Goal: Task Accomplishment & Management: Manage account settings

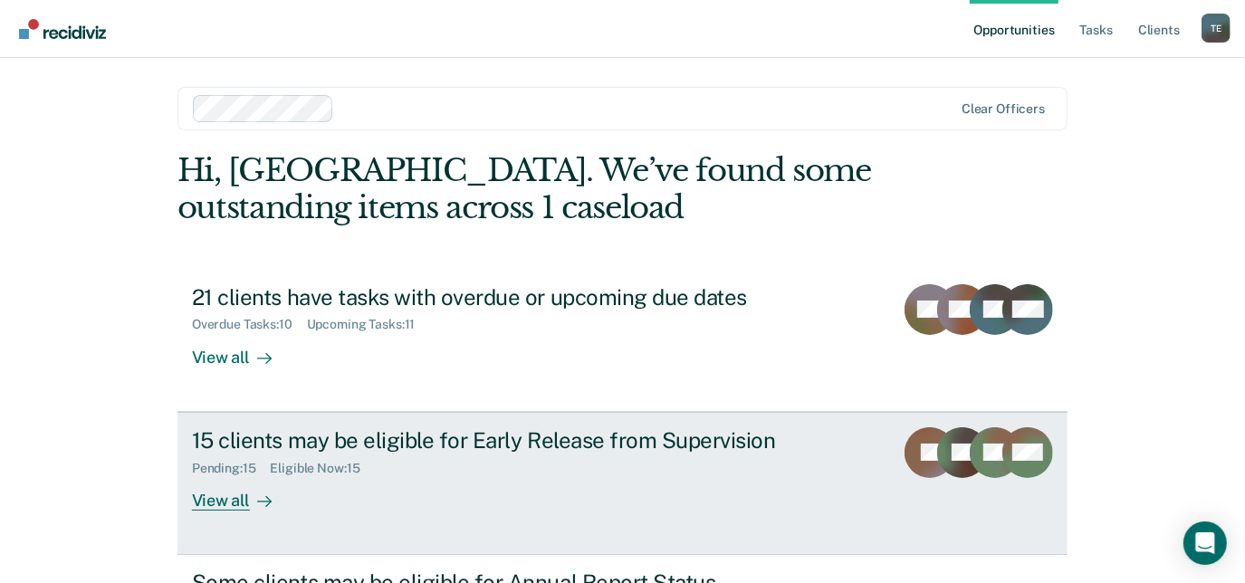
click at [284, 441] on div "15 clients may be eligible for Early Release from Supervision" at bounding box center [510, 440] width 636 height 26
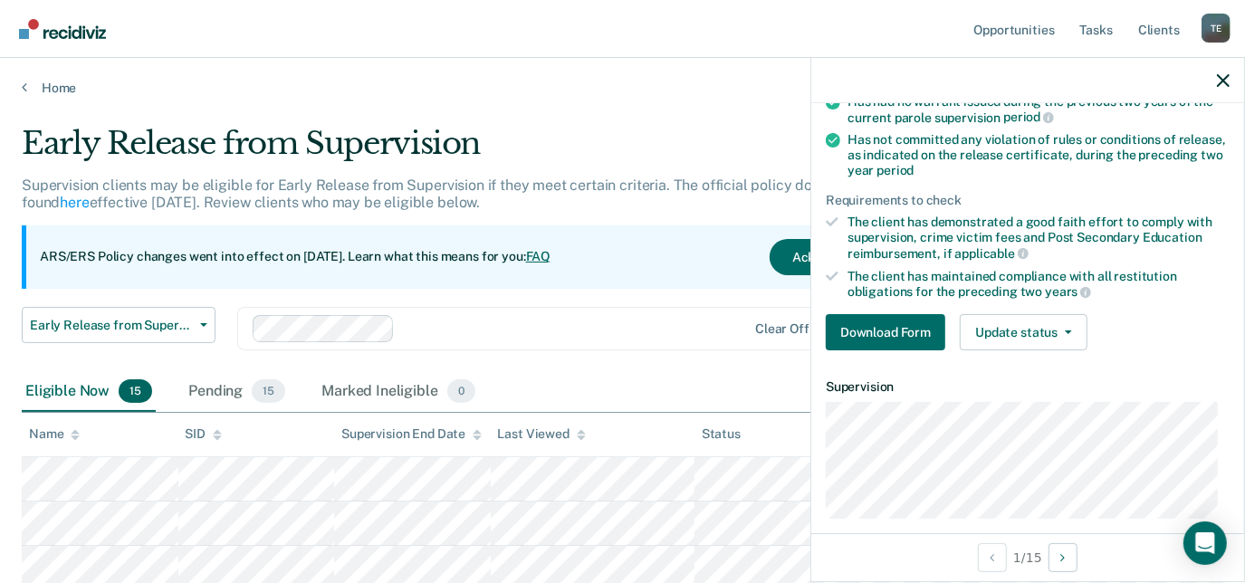
scroll to position [285, 0]
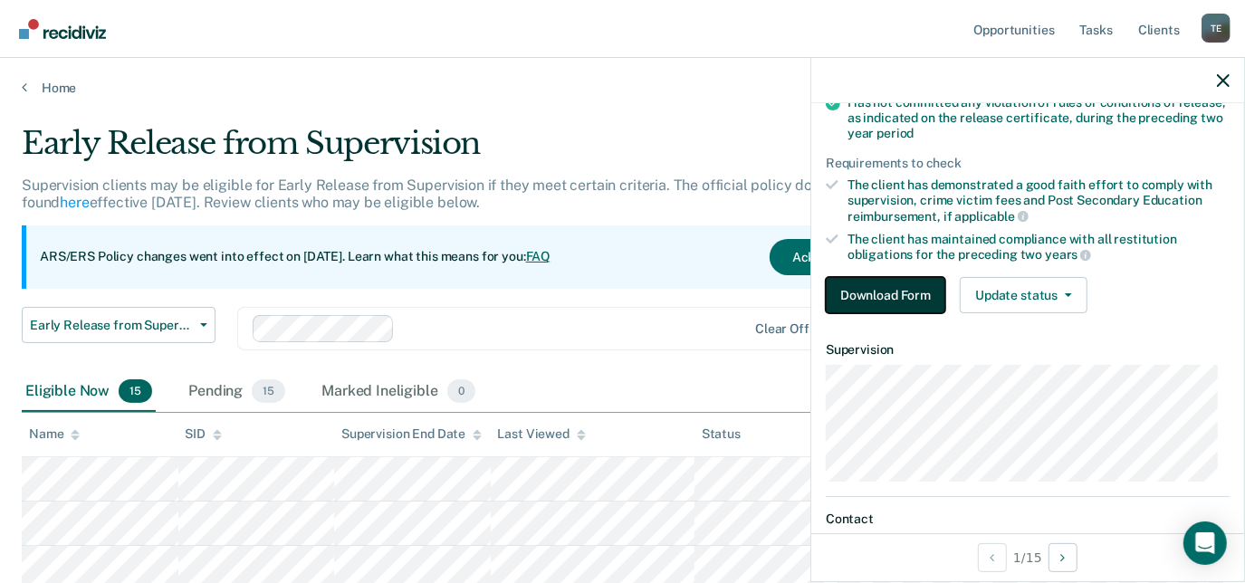
click at [868, 294] on button "Download Form" at bounding box center [886, 295] width 120 height 36
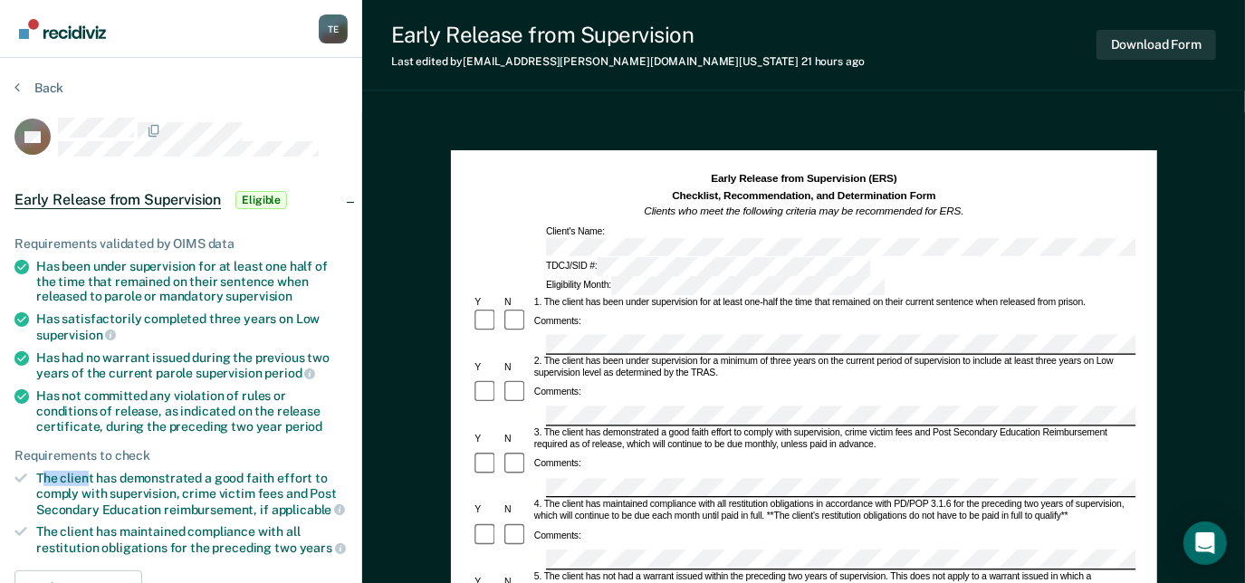
drag, startPoint x: 41, startPoint y: 465, endPoint x: 86, endPoint y: 478, distance: 47.0
click at [86, 478] on ul "Requirements validated by OIMS data Has been under supervision for at least one…" at bounding box center [180, 396] width 333 height 320
drag, startPoint x: 86, startPoint y: 478, endPoint x: 183, endPoint y: 493, distance: 98.0
click at [183, 493] on li "The client has demonstrated a good faith effort to comply with supervision, cri…" at bounding box center [180, 494] width 333 height 46
copy div "The client has demonstrated a good faith effort to comply with supervision,"
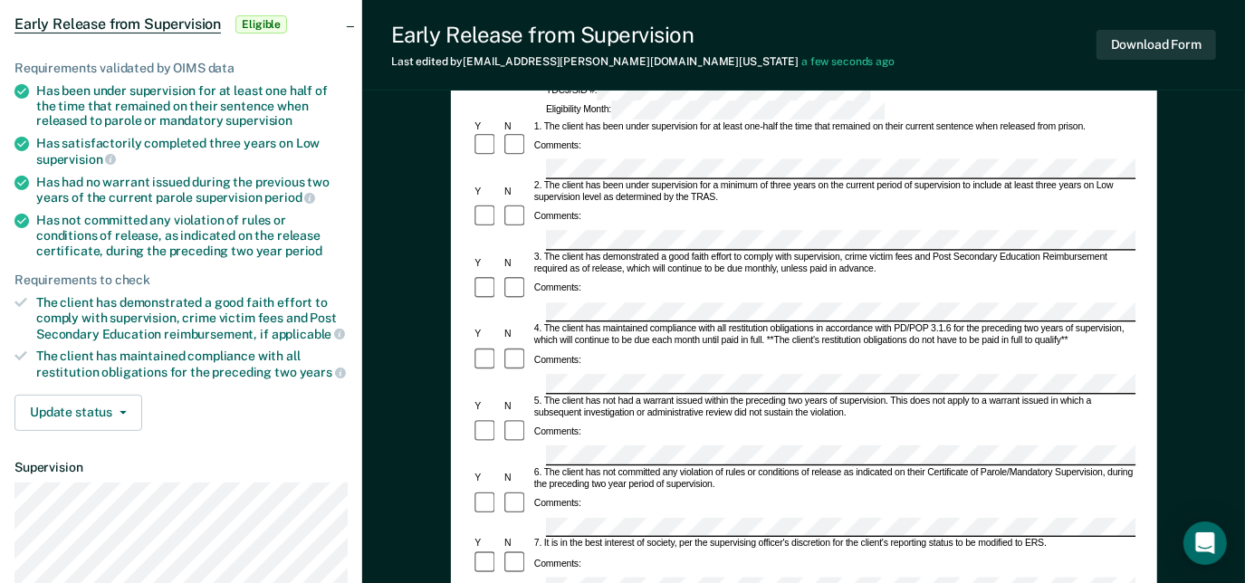
scroll to position [184, 0]
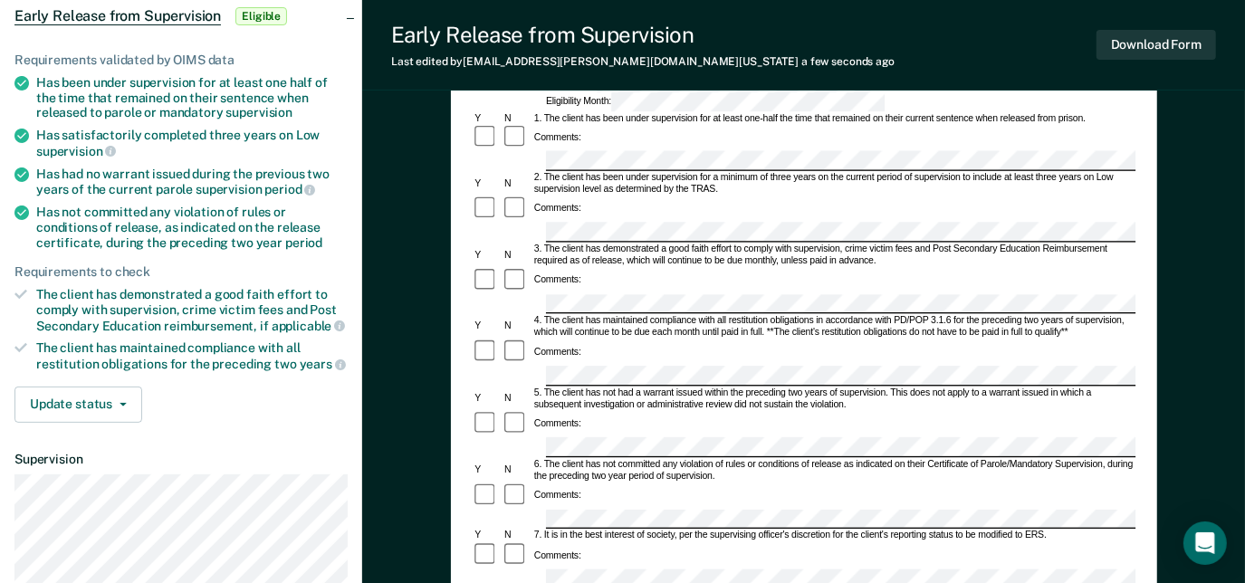
click at [181, 276] on ul "Requirements validated by OIMS data Has been under supervision for at least one…" at bounding box center [180, 213] width 333 height 320
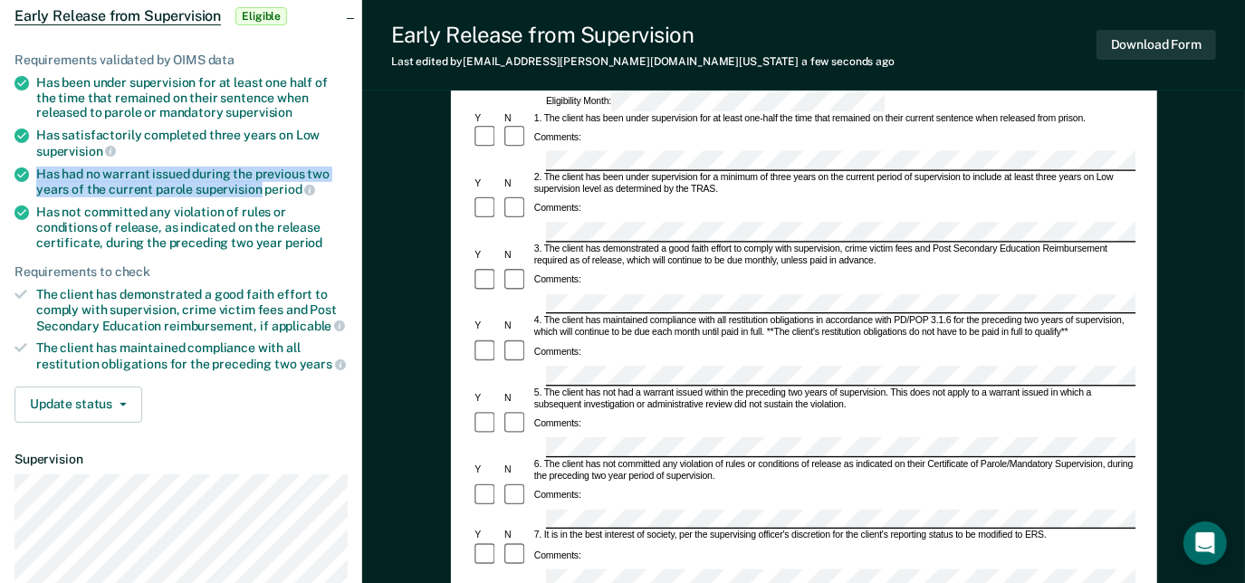
drag, startPoint x: 31, startPoint y: 168, endPoint x: 255, endPoint y: 183, distance: 225.1
click at [255, 183] on li "Has had no warrant issued during the previous two years of the current parole s…" at bounding box center [180, 182] width 333 height 31
drag, startPoint x: 255, startPoint y: 183, endPoint x: 34, endPoint y: 169, distance: 221.4
click at [34, 169] on li "Has had no warrant issued during the previous two years of the current parole s…" at bounding box center [180, 182] width 333 height 31
copy div "Has had no warrant issued during the previous two years of the current parole s…"
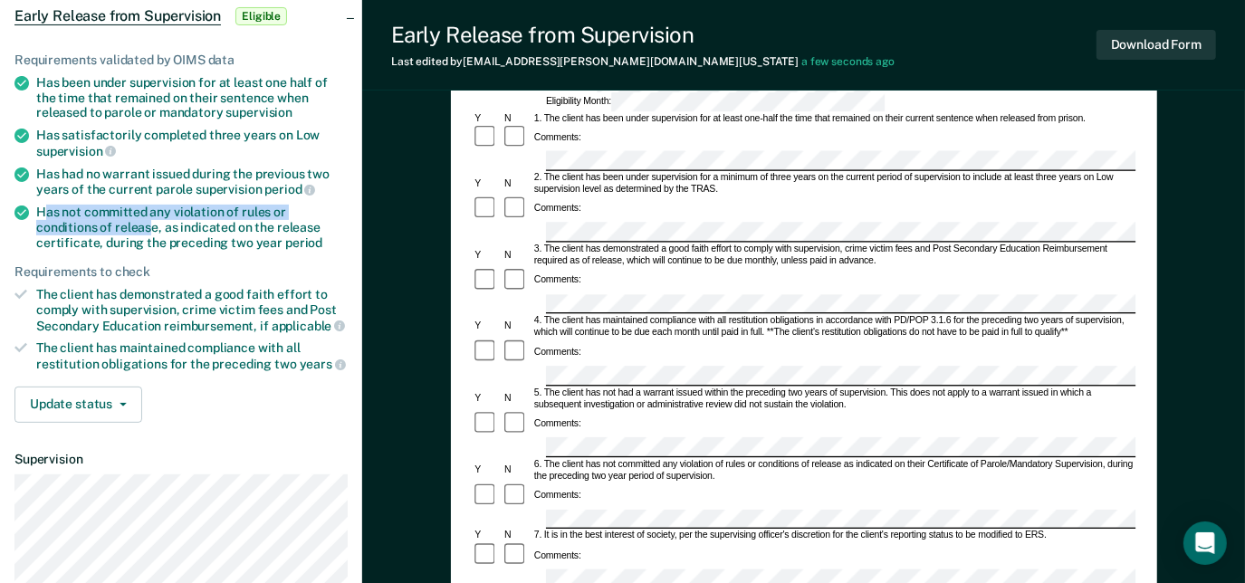
drag, startPoint x: 41, startPoint y: 215, endPoint x: 87, endPoint y: 223, distance: 46.9
click at [87, 223] on div "Has not committed any violation of rules or conditions of release, as indicated…" at bounding box center [192, 227] width 312 height 45
drag, startPoint x: 87, startPoint y: 223, endPoint x: 262, endPoint y: 219, distance: 174.8
click at [262, 219] on div "Has not committed any violation of rules or conditions of release, as indicated…" at bounding box center [192, 227] width 312 height 45
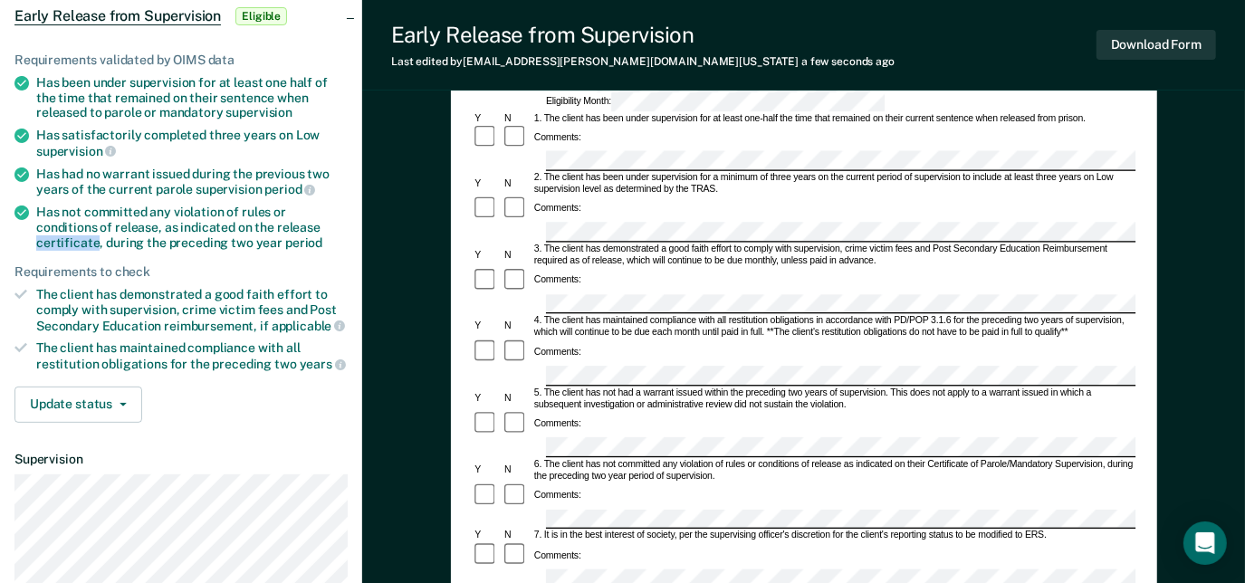
click at [262, 219] on div "Has not committed any violation of rules or conditions of release, as indicated…" at bounding box center [192, 227] width 312 height 45
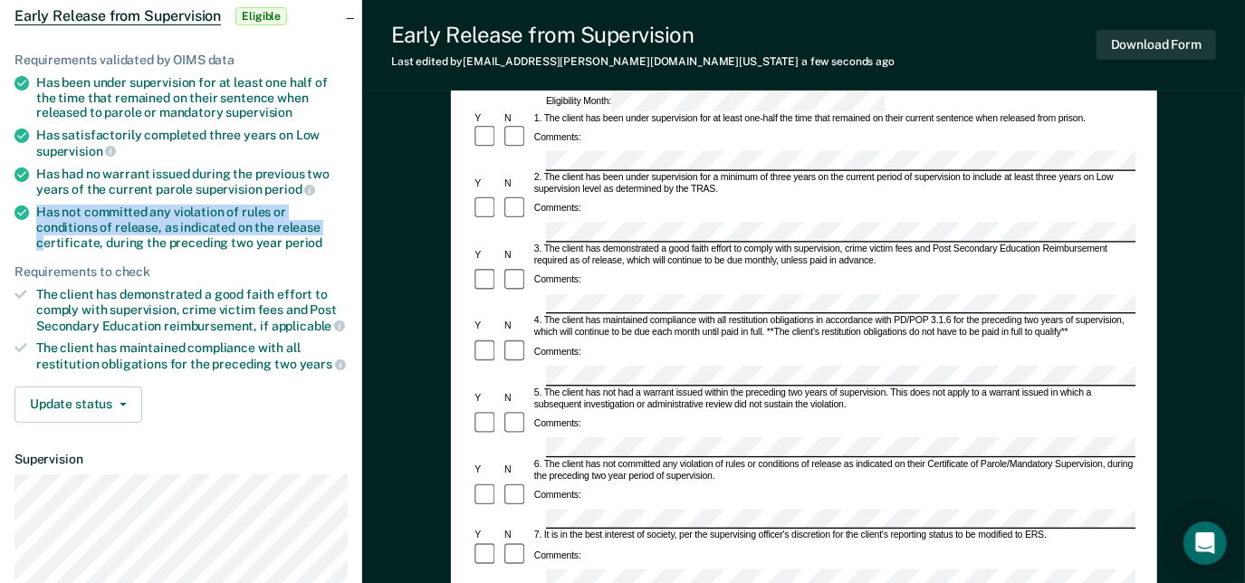
drag, startPoint x: 39, startPoint y: 209, endPoint x: 263, endPoint y: 221, distance: 224.0
click at [263, 221] on div "Has not committed any violation of rules or conditions of release, as indicated…" at bounding box center [192, 227] width 312 height 45
copy div "Has not committed any violation of rules or conditions of release, as indicated…"
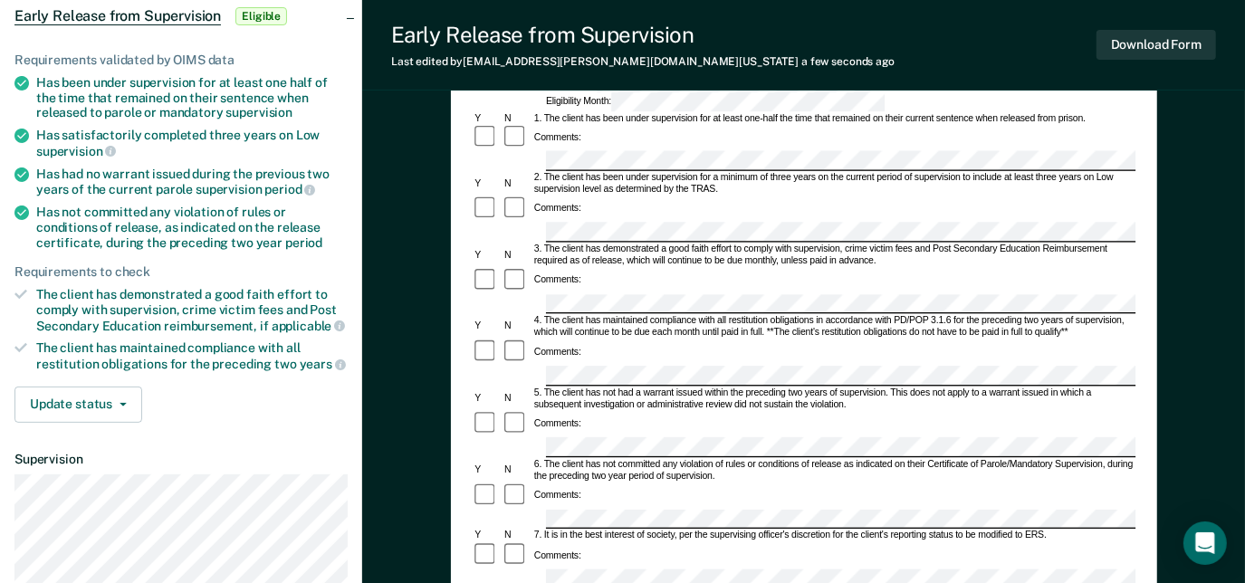
click at [456, 439] on div "Early Release from Supervision (ERS) Checklist, Recommendation, and Determinati…" at bounding box center [804, 426] width 706 height 920
click at [574, 550] on div "Comments:" at bounding box center [558, 556] width 52 height 12
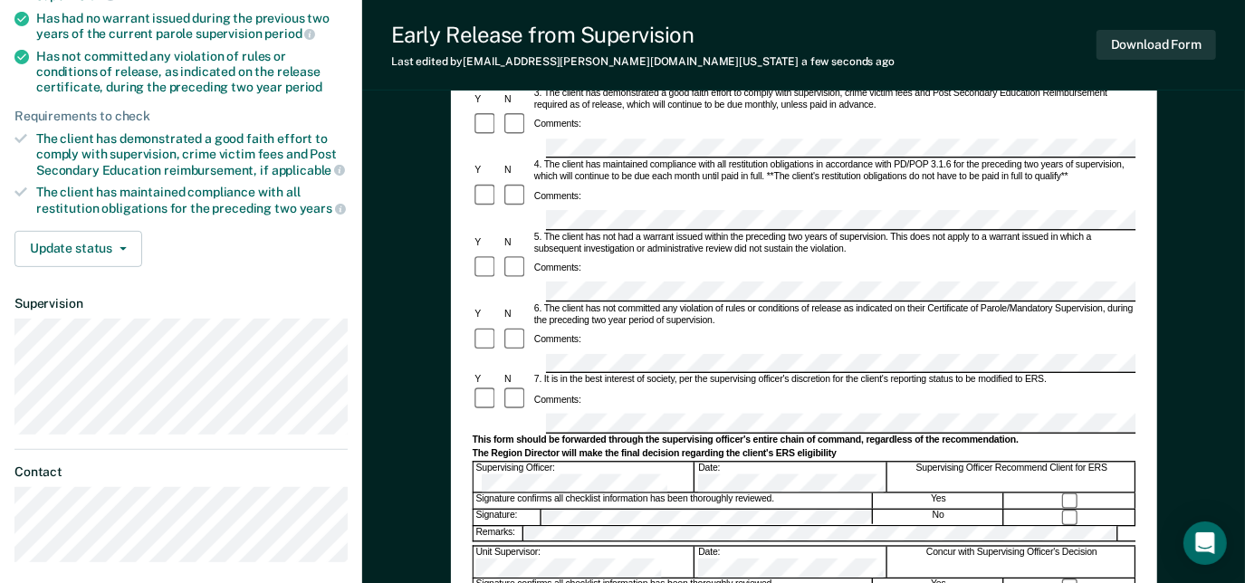
scroll to position [348, 0]
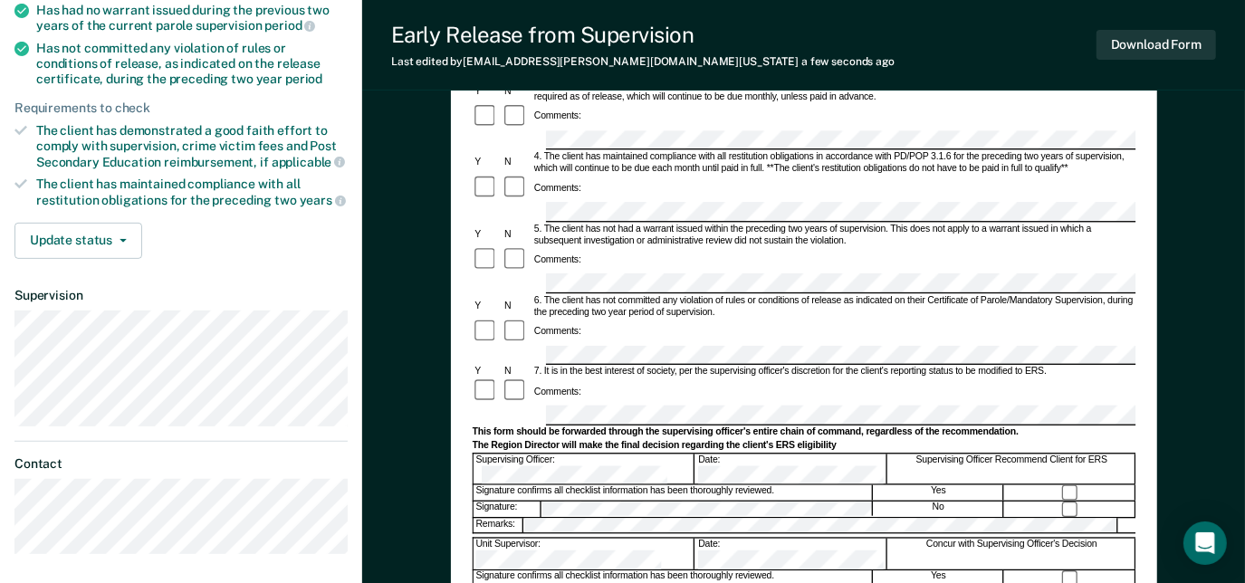
click at [755, 540] on div "Date:" at bounding box center [792, 555] width 192 height 31
click at [741, 540] on div "Date:" at bounding box center [792, 555] width 192 height 31
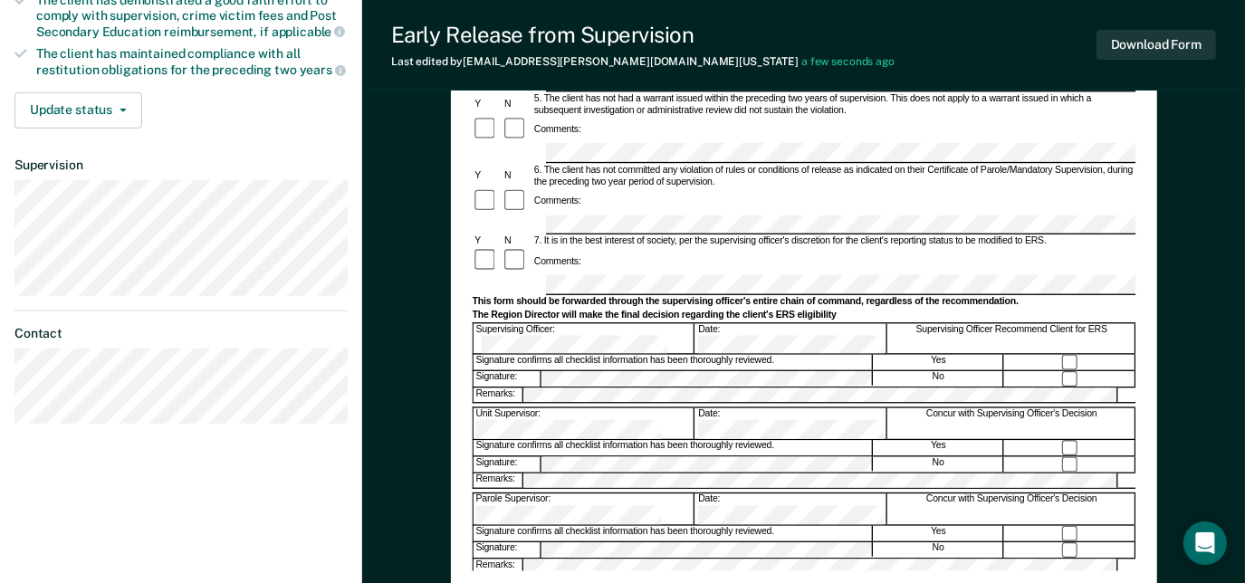
scroll to position [484, 0]
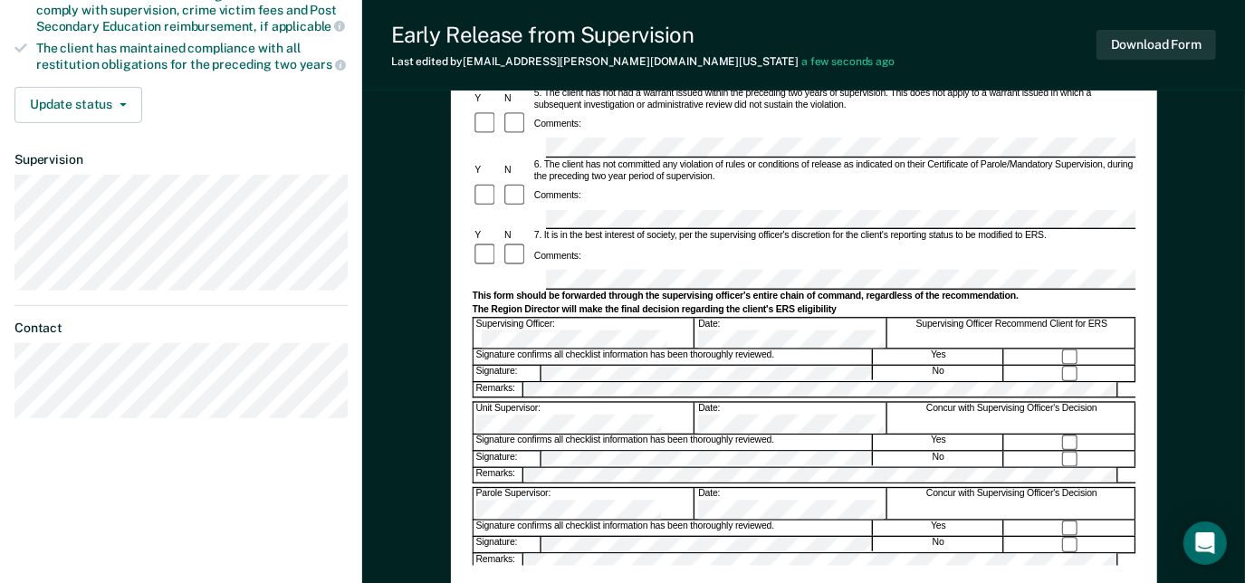
click at [573, 489] on div "Parole Supervisor:" at bounding box center [583, 504] width 221 height 31
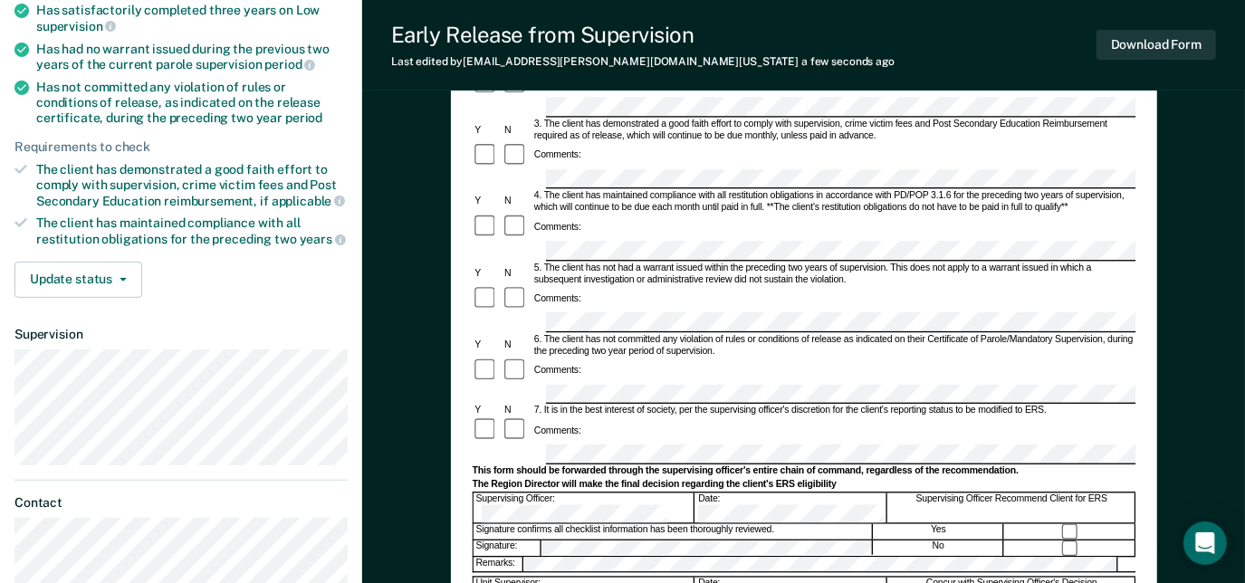
scroll to position [307, 0]
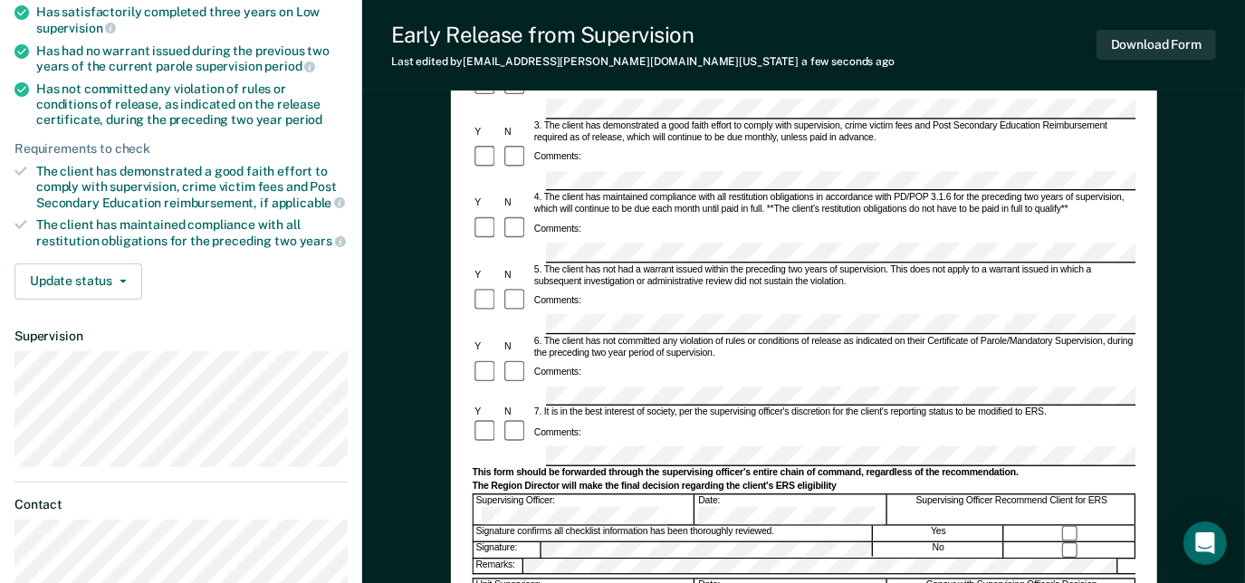
click at [533, 446] on div at bounding box center [804, 456] width 664 height 20
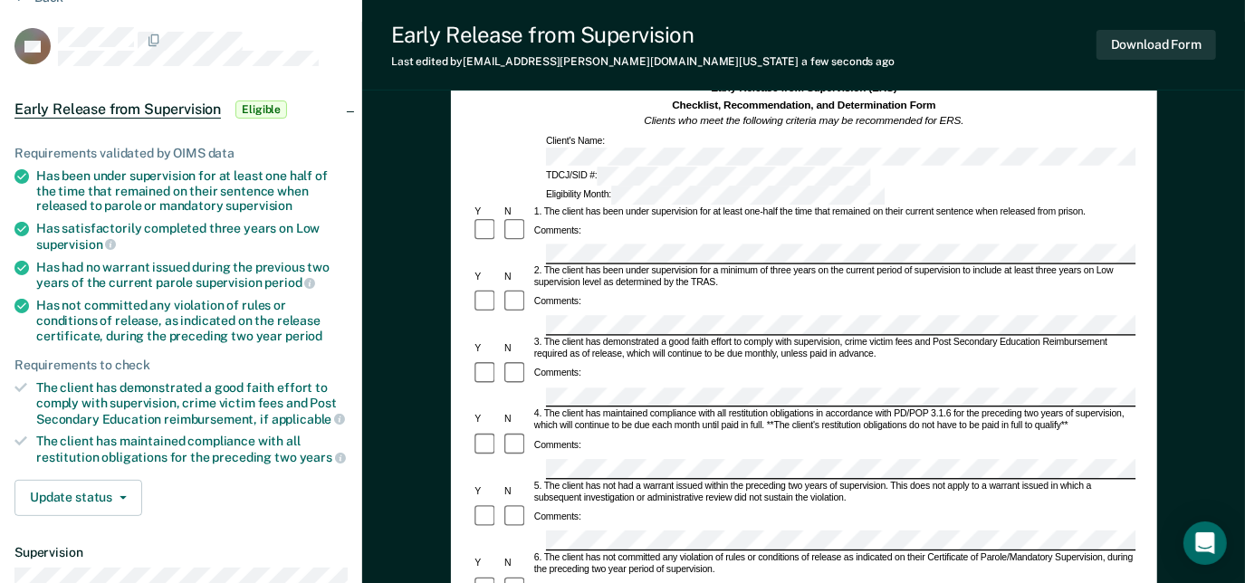
scroll to position [0, 0]
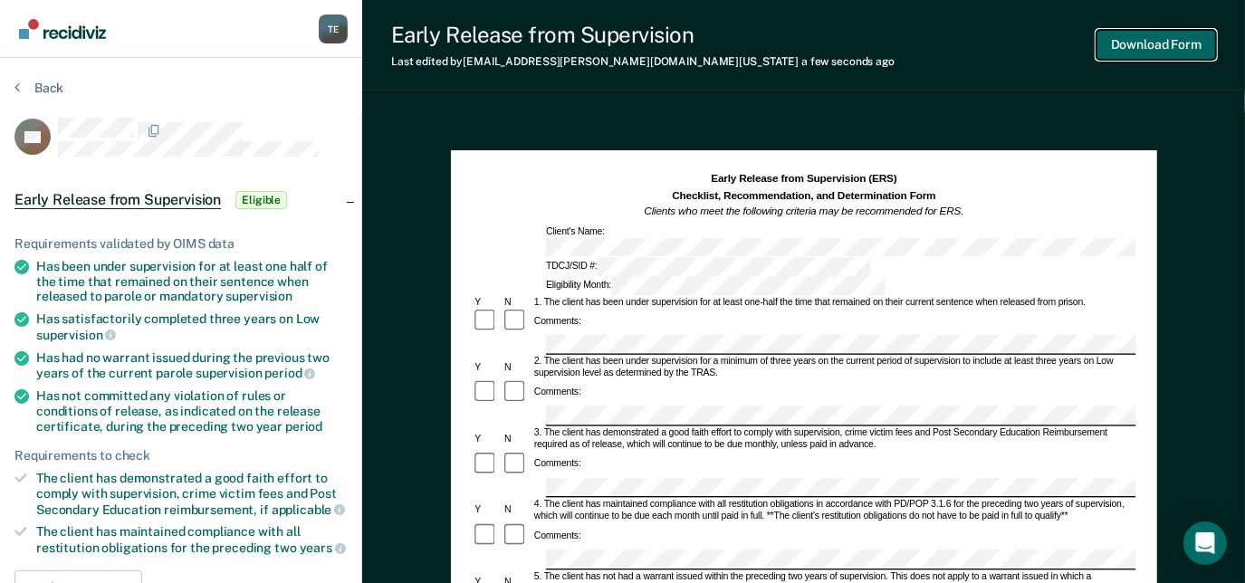
click at [1173, 42] on button "Download Form" at bounding box center [1157, 45] width 120 height 30
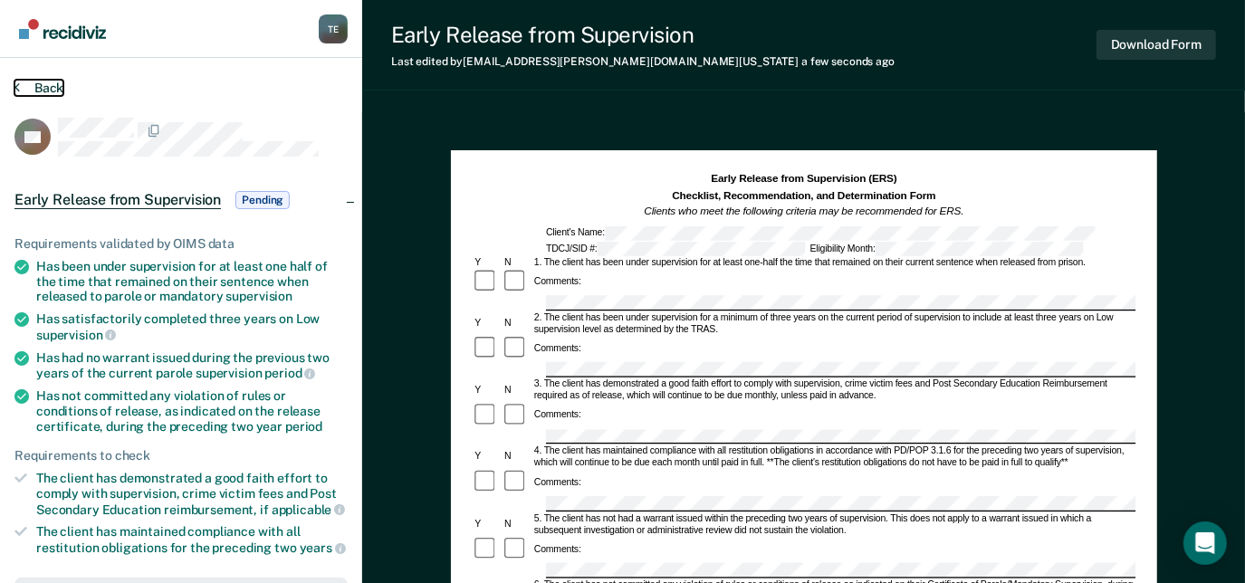
click at [49, 87] on button "Back" at bounding box center [38, 88] width 49 height 16
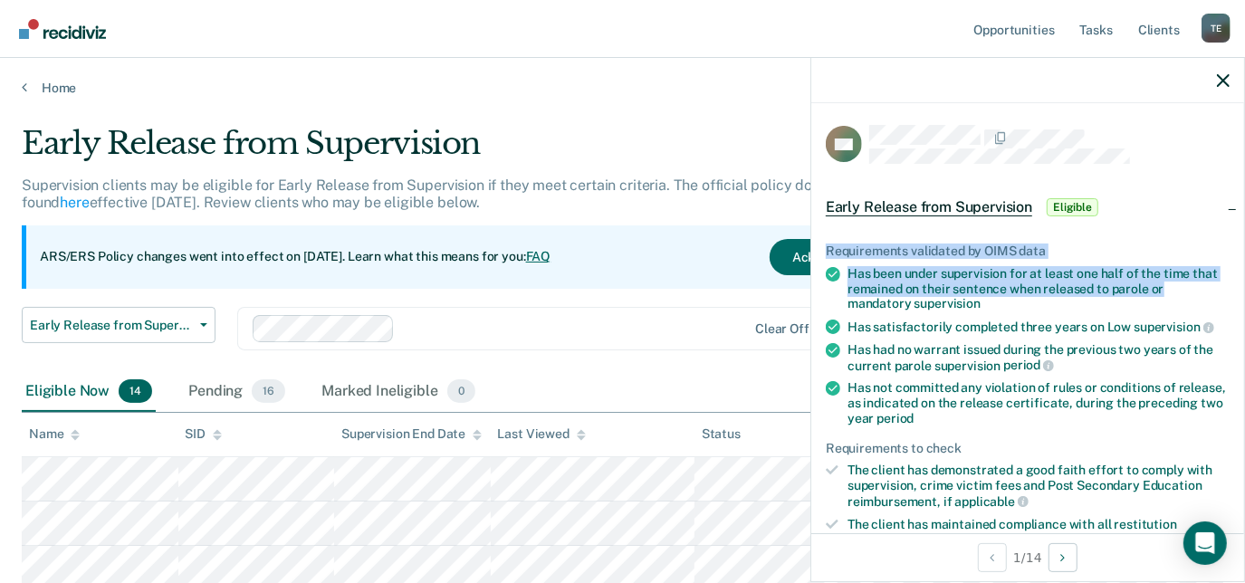
drag, startPoint x: 1244, startPoint y: 216, endPoint x: 1224, endPoint y: 287, distance: 74.3
click at [1224, 287] on div "GA Early Release from Supervision Eligible Requirements validated by OIMS data …" at bounding box center [1028, 319] width 435 height 525
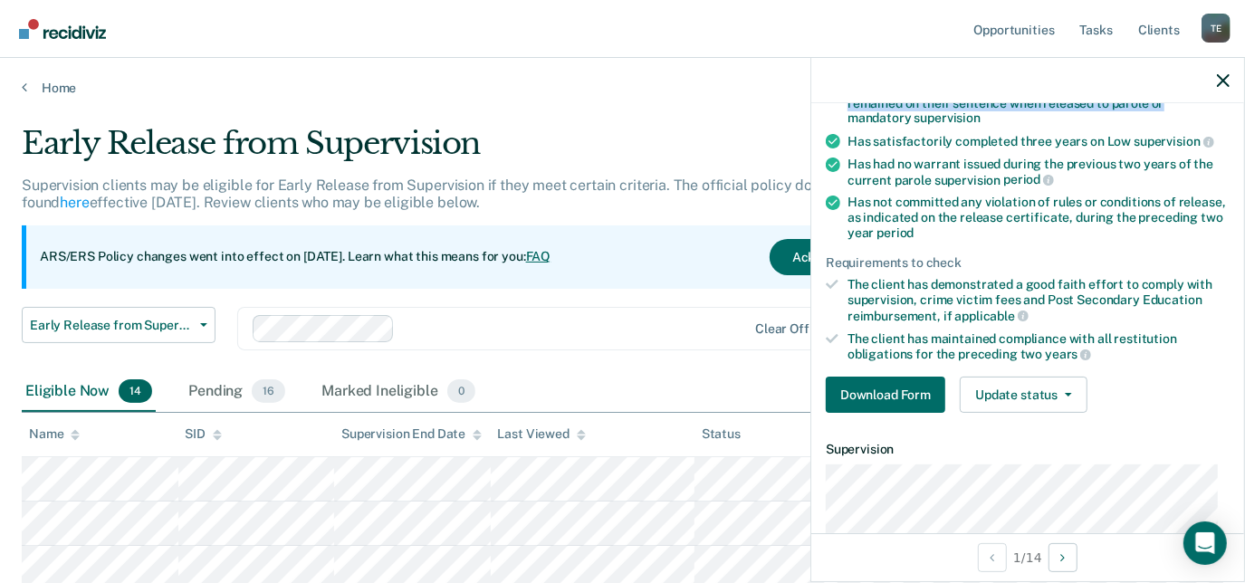
scroll to position [198, 0]
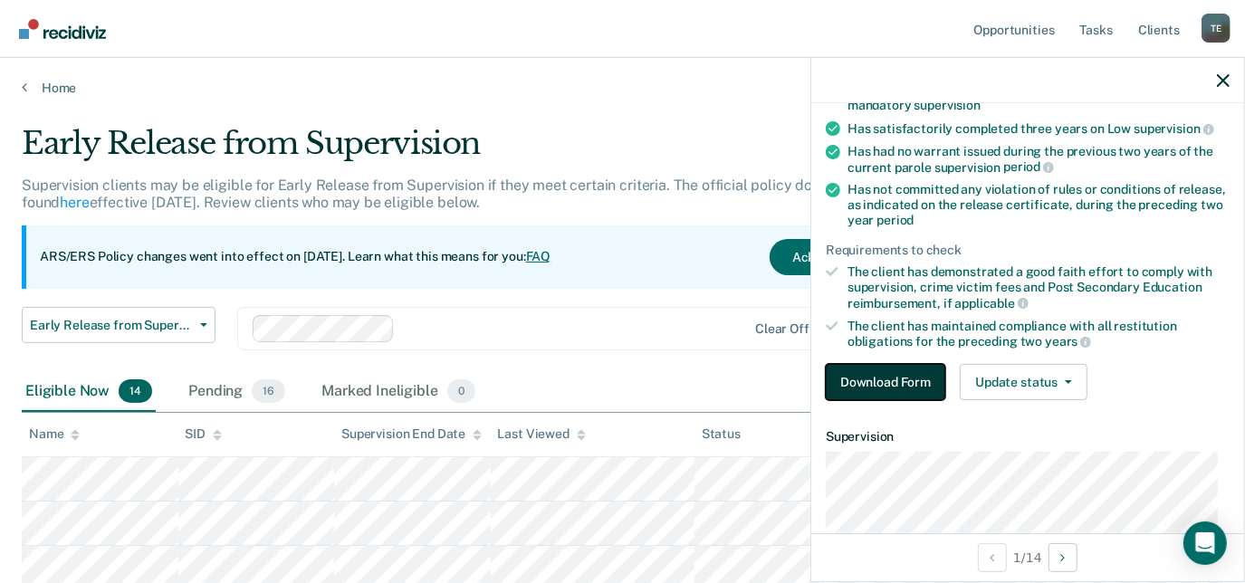
click at [882, 369] on button "Download Form" at bounding box center [886, 382] width 120 height 36
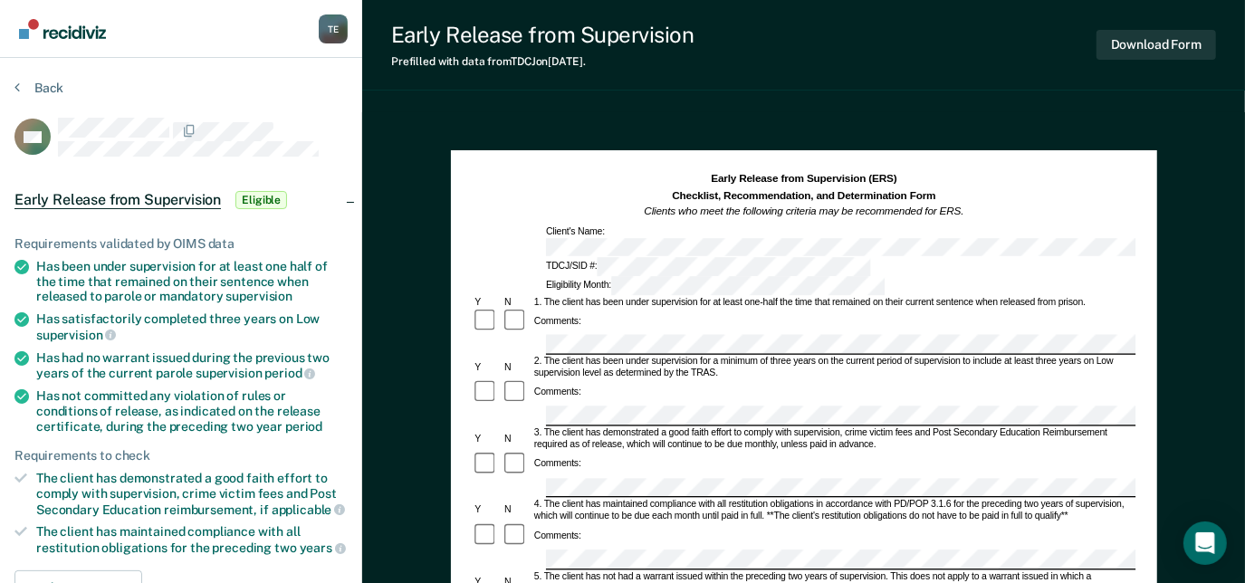
drag, startPoint x: 41, startPoint y: 261, endPoint x: 75, endPoint y: 262, distance: 34.4
click at [75, 262] on div "Has been under supervision for at least one half of the time that remained on t…" at bounding box center [192, 281] width 312 height 45
drag, startPoint x: 75, startPoint y: 262, endPoint x: 41, endPoint y: 263, distance: 34.4
click at [41, 263] on div "Has been under supervision for at least one half of the time that remained on t…" at bounding box center [192, 281] width 312 height 45
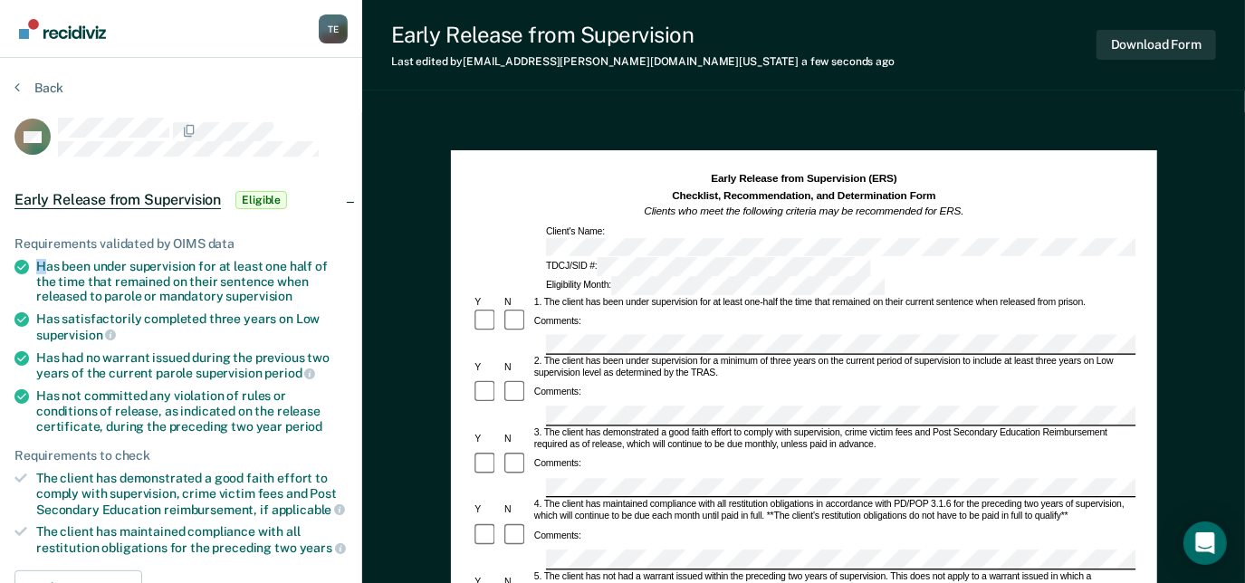
click at [41, 262] on div "Has been under supervision for at least one half of the time that remained on t…" at bounding box center [192, 281] width 312 height 45
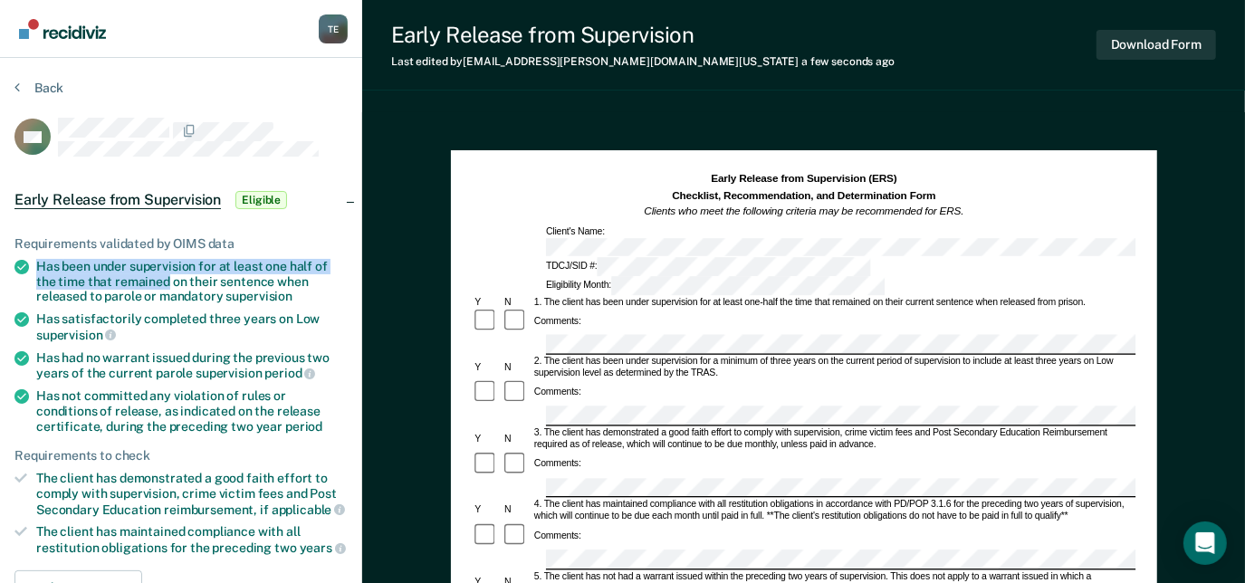
drag, startPoint x: 32, startPoint y: 257, endPoint x: 166, endPoint y: 273, distance: 135.0
click at [166, 273] on li "Has been under supervision for at least one half of the time that remained on t…" at bounding box center [180, 281] width 333 height 45
drag, startPoint x: 166, startPoint y: 273, endPoint x: 43, endPoint y: 264, distance: 123.5
click at [43, 264] on div "Has been under supervision for at least one half of the time that remained on t…" at bounding box center [192, 281] width 312 height 45
click at [37, 259] on div "Has been under supervision for at least one half of the time that remained on t…" at bounding box center [192, 281] width 312 height 45
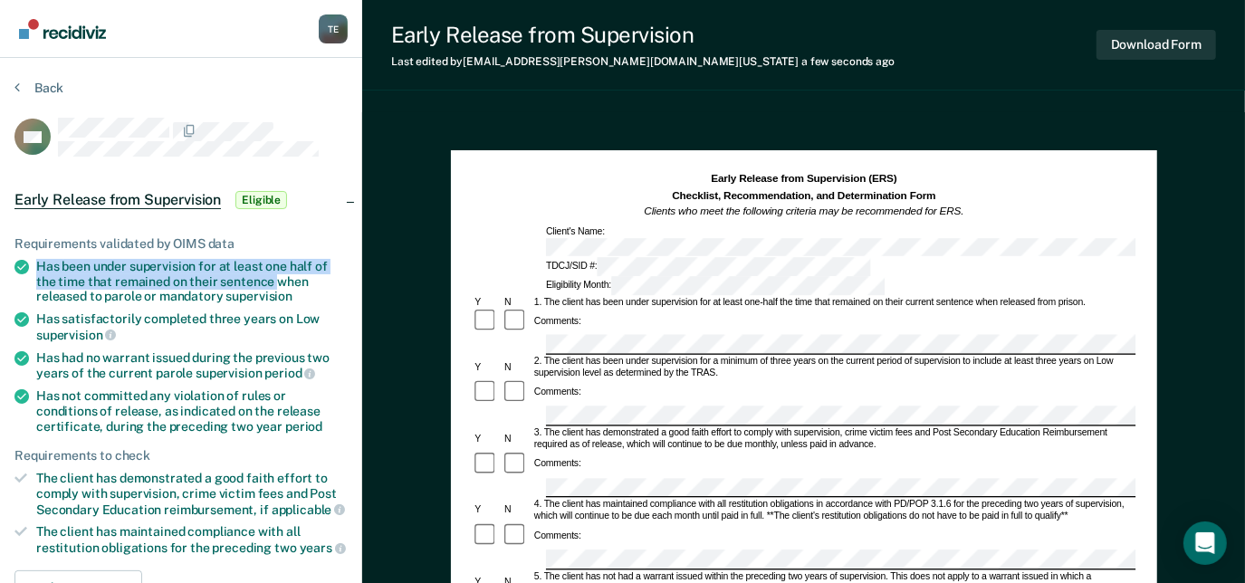
drag, startPoint x: 37, startPoint y: 259, endPoint x: 279, endPoint y: 275, distance: 242.3
click at [279, 275] on div "Has been under supervision for at least one half of the time that remained on t…" at bounding box center [192, 281] width 312 height 45
copy div "Has been under supervision for at least one half of the time that remained on t…"
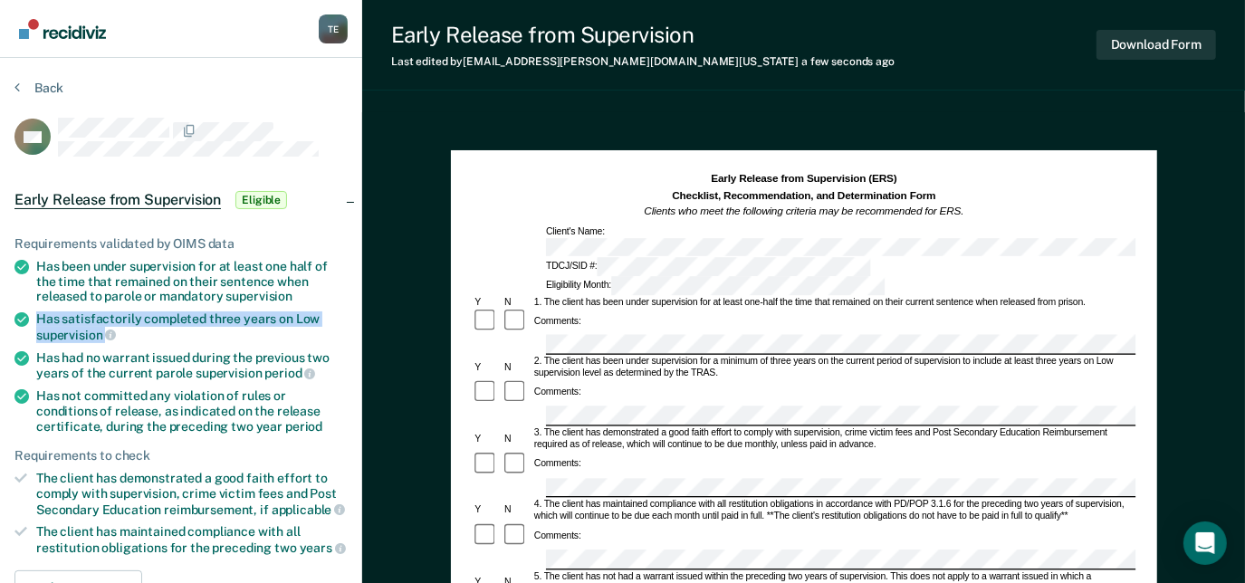
drag, startPoint x: 36, startPoint y: 313, endPoint x: 104, endPoint y: 333, distance: 70.8
click at [104, 333] on div "Has satisfactorily completed three years on Low supervision" at bounding box center [192, 327] width 312 height 31
copy div "Has satisfactorily completed three years on Low supervision"
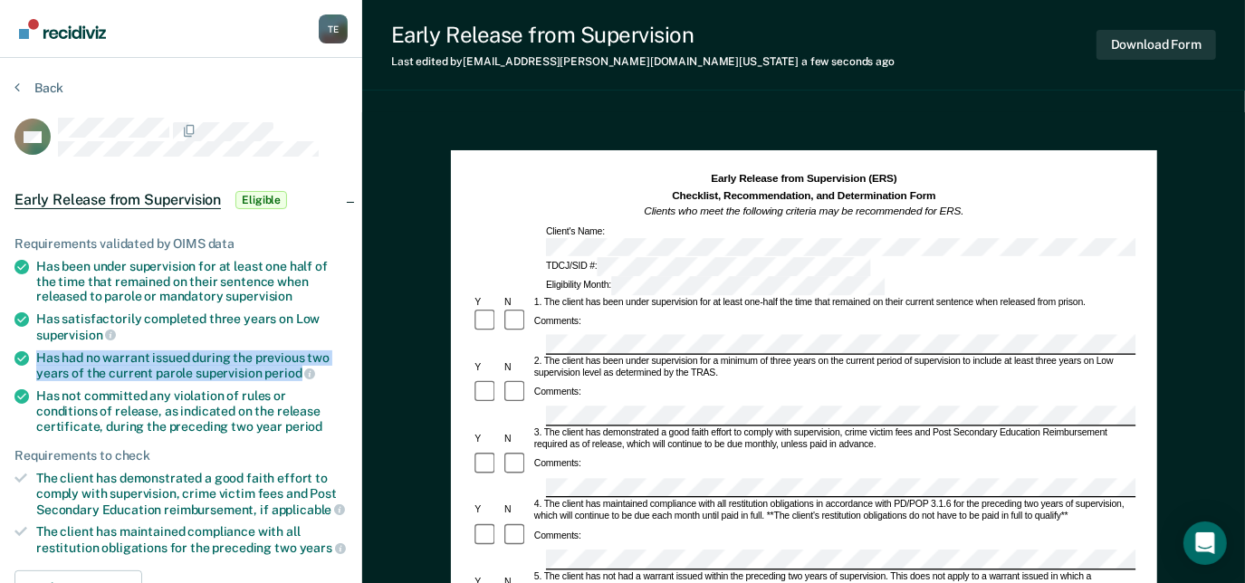
drag, startPoint x: 38, startPoint y: 351, endPoint x: 297, endPoint y: 367, distance: 259.5
click at [297, 367] on div "Has had no warrant issued during the previous two years of the current parole s…" at bounding box center [192, 365] width 312 height 31
copy div "Has had no warrant issued during the previous two years of the current parole s…"
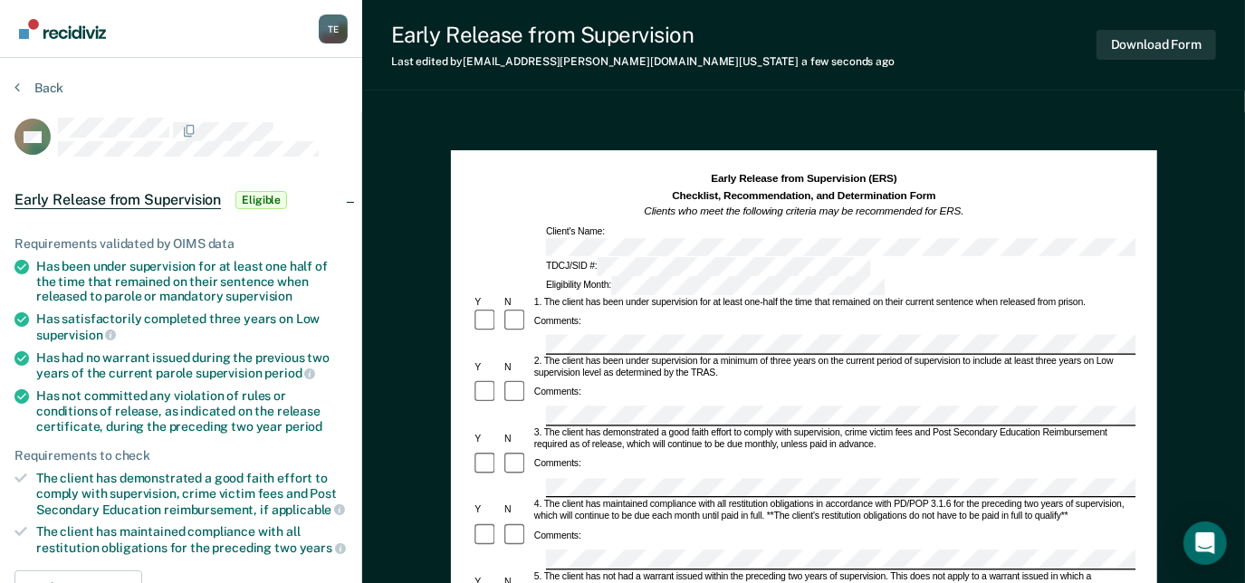
click at [587, 571] on div "5. The client has not had a warrant issued within the preceding two years of su…" at bounding box center [834, 583] width 604 height 24
drag, startPoint x: 732, startPoint y: 428, endPoint x: 709, endPoint y: 402, distance: 34.7
click at [709, 452] on div "Comments:" at bounding box center [804, 476] width 664 height 48
click at [601, 499] on div "4. The client has maintained compliance with all restitution obligations in acc…" at bounding box center [834, 511] width 604 height 24
drag, startPoint x: 36, startPoint y: 475, endPoint x: 179, endPoint y: 492, distance: 144.1
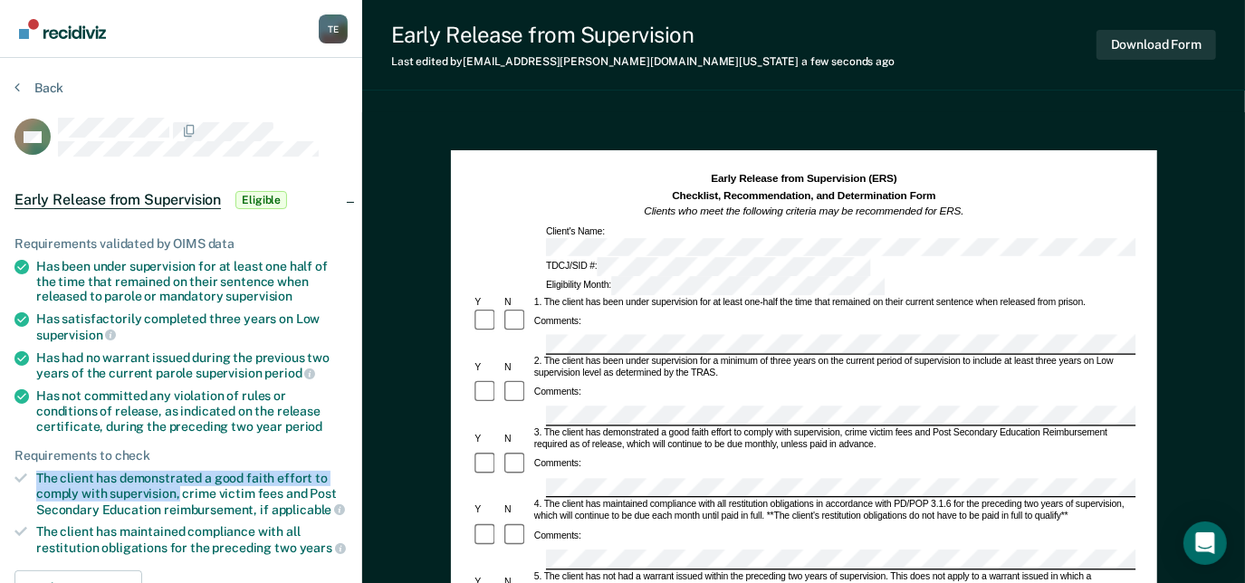
click at [179, 492] on div "The client has demonstrated a good faith effort to comply with supervision, cri…" at bounding box center [192, 494] width 312 height 46
copy div "The client has demonstrated a good faith effort to comply with supervision,"
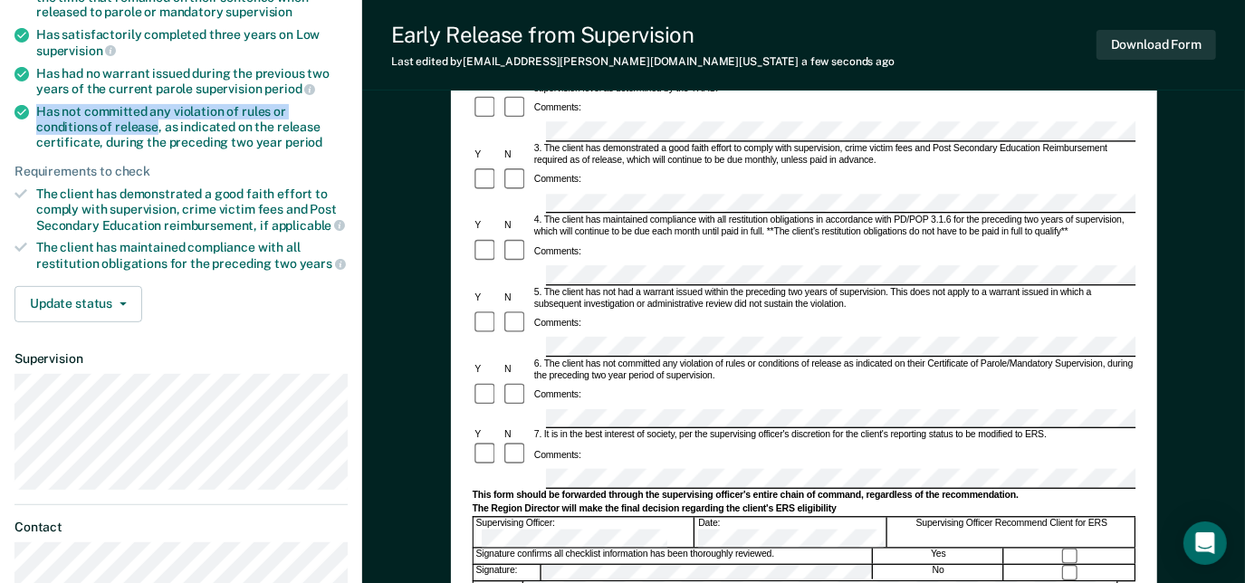
drag, startPoint x: 36, startPoint y: 104, endPoint x: 91, endPoint y: 123, distance: 58.4
click at [91, 123] on div "Has not committed any violation of rules or conditions of release, as indicated…" at bounding box center [192, 126] width 312 height 45
copy div "Has not committed any violation of rules or conditions of release"
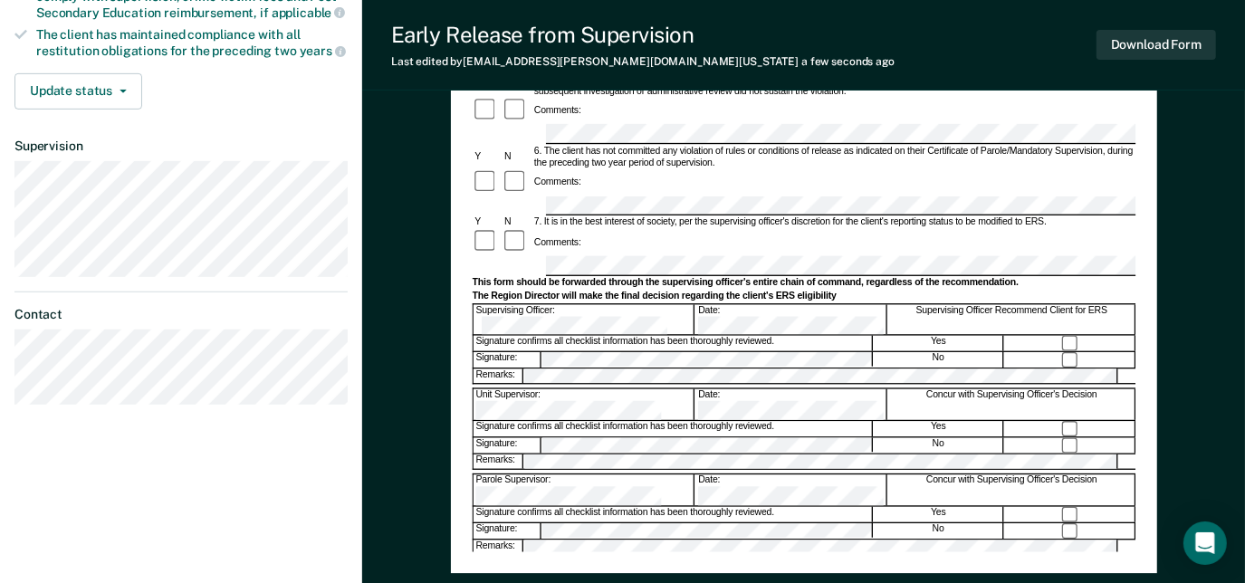
scroll to position [500, 0]
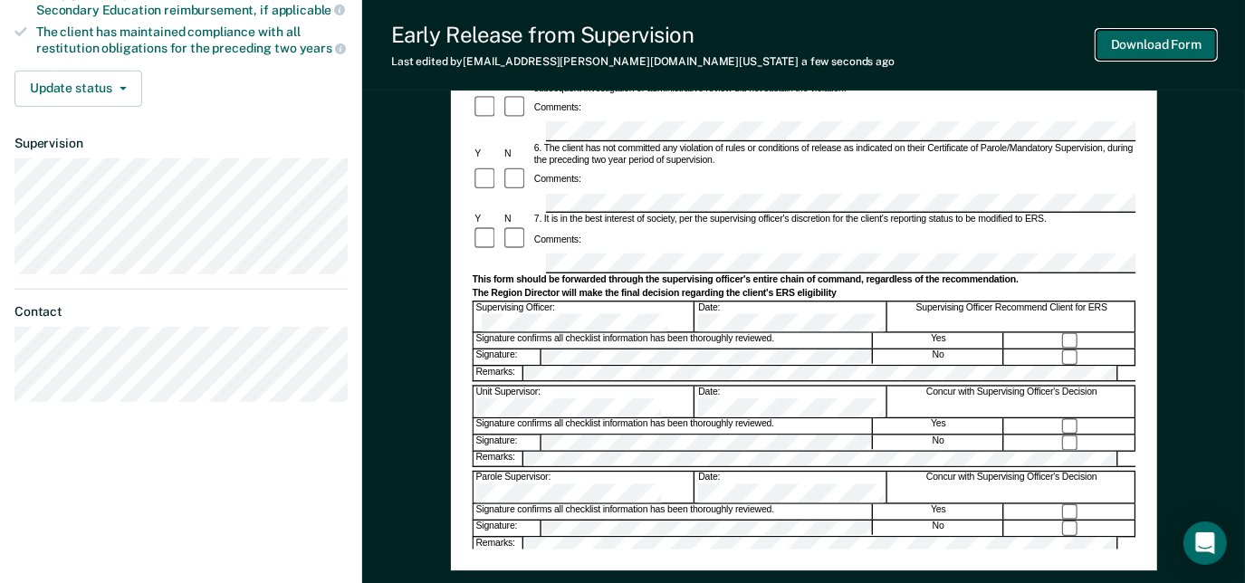
click at [1168, 51] on button "Download Form" at bounding box center [1157, 45] width 120 height 30
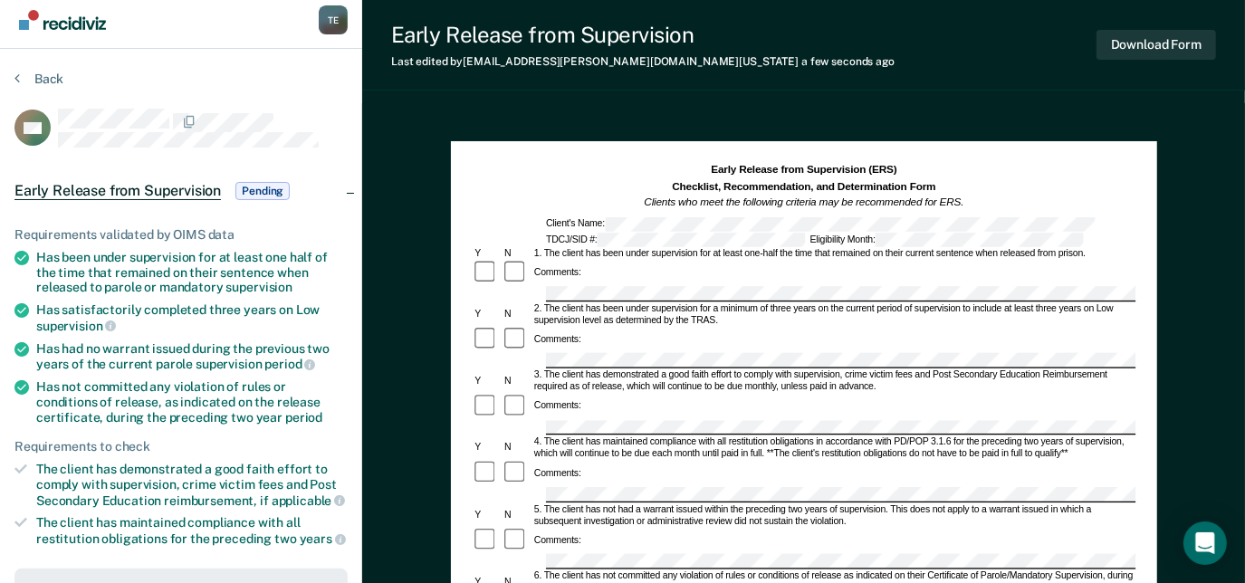
scroll to position [0, 0]
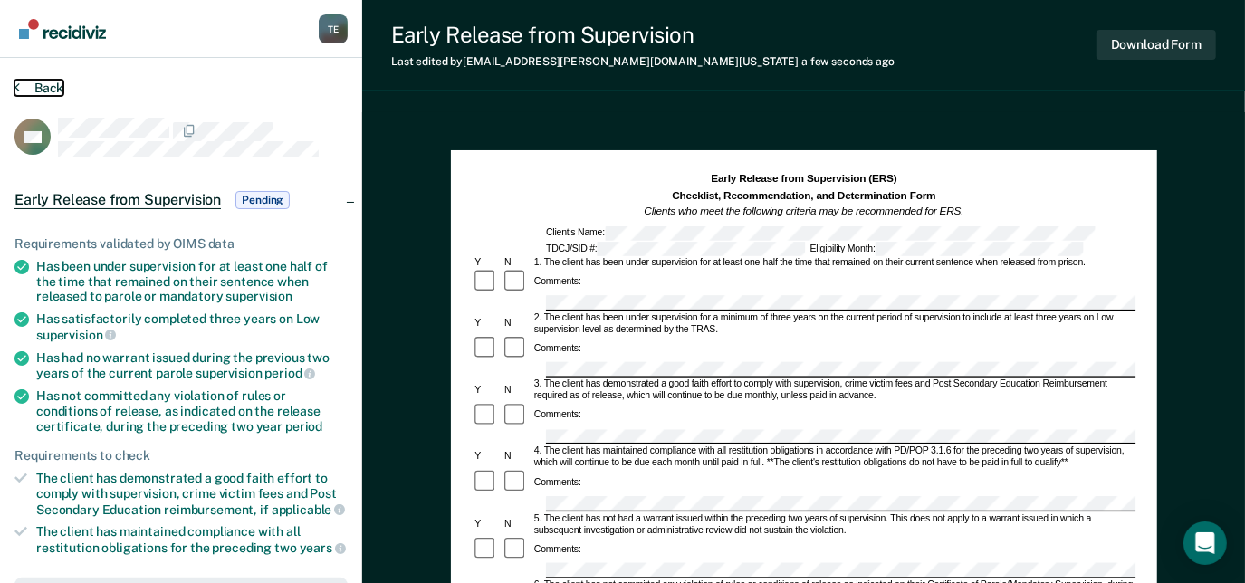
click at [35, 83] on button "Back" at bounding box center [38, 88] width 49 height 16
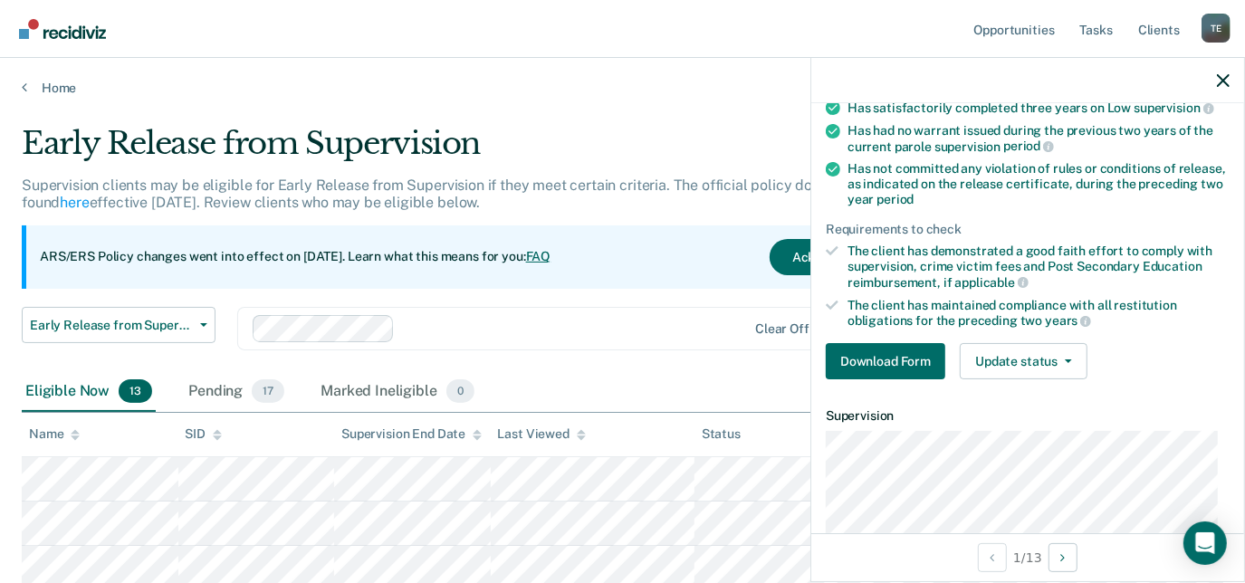
scroll to position [224, 0]
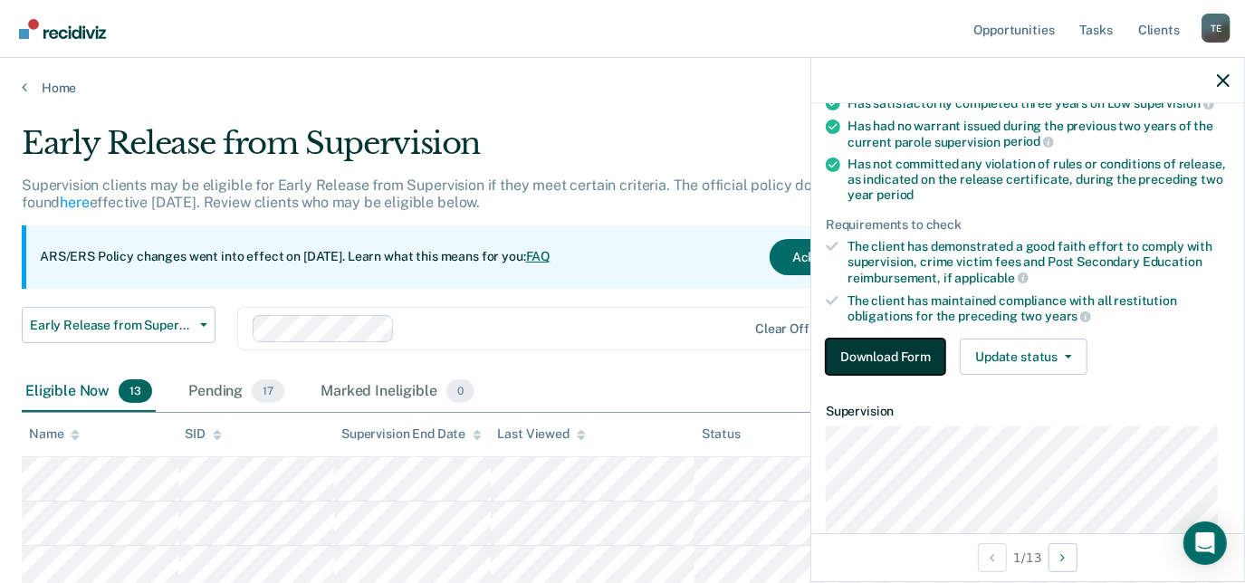
click at [916, 353] on button "Download Form" at bounding box center [886, 357] width 120 height 36
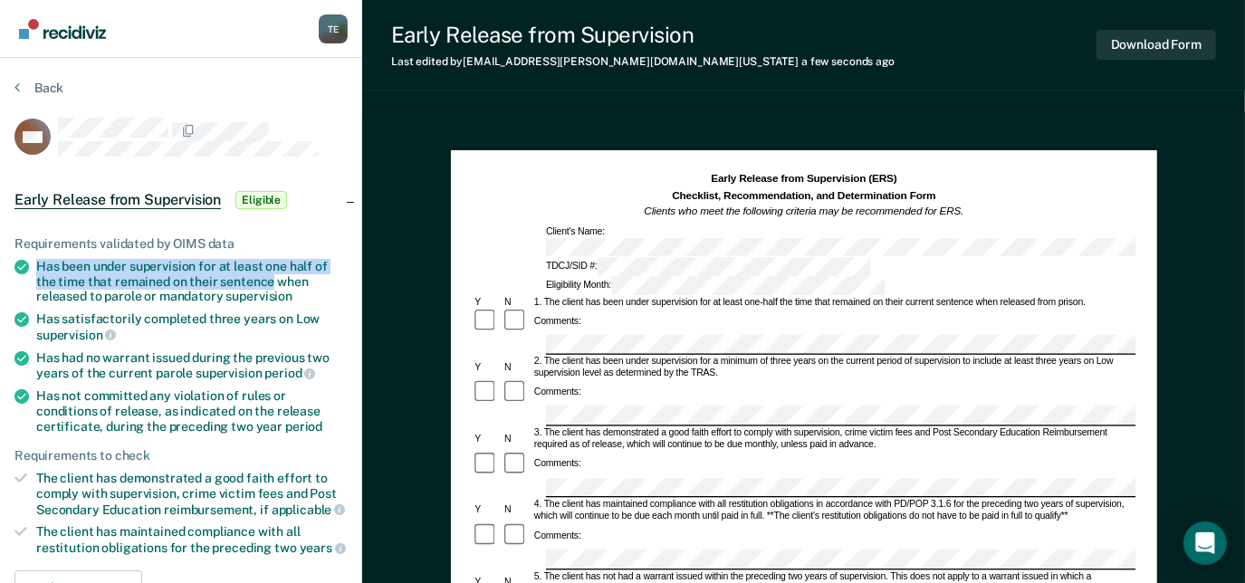
drag, startPoint x: 27, startPoint y: 261, endPoint x: 271, endPoint y: 280, distance: 244.4
click at [271, 280] on li "Has been under supervision for at least one half of the time that remained on t…" at bounding box center [180, 281] width 333 height 45
copy div "Has been under supervision for at least one half of the time that remained on t…"
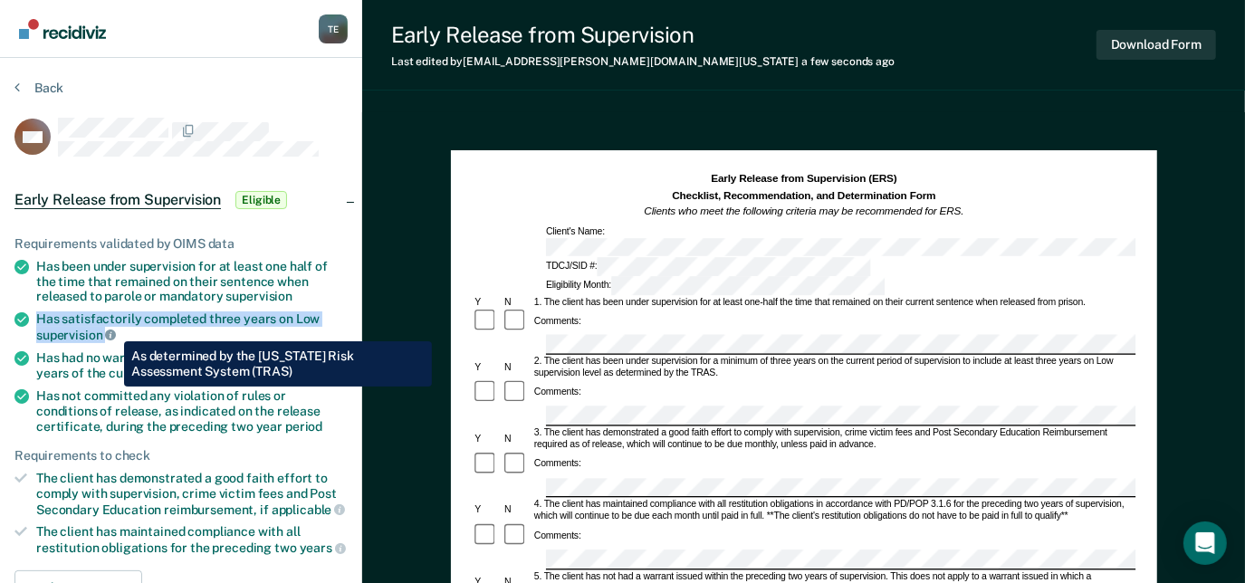
drag, startPoint x: 36, startPoint y: 312, endPoint x: 110, endPoint y: 328, distance: 76.0
click at [110, 328] on div "Has satisfactorily completed three years on Low supervision" at bounding box center [192, 327] width 312 height 31
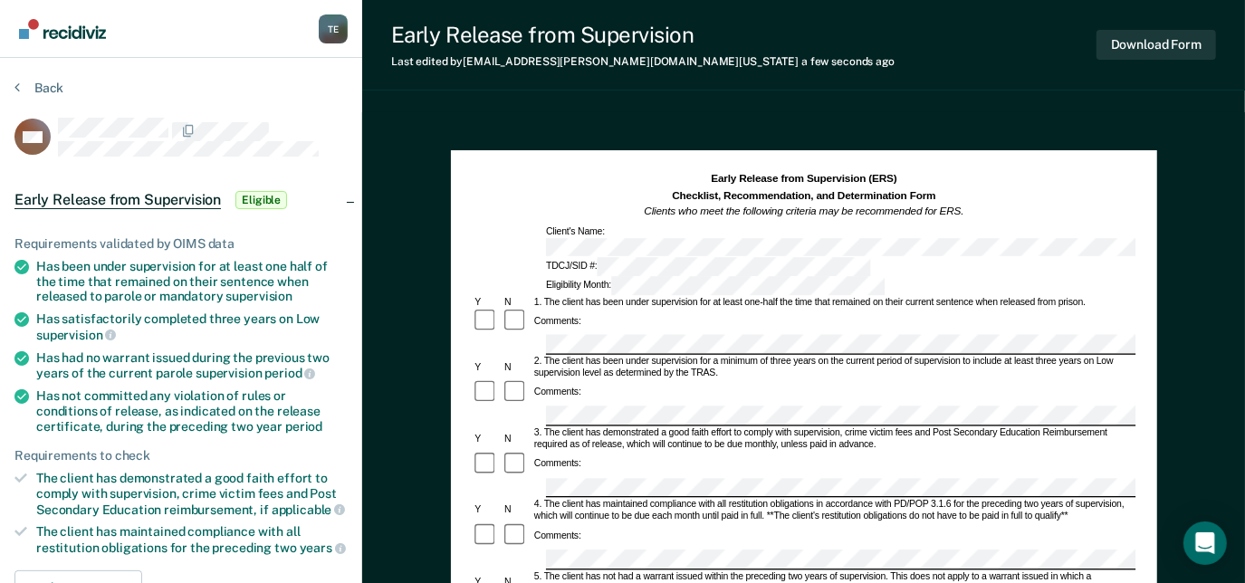
click at [674, 379] on div "Comments:" at bounding box center [804, 392] width 664 height 27
drag, startPoint x: 41, startPoint y: 469, endPoint x: 182, endPoint y: 488, distance: 142.5
click at [182, 488] on div "The client has demonstrated a good faith effort to comply with supervision, cri…" at bounding box center [192, 494] width 312 height 46
click at [615, 499] on div "4. The client has maintained compliance with all restitution obligations in acc…" at bounding box center [834, 511] width 604 height 24
drag, startPoint x: 35, startPoint y: 528, endPoint x: 161, endPoint y: 547, distance: 127.3
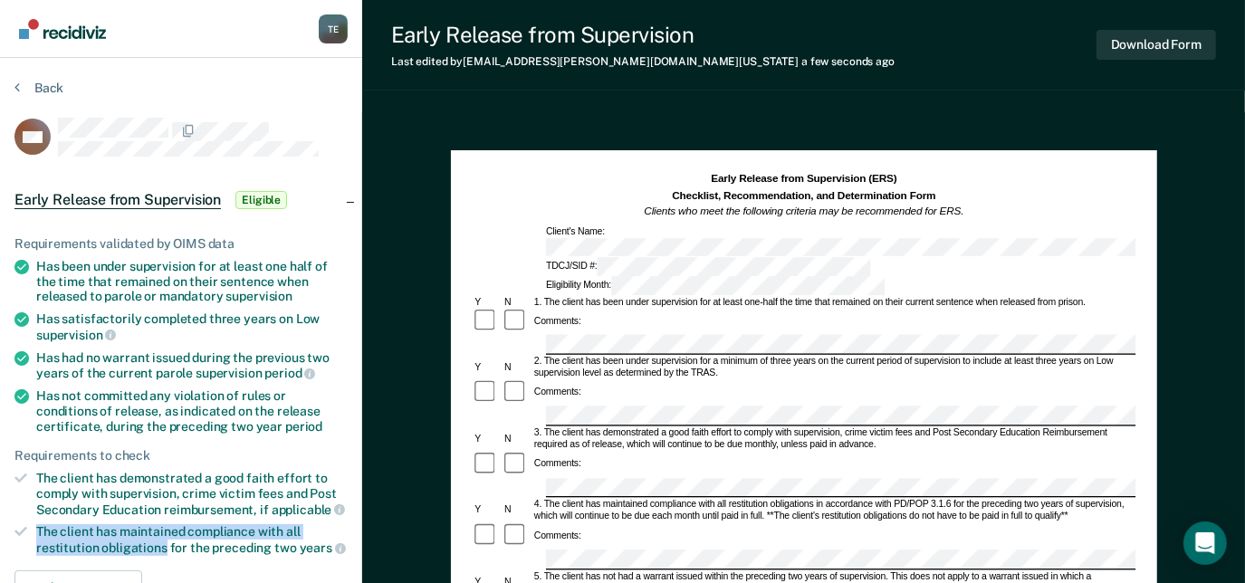
click at [161, 547] on li "The client has maintained compliance with all restitution obligations for the p…" at bounding box center [180, 539] width 333 height 31
click at [709, 523] on div "Comments:" at bounding box center [804, 536] width 664 height 27
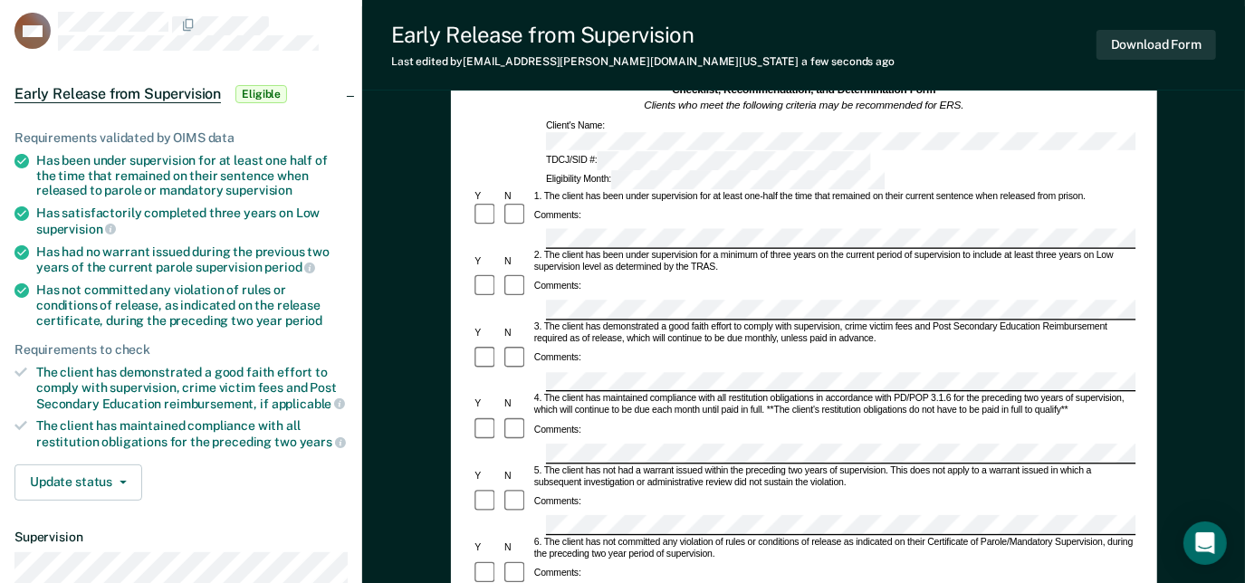
scroll to position [104, 0]
click at [449, 350] on div "Early Release from Supervision (ERS) Checklist, Recommendation, and Determinati…" at bounding box center [803, 558] width 883 height 1100
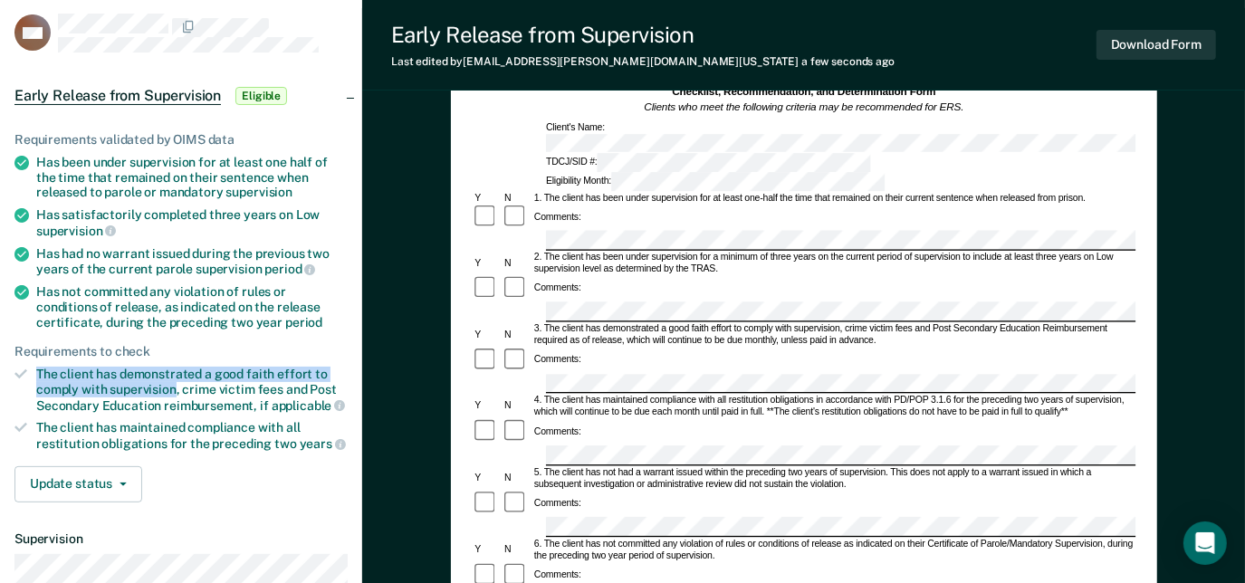
drag, startPoint x: 37, startPoint y: 364, endPoint x: 174, endPoint y: 380, distance: 137.7
click at [174, 380] on div "The client has demonstrated a good faith effort to comply with supervision, cri…" at bounding box center [192, 390] width 312 height 46
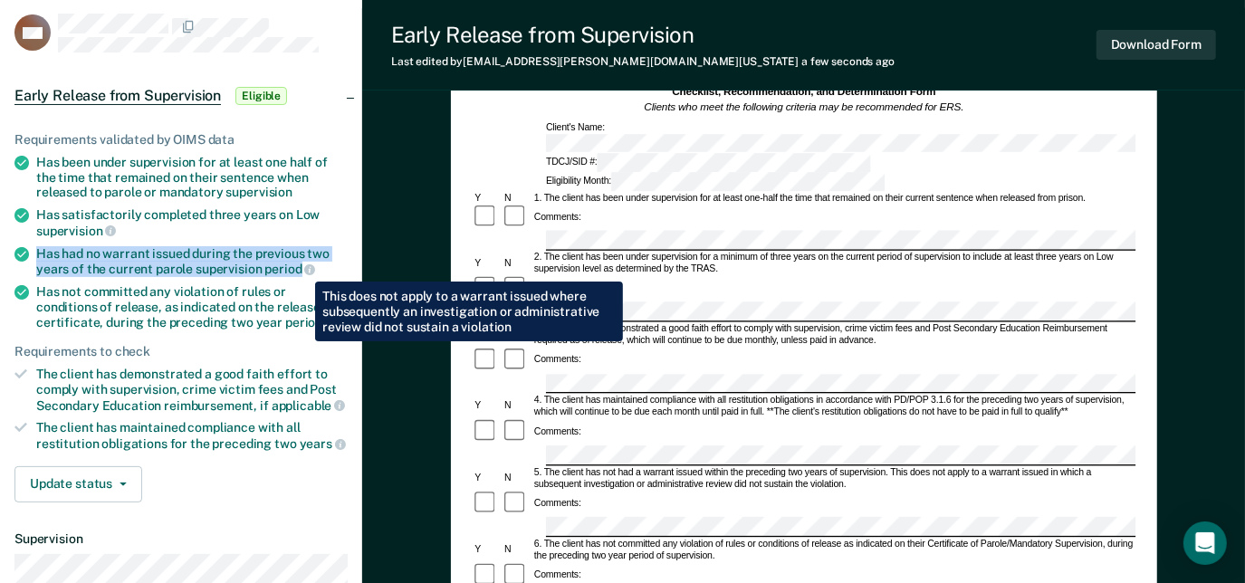
drag, startPoint x: 38, startPoint y: 245, endPoint x: 300, endPoint y: 268, distance: 262.7
click at [300, 268] on div "Has had no warrant issued during the previous two years of the current parole s…" at bounding box center [192, 261] width 312 height 31
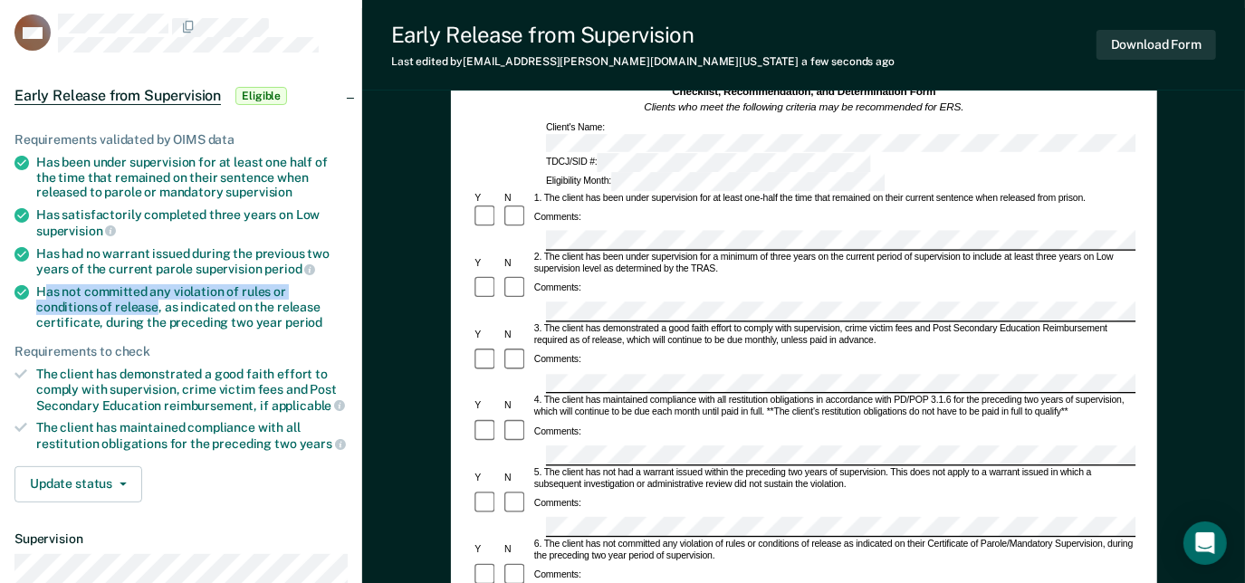
drag, startPoint x: 47, startPoint y: 287, endPoint x: 93, endPoint y: 309, distance: 51.0
click at [93, 309] on div "Has not committed any violation of rules or conditions of release, as indicated…" at bounding box center [192, 306] width 312 height 45
click at [97, 302] on div "Has not committed any violation of rules or conditions of release, as indicated…" at bounding box center [192, 306] width 312 height 45
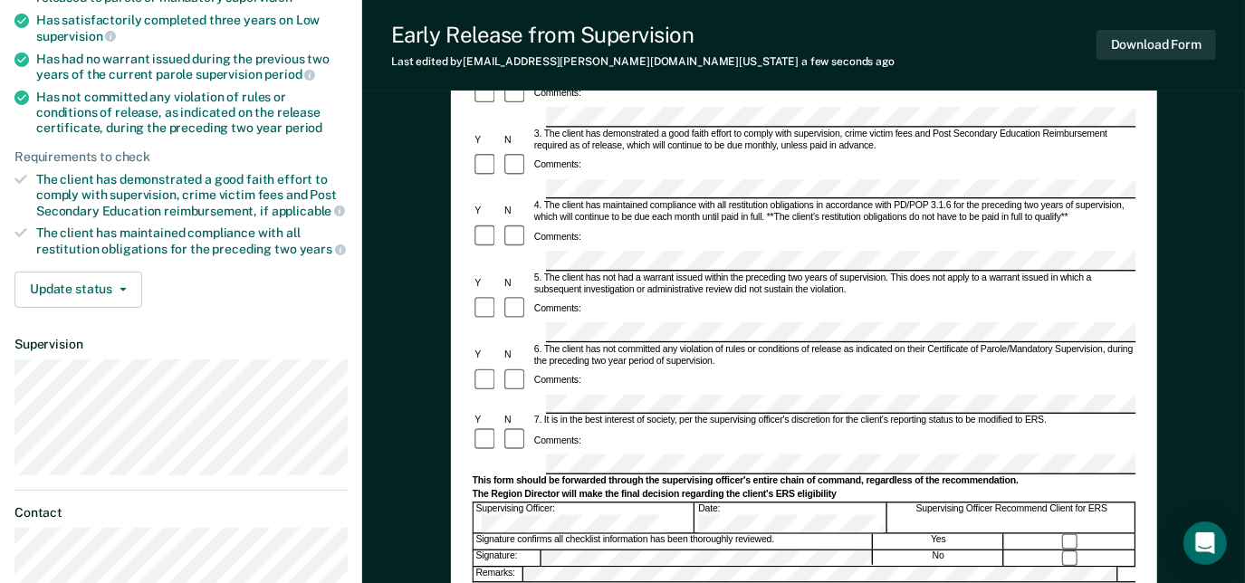
scroll to position [328, 0]
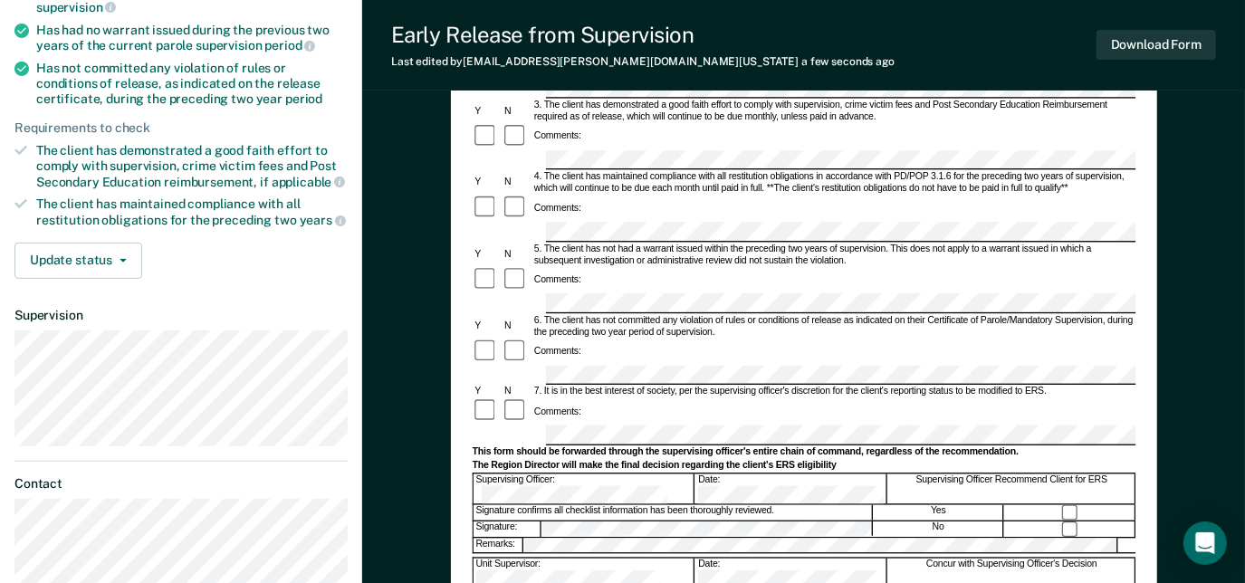
click at [628, 474] on div "Supervising Officer:" at bounding box center [583, 489] width 221 height 31
click at [734, 560] on div "Date:" at bounding box center [792, 575] width 192 height 31
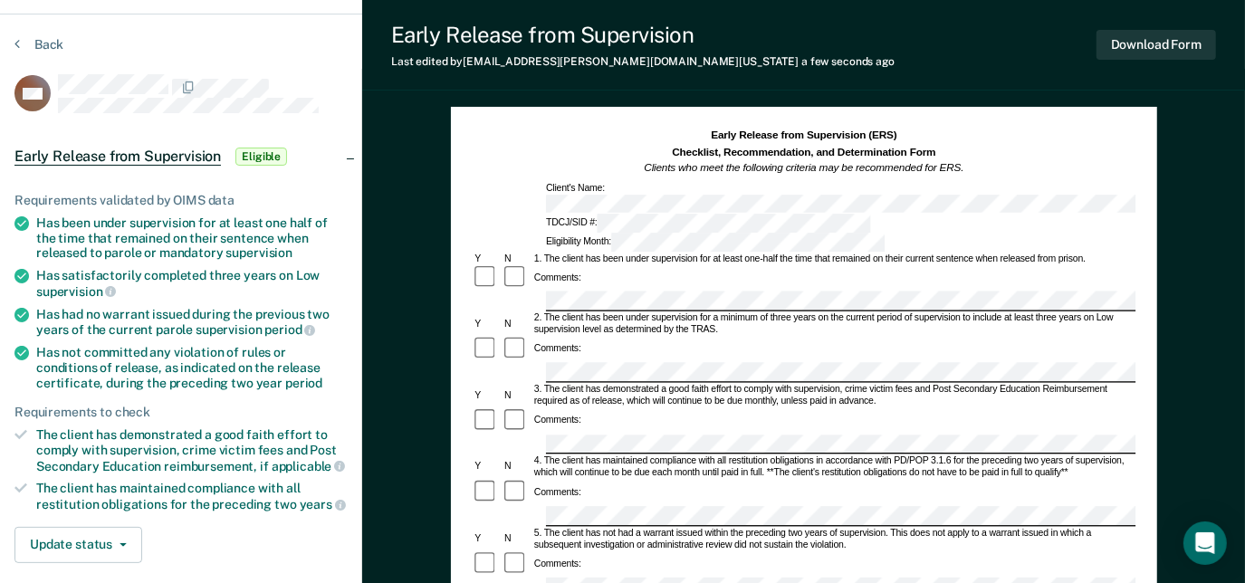
scroll to position [43, 0]
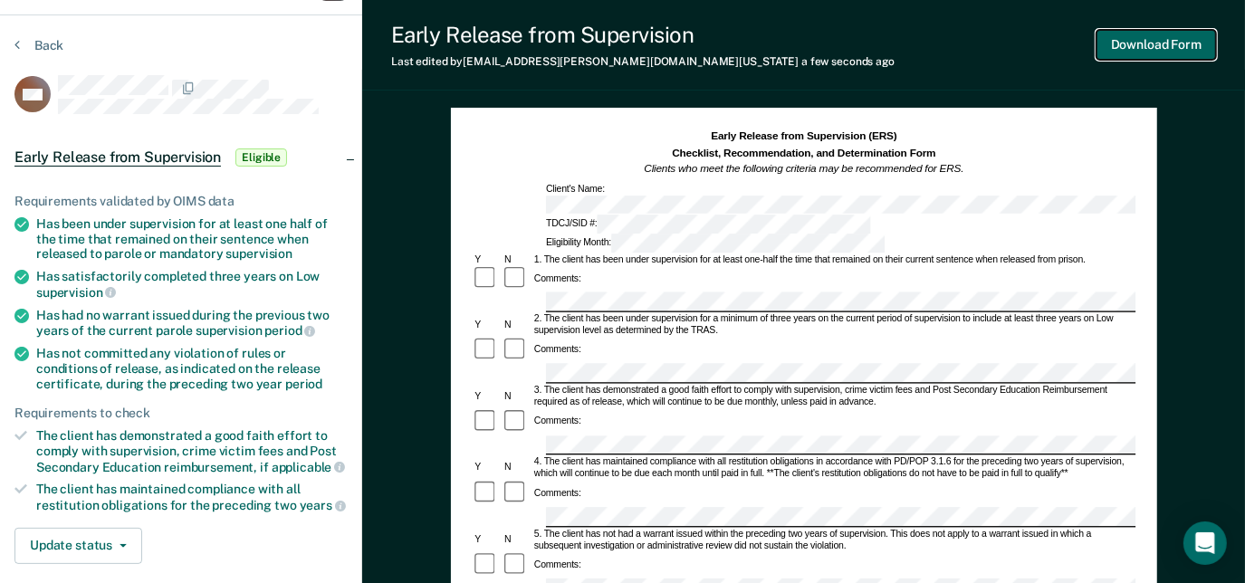
click at [1175, 43] on button "Download Form" at bounding box center [1157, 45] width 120 height 30
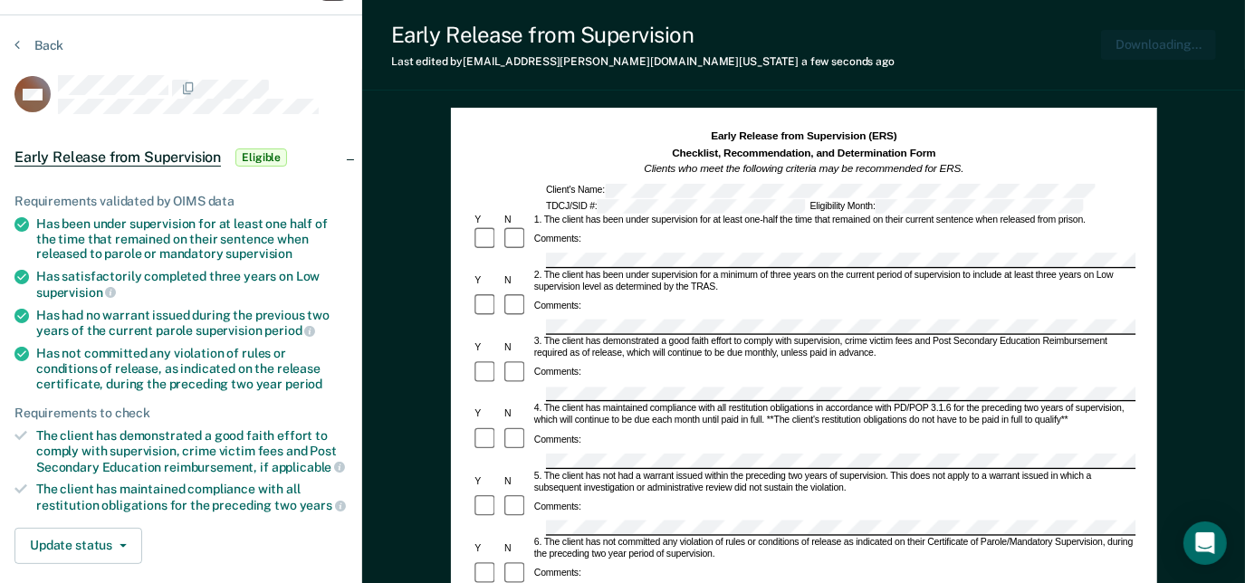
scroll to position [0, 0]
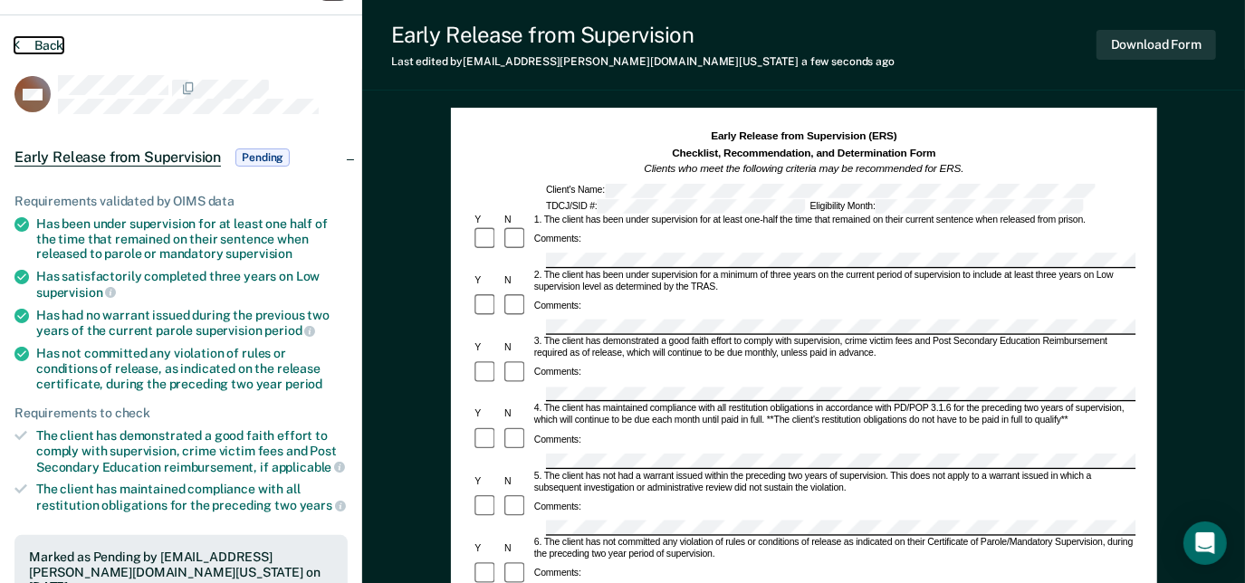
click at [43, 41] on button "Back" at bounding box center [38, 45] width 49 height 16
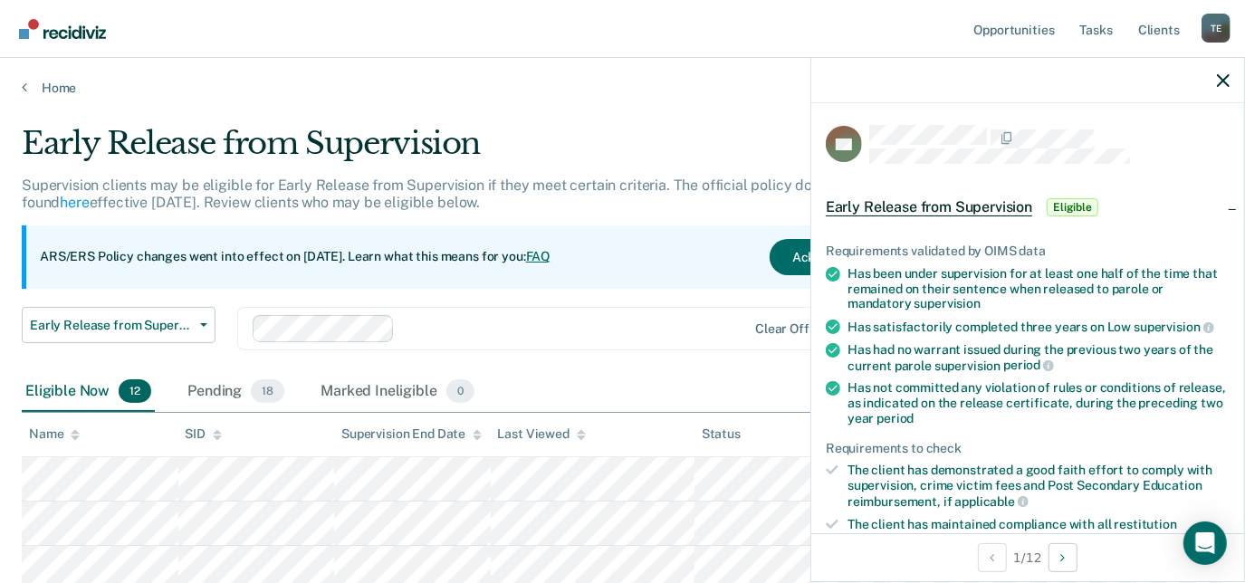
click at [1175, 490] on div "The client has demonstrated a good faith effort to comply with supervision, cri…" at bounding box center [1039, 486] width 382 height 46
click at [706, 157] on div "Early Release from Supervision" at bounding box center [489, 151] width 934 height 52
click at [1231, 85] on div at bounding box center [1027, 80] width 433 height 45
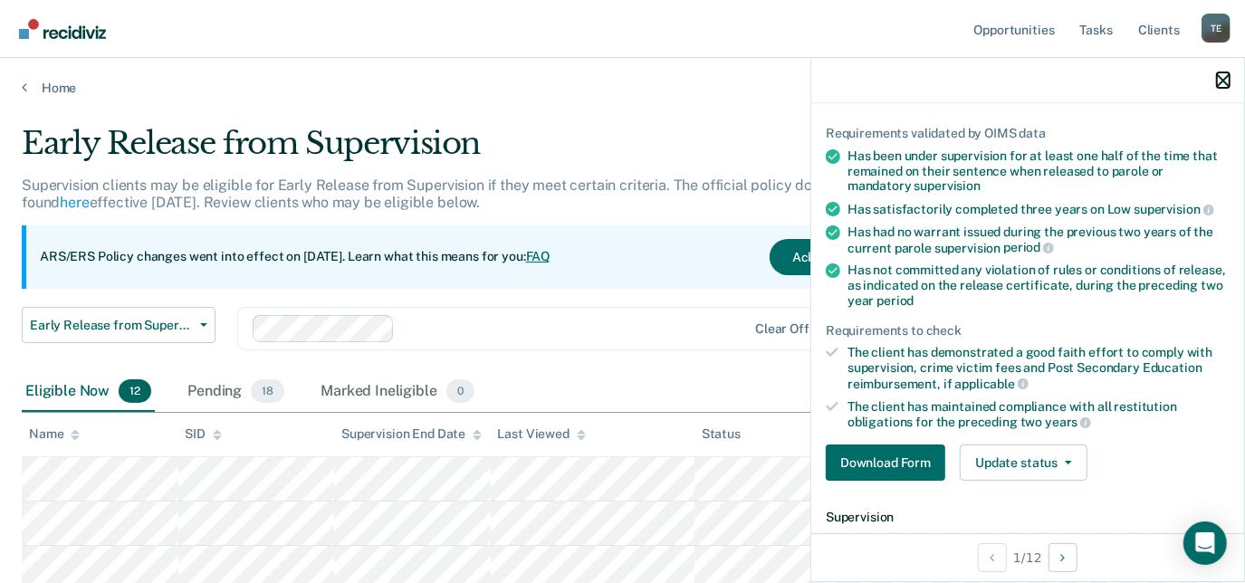
click at [1224, 77] on icon "button" at bounding box center [1223, 80] width 13 height 13
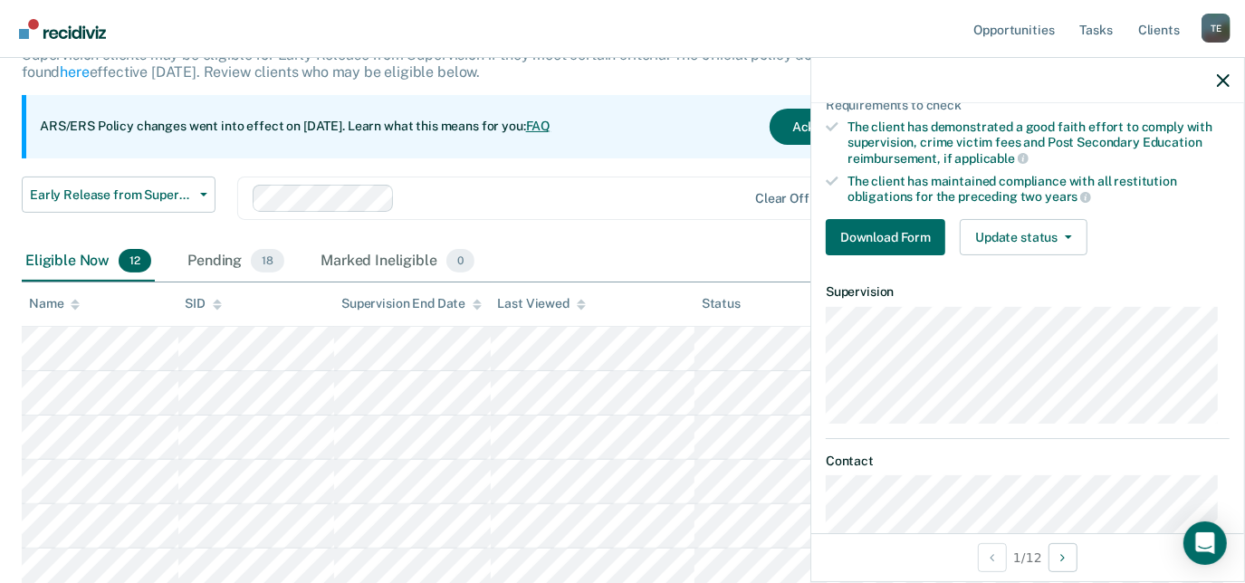
scroll to position [352, 0]
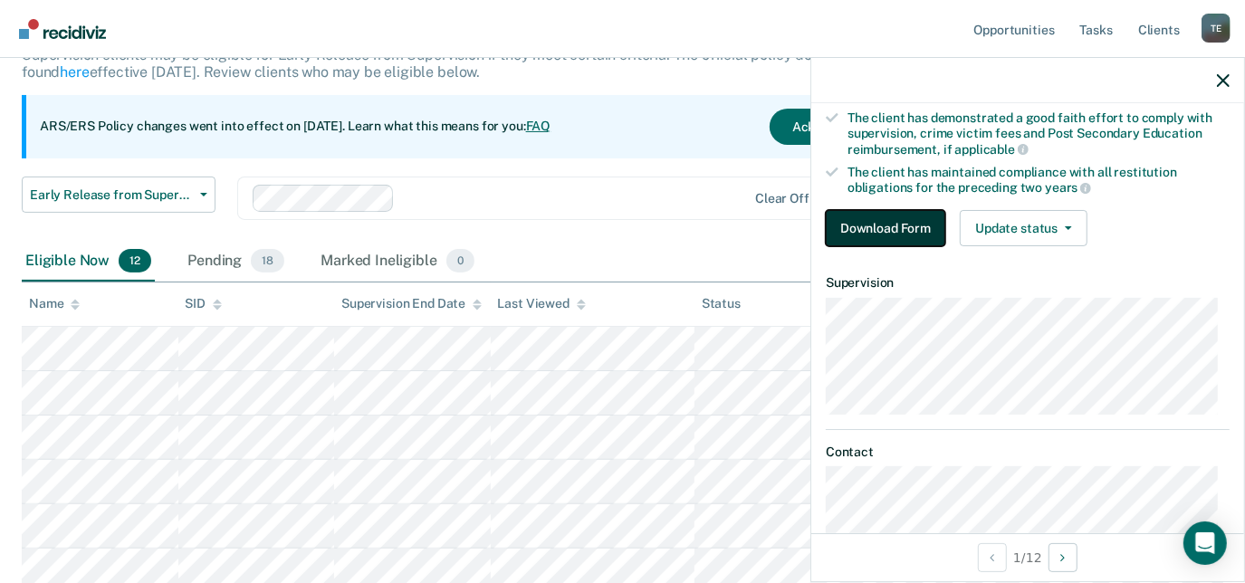
click at [861, 228] on button "Download Form" at bounding box center [886, 228] width 120 height 36
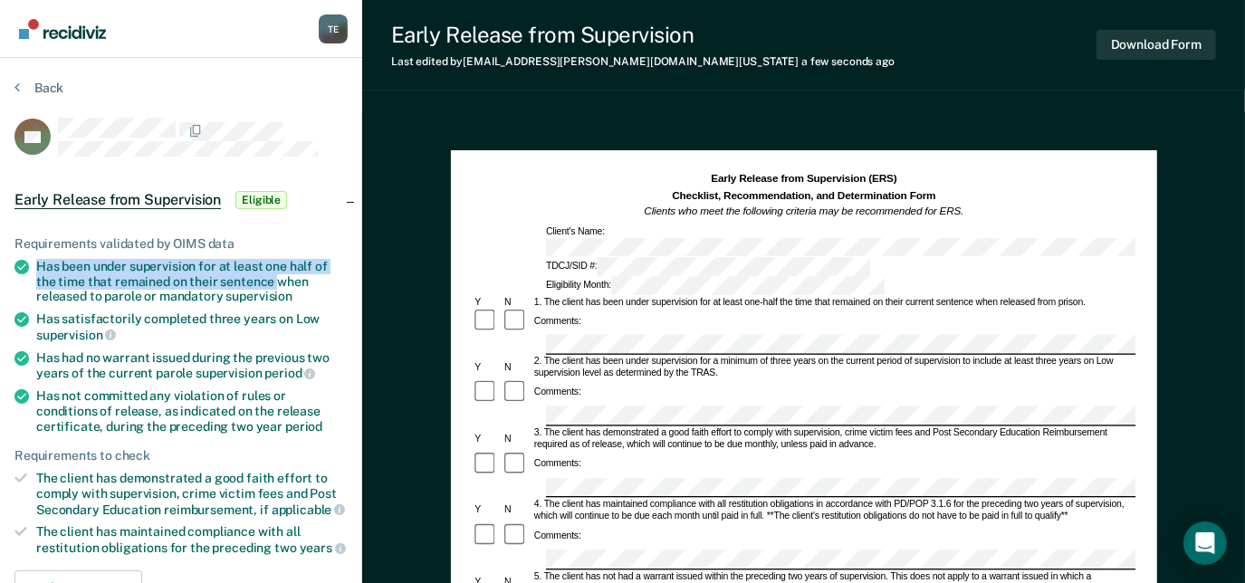
drag, startPoint x: 30, startPoint y: 256, endPoint x: 273, endPoint y: 280, distance: 244.7
click at [273, 280] on li "Has been under supervision for at least one half of the time that remained on t…" at bounding box center [180, 281] width 333 height 45
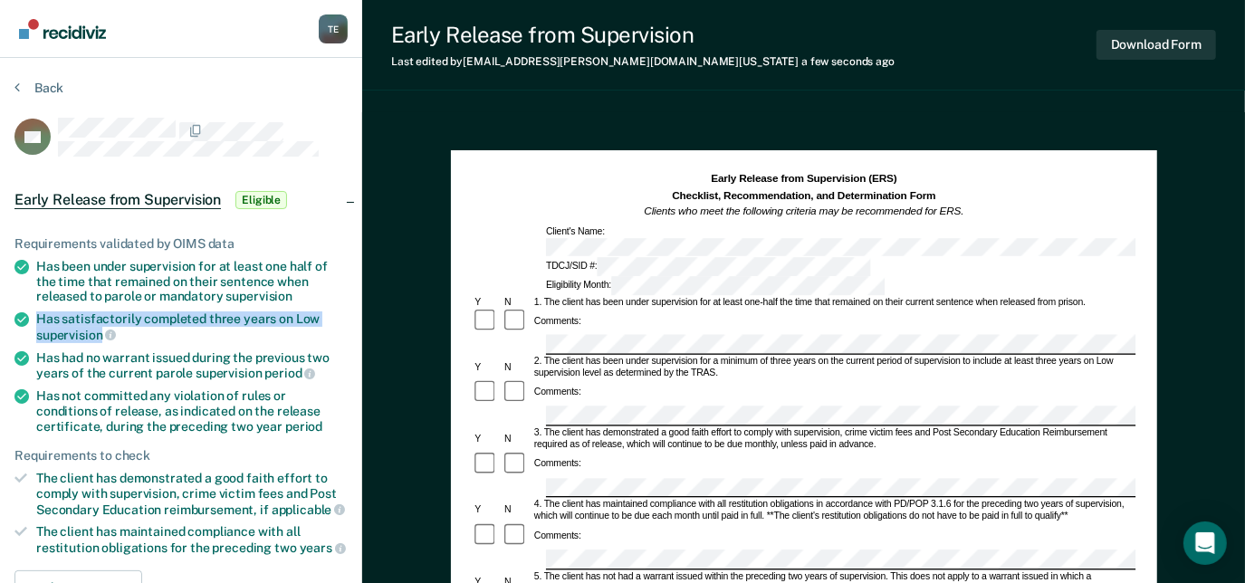
drag, startPoint x: 31, startPoint y: 311, endPoint x: 103, endPoint y: 333, distance: 75.9
click at [103, 333] on li "Has satisfactorily completed three years on Low supervision" at bounding box center [180, 327] width 333 height 31
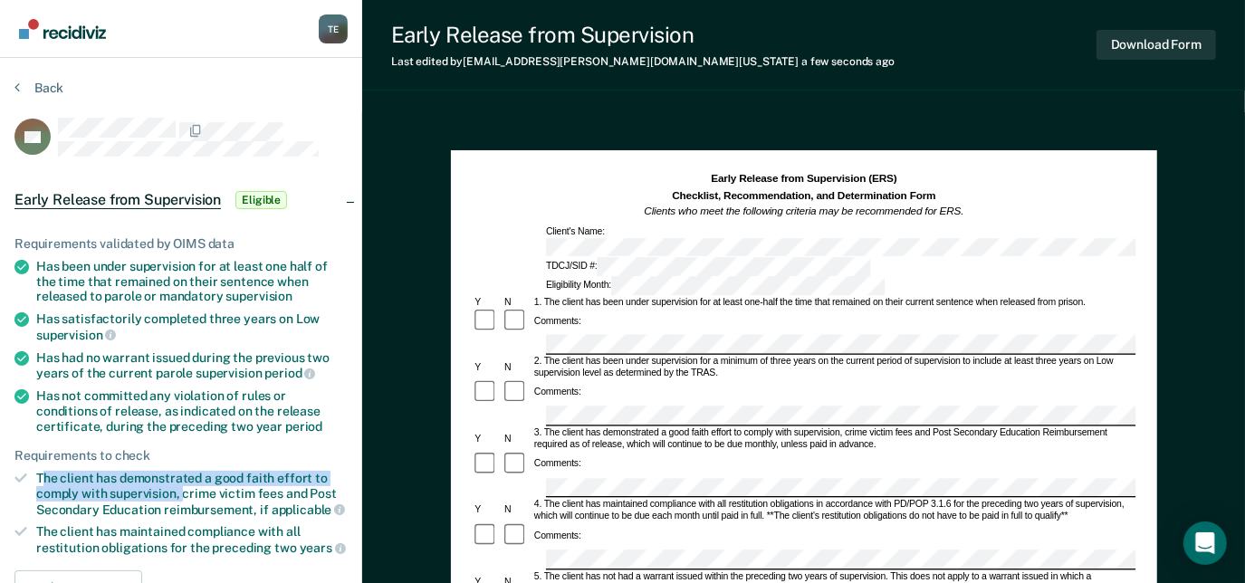
drag, startPoint x: 43, startPoint y: 470, endPoint x: 178, endPoint y: 490, distance: 136.4
click at [178, 490] on div "The client has demonstrated a good faith effort to comply with supervision, cri…" at bounding box center [192, 494] width 312 height 46
drag, startPoint x: 34, startPoint y: 475, endPoint x: 178, endPoint y: 494, distance: 145.4
click at [178, 494] on li "The client has demonstrated a good faith effort to comply with supervision, cri…" at bounding box center [180, 494] width 333 height 46
click at [588, 571] on div "5. The client has not had a warrant issued within the preceding two years of su…" at bounding box center [834, 583] width 604 height 24
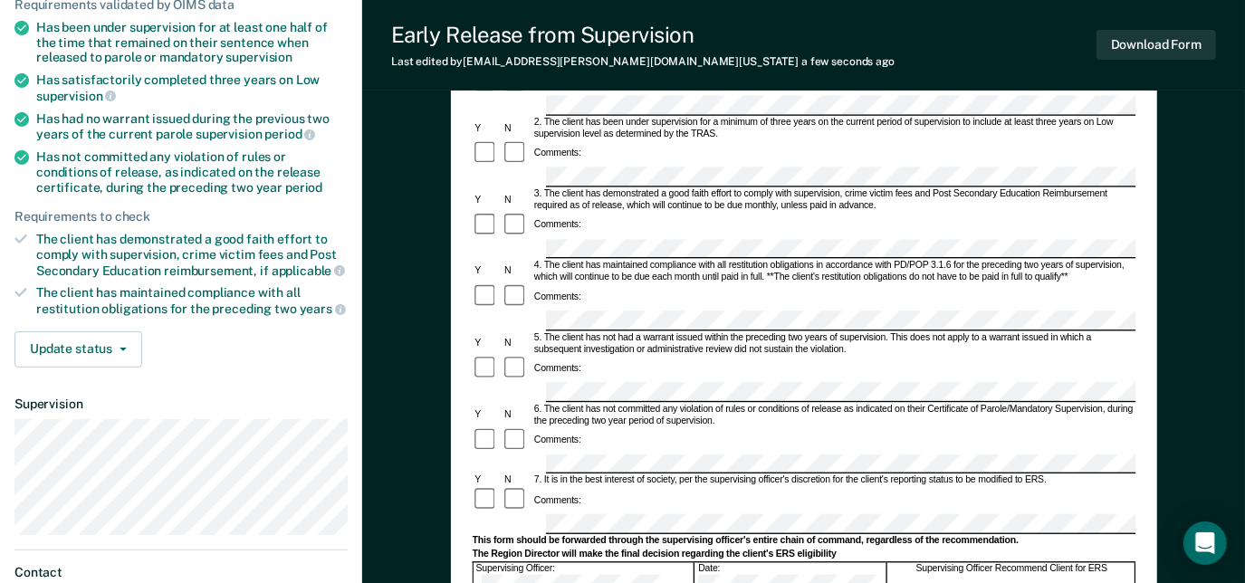
scroll to position [251, 0]
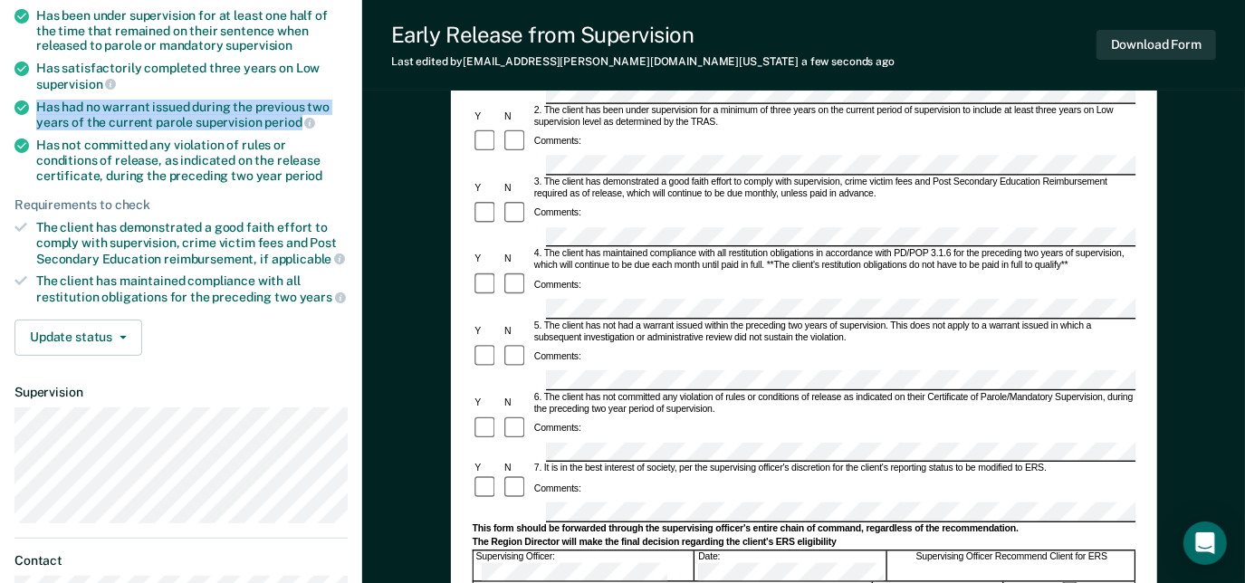
drag, startPoint x: 33, startPoint y: 106, endPoint x: 297, endPoint y: 123, distance: 265.0
click at [297, 123] on li "Has had no warrant issued during the previous two years of the current parole s…" at bounding box center [180, 115] width 333 height 31
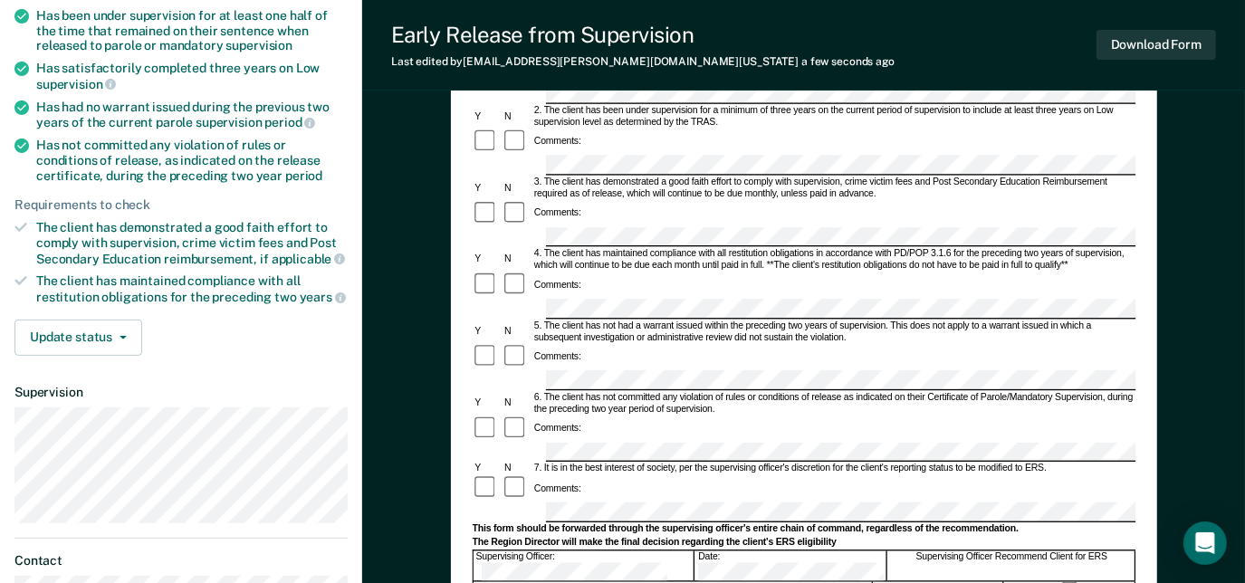
click at [678, 392] on div "6. The client has not committed any violation of rules or conditions of release…" at bounding box center [834, 404] width 604 height 24
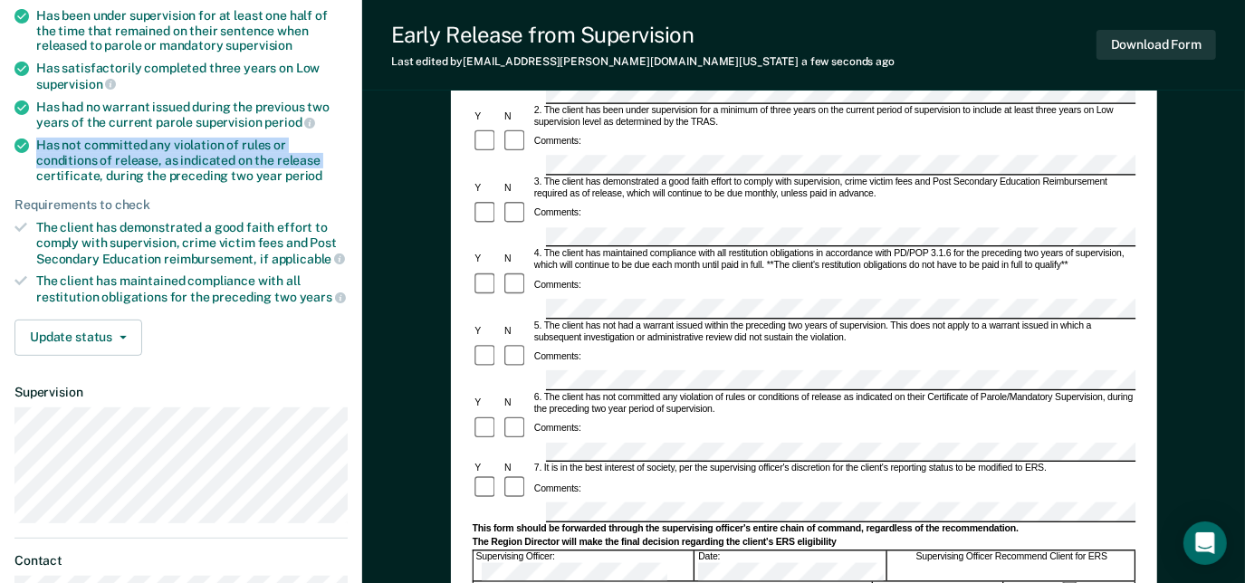
drag, startPoint x: 34, startPoint y: 139, endPoint x: 257, endPoint y: 154, distance: 224.2
click at [257, 154] on li "Has not committed any violation of rules or conditions of release, as indicated…" at bounding box center [180, 160] width 333 height 45
drag, startPoint x: 36, startPoint y: 138, endPoint x: 96, endPoint y: 154, distance: 62.0
click at [96, 154] on div "Has not committed any violation of rules or conditions of release, as indicated…" at bounding box center [192, 160] width 312 height 45
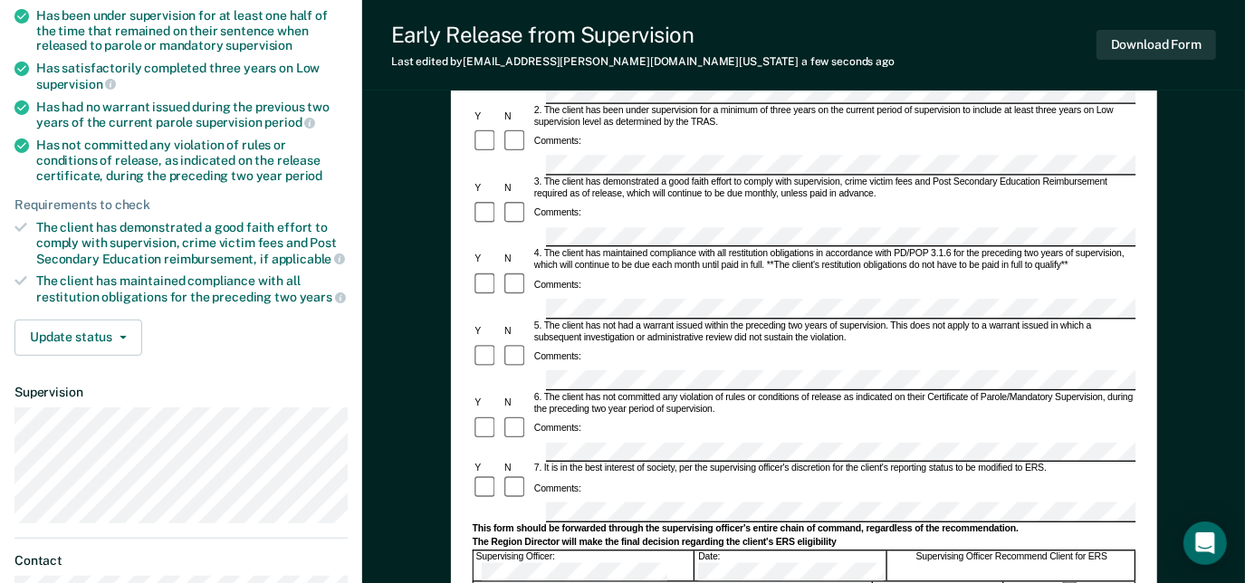
click at [647, 475] on div "Comments:" at bounding box center [804, 488] width 664 height 27
click at [775, 551] on div "Date:" at bounding box center [792, 566] width 192 height 31
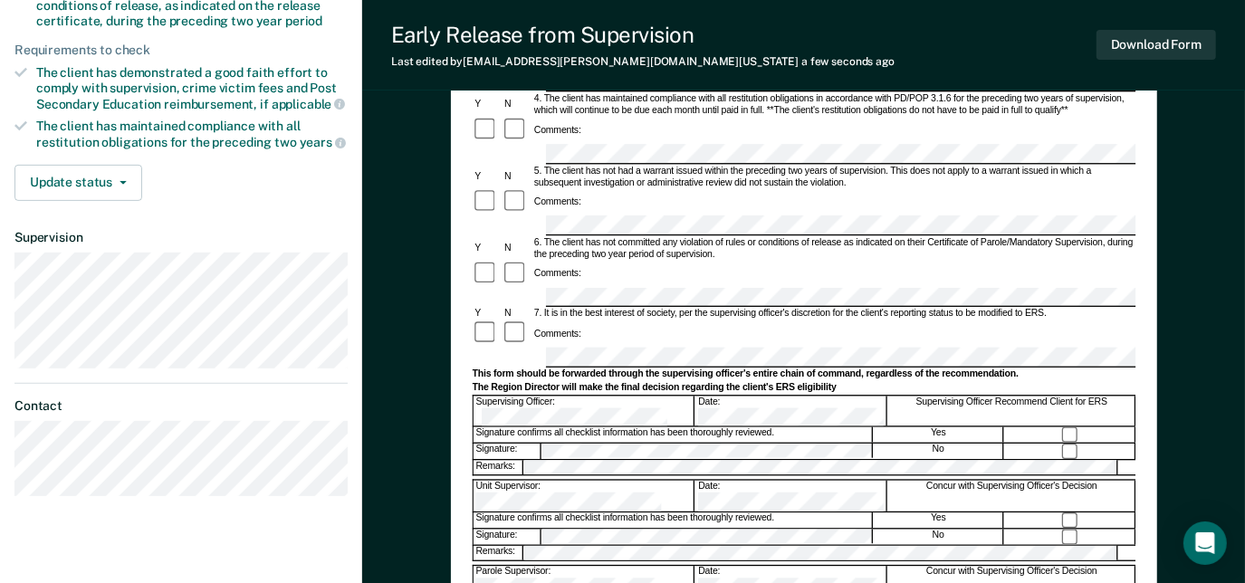
scroll to position [417, 0]
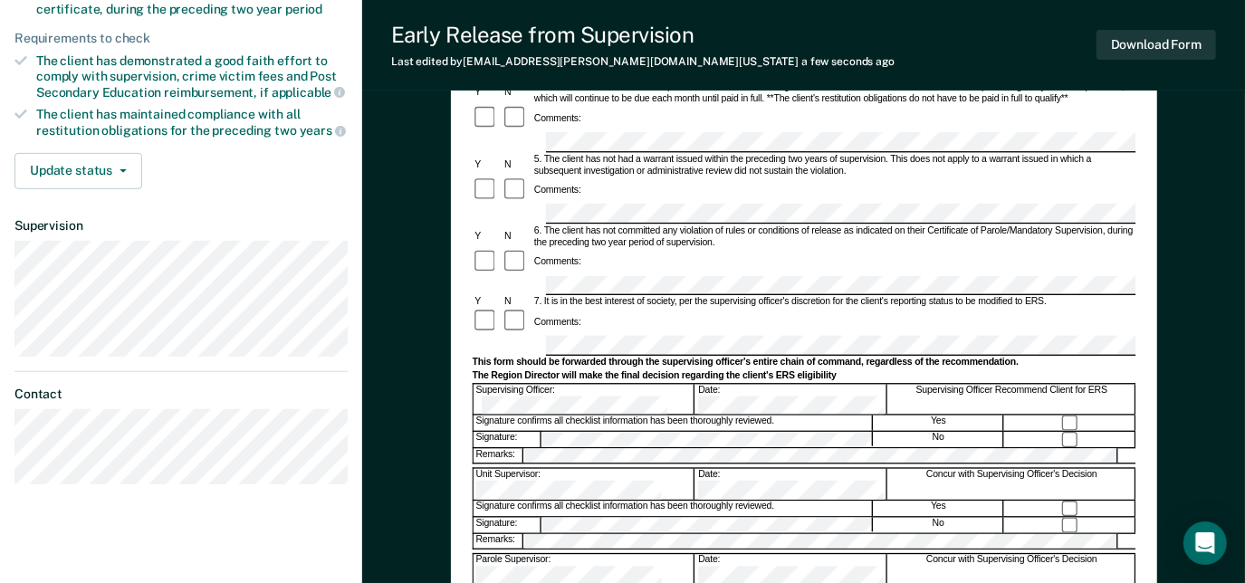
click at [462, 468] on div "Early Release from Supervision (ERS) Checklist, Recommendation, and Determinati…" at bounding box center [804, 193] width 706 height 920
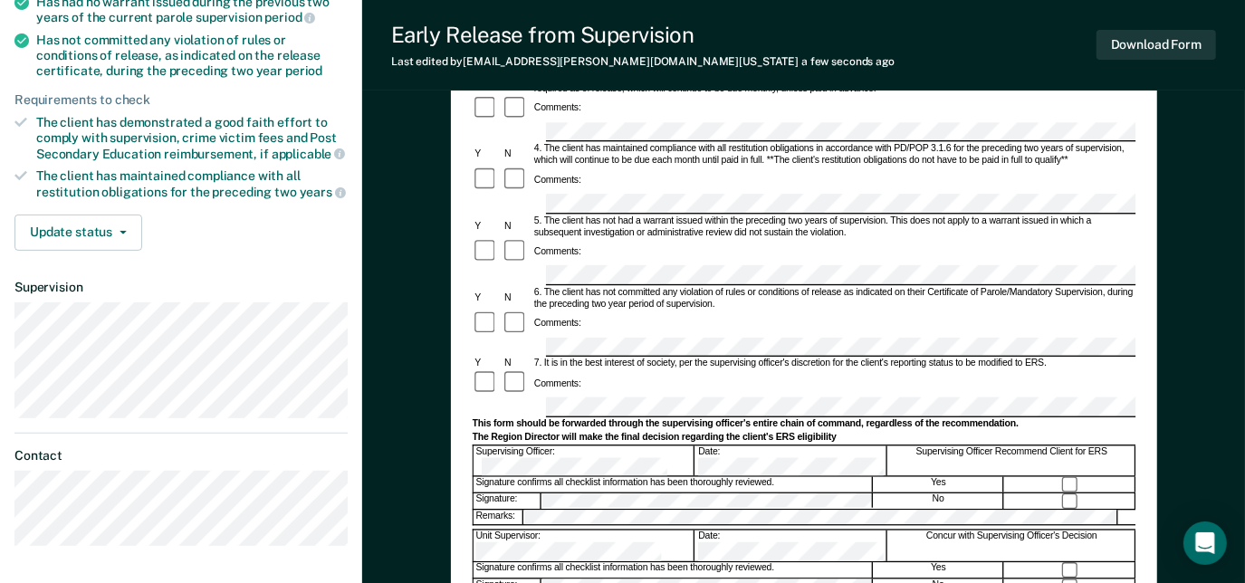
scroll to position [363, 0]
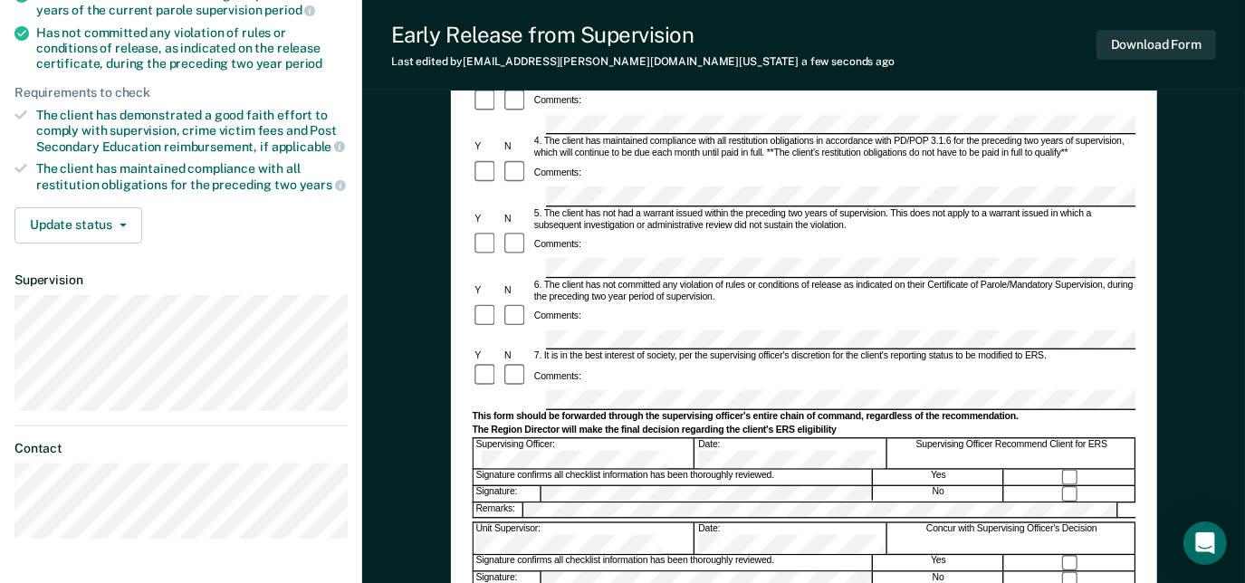
click at [1070, 438] on div "Supervising Officer Recommend Client for ERS" at bounding box center [1011, 453] width 247 height 31
click at [481, 323] on form "Early Release from Supervision (ERS) Checklist, Recommendation, and Determinati…" at bounding box center [804, 341] width 664 height 1064
click at [1155, 36] on button "Download Form" at bounding box center [1157, 45] width 120 height 30
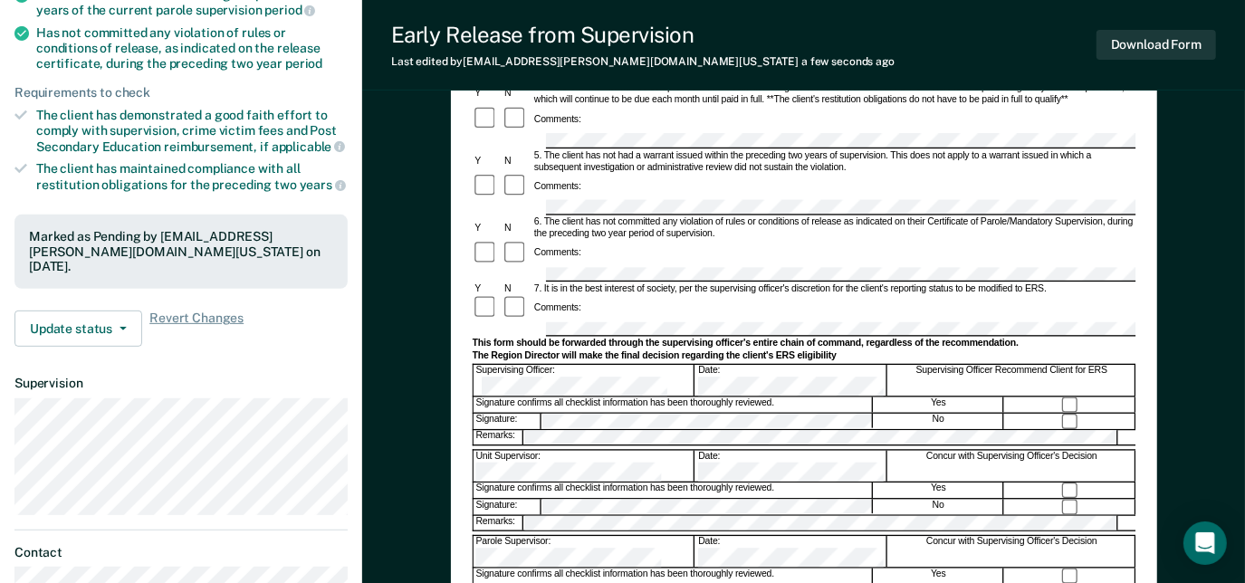
scroll to position [0, 0]
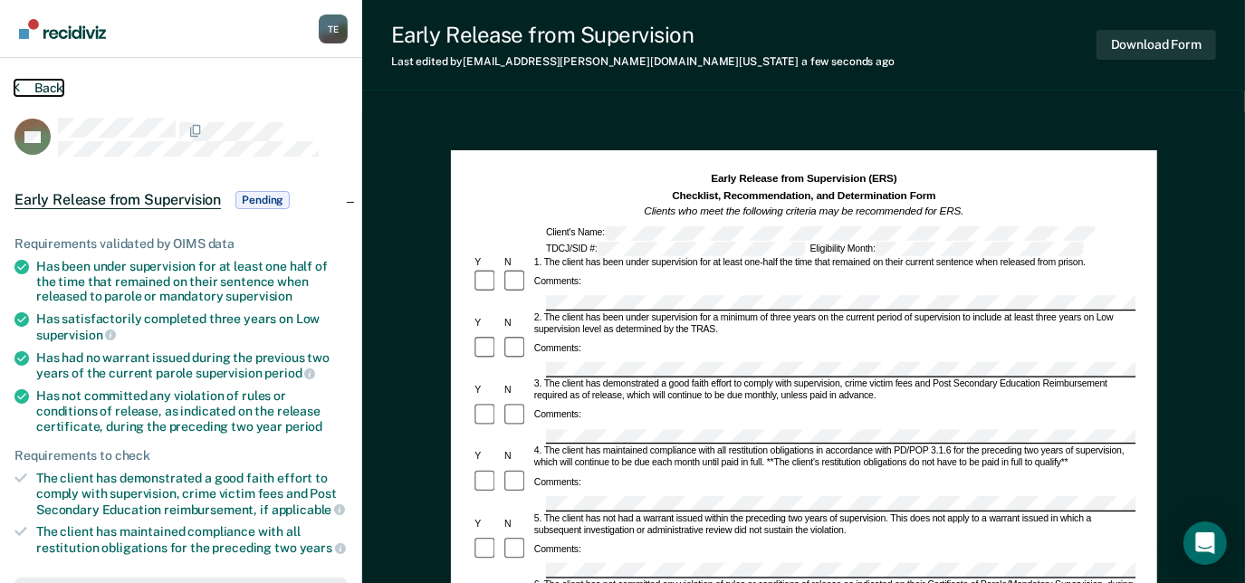
click at [53, 80] on button "Back" at bounding box center [38, 88] width 49 height 16
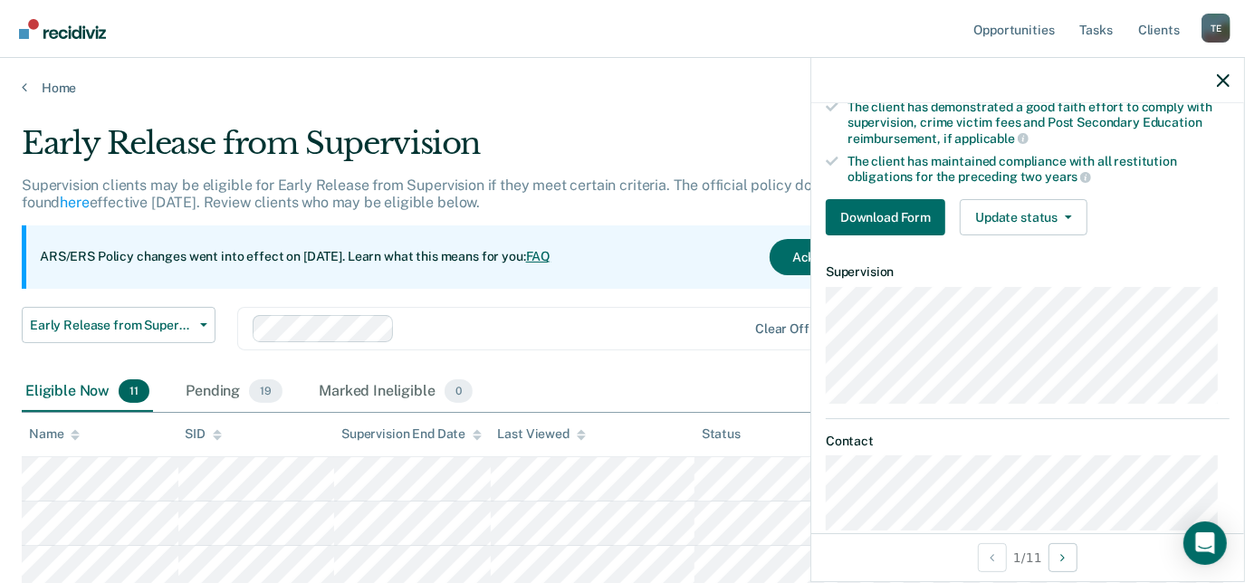
scroll to position [371, 0]
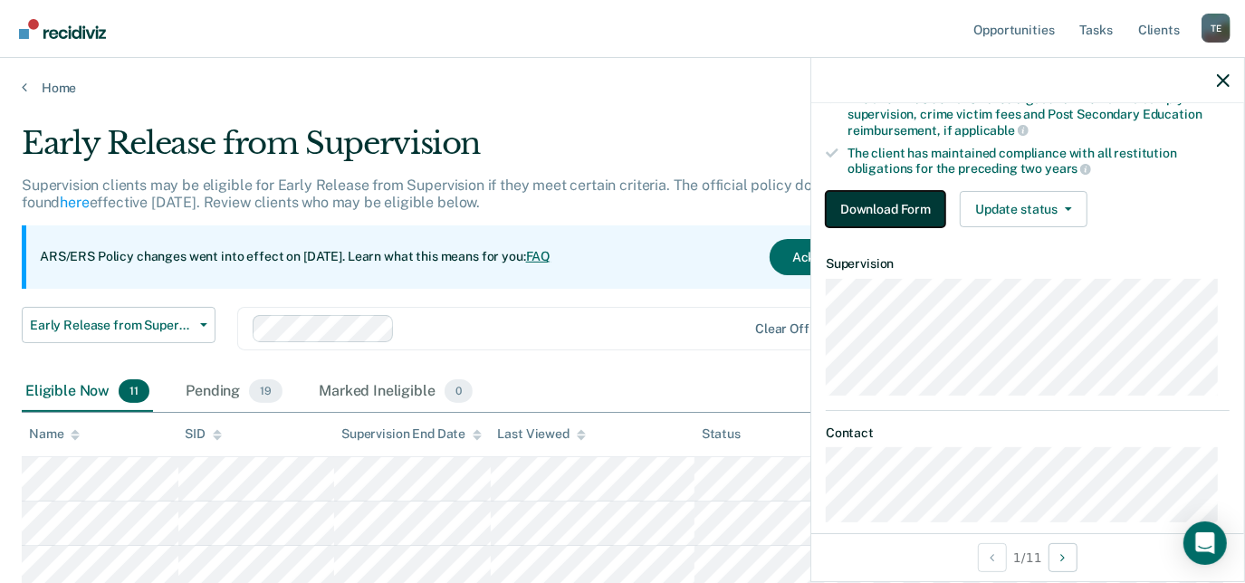
click at [918, 207] on button "Download Form" at bounding box center [886, 209] width 120 height 36
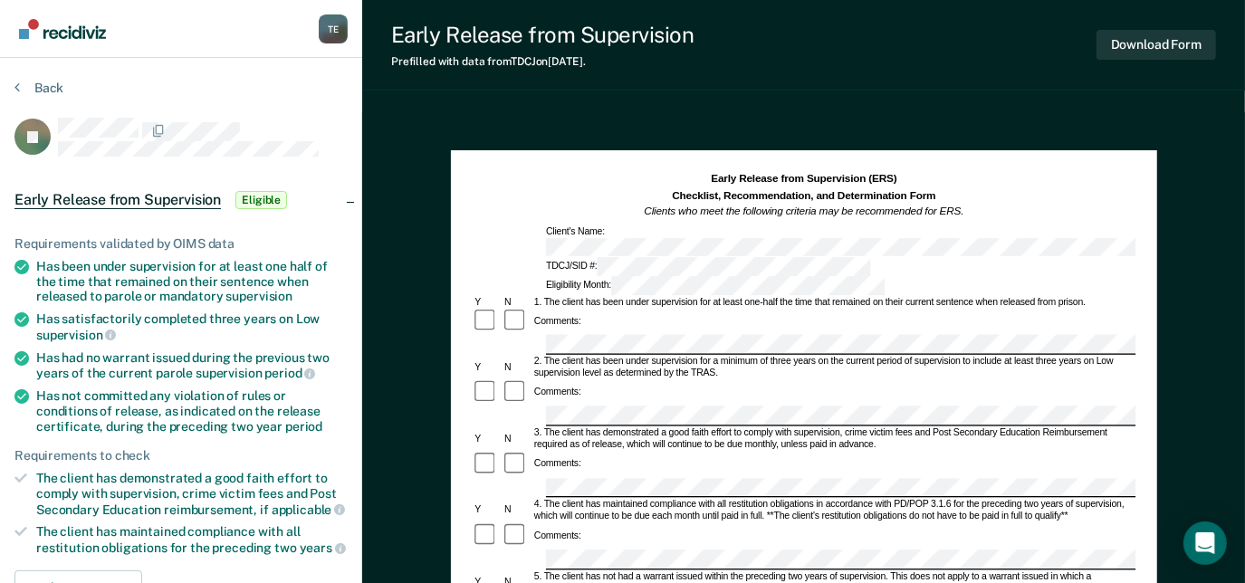
click at [918, 207] on em "Clients who meet the following criteria may be recommended for ERS." at bounding box center [804, 212] width 320 height 12
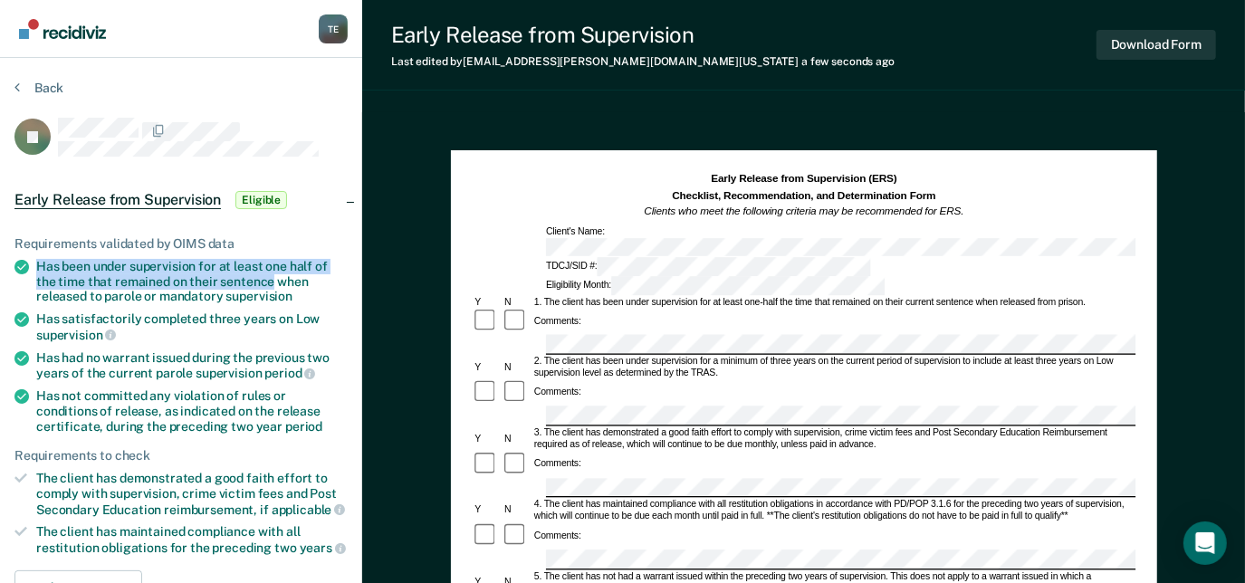
drag, startPoint x: 34, startPoint y: 261, endPoint x: 271, endPoint y: 281, distance: 238.1
click at [271, 281] on li "Has been under supervision for at least one half of the time that remained on t…" at bounding box center [180, 281] width 333 height 45
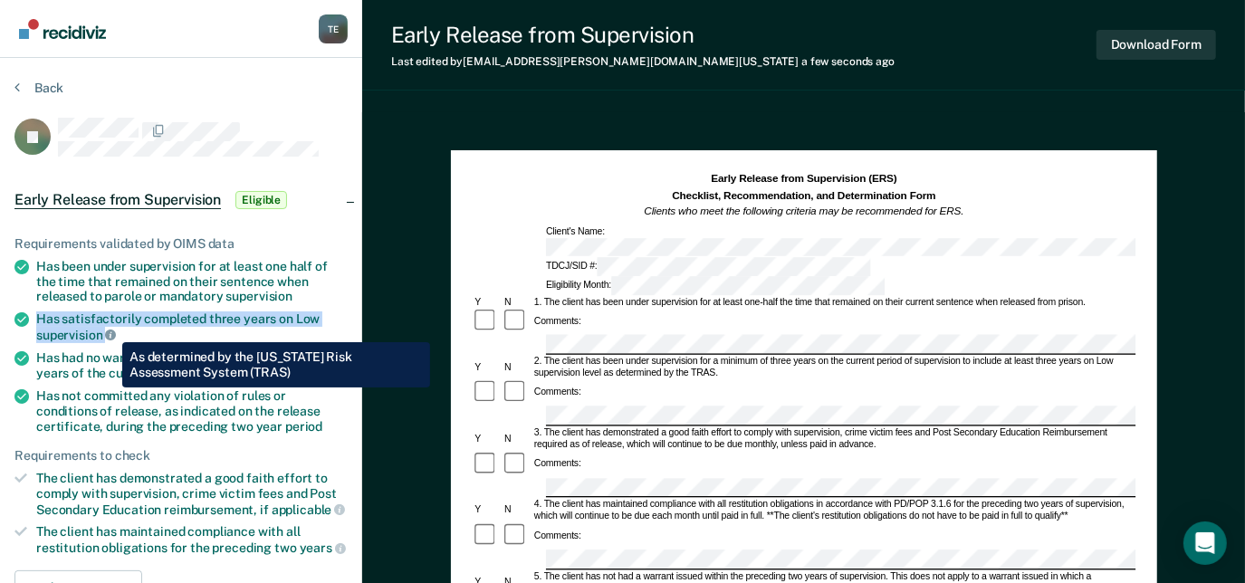
drag, startPoint x: 38, startPoint y: 309, endPoint x: 109, endPoint y: 329, distance: 73.4
click at [109, 329] on div "Has satisfactorily completed three years on Low supervision" at bounding box center [192, 327] width 312 height 31
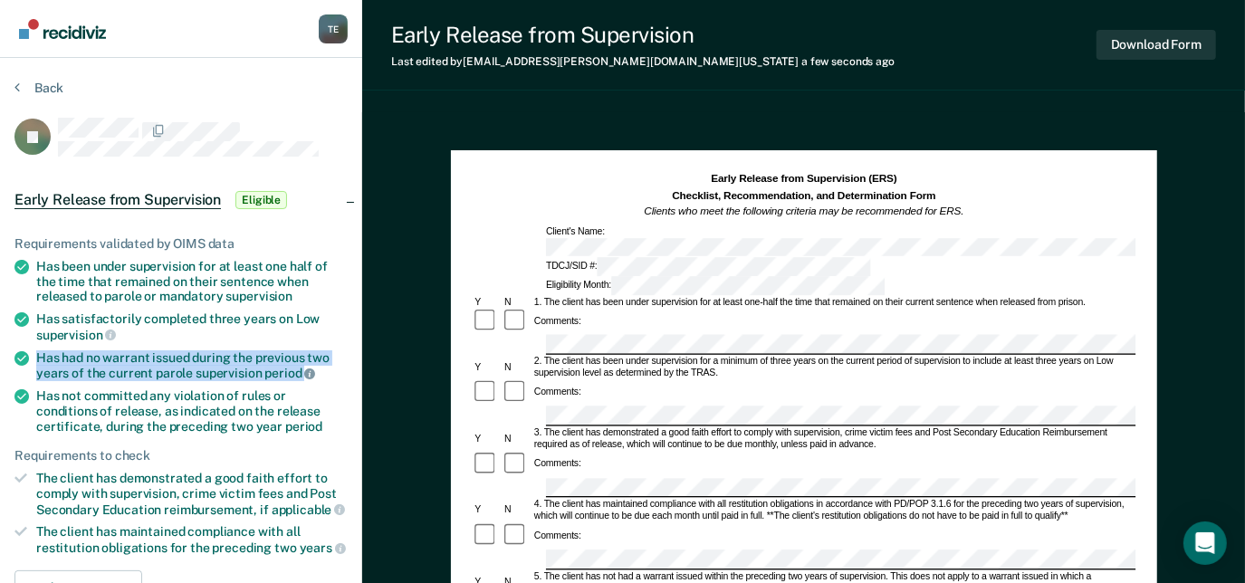
drag, startPoint x: 37, startPoint y: 350, endPoint x: 302, endPoint y: 374, distance: 265.6
click at [302, 374] on div "Has had no warrant issued during the previous two years of the current parole s…" at bounding box center [192, 365] width 312 height 31
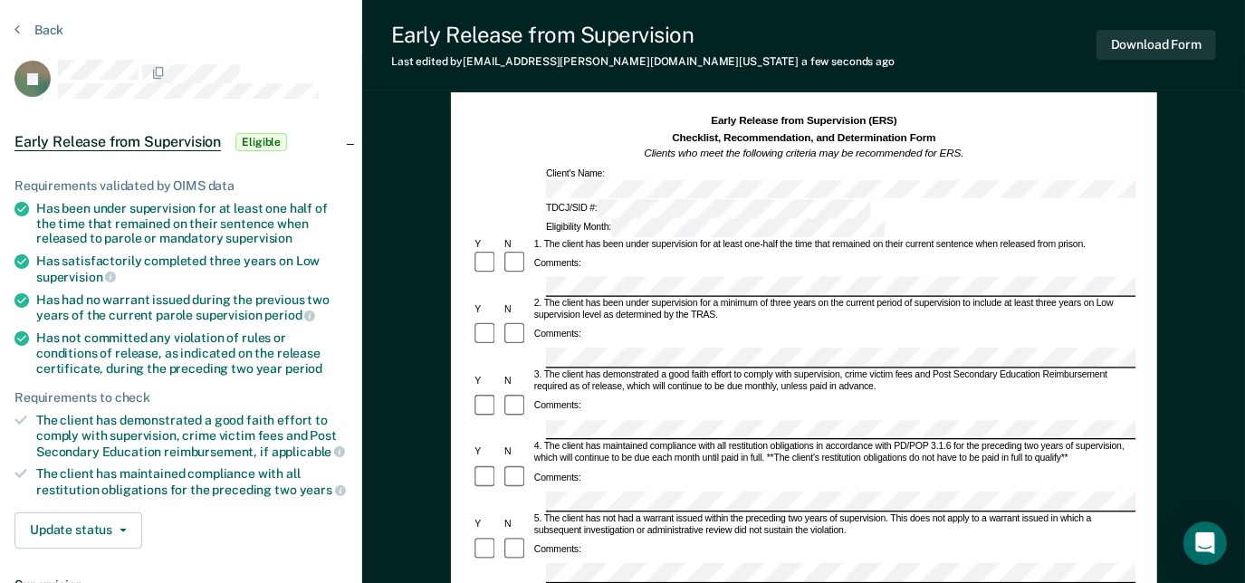
scroll to position [60, 0]
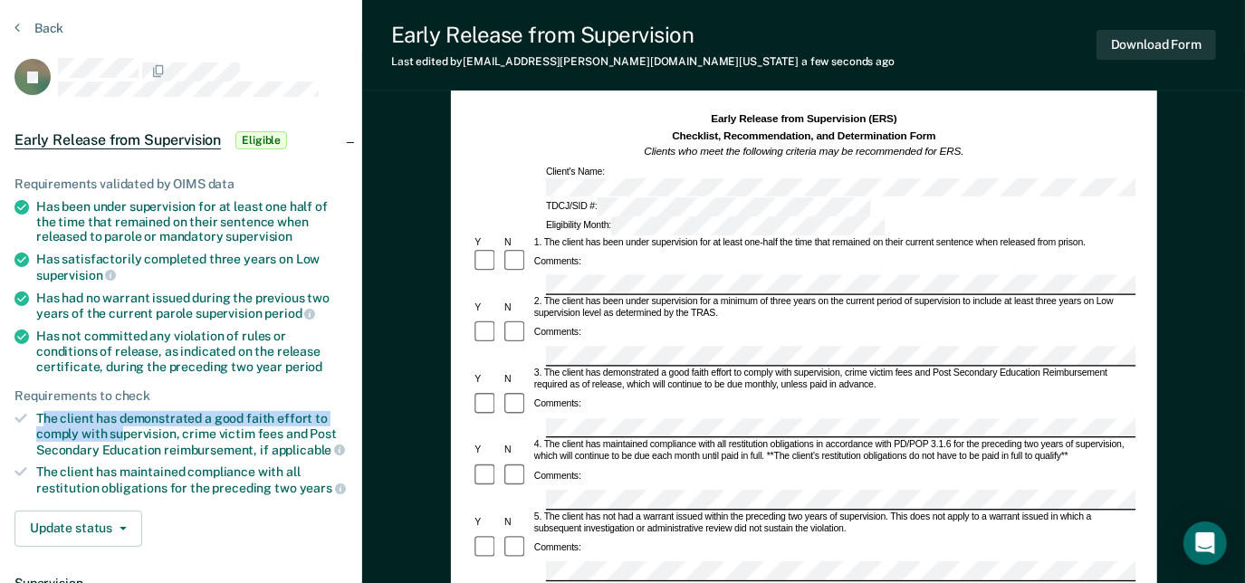
drag, startPoint x: 39, startPoint y: 411, endPoint x: 120, endPoint y: 432, distance: 84.1
click at [120, 432] on div "The client has demonstrated a good faith effort to comply with supervision, cri…" at bounding box center [192, 434] width 312 height 46
drag, startPoint x: 120, startPoint y: 432, endPoint x: 180, endPoint y: 431, distance: 59.8
click at [180, 431] on div "The client has demonstrated a good faith effort to comply with supervision, cri…" at bounding box center [192, 434] width 312 height 46
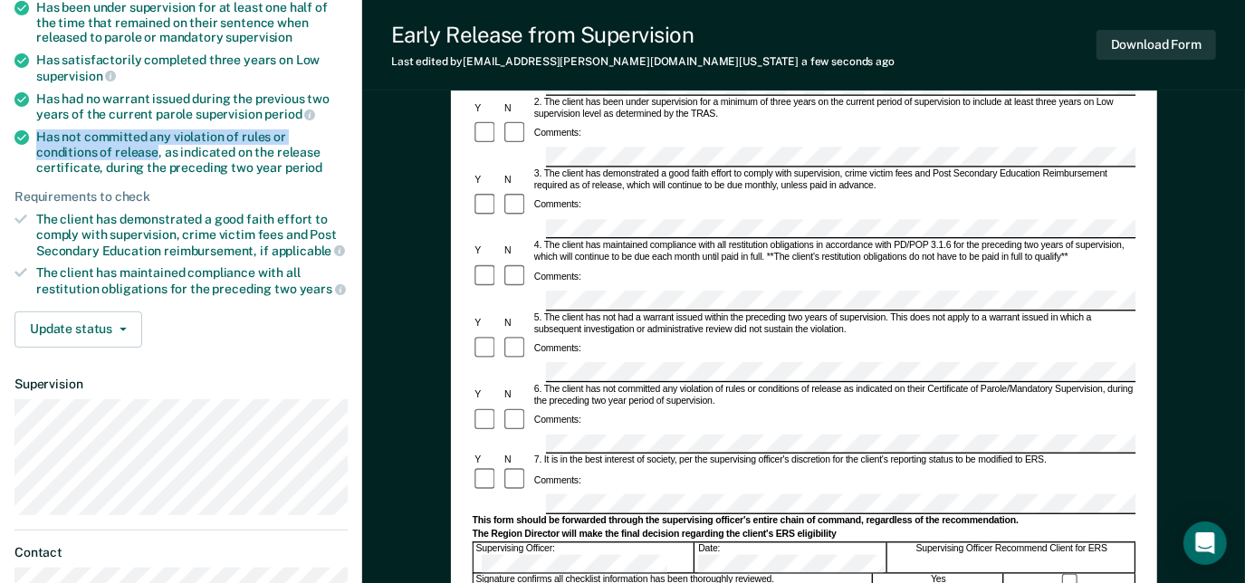
drag, startPoint x: 34, startPoint y: 130, endPoint x: 94, endPoint y: 143, distance: 61.3
click at [94, 143] on li "Has not committed any violation of rules or conditions of release, as indicated…" at bounding box center [180, 152] width 333 height 45
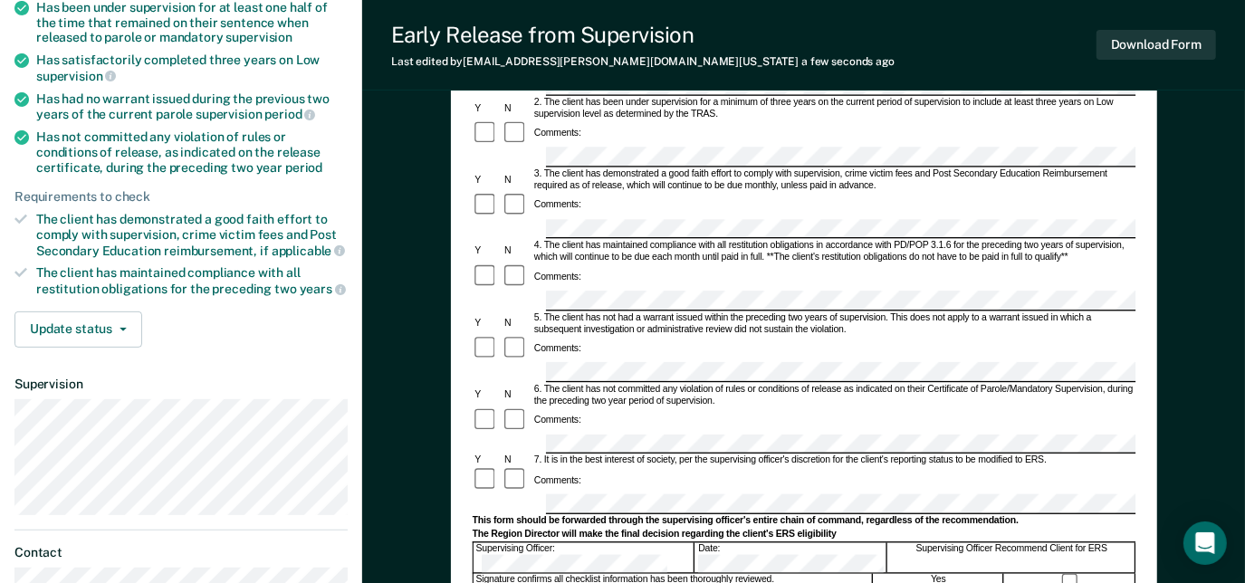
click at [521, 467] on div at bounding box center [517, 480] width 30 height 27
click at [519, 168] on div "Y N 3. The client has demonstrated a good faith effort to comply with supervisi…" at bounding box center [804, 180] width 664 height 24
click at [678, 467] on div "Comments:" at bounding box center [804, 480] width 664 height 27
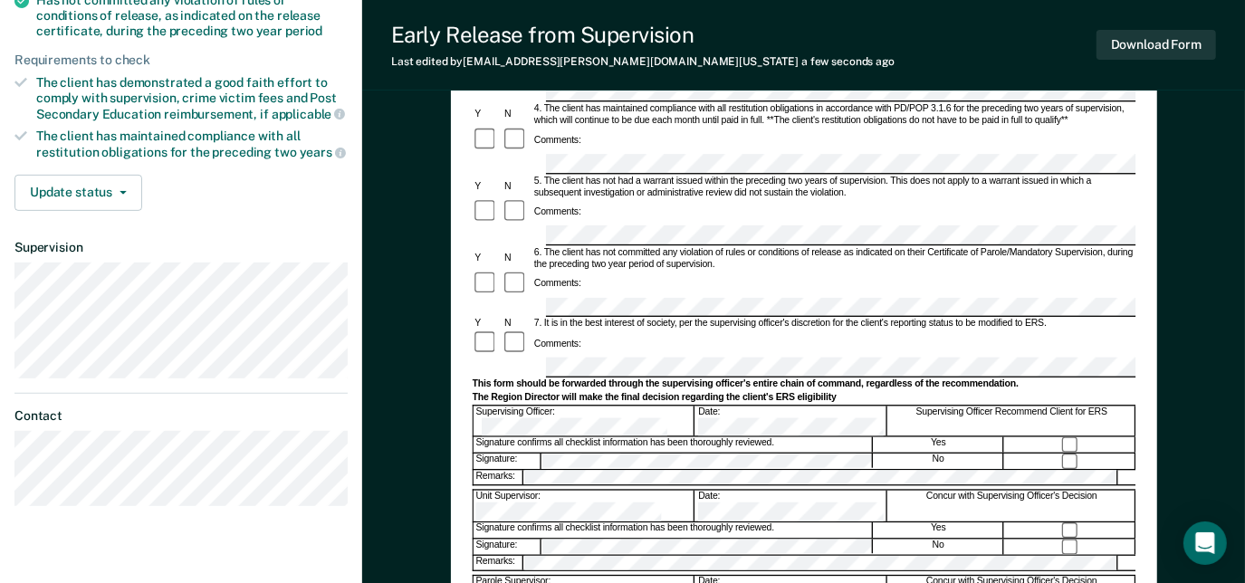
scroll to position [396, 0]
click at [1190, 304] on div "Early Release from Supervision (ERS) Checklist, Recommendation, and Determinati…" at bounding box center [803, 267] width 883 height 1100
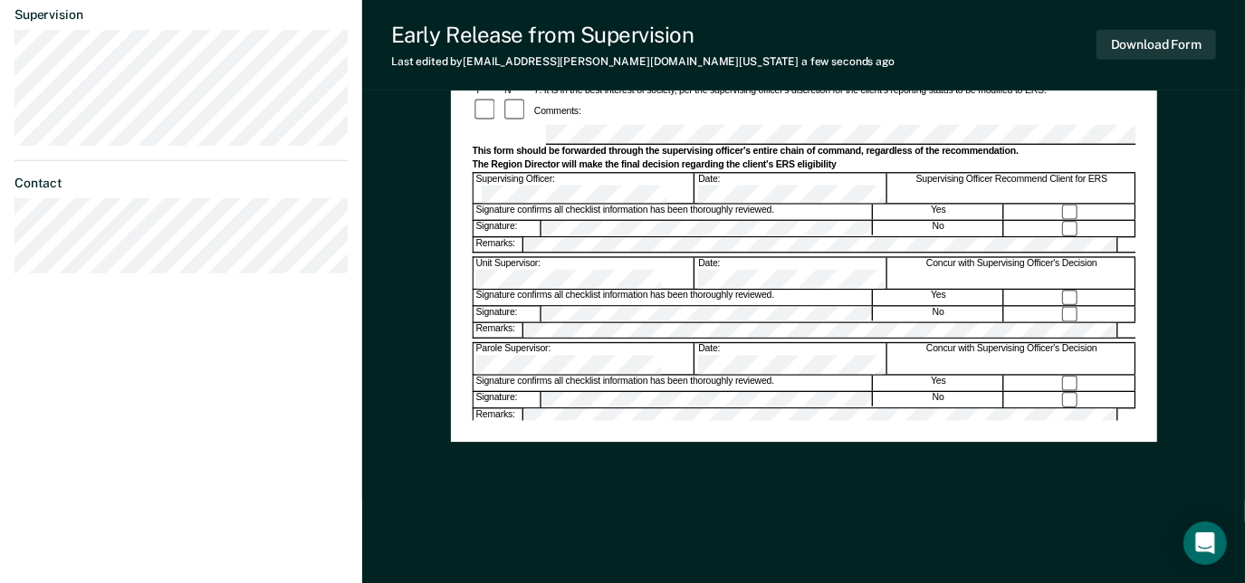
scroll to position [0, 0]
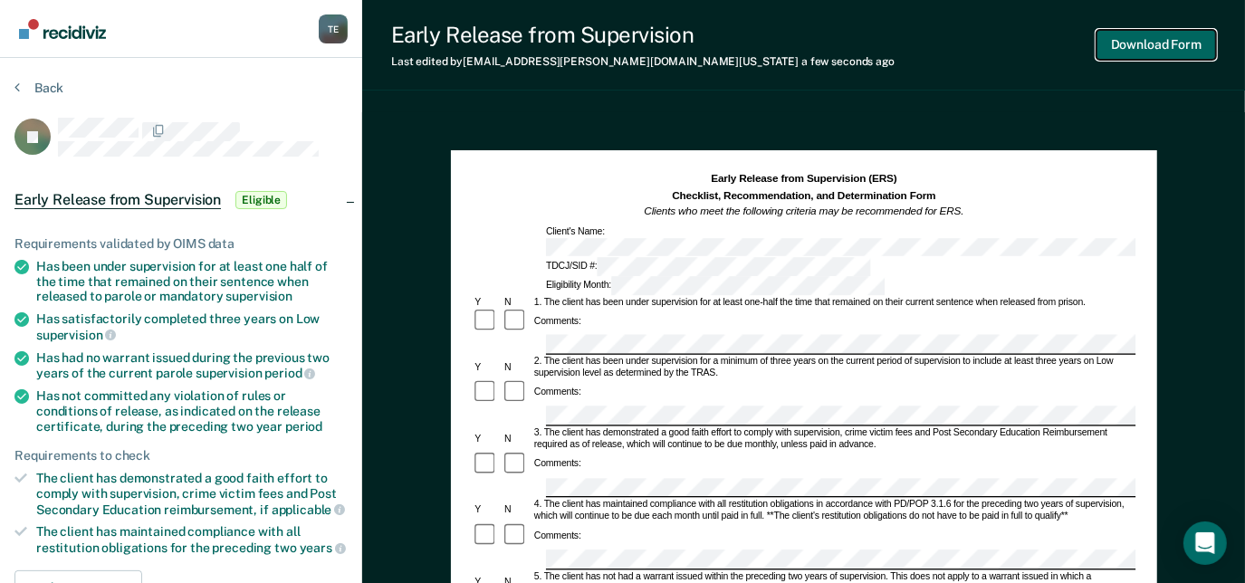
click at [1159, 43] on button "Download Form" at bounding box center [1157, 45] width 120 height 30
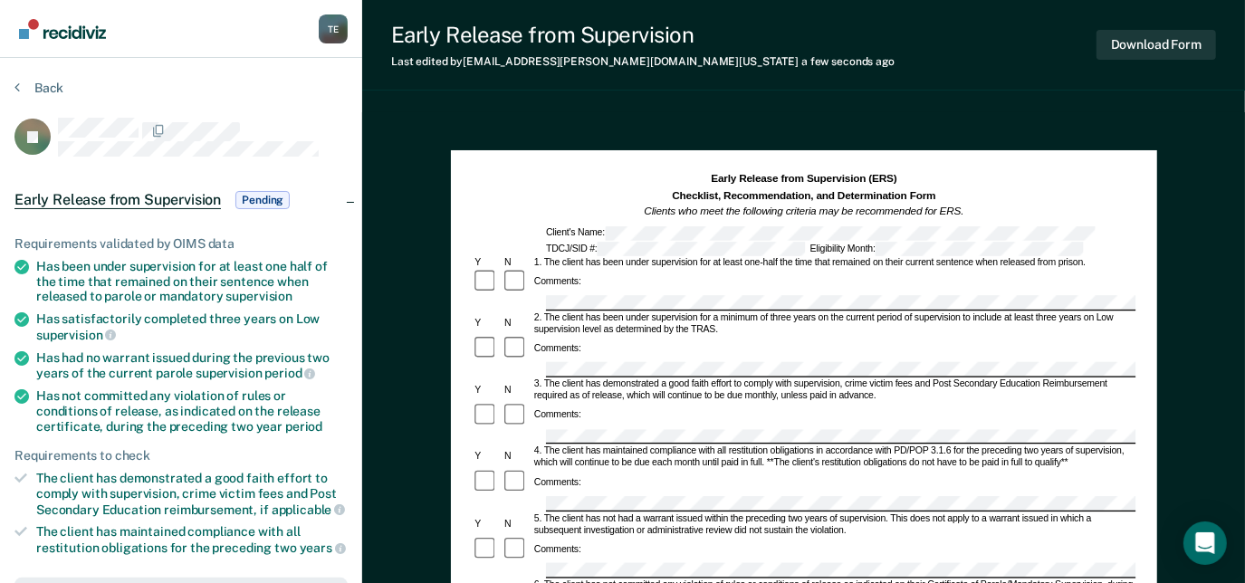
click at [50, 77] on section "Back JL Early Release from Supervision Pending Requirements validated by OIMS d…" at bounding box center [181, 550] width 362 height 984
click at [46, 91] on button "Back" at bounding box center [38, 88] width 49 height 16
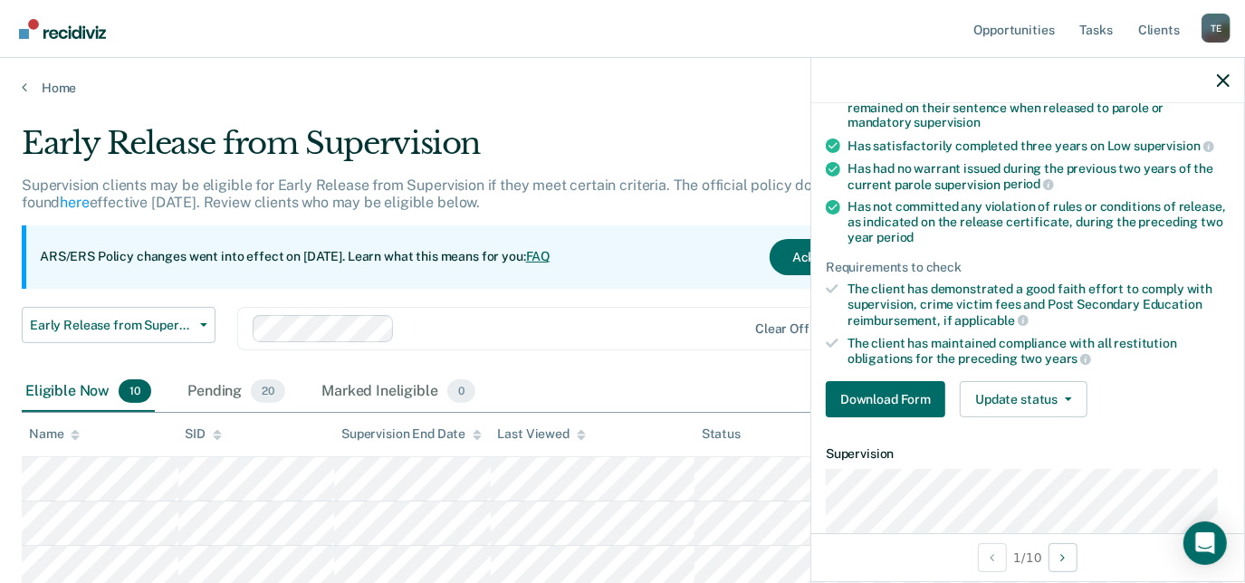
scroll to position [186, 0]
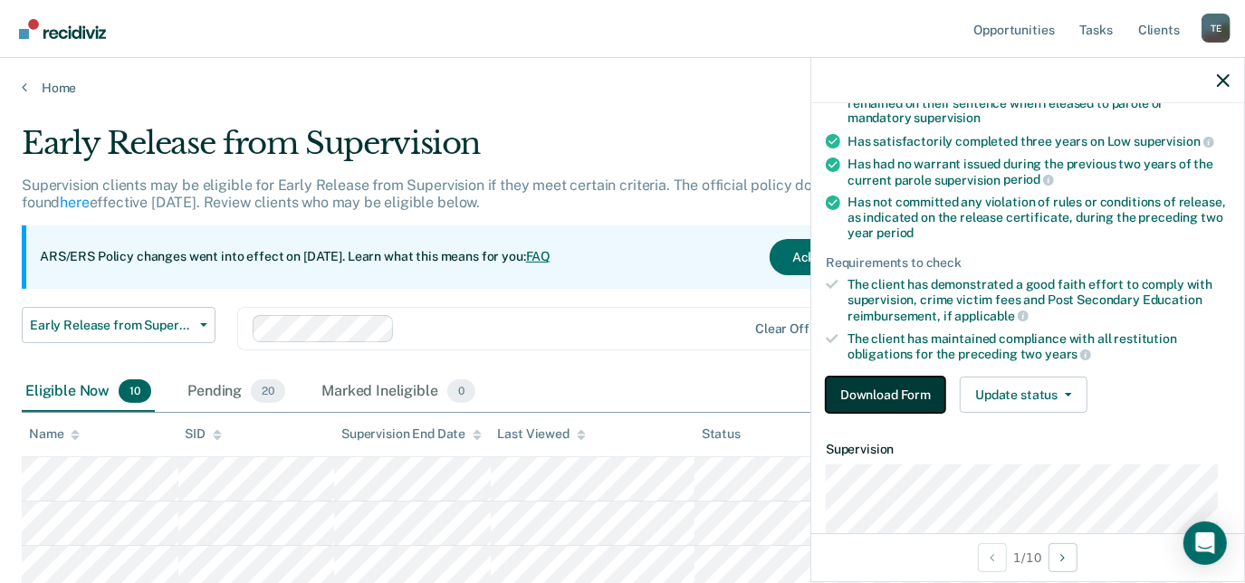
click at [920, 395] on button "Download Form" at bounding box center [886, 395] width 120 height 36
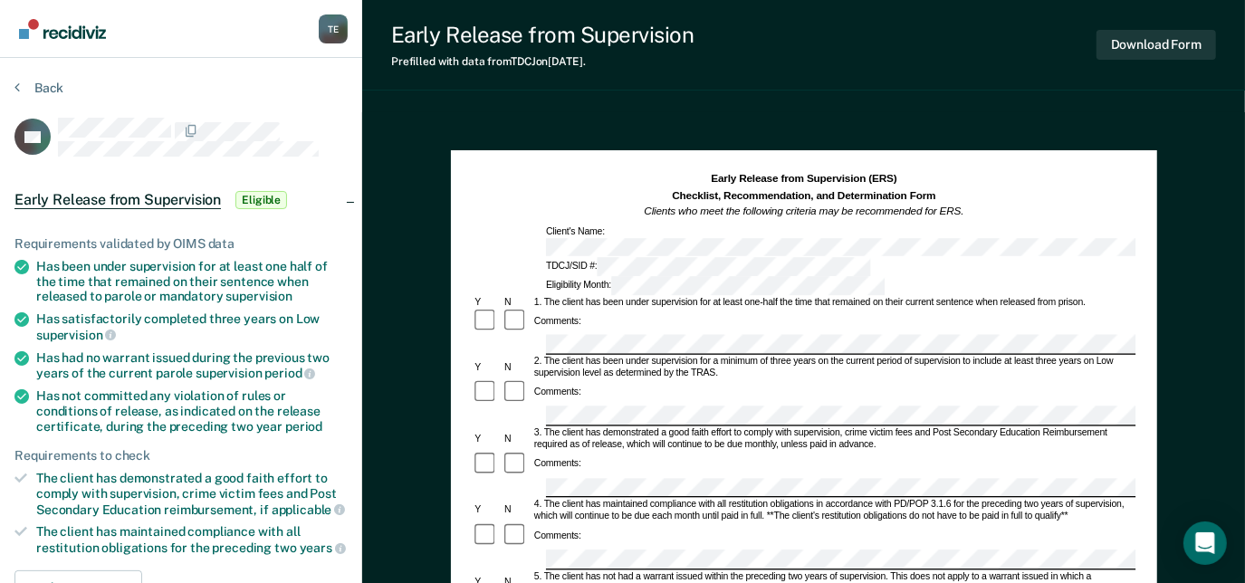
click at [770, 258] on div "TDCJ/SID #: Eligibility Month:" at bounding box center [804, 276] width 664 height 37
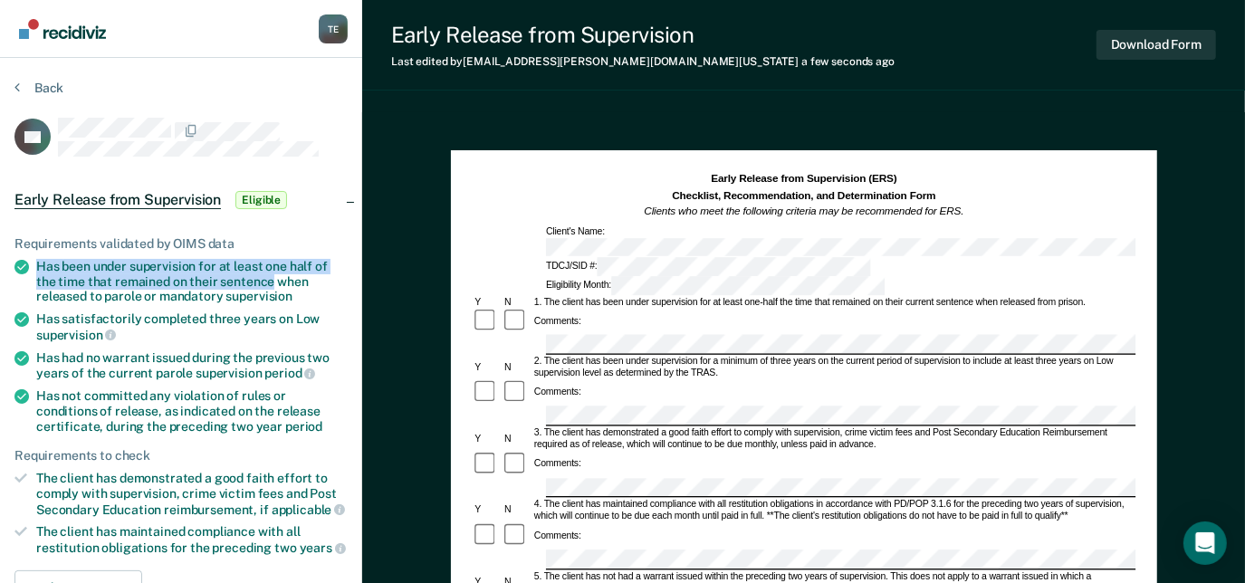
drag, startPoint x: 38, startPoint y: 262, endPoint x: 270, endPoint y: 276, distance: 232.3
click at [270, 276] on div "Has been under supervision for at least one half of the time that remained on t…" at bounding box center [192, 281] width 312 height 45
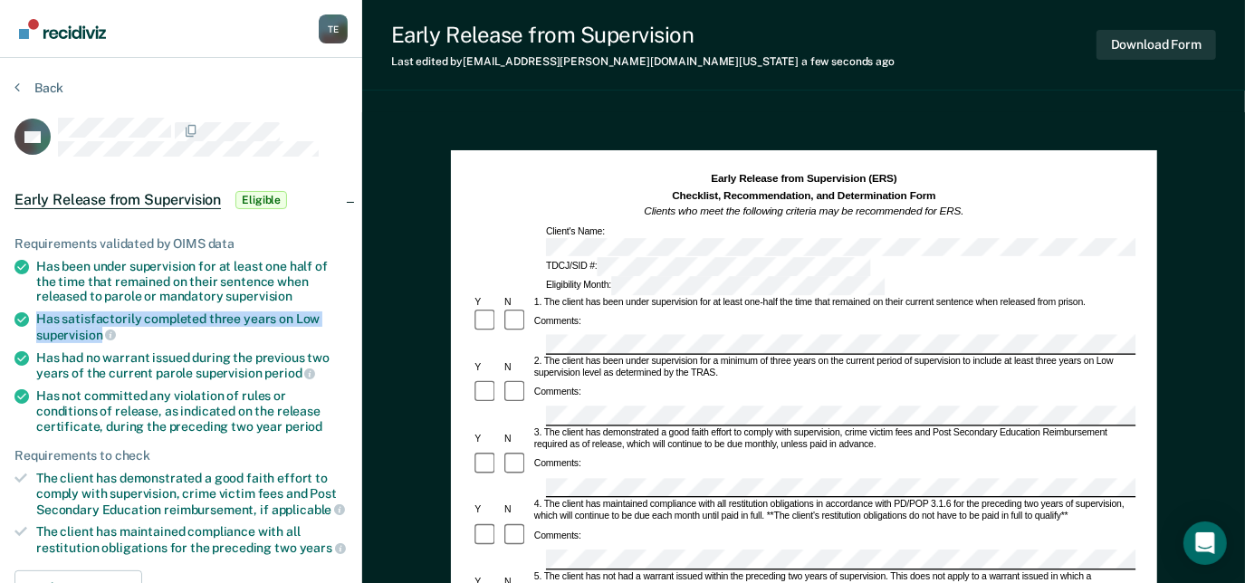
drag, startPoint x: 36, startPoint y: 310, endPoint x: 101, endPoint y: 333, distance: 69.3
click at [101, 333] on div "Has satisfactorily completed three years on Low supervision" at bounding box center [192, 327] width 312 height 31
click at [50, 474] on div "The client has demonstrated a good faith effort to comply with supervision, cri…" at bounding box center [192, 494] width 312 height 46
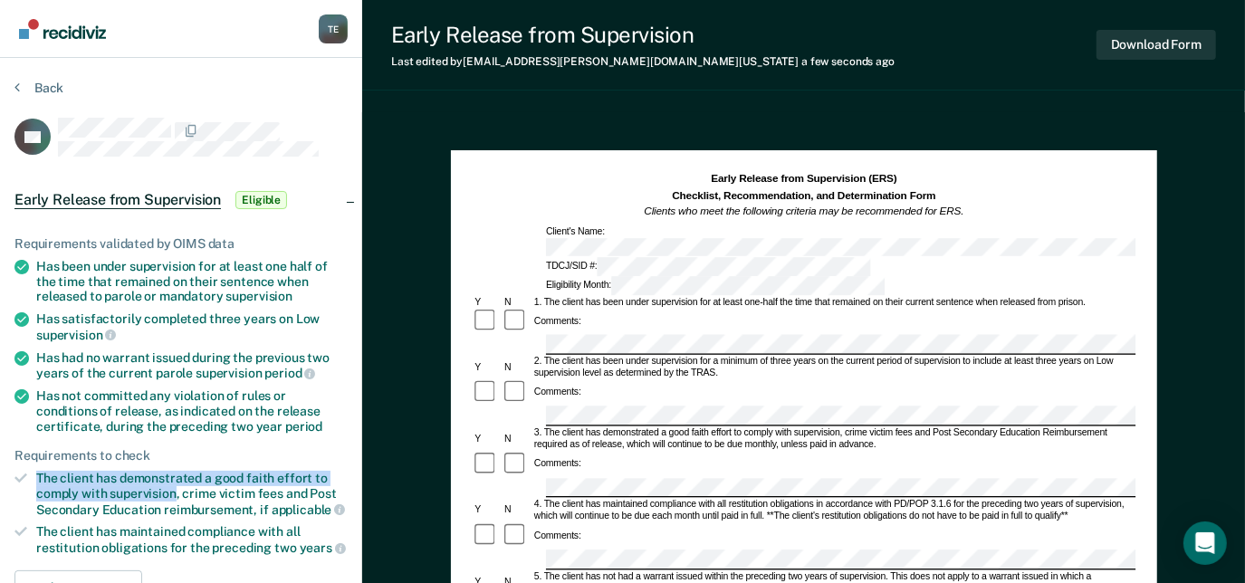
drag, startPoint x: 38, startPoint y: 473, endPoint x: 172, endPoint y: 490, distance: 135.1
click at [172, 490] on div "The client has demonstrated a good faith effort to comply with supervision, cri…" at bounding box center [192, 494] width 312 height 46
click at [507, 452] on div at bounding box center [517, 465] width 30 height 27
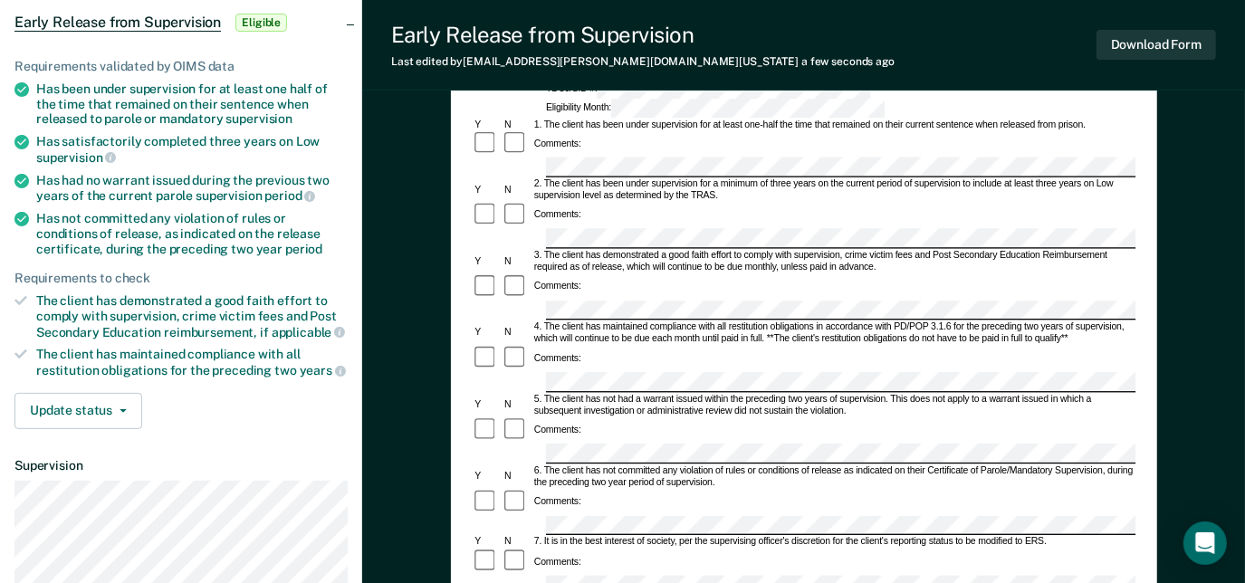
scroll to position [186, 0]
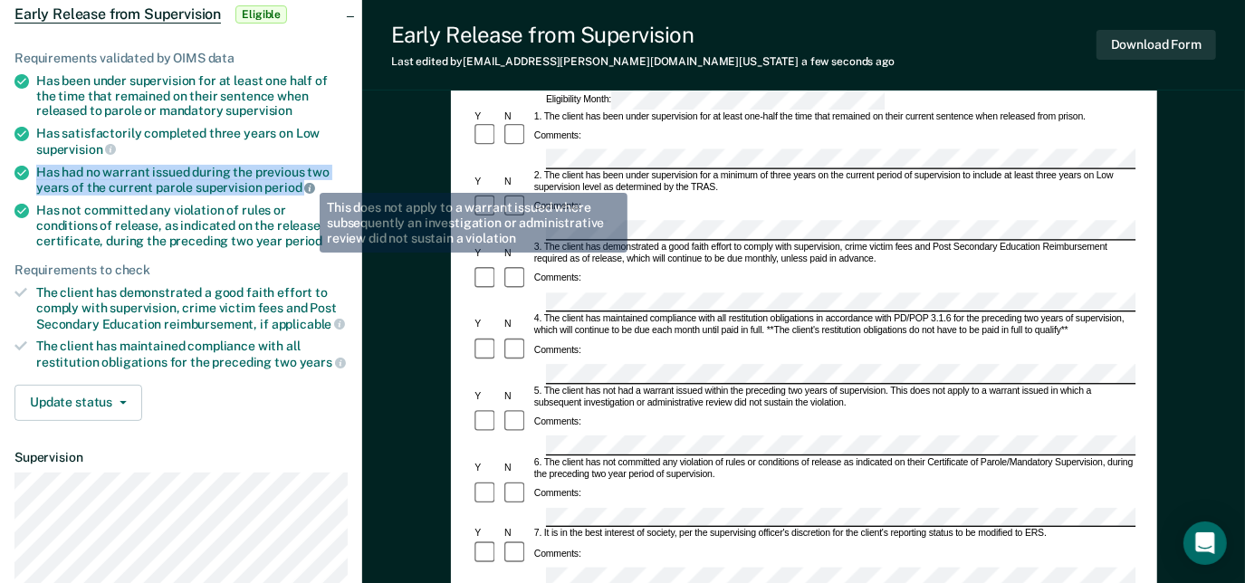
drag, startPoint x: 34, startPoint y: 167, endPoint x: 306, endPoint y: 179, distance: 272.0
click at [306, 179] on li "Has had no warrant issued during the previous two years of the current parole s…" at bounding box center [180, 180] width 333 height 31
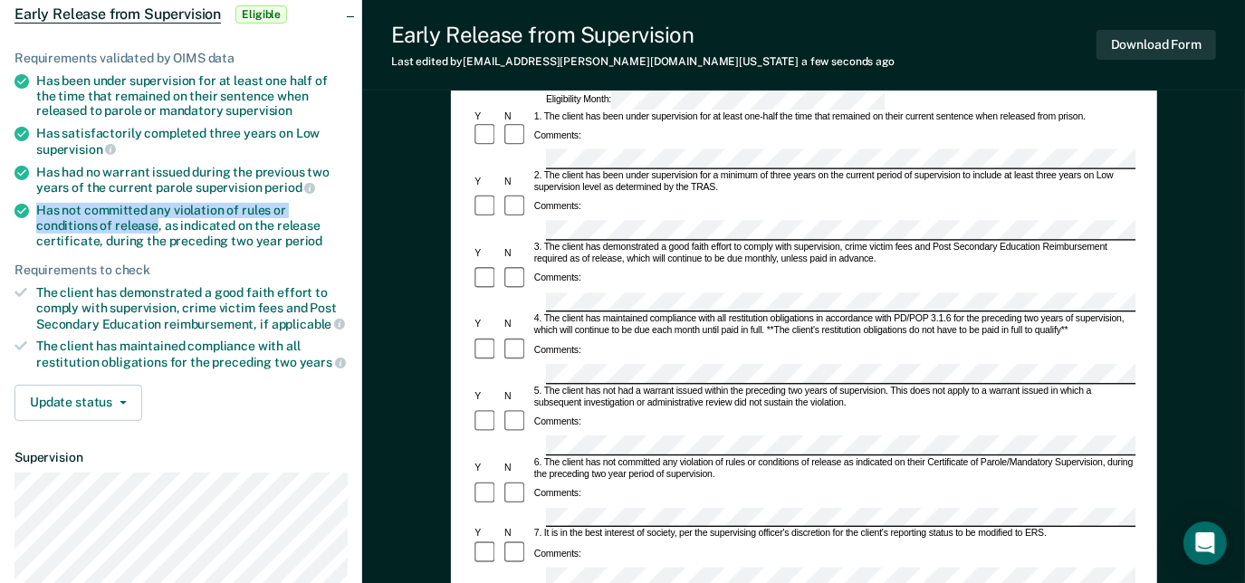
drag, startPoint x: 38, startPoint y: 204, endPoint x: 94, endPoint y: 220, distance: 58.5
click at [94, 220] on li "Has not committed any violation of rules or conditions of release, as indicated…" at bounding box center [180, 225] width 333 height 45
click at [592, 541] on div "Comments:" at bounding box center [804, 554] width 664 height 27
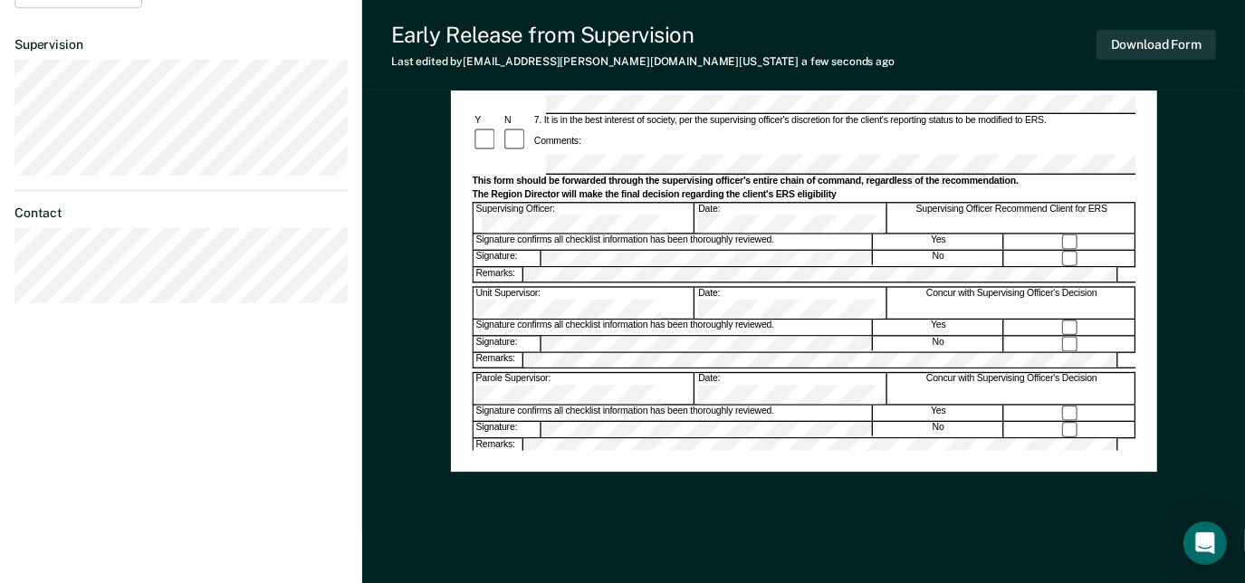
scroll to position [596, 0]
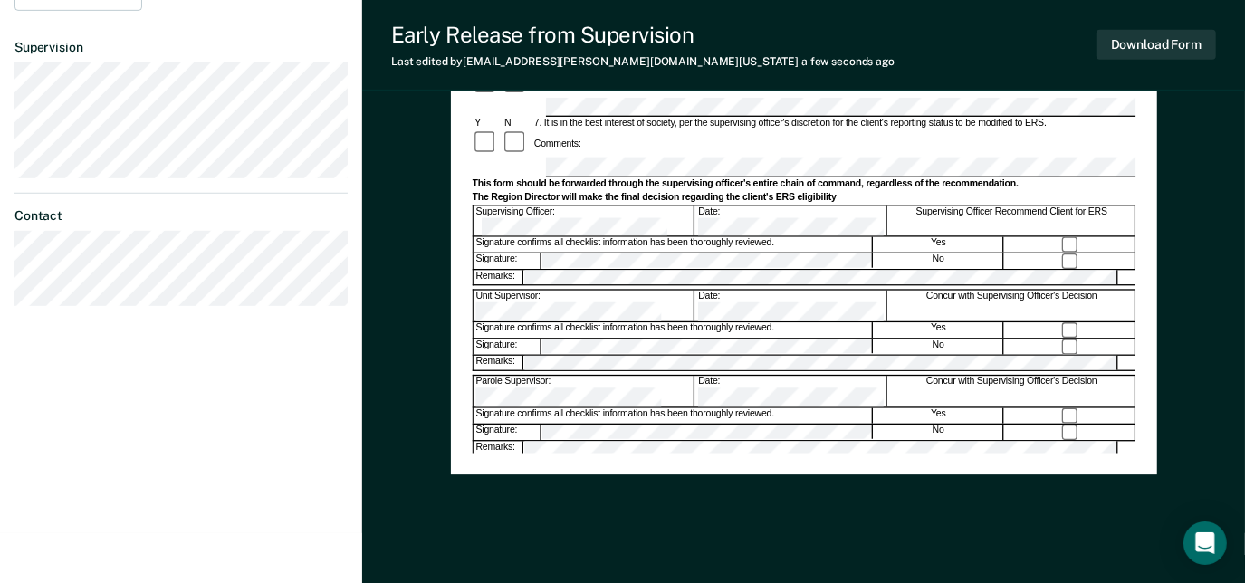
click at [573, 548] on div "Region Director:" at bounding box center [583, 563] width 221 height 31
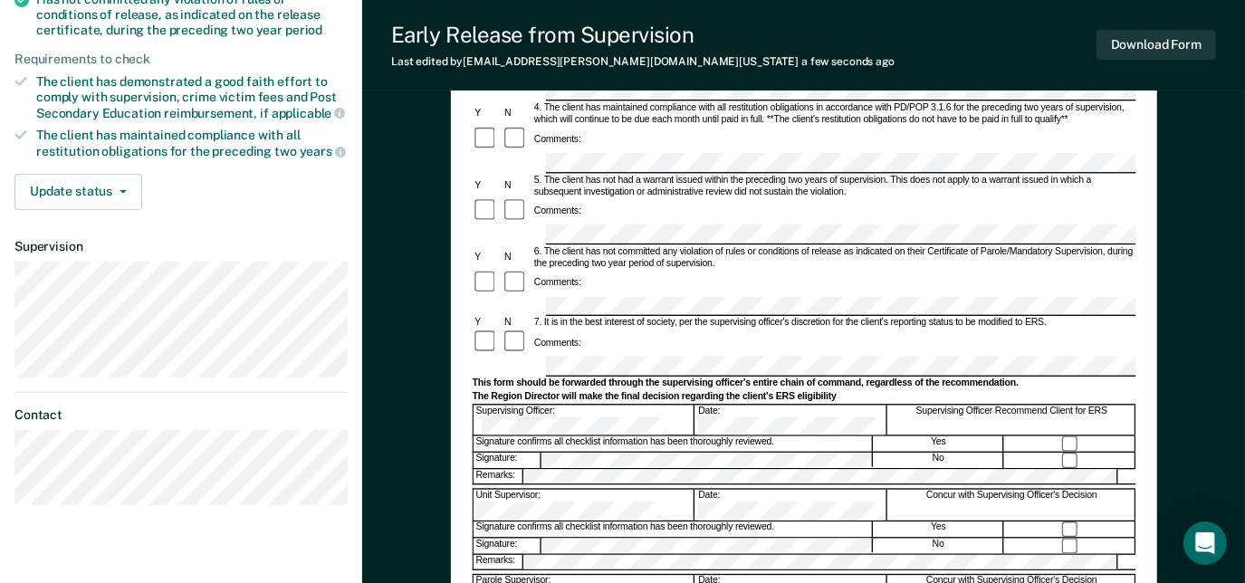
scroll to position [359, 0]
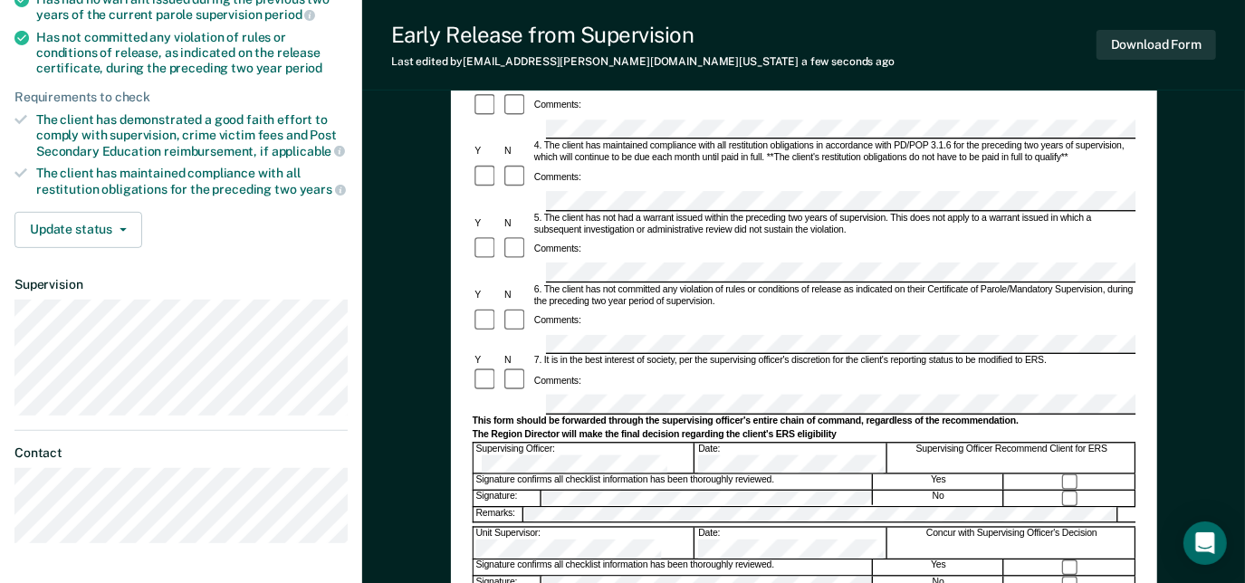
click at [491, 395] on div at bounding box center [804, 405] width 664 height 20
click at [1161, 38] on button "Download Form" at bounding box center [1157, 45] width 120 height 30
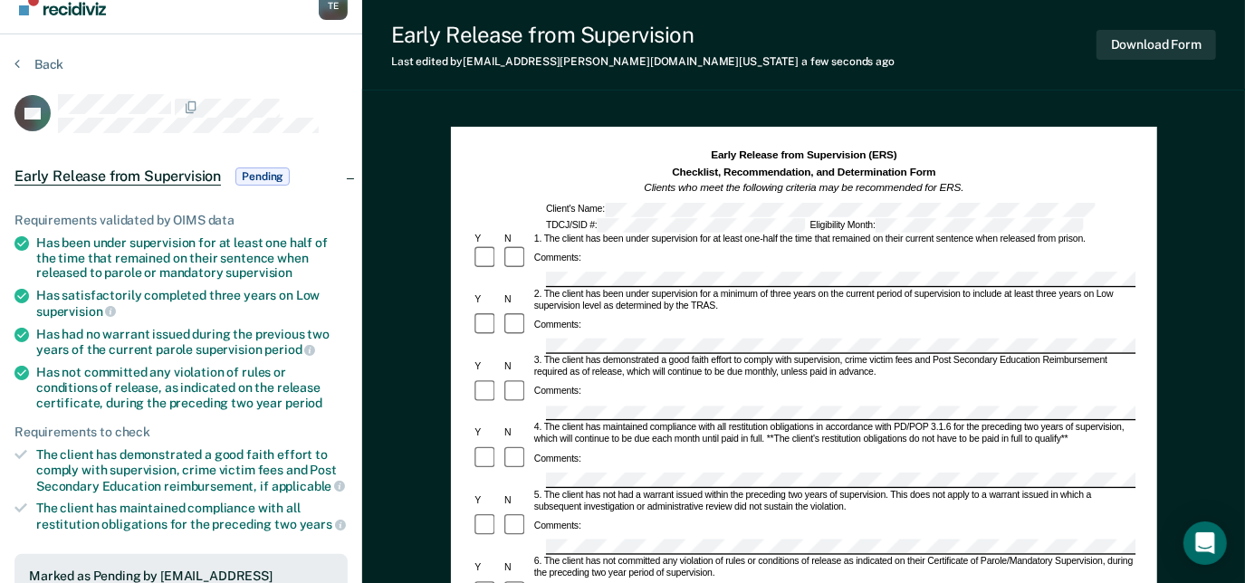
scroll to position [0, 0]
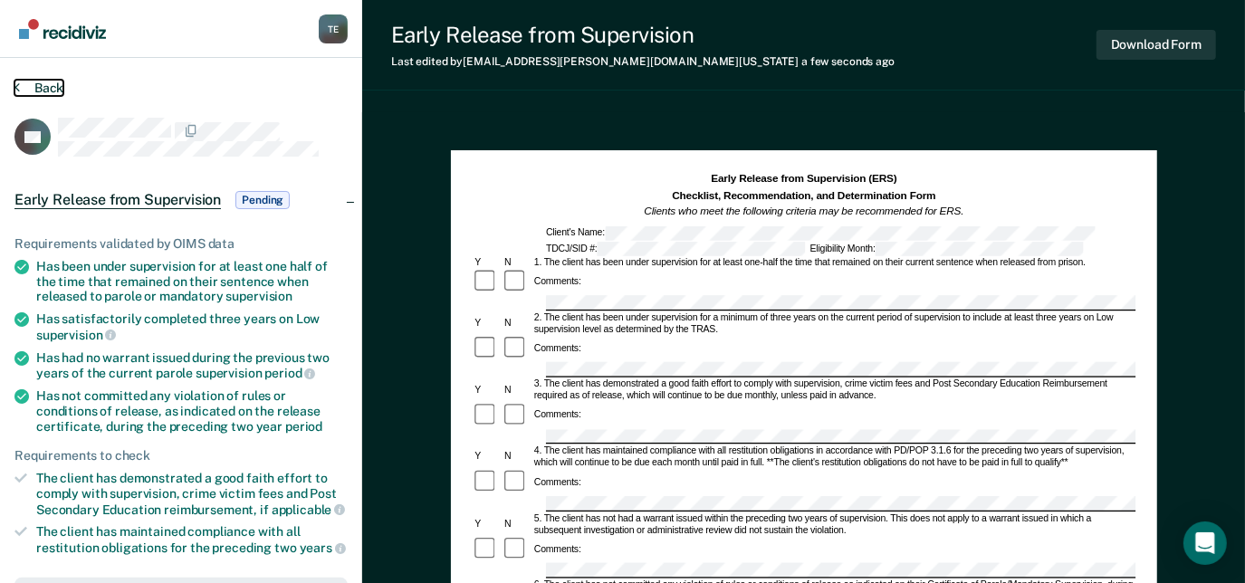
click at [52, 90] on button "Back" at bounding box center [38, 88] width 49 height 16
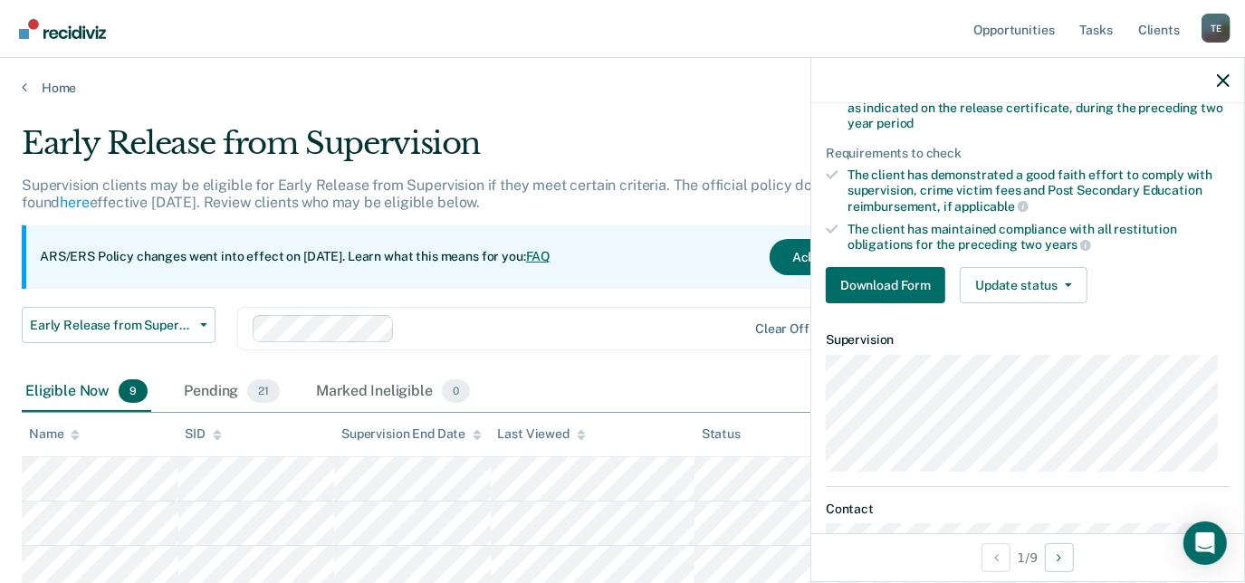
scroll to position [301, 0]
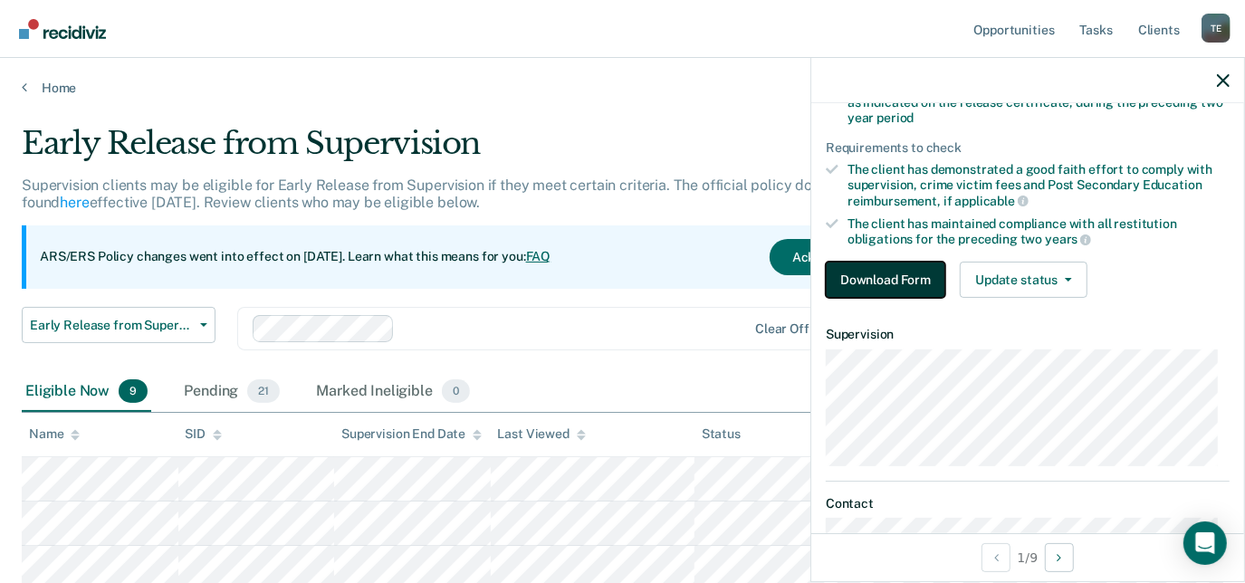
click at [864, 281] on button "Download Form" at bounding box center [886, 280] width 120 height 36
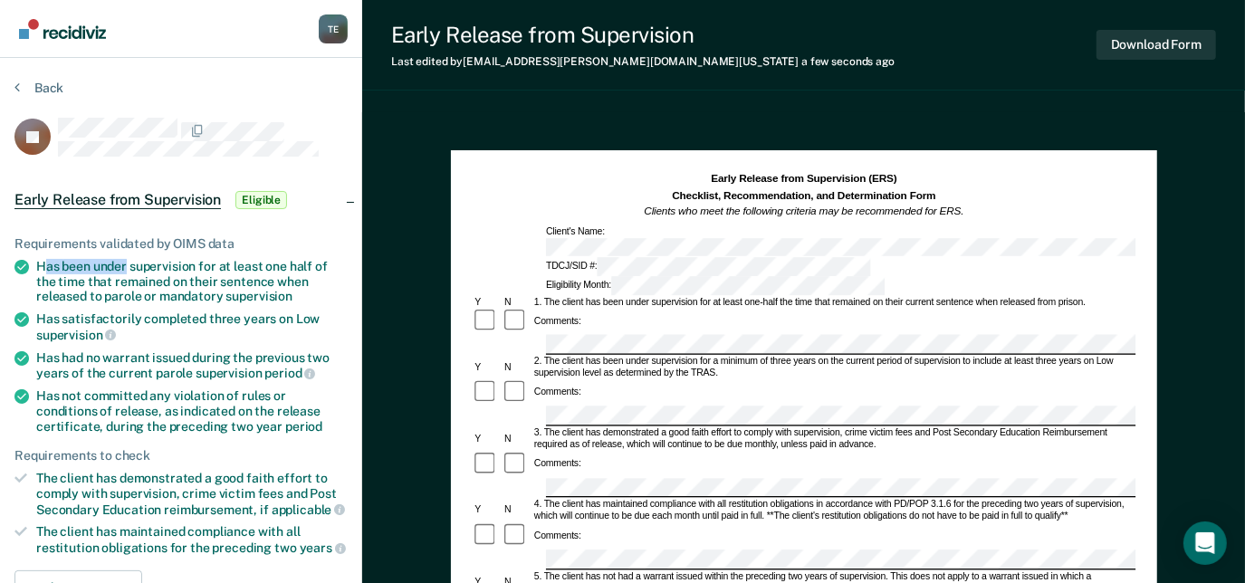
drag, startPoint x: 41, startPoint y: 255, endPoint x: 130, endPoint y: 267, distance: 89.5
click at [130, 267] on div "Has been under supervision for at least one half of the time that remained on t…" at bounding box center [192, 281] width 312 height 45
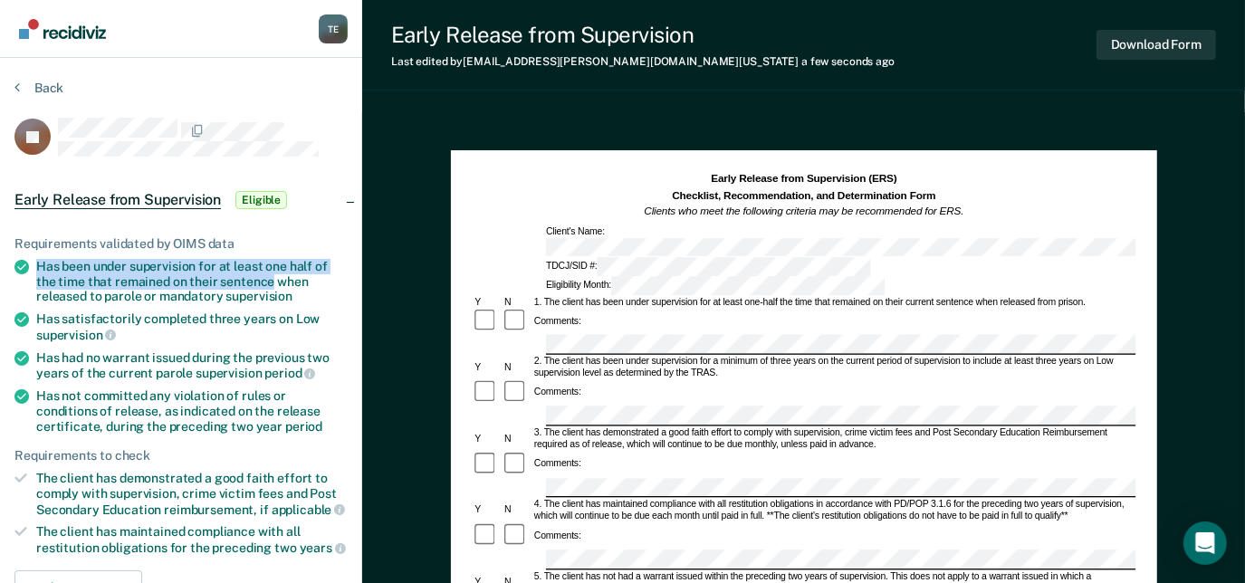
drag, startPoint x: 130, startPoint y: 267, endPoint x: 270, endPoint y: 280, distance: 140.9
click at [270, 280] on div "Has been under supervision for at least one half of the time that remained on t…" at bounding box center [192, 281] width 312 height 45
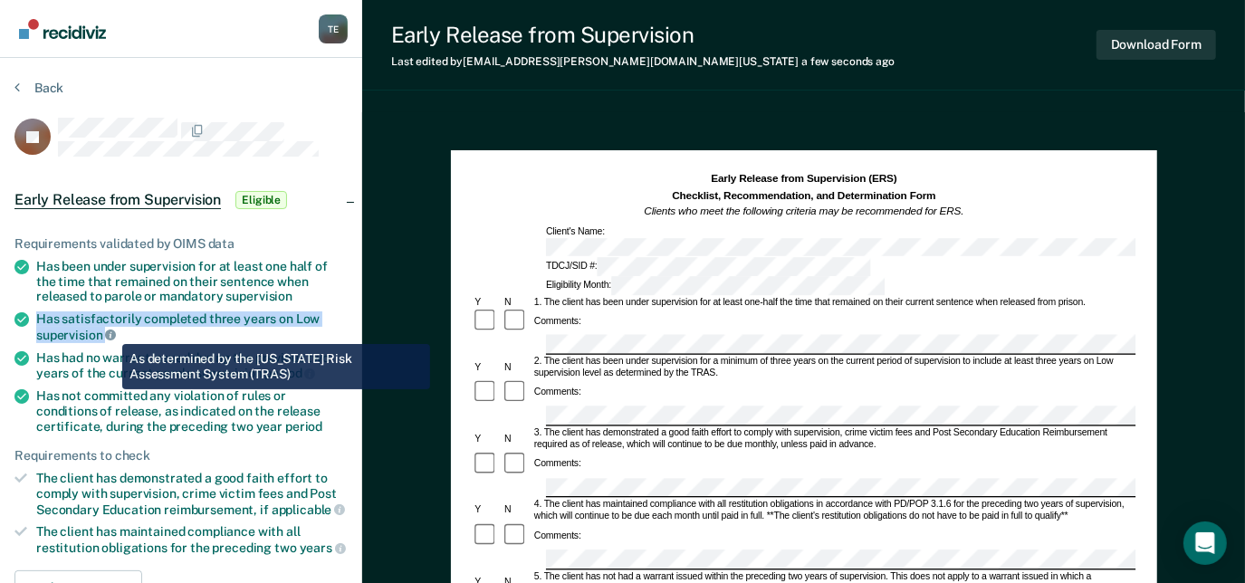
drag, startPoint x: 37, startPoint y: 310, endPoint x: 109, endPoint y: 331, distance: 74.5
click at [109, 331] on div "Has satisfactorily completed three years on Low supervision" at bounding box center [192, 327] width 312 height 31
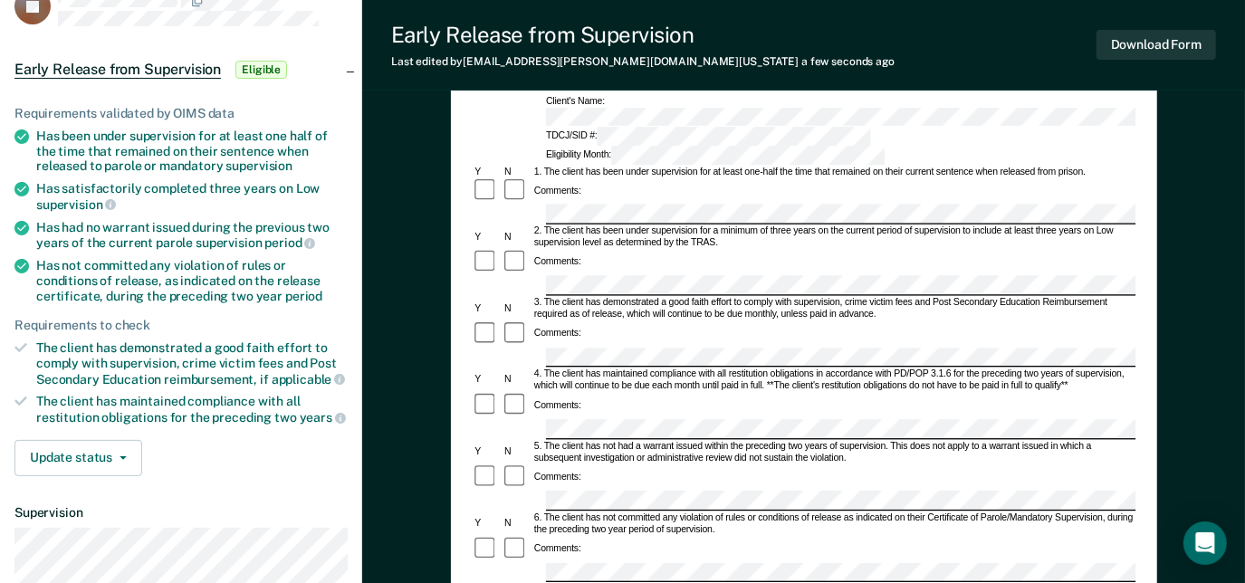
scroll to position [135, 0]
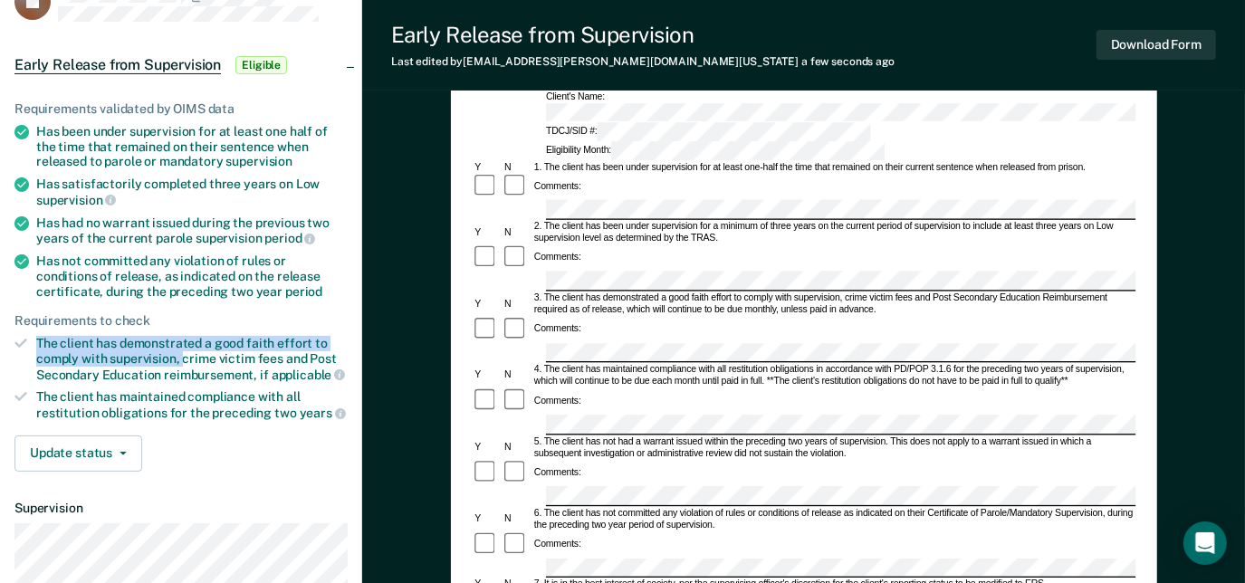
drag, startPoint x: 36, startPoint y: 332, endPoint x: 180, endPoint y: 355, distance: 145.8
click at [180, 355] on div "The client has demonstrated a good faith effort to comply with supervision, cri…" at bounding box center [192, 359] width 312 height 46
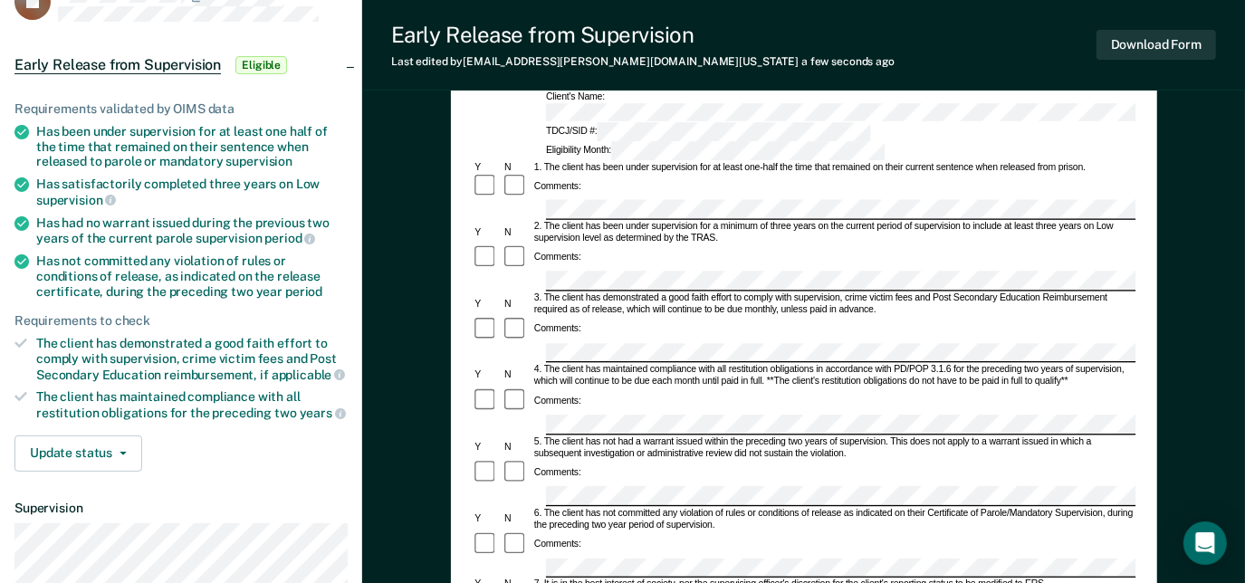
click at [796, 389] on div "Comments:" at bounding box center [804, 402] width 664 height 27
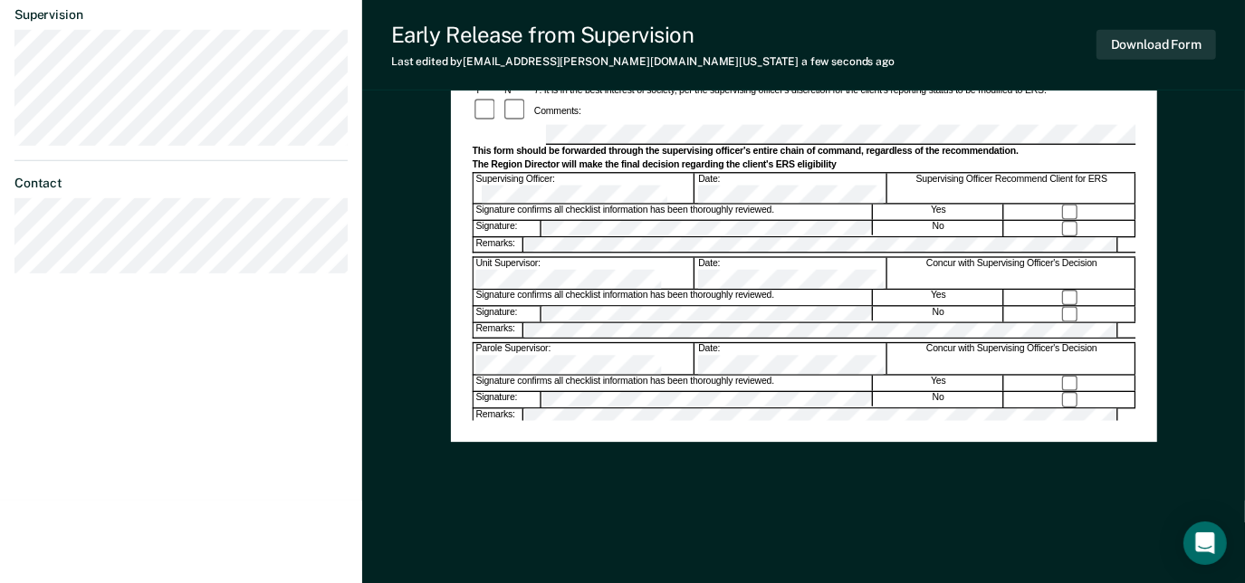
drag, startPoint x: 1241, startPoint y: 396, endPoint x: 1248, endPoint y: 316, distance: 80.0
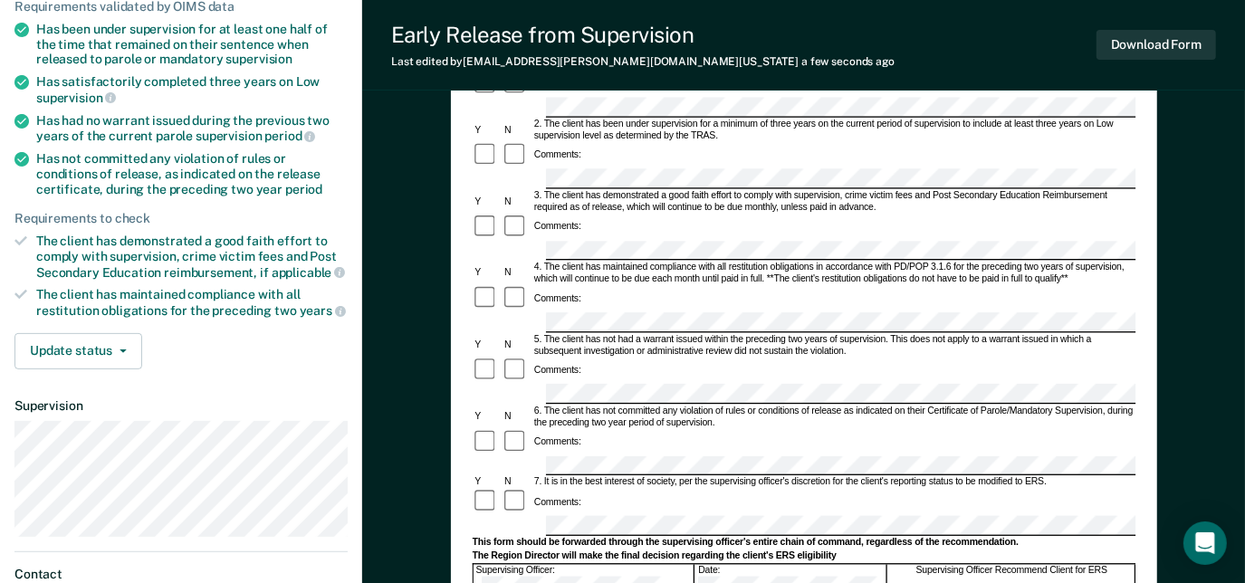
scroll to position [235, 0]
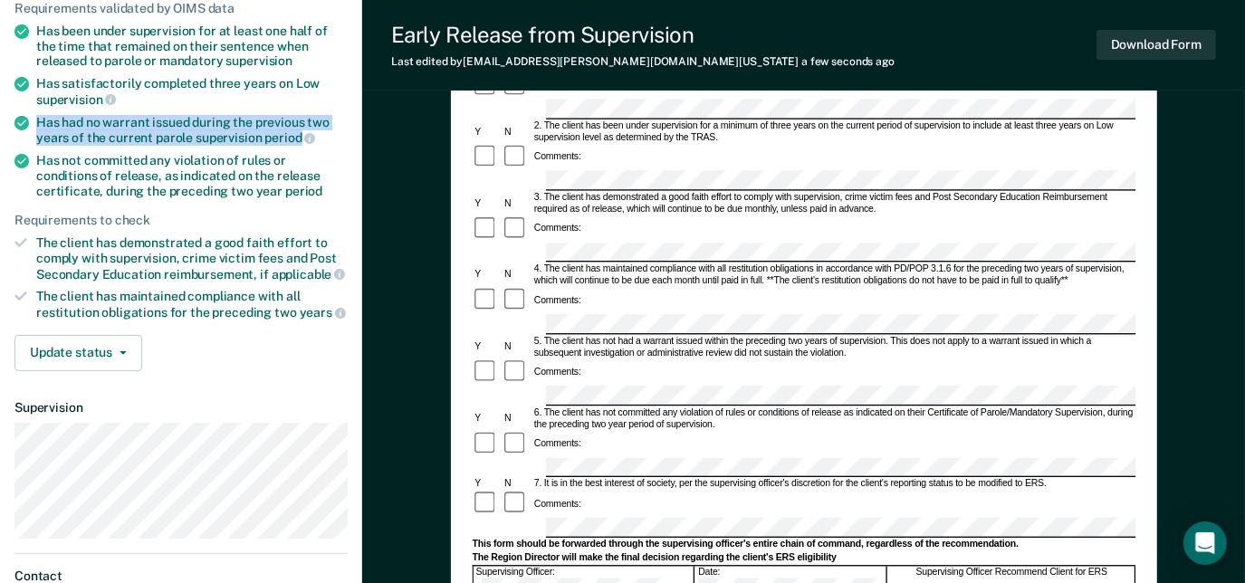
drag, startPoint x: 31, startPoint y: 113, endPoint x: 299, endPoint y: 130, distance: 268.6
click at [299, 130] on li "Has had no warrant issued during the previous two years of the current parole s…" at bounding box center [180, 130] width 333 height 31
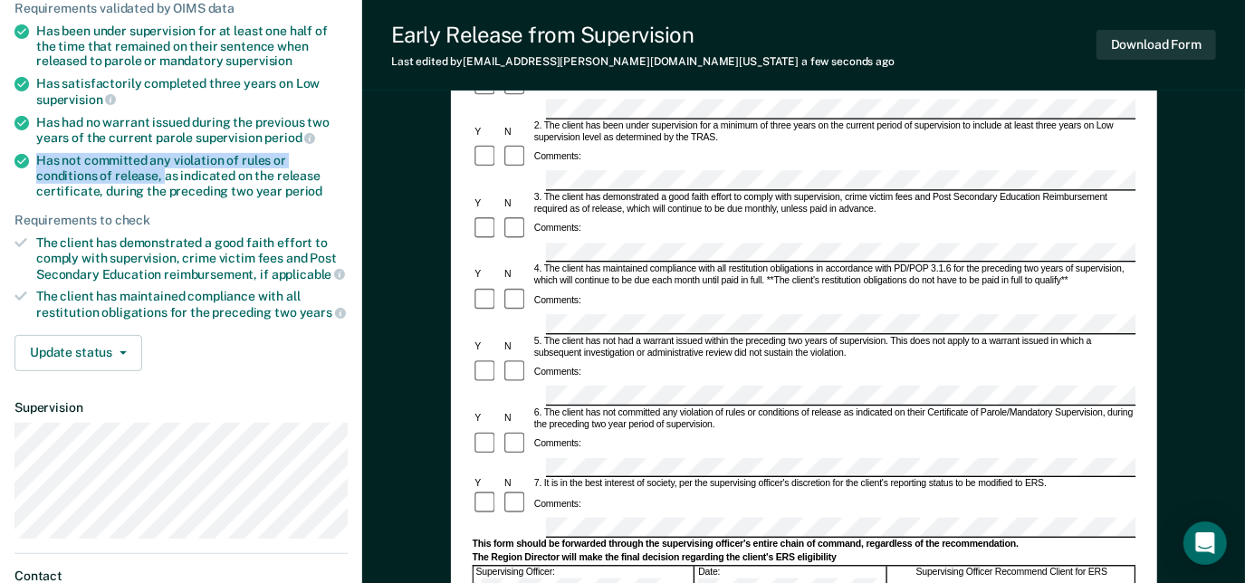
drag, startPoint x: 34, startPoint y: 152, endPoint x: 99, endPoint y: 176, distance: 68.5
click at [99, 176] on li "Has not committed any violation of rules or conditions of release, as indicated…" at bounding box center [180, 175] width 333 height 45
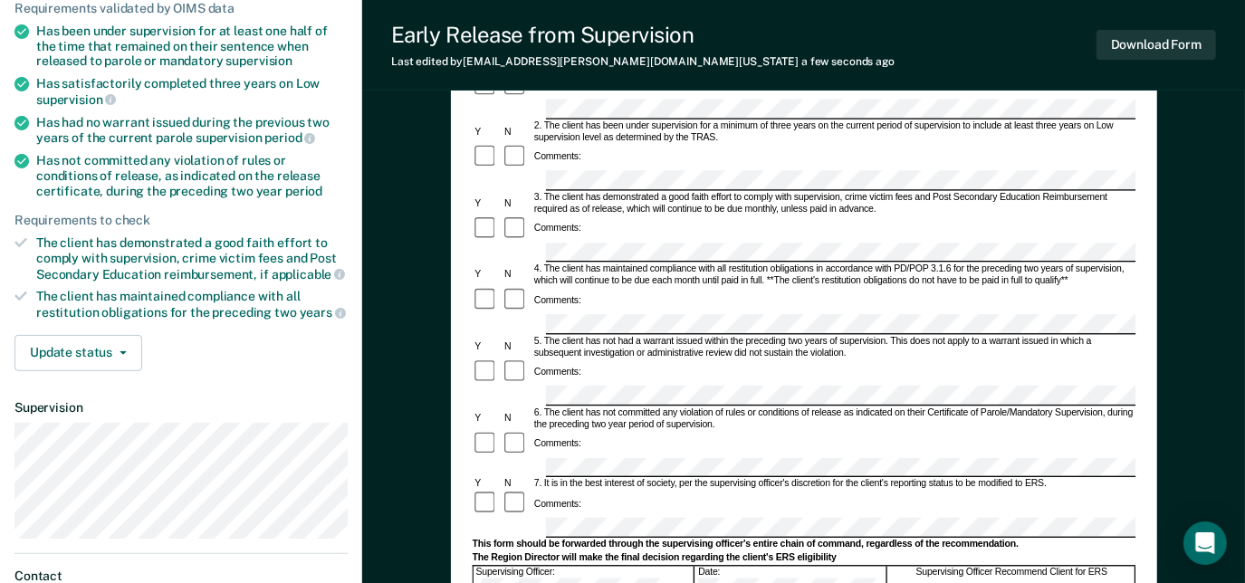
click at [663, 491] on div "Comments:" at bounding box center [804, 504] width 664 height 27
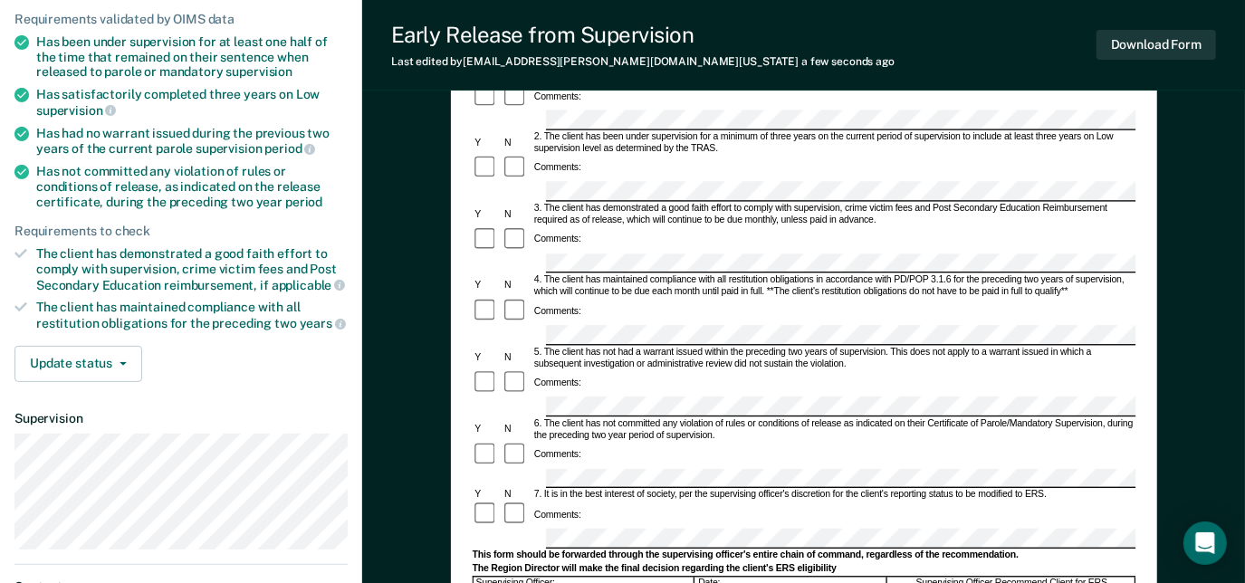
scroll to position [183, 0]
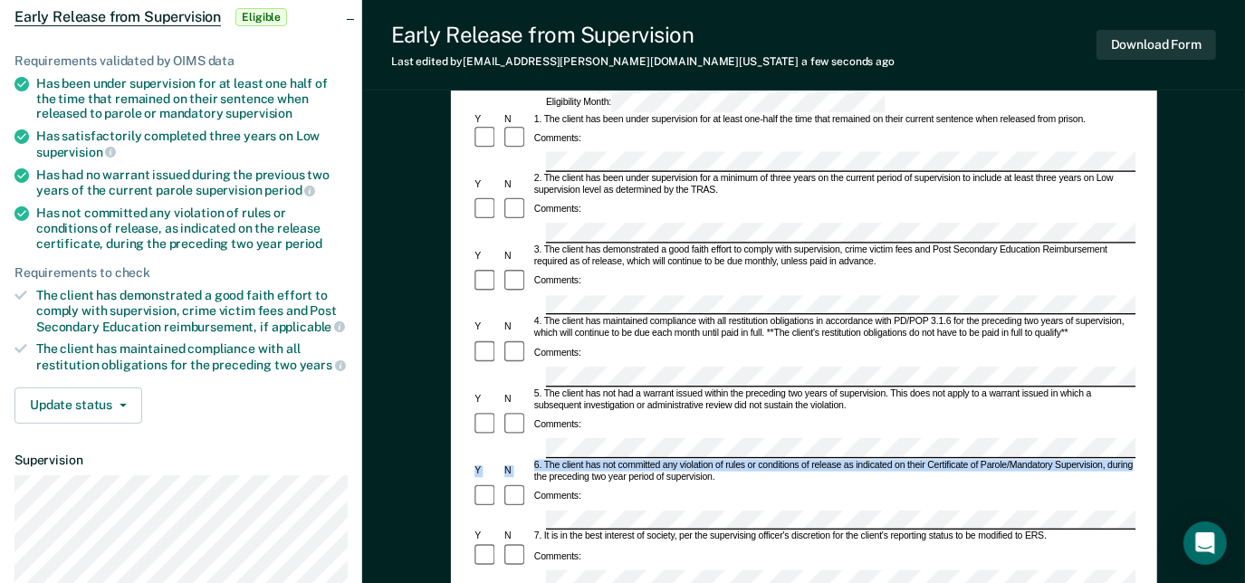
drag, startPoint x: 1236, startPoint y: 258, endPoint x: 1241, endPoint y: 270, distance: 12.6
click at [1241, 270] on div "Early Release from Supervision (ERS) Checklist, Recommendation, and Determinati…" at bounding box center [803, 479] width 883 height 1100
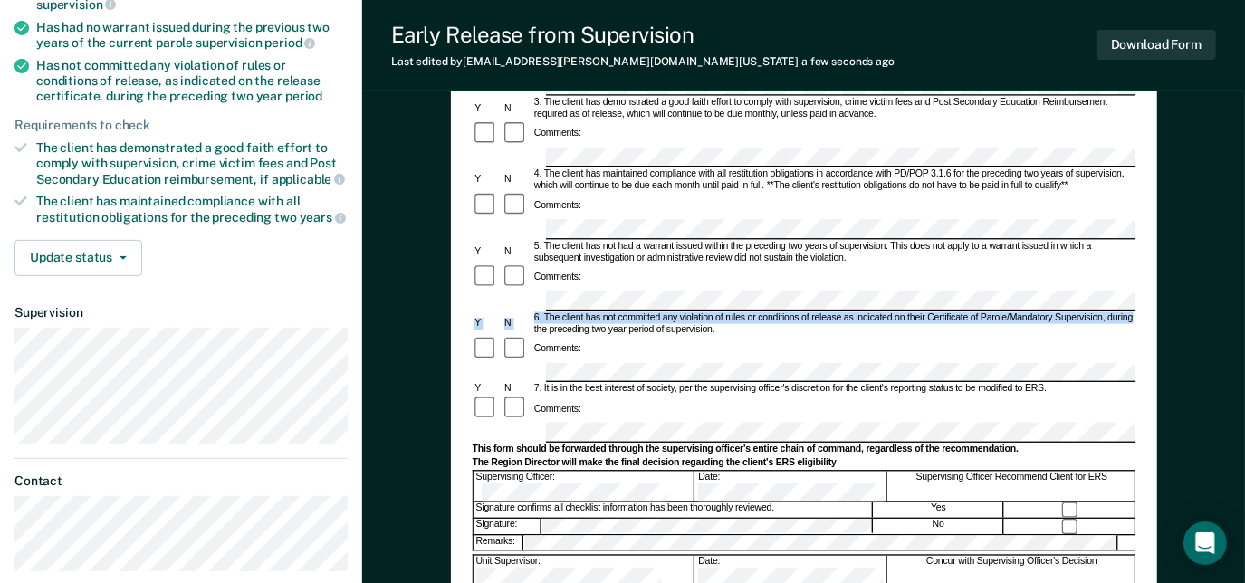
scroll to position [332, 0]
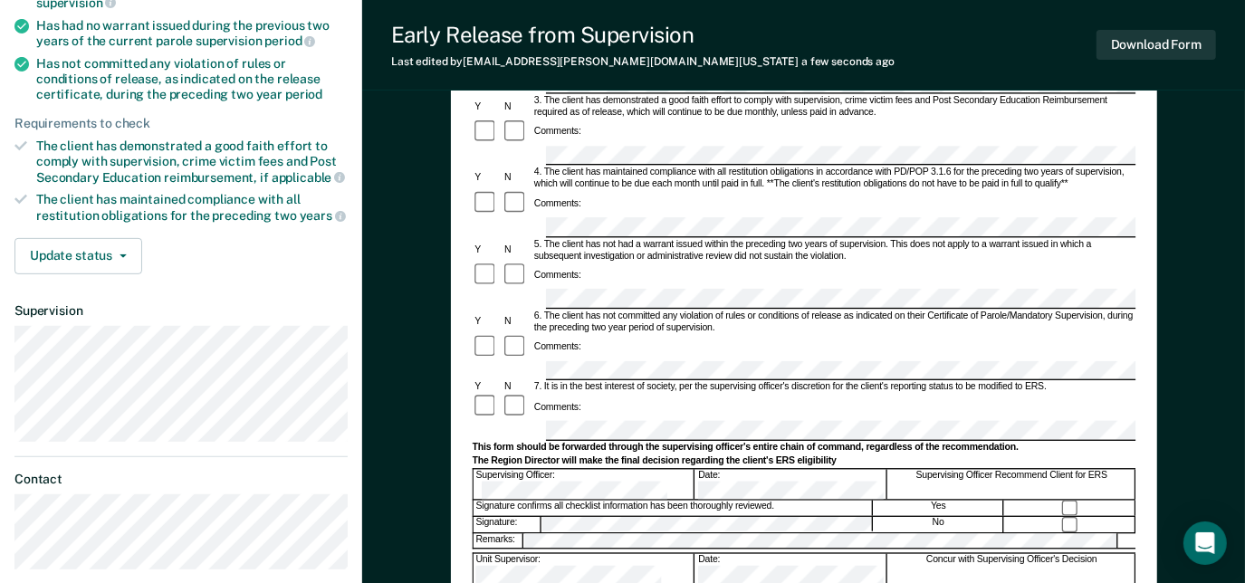
click at [1069, 555] on div "Concur with Supervising Officer's Decision" at bounding box center [1011, 570] width 247 height 31
click at [393, 427] on div "Early Release from Supervision (ERS) Checklist, Recommendation, and Determinati…" at bounding box center [803, 330] width 883 height 1100
click at [446, 319] on div "Early Release from Supervision (ERS) Checklist, Recommendation, and Determinati…" at bounding box center [803, 330] width 883 height 1100
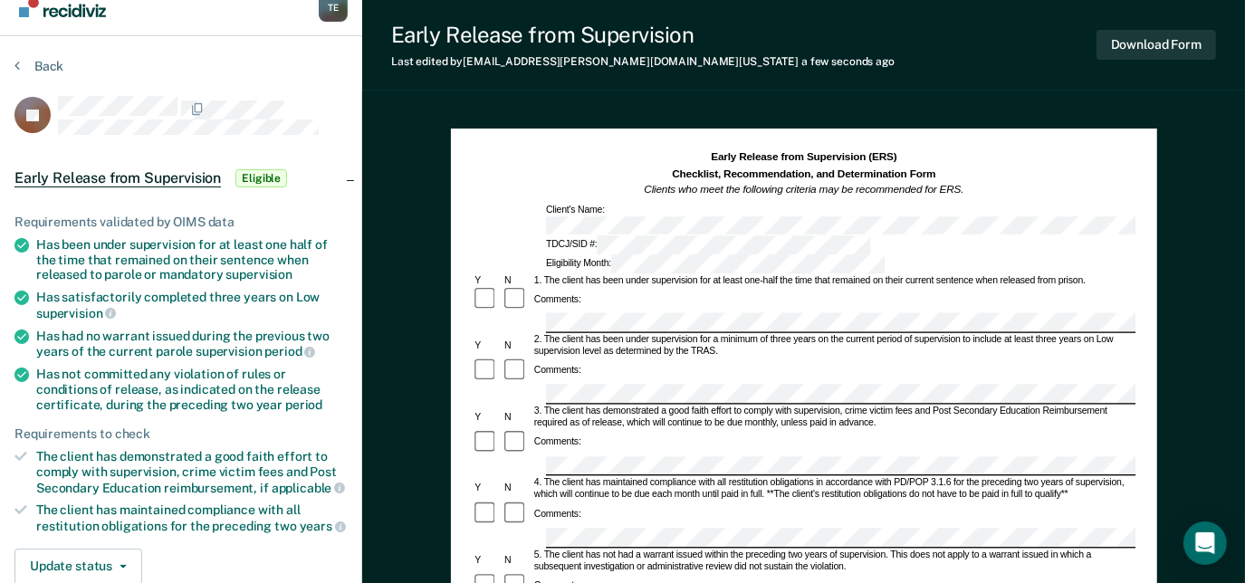
scroll to position [7, 0]
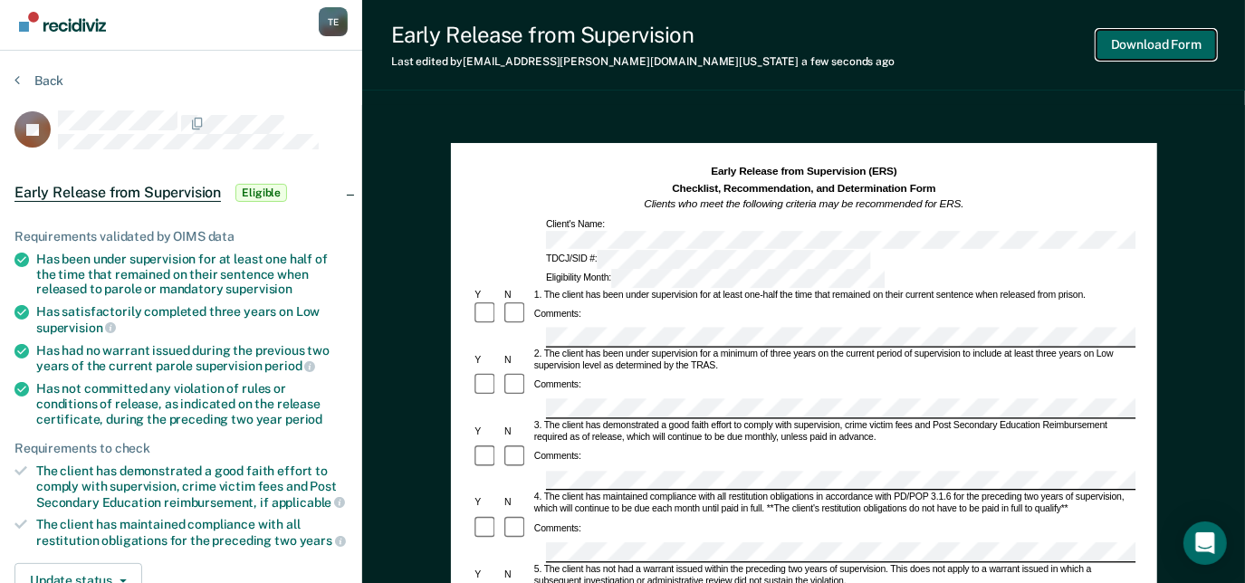
click at [1183, 31] on button "Download Form" at bounding box center [1157, 45] width 120 height 30
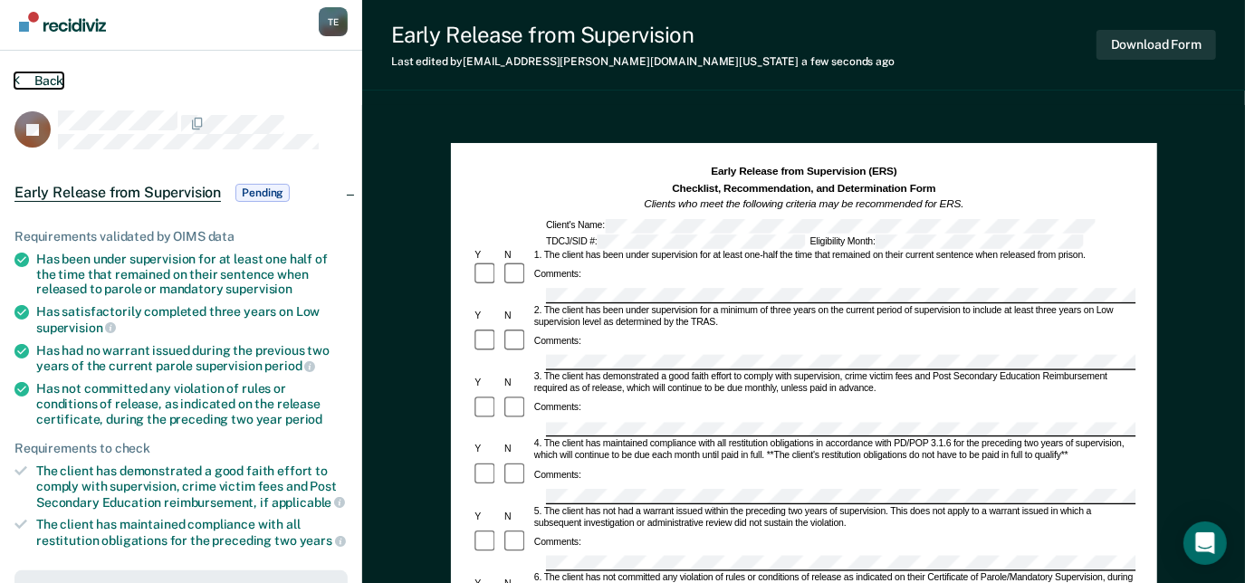
click at [51, 72] on button "Back" at bounding box center [38, 80] width 49 height 16
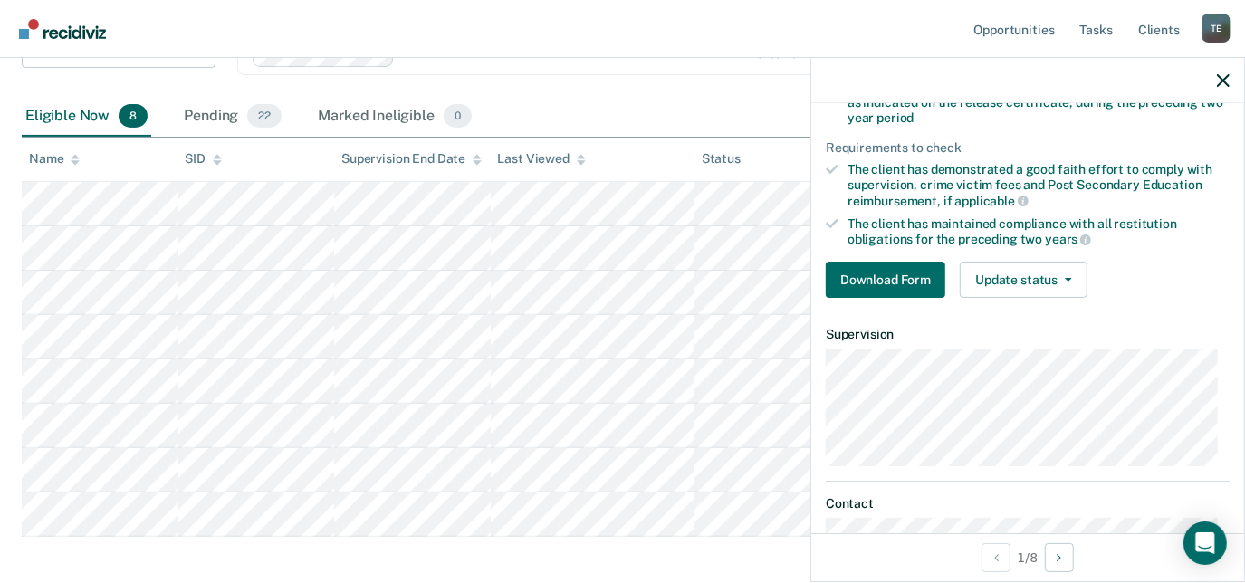
scroll to position [305, 0]
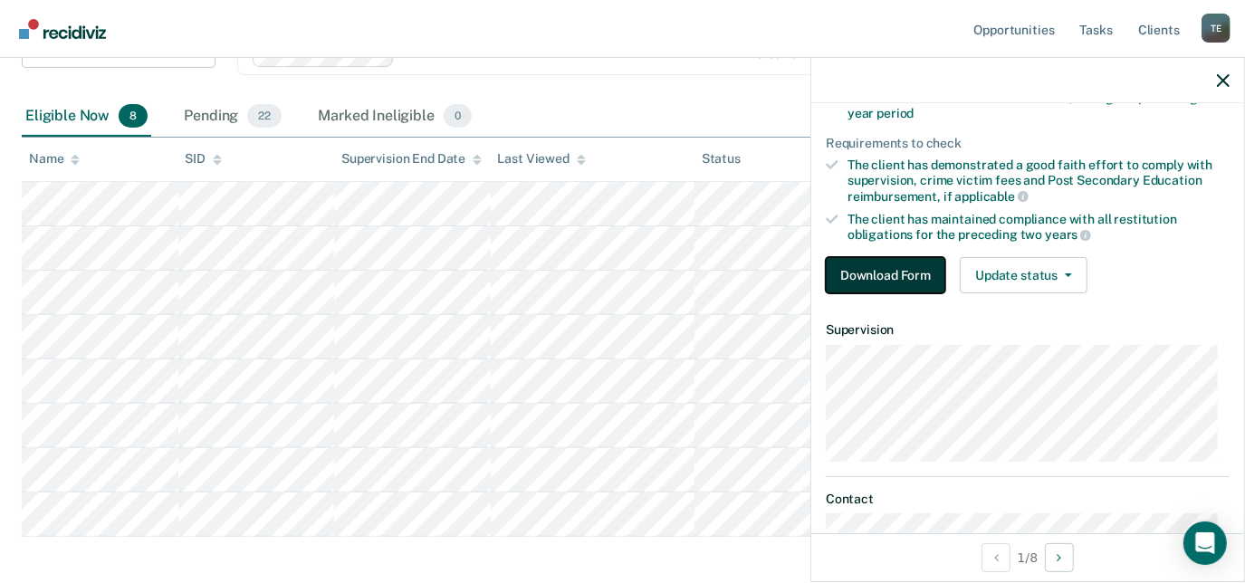
click at [892, 263] on button "Download Form" at bounding box center [886, 275] width 120 height 36
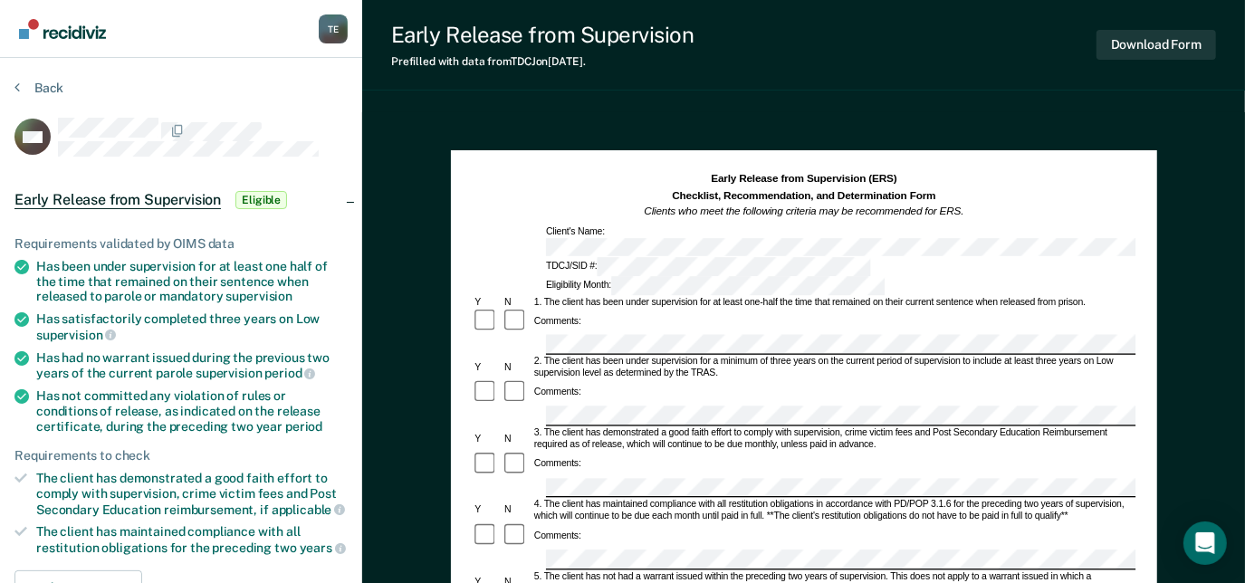
click at [844, 225] on div "Early Release from Supervision (ERS) Checklist, Recommendation, and Determinati…" at bounding box center [804, 233] width 664 height 123
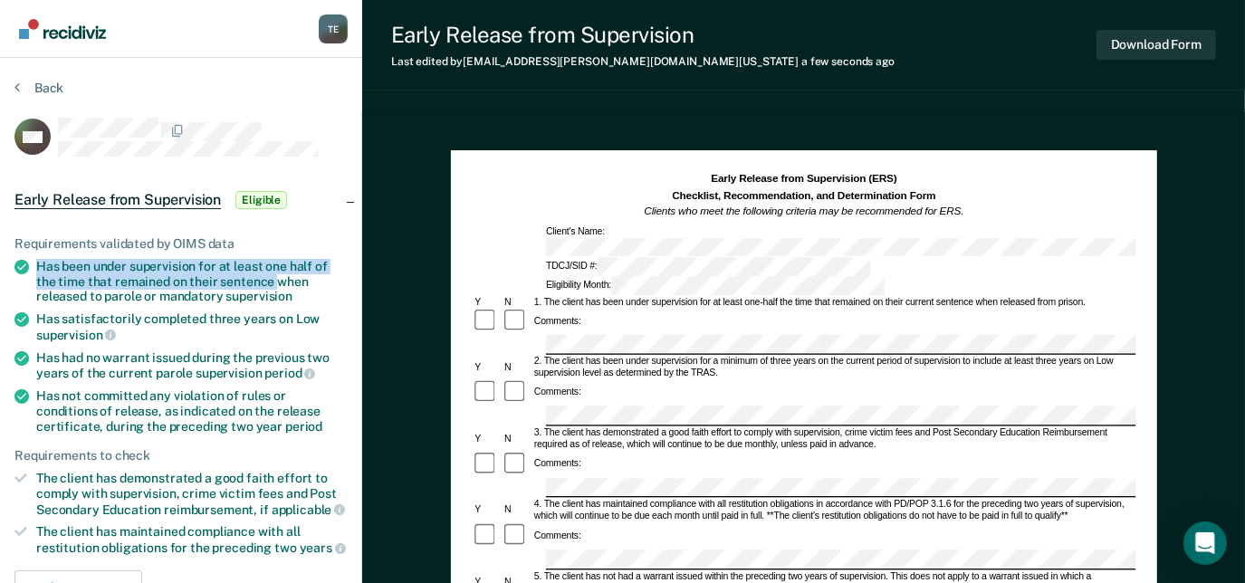
drag, startPoint x: 37, startPoint y: 259, endPoint x: 273, endPoint y: 280, distance: 237.3
click at [273, 280] on div "Has been under supervision for at least one half of the time that remained on t…" at bounding box center [192, 281] width 312 height 45
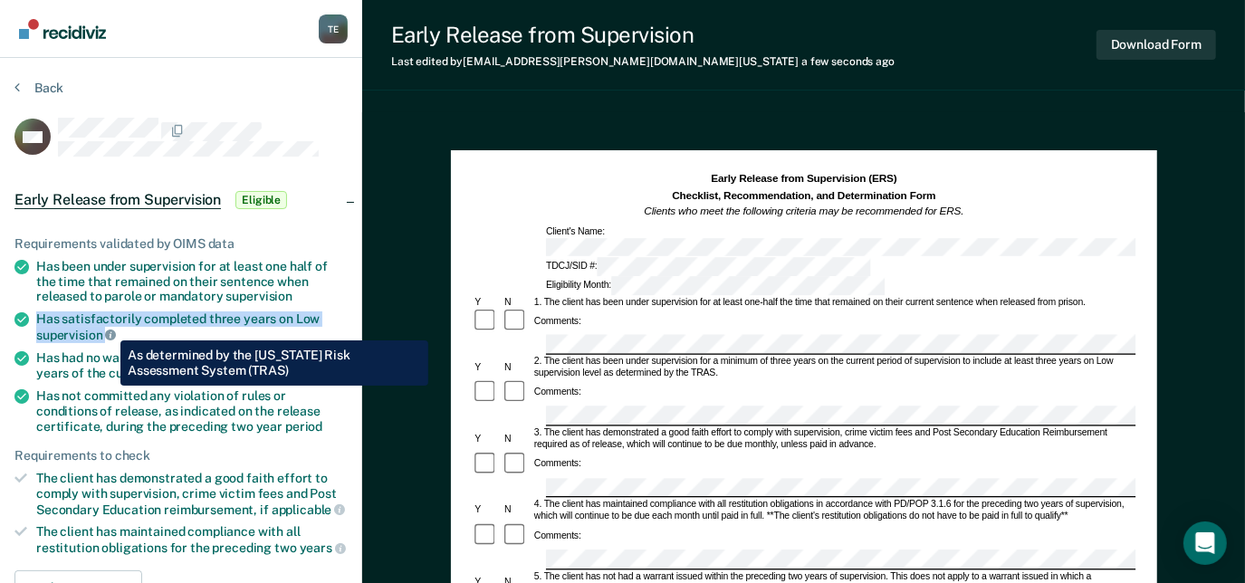
drag, startPoint x: 34, startPoint y: 313, endPoint x: 106, endPoint y: 327, distance: 73.7
click at [106, 327] on li "Has satisfactorily completed three years on Low supervision" at bounding box center [180, 327] width 333 height 31
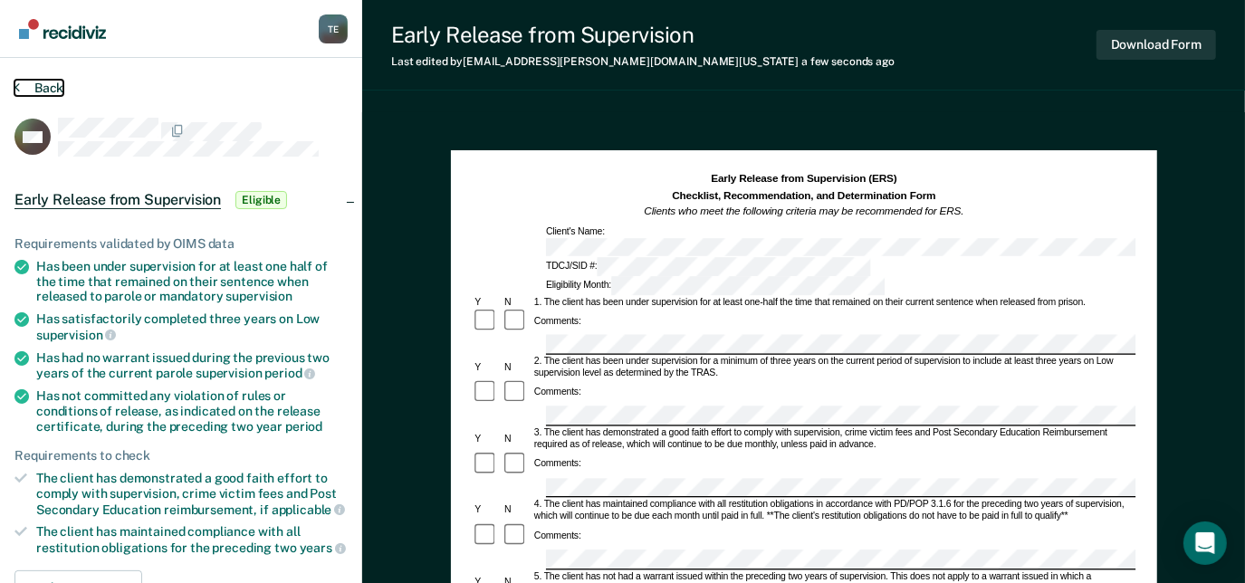
click at [55, 89] on button "Back" at bounding box center [38, 88] width 49 height 16
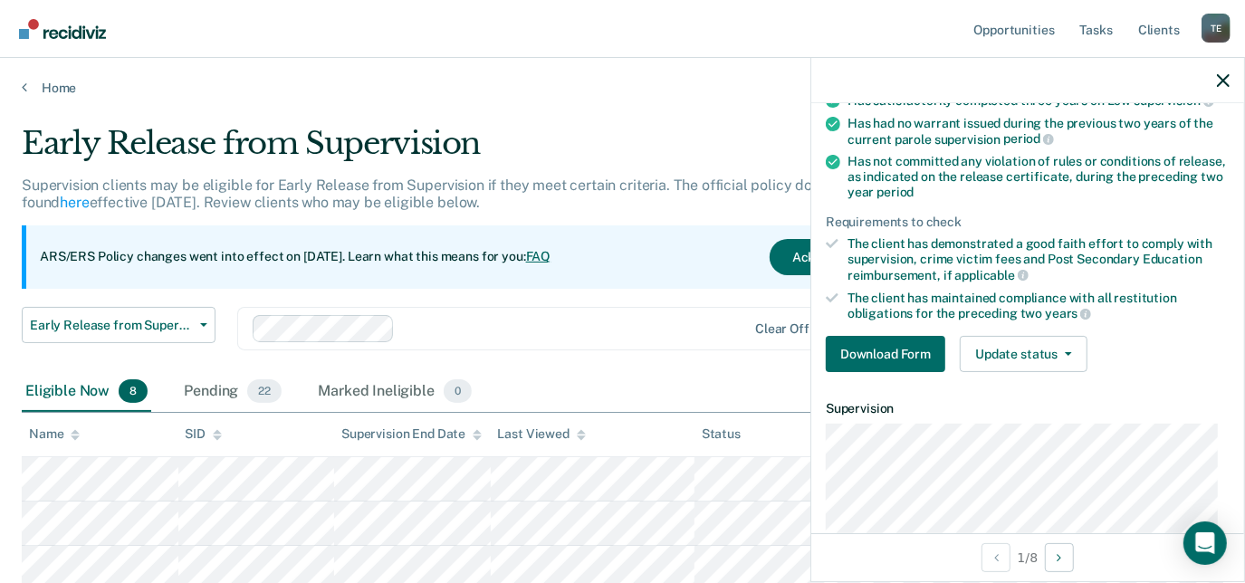
scroll to position [230, 0]
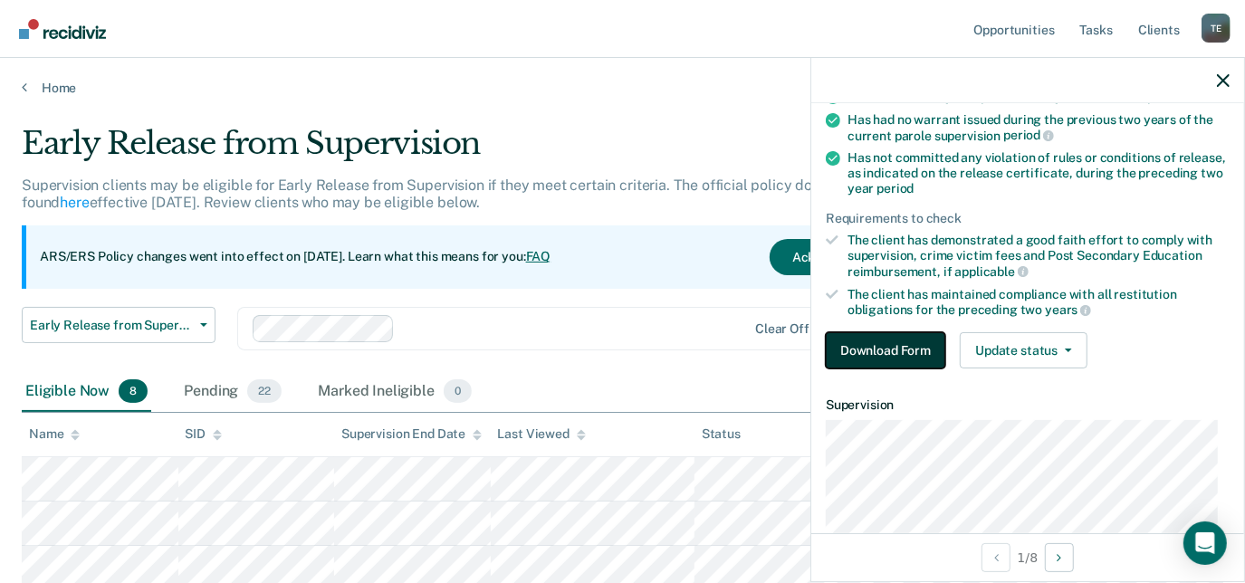
click at [862, 352] on button "Download Form" at bounding box center [886, 350] width 120 height 36
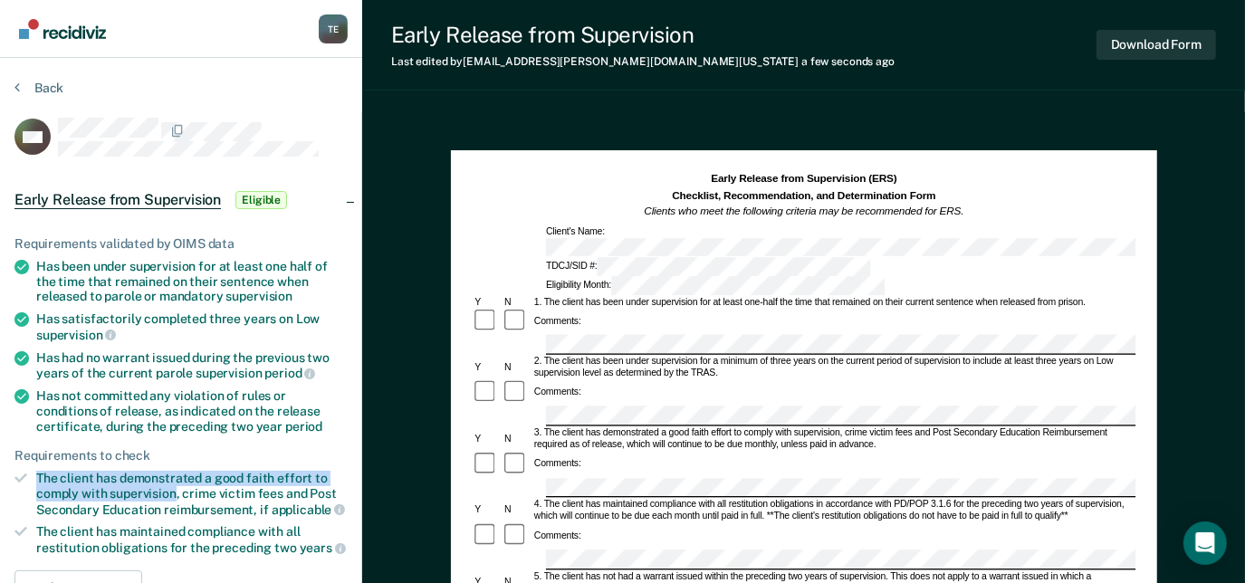
drag, startPoint x: 34, startPoint y: 471, endPoint x: 174, endPoint y: 489, distance: 140.6
click at [174, 489] on li "The client has demonstrated a good faith effort to comply with supervision, cri…" at bounding box center [180, 494] width 333 height 46
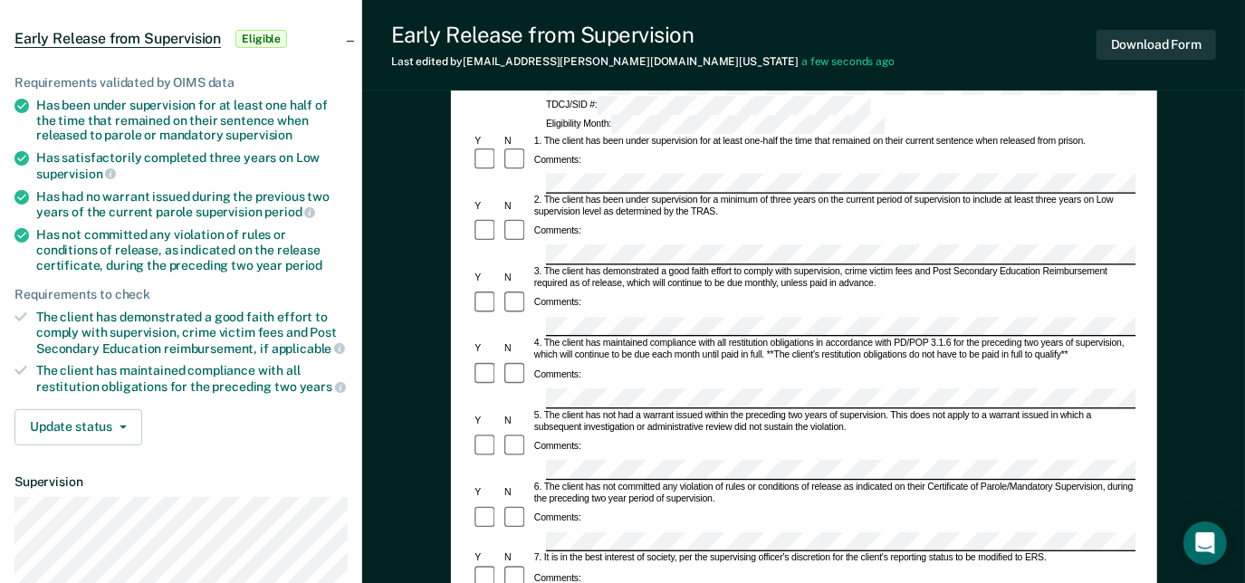
scroll to position [164, 0]
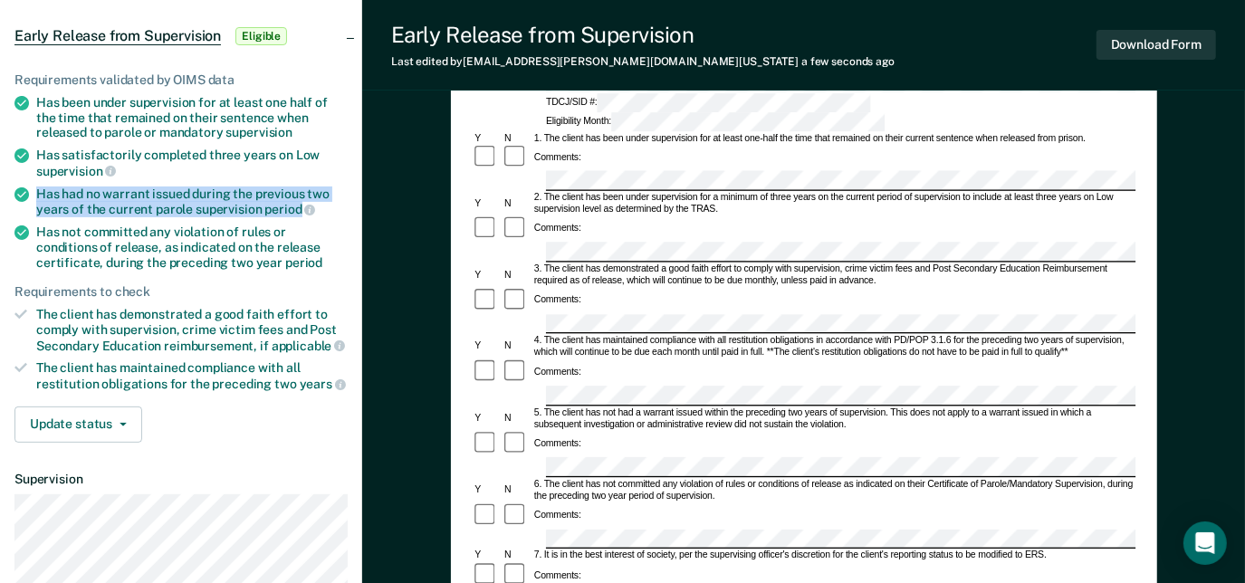
drag, startPoint x: 36, startPoint y: 195, endPoint x: 298, endPoint y: 211, distance: 262.2
click at [298, 211] on div "Has had no warrant issued during the previous two years of the current parole s…" at bounding box center [192, 202] width 312 height 31
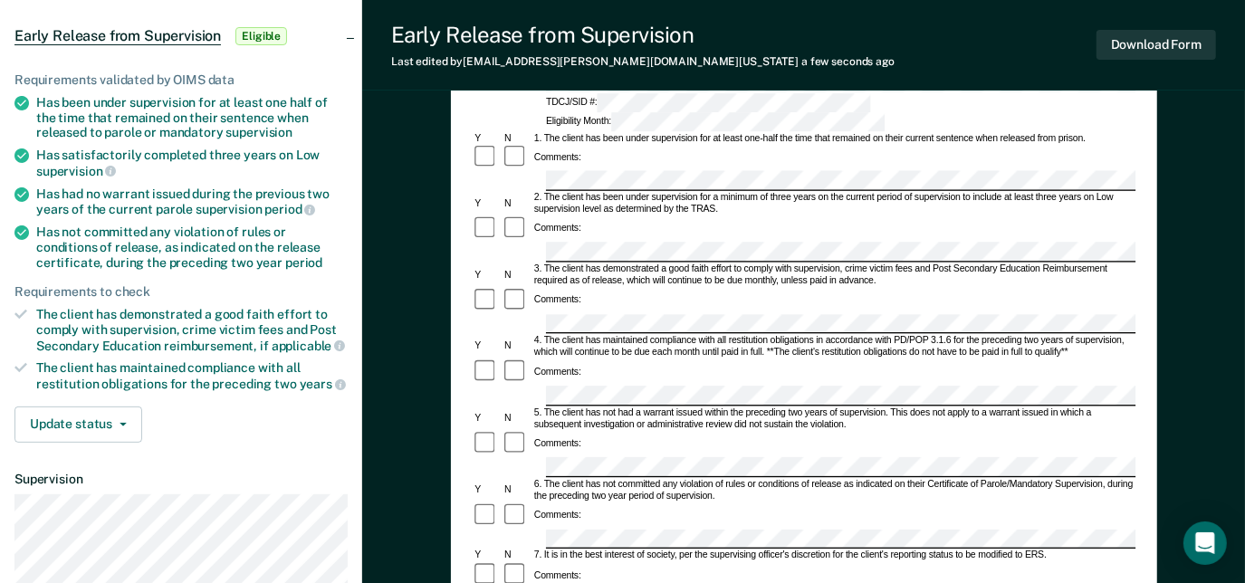
click at [590, 431] on div "Comments:" at bounding box center [804, 444] width 664 height 27
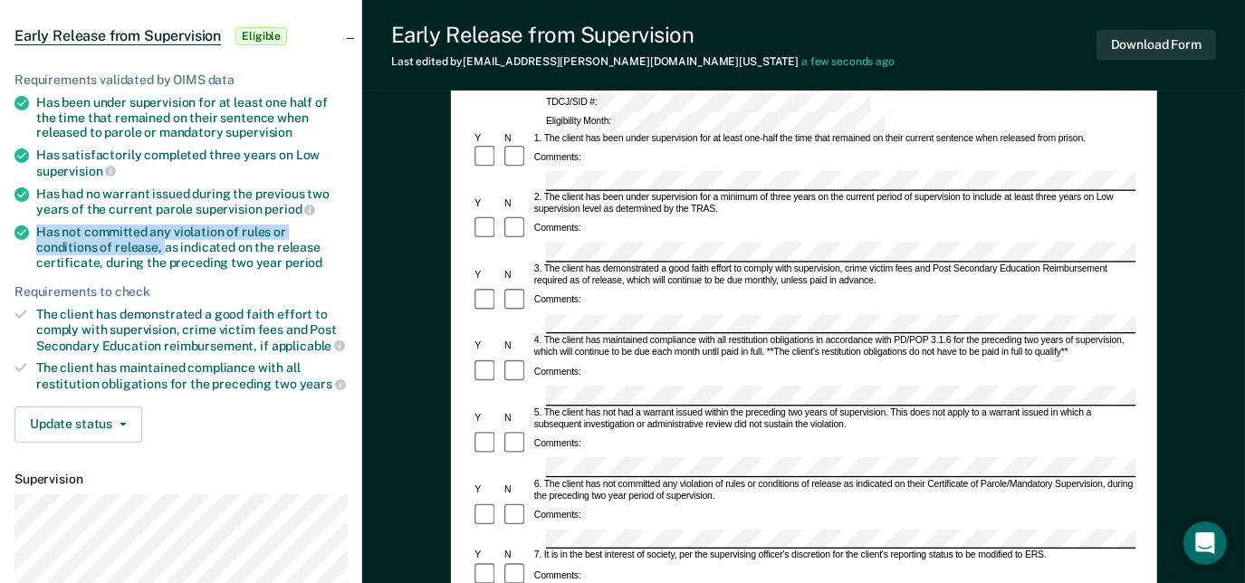
drag, startPoint x: 34, startPoint y: 225, endPoint x: 99, endPoint y: 240, distance: 65.9
click at [99, 240] on li "Has not committed any violation of rules or conditions of release, as indicated…" at bounding box center [180, 247] width 333 height 45
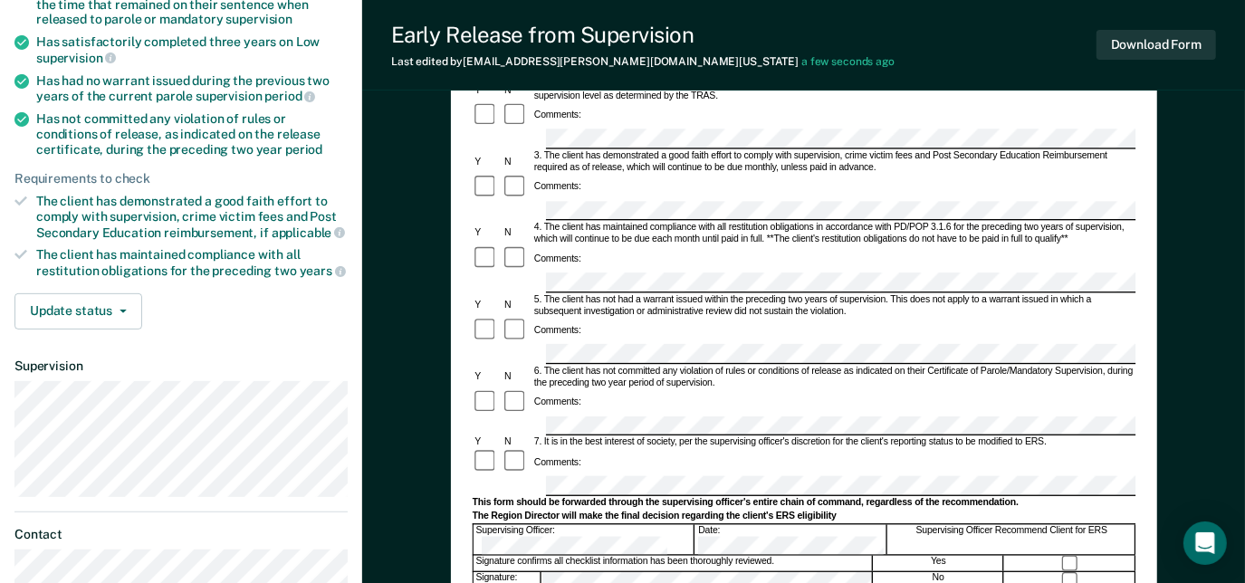
scroll to position [287, 0]
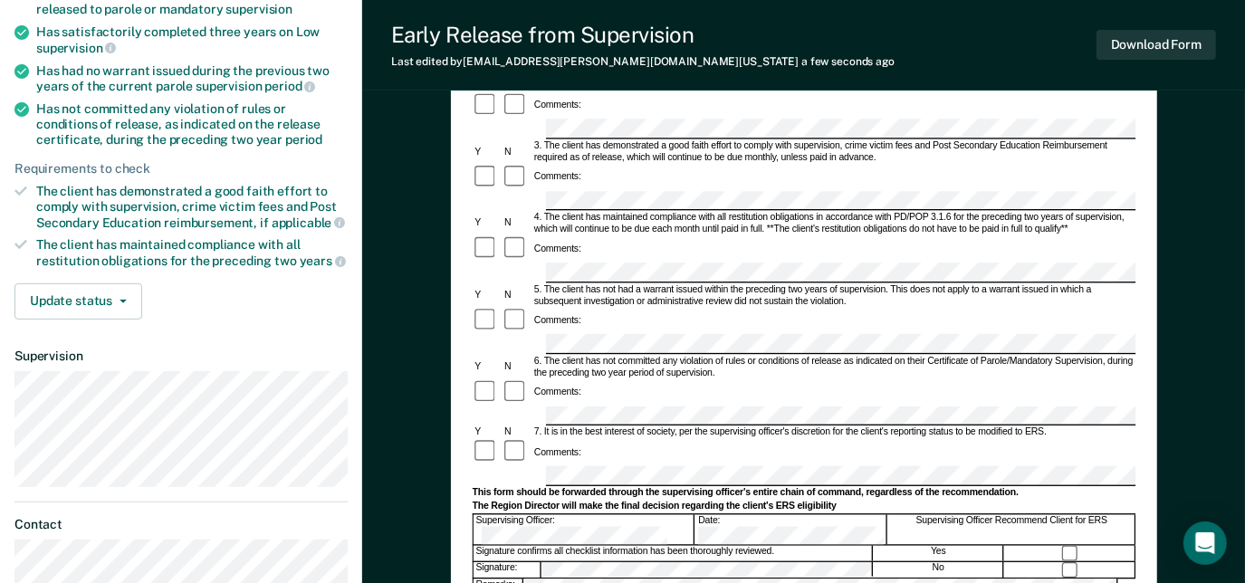
click at [1048, 514] on div "Supervising Officer Recommend Client for ERS" at bounding box center [1011, 529] width 247 height 31
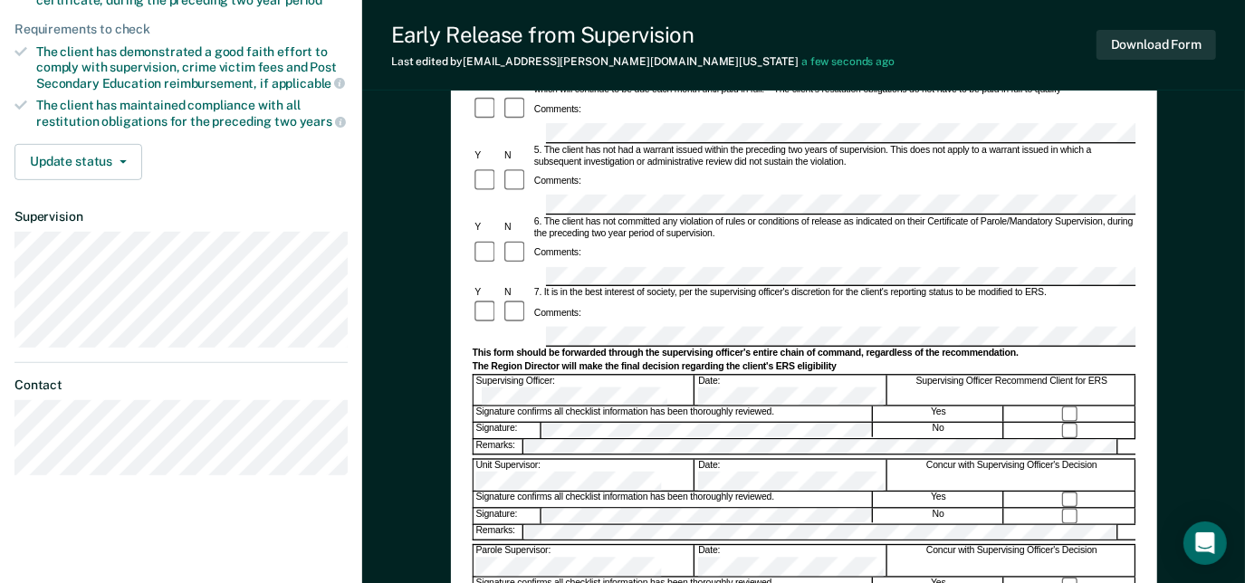
scroll to position [413, 0]
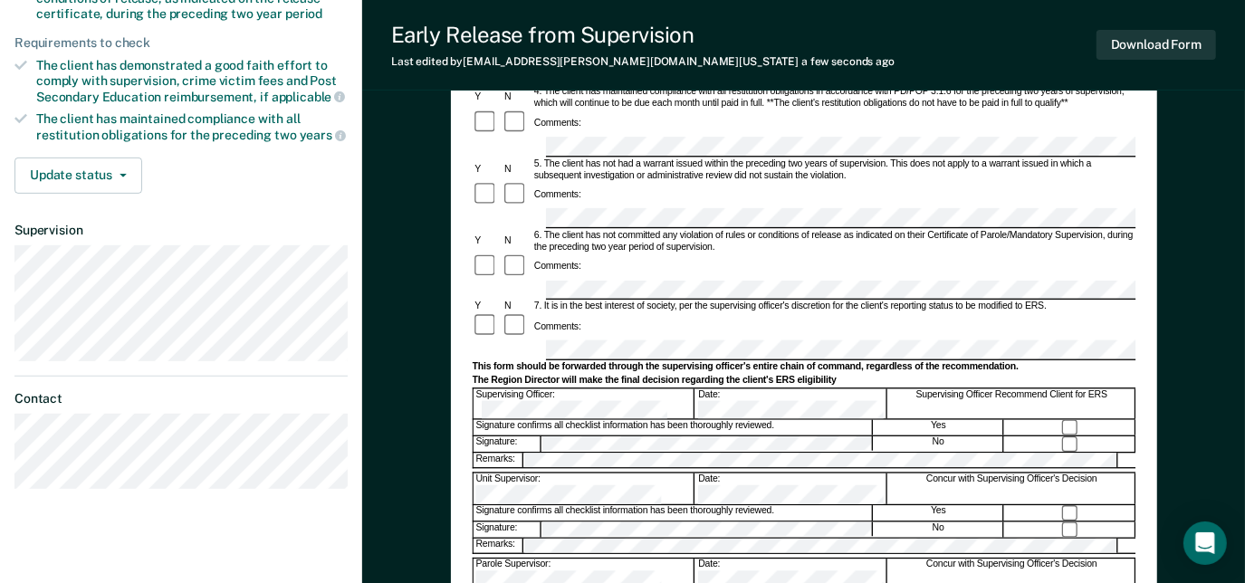
click at [474, 259] on form "Early Release from Supervision (ERS) Checklist, Recommendation, and Determinati…" at bounding box center [804, 291] width 664 height 1064
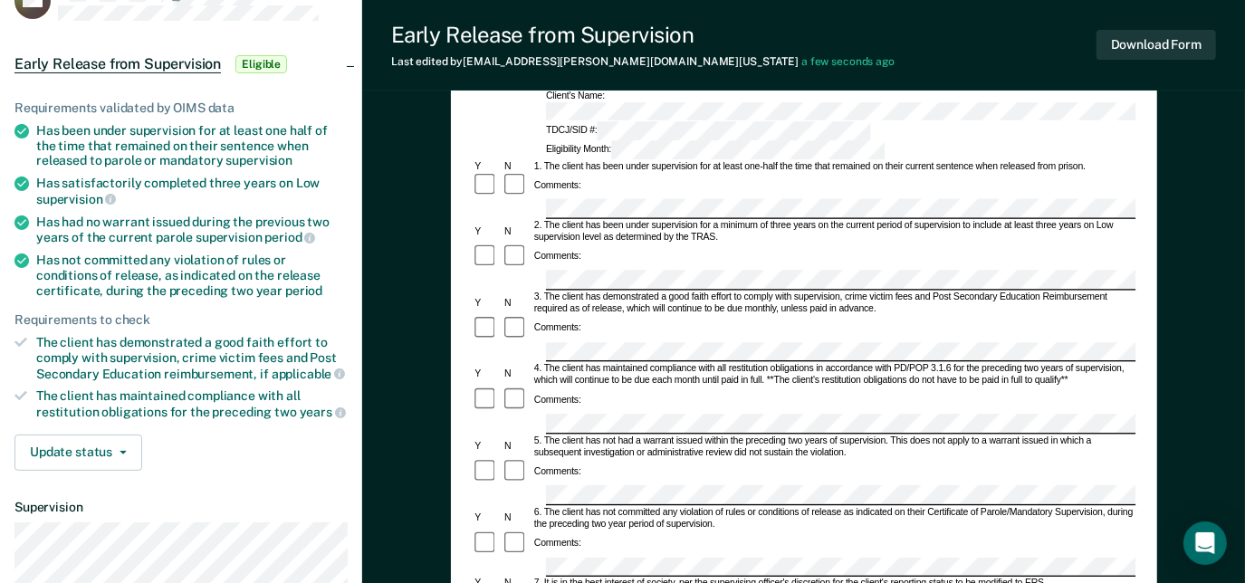
scroll to position [0, 0]
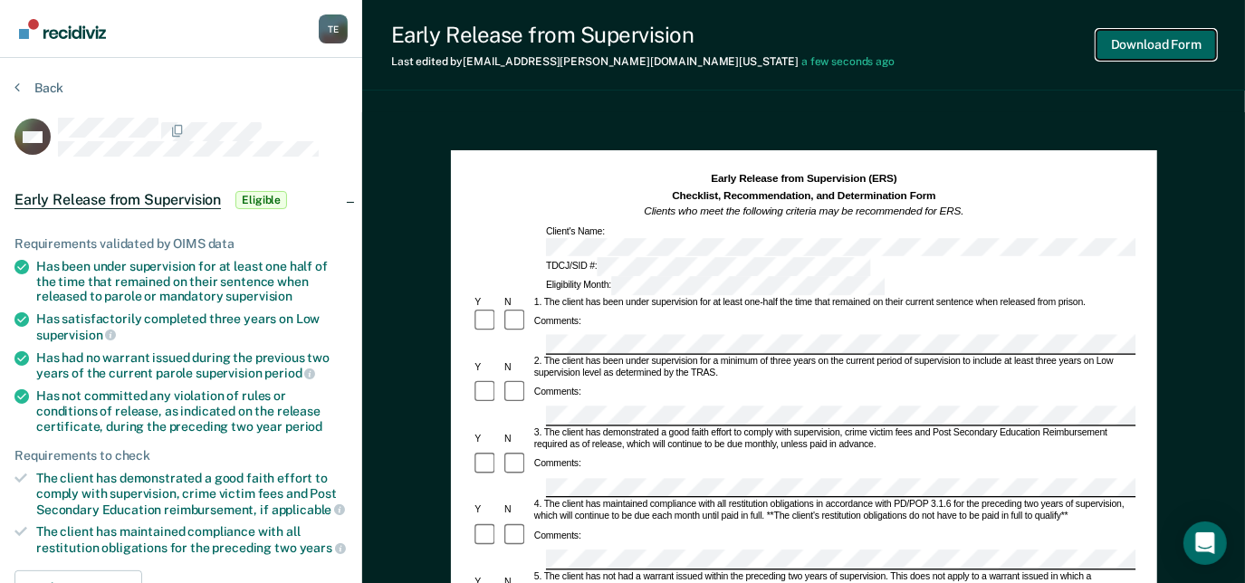
click at [1166, 36] on button "Download Form" at bounding box center [1157, 45] width 120 height 30
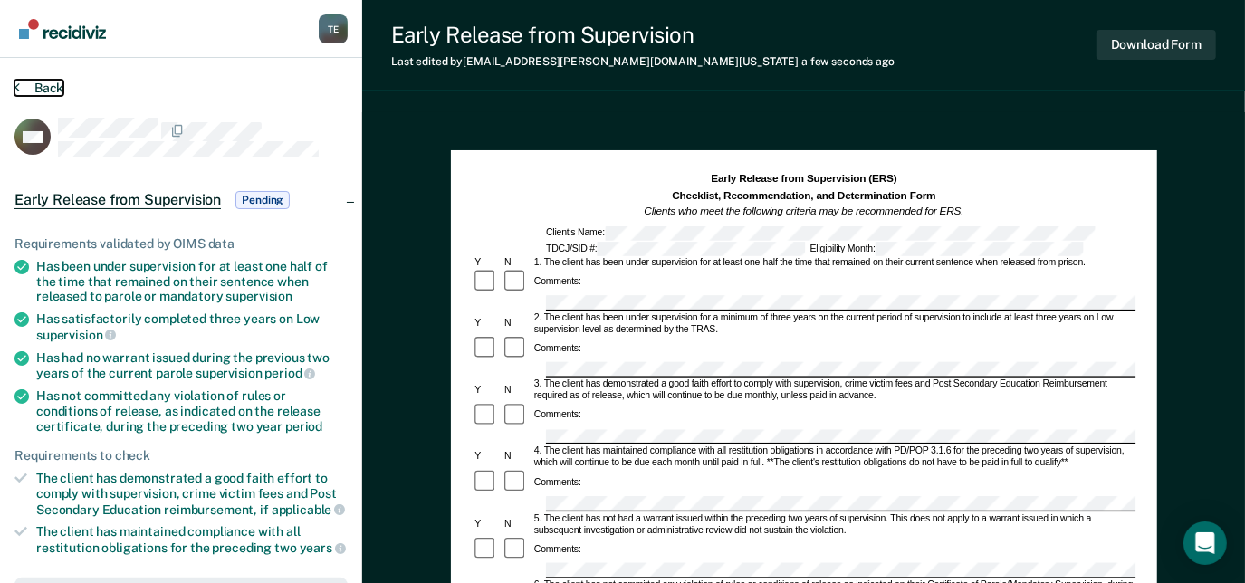
click at [16, 82] on icon at bounding box center [16, 87] width 5 height 14
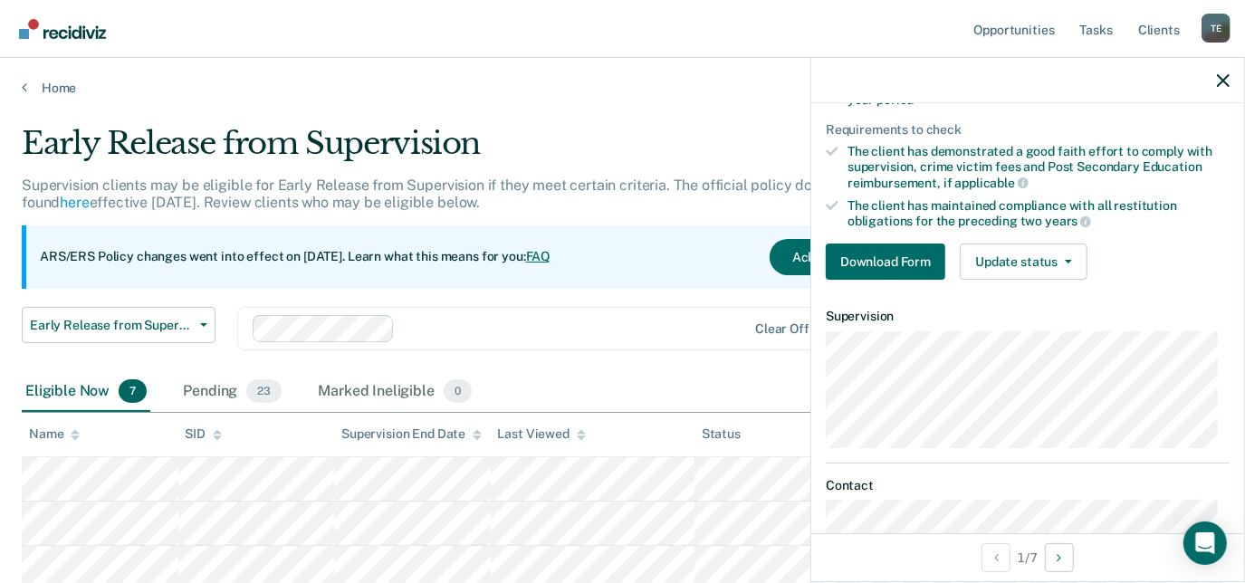
scroll to position [350, 0]
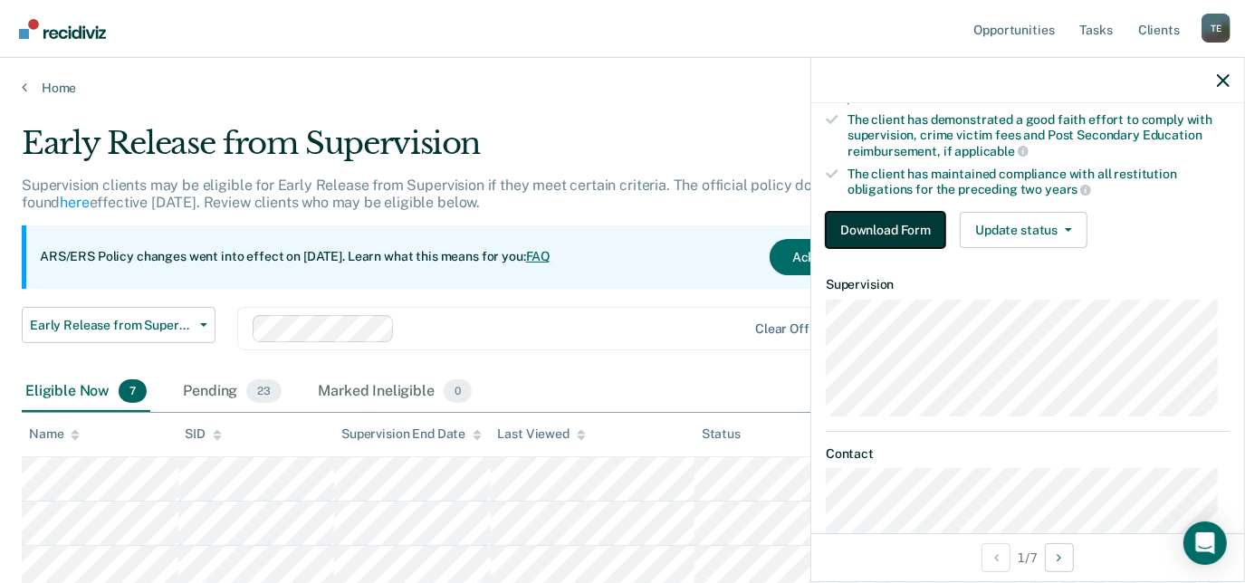
click at [859, 235] on button "Download Form" at bounding box center [886, 230] width 120 height 36
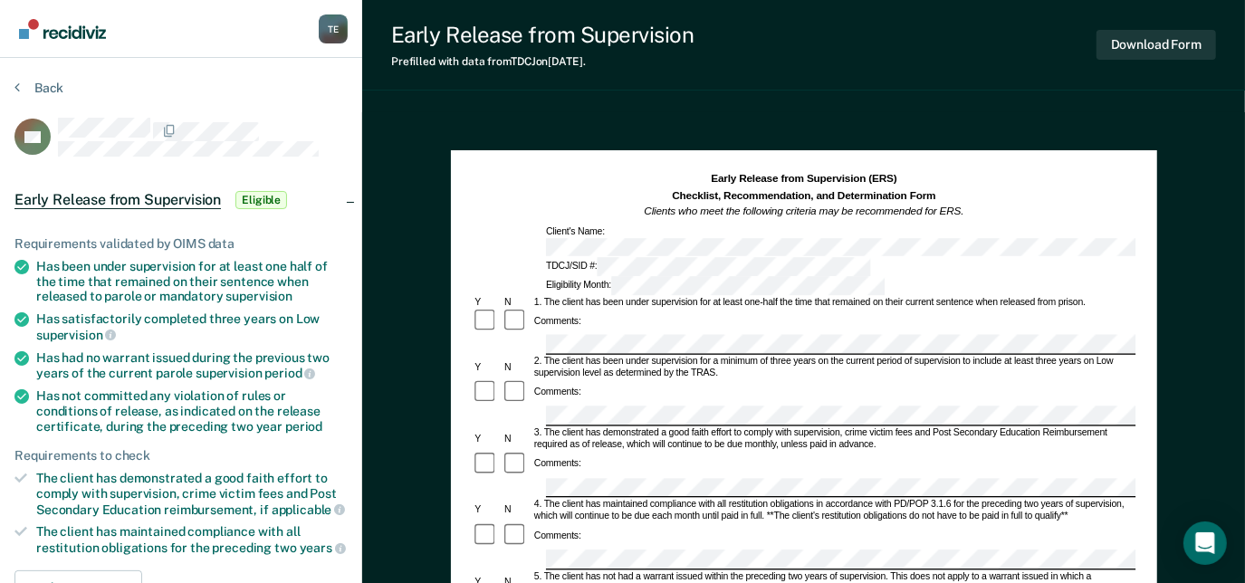
click at [683, 379] on div "Comments:" at bounding box center [804, 392] width 664 height 27
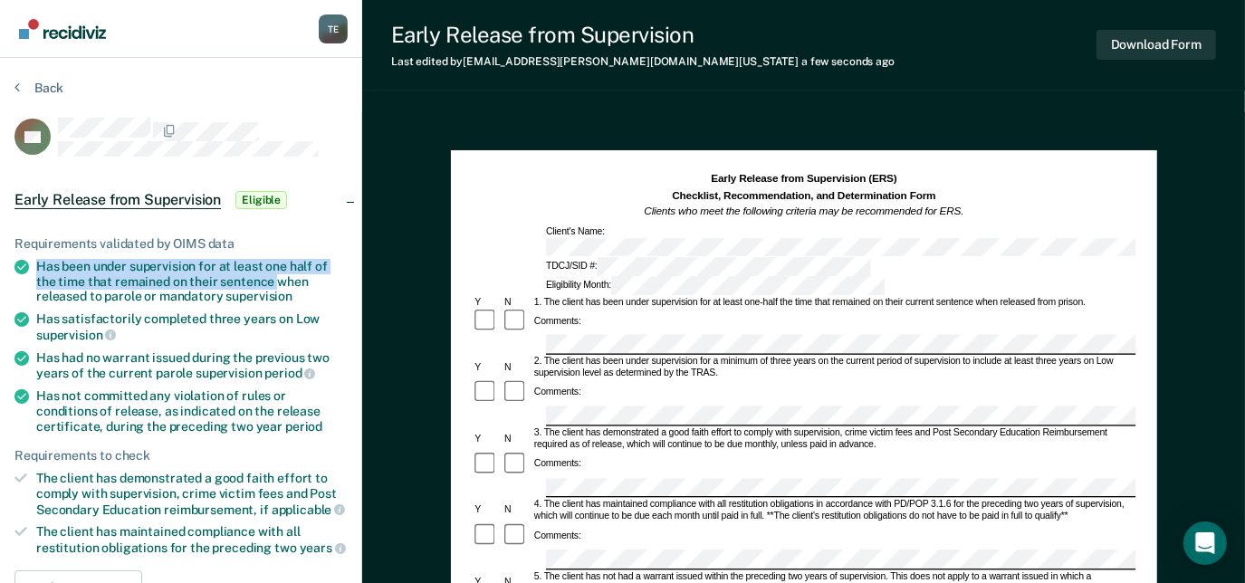
drag, startPoint x: 35, startPoint y: 262, endPoint x: 273, endPoint y: 280, distance: 238.0
click at [273, 280] on li "Has been under supervision for at least one half of the time that remained on t…" at bounding box center [180, 281] width 333 height 45
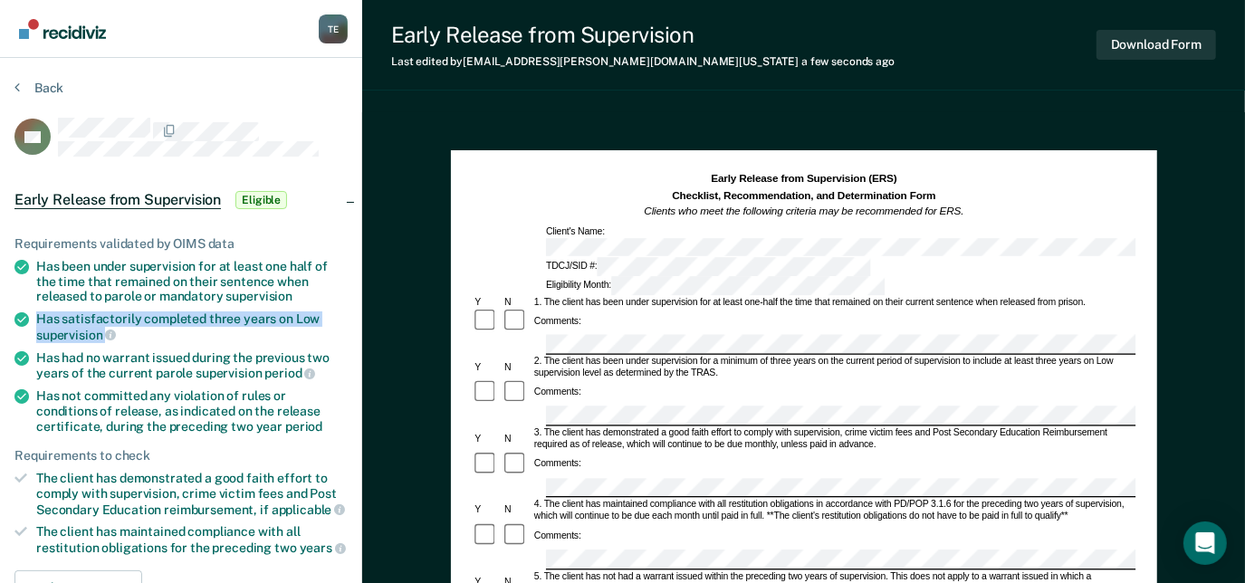
drag, startPoint x: 37, startPoint y: 312, endPoint x: 137, endPoint y: 328, distance: 100.9
click at [137, 328] on div "Has satisfactorily completed three years on Low supervision" at bounding box center [192, 327] width 312 height 31
click at [689, 452] on div "Comments:" at bounding box center [804, 476] width 664 height 48
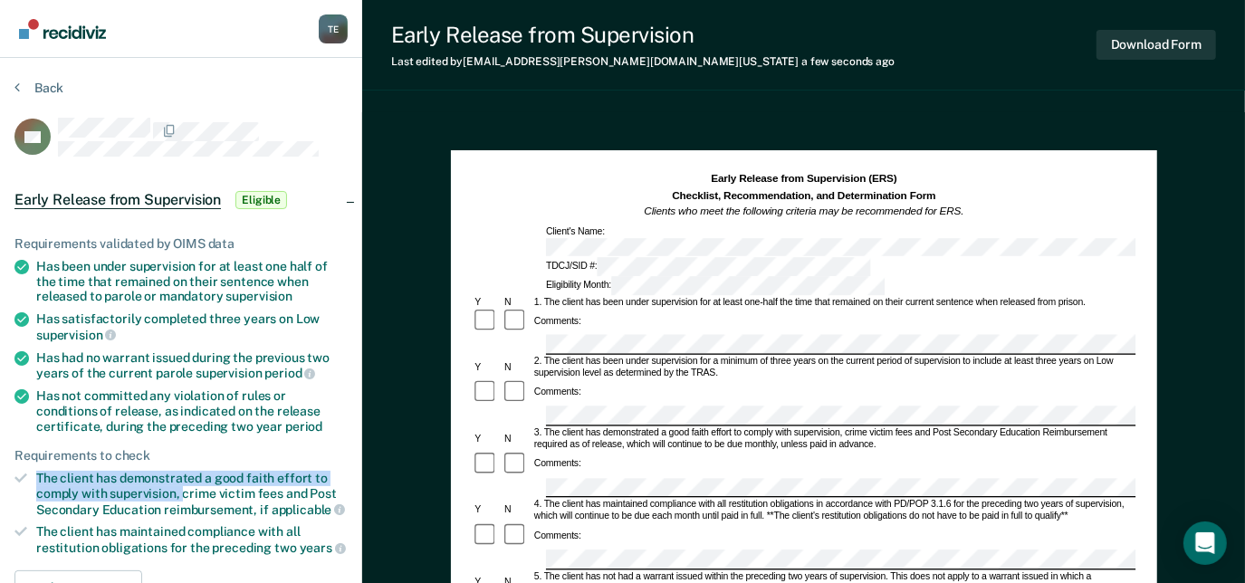
drag, startPoint x: 37, startPoint y: 472, endPoint x: 181, endPoint y: 490, distance: 145.1
click at [181, 490] on div "The client has demonstrated a good faith effort to comply with supervision, cri…" at bounding box center [192, 494] width 312 height 46
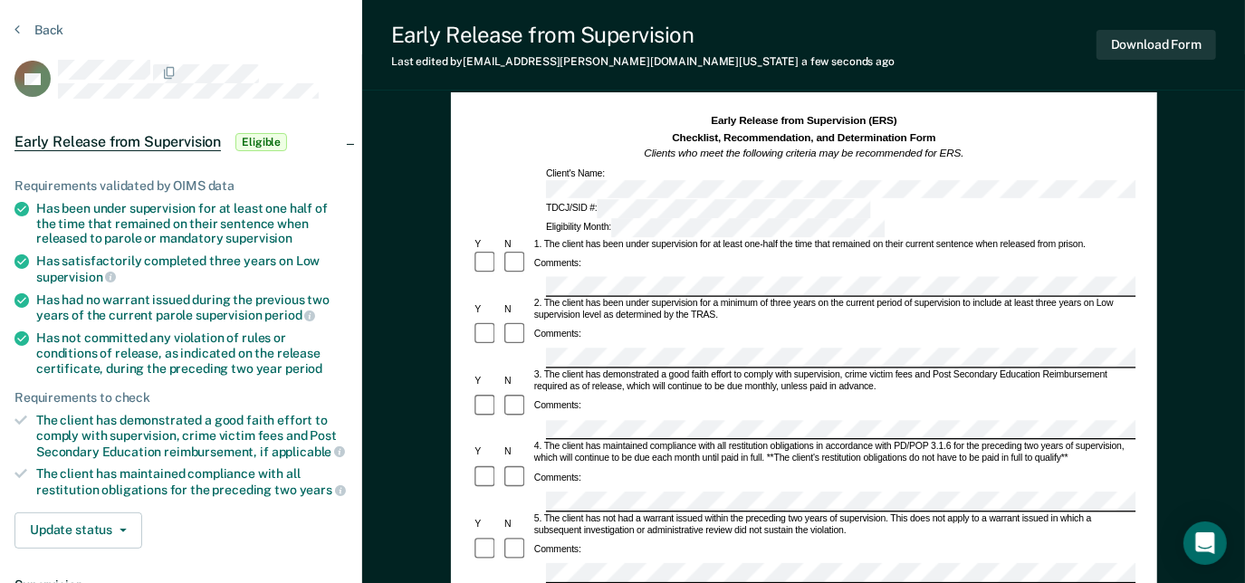
scroll to position [116, 0]
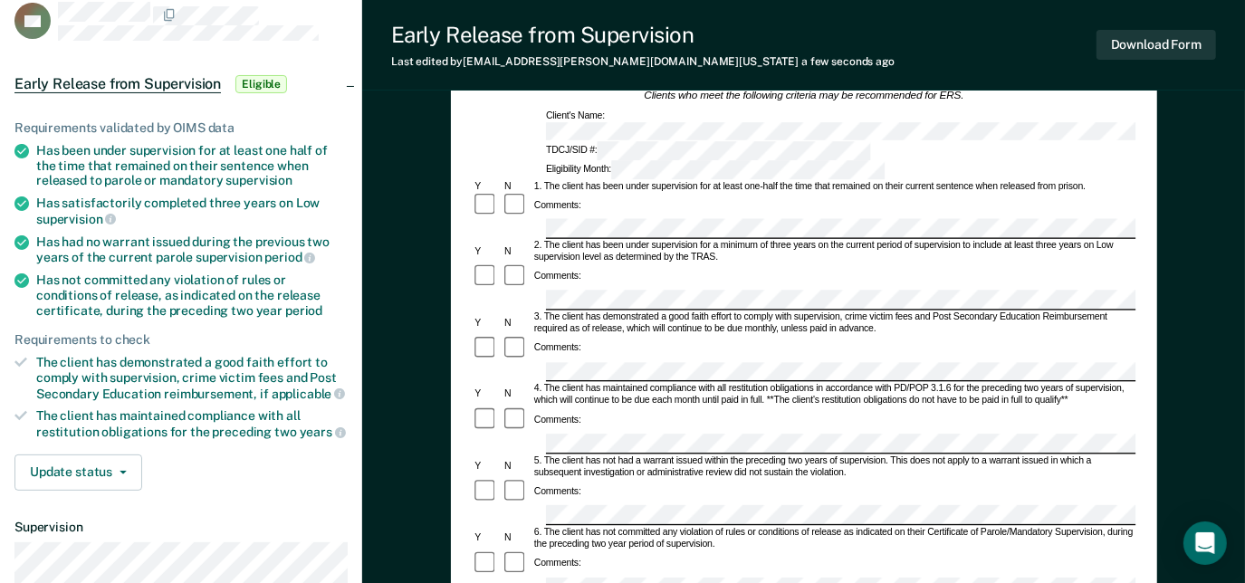
click at [755, 527] on div "6. The client has not committed any violation of rules or conditions of release…" at bounding box center [834, 539] width 604 height 24
click at [707, 456] on div "5. The client has not had a warrant issued within the preceding two years of su…" at bounding box center [834, 468] width 604 height 24
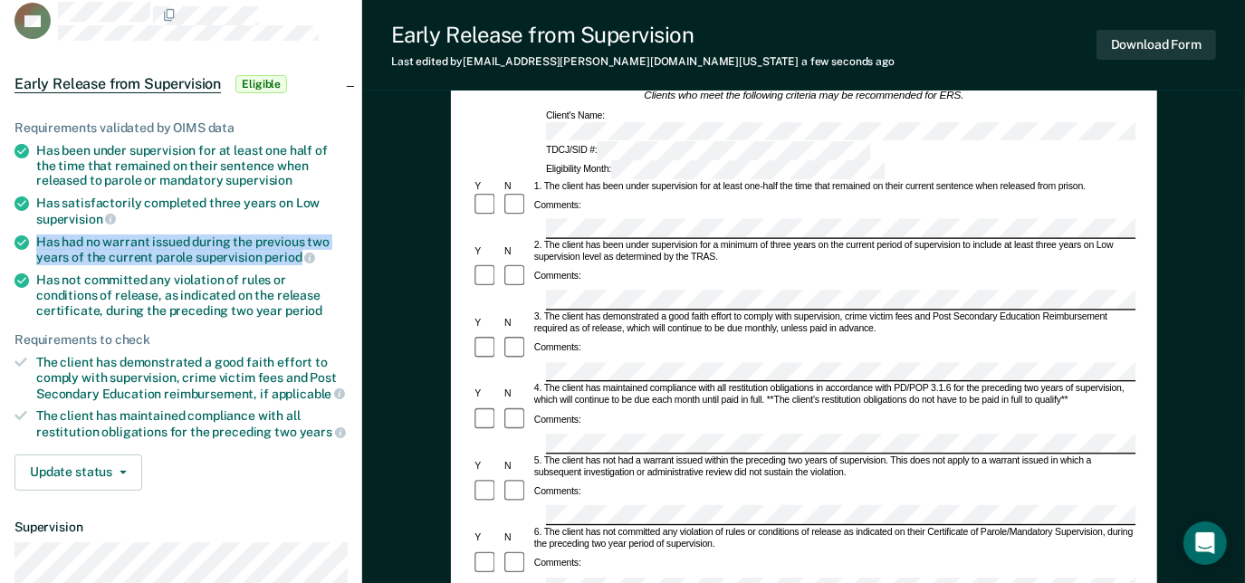
drag, startPoint x: 34, startPoint y: 236, endPoint x: 299, endPoint y: 255, distance: 265.1
click at [299, 255] on li "Has had no warrant issued during the previous two years of the current parole s…" at bounding box center [180, 250] width 333 height 31
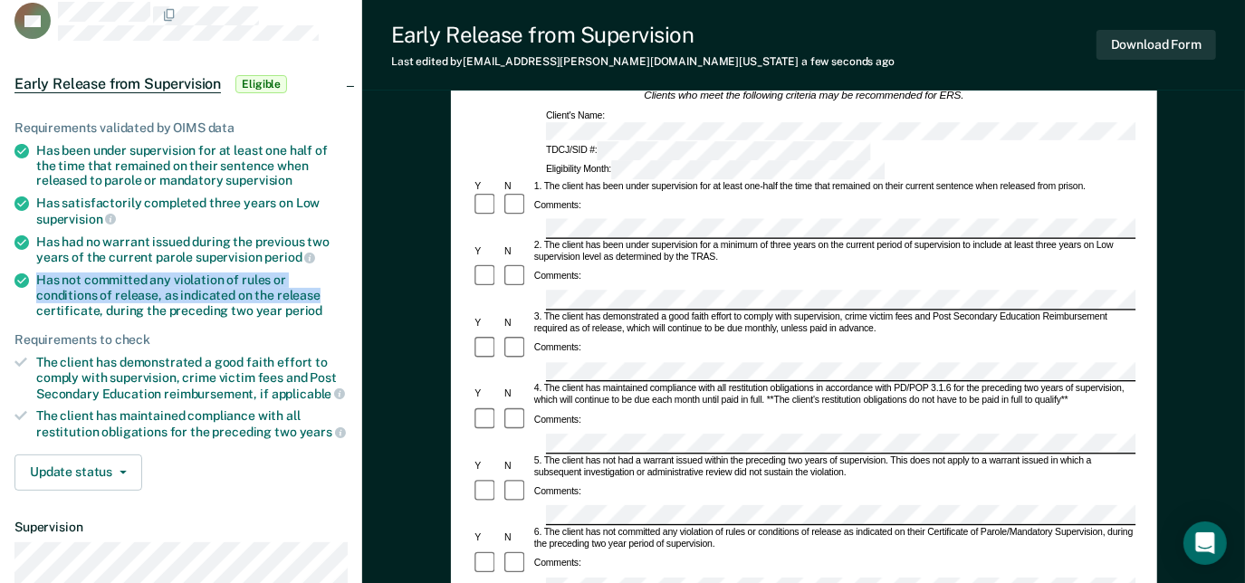
drag, startPoint x: 33, startPoint y: 273, endPoint x: 254, endPoint y: 289, distance: 222.4
click at [254, 289] on li "Has not committed any violation of rules or conditions of release, as indicated…" at bounding box center [180, 295] width 333 height 45
drag, startPoint x: 254, startPoint y: 289, endPoint x: 38, endPoint y: 268, distance: 217.4
click at [38, 268] on ul "Requirements validated by OIMS data Has been under supervision for at least one…" at bounding box center [180, 280] width 333 height 320
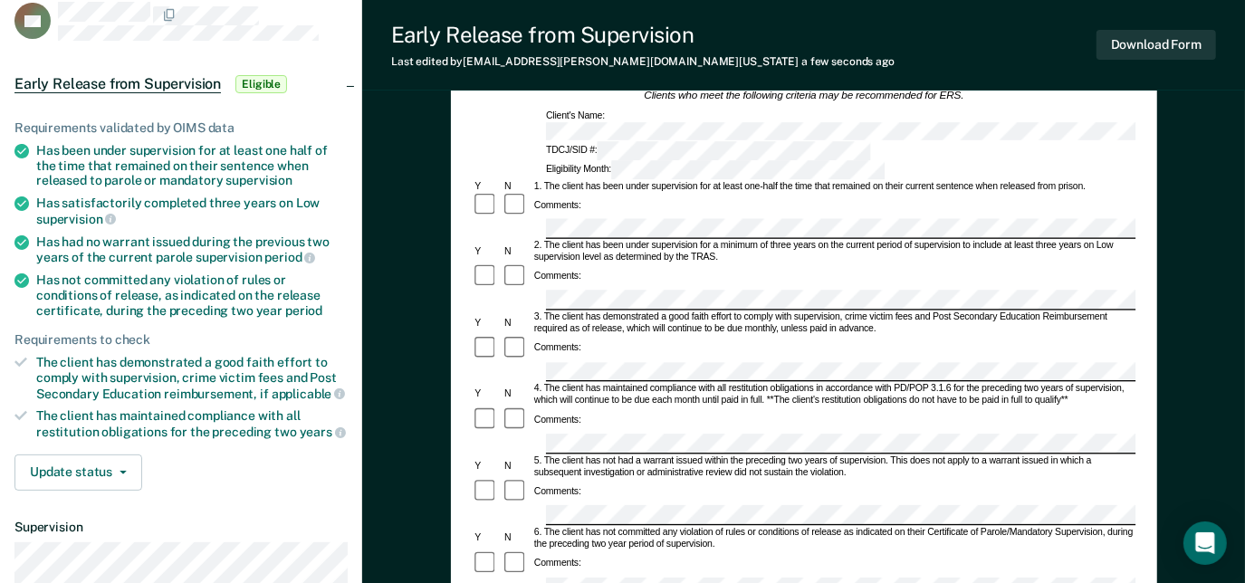
click at [688, 408] on div "Comments:" at bounding box center [804, 421] width 664 height 27
click at [602, 570] on form "Early Release from Supervision (ERS) Checklist, Recommendation, and Determinati…" at bounding box center [804, 588] width 664 height 1064
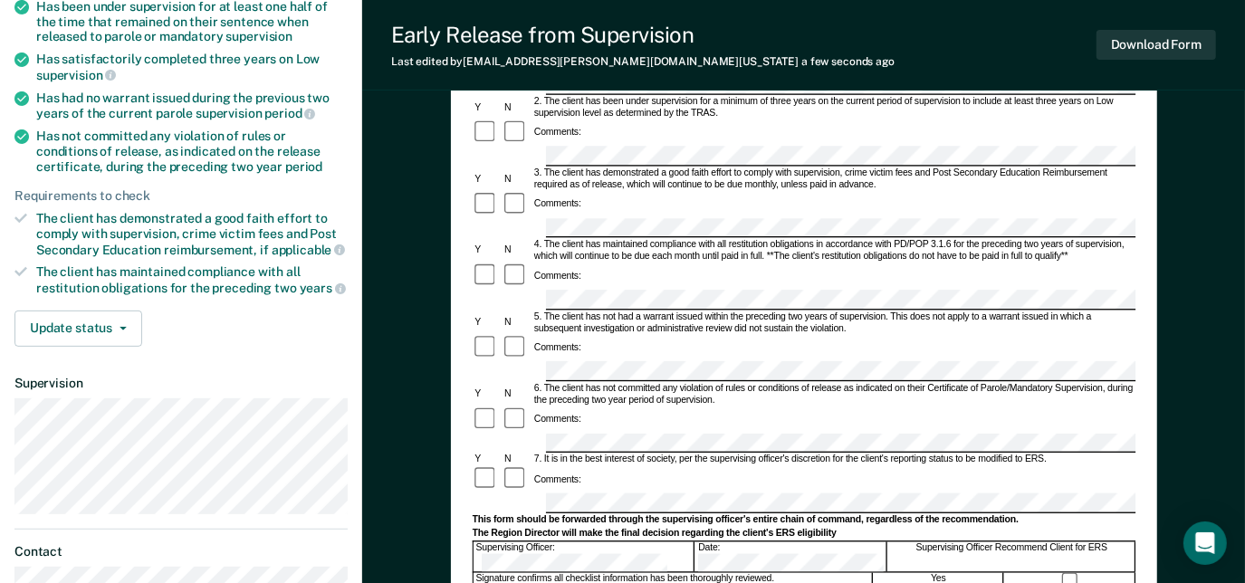
scroll to position [312, 0]
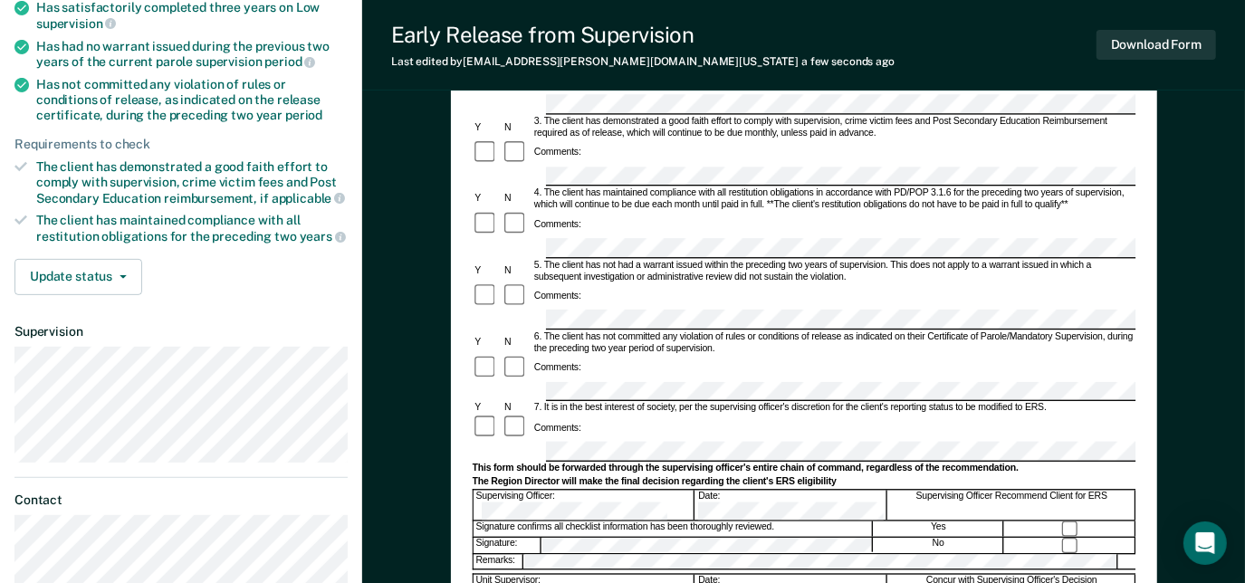
click at [514, 328] on form "Early Release from Supervision (ERS) Checklist, Recommendation, and Determinati…" at bounding box center [804, 393] width 664 height 1064
click at [1242, 175] on div "Early Release from Supervision (ERS) Checklist, Recommendation, and Determinati…" at bounding box center [803, 351] width 883 height 1100
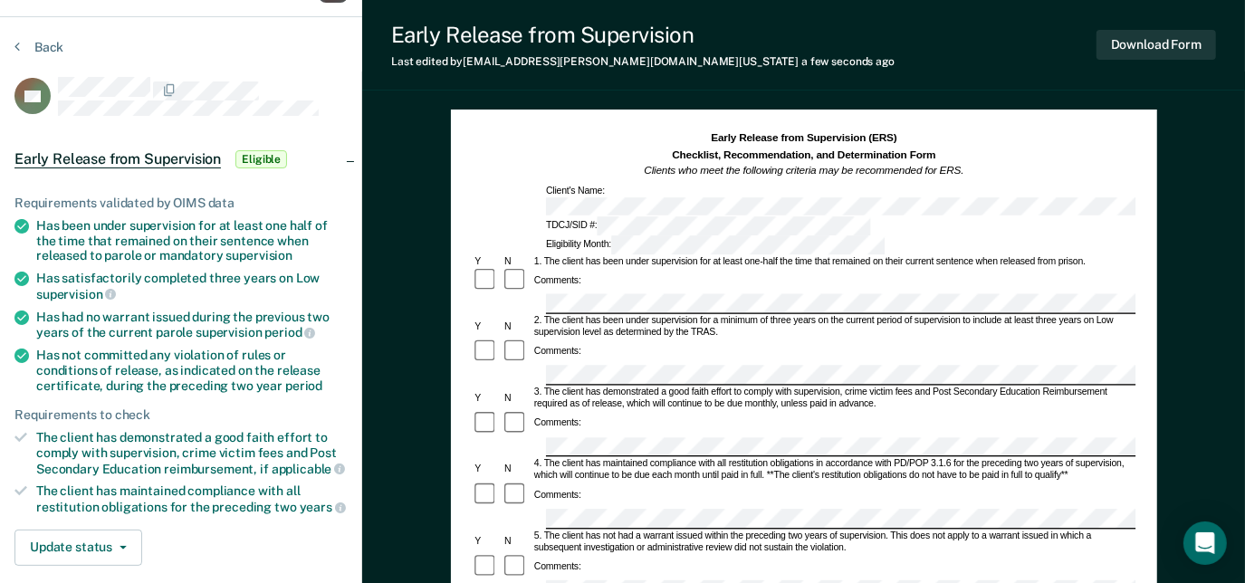
scroll to position [25, 0]
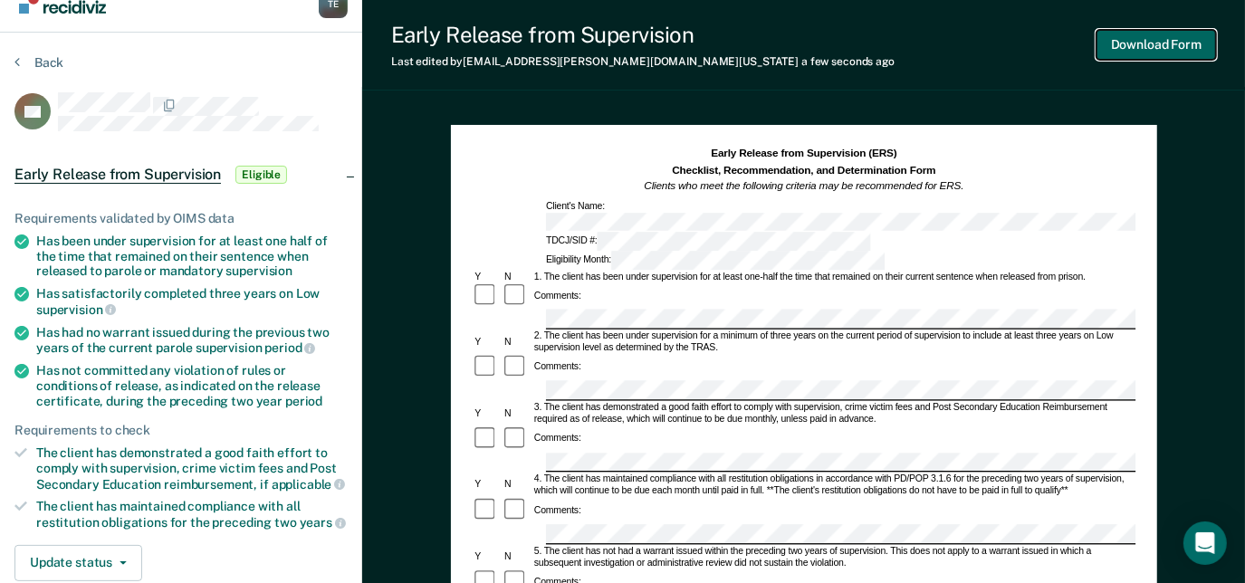
click at [1133, 42] on button "Download Form" at bounding box center [1157, 45] width 120 height 30
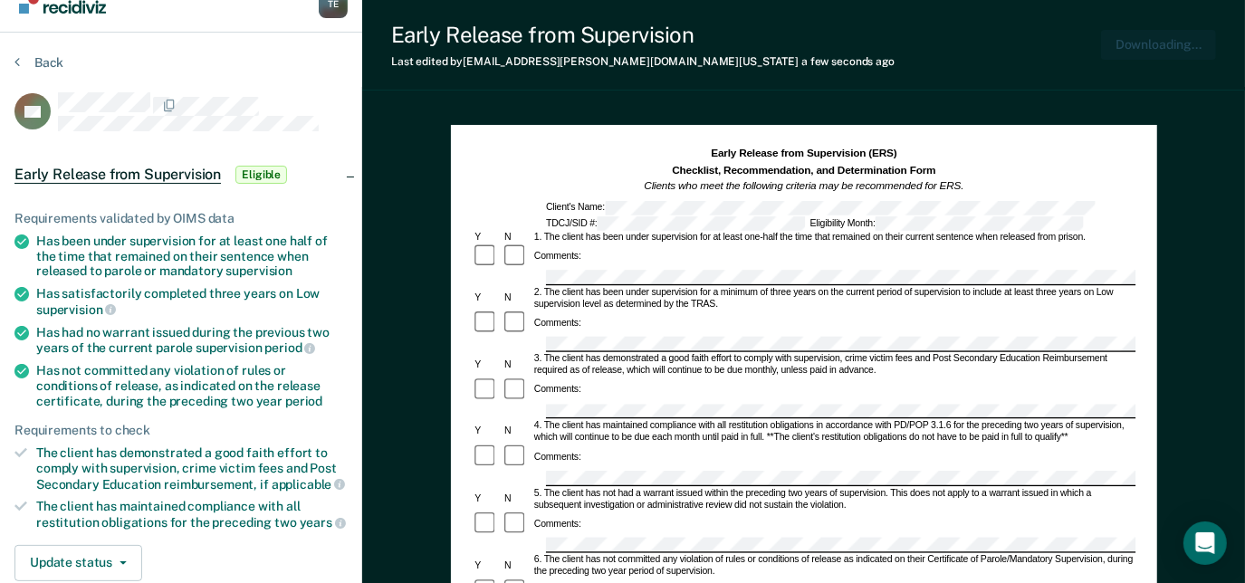
scroll to position [0, 0]
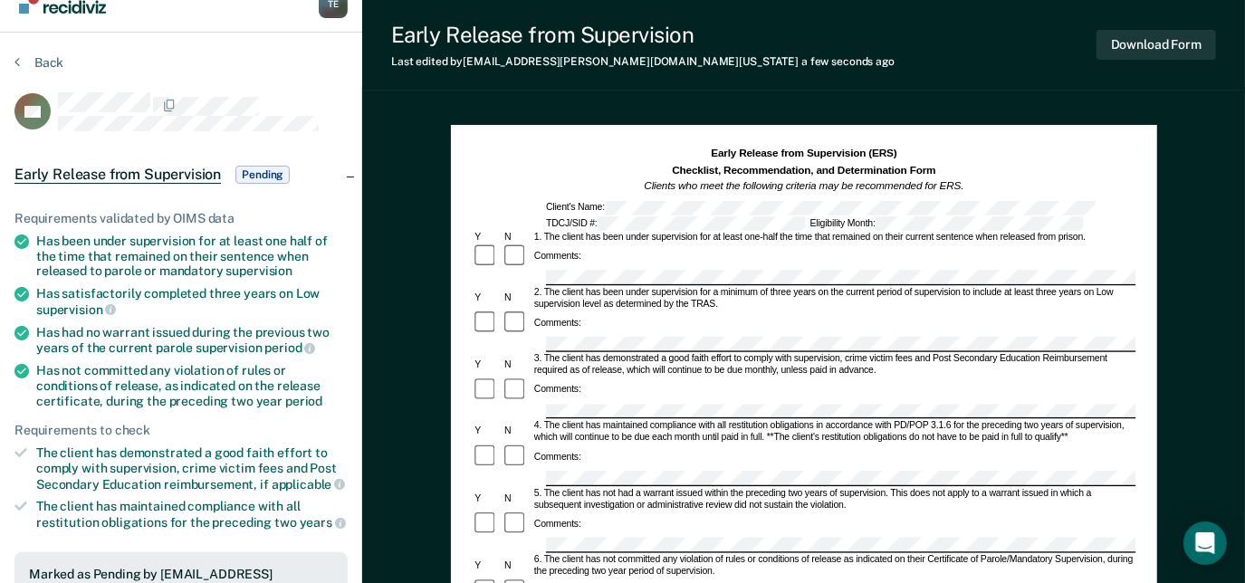
click at [43, 48] on section "Back SA Early Release from Supervision Pending Requirements validated by OIMS d…" at bounding box center [181, 525] width 362 height 984
click at [51, 57] on button "Back" at bounding box center [38, 62] width 49 height 16
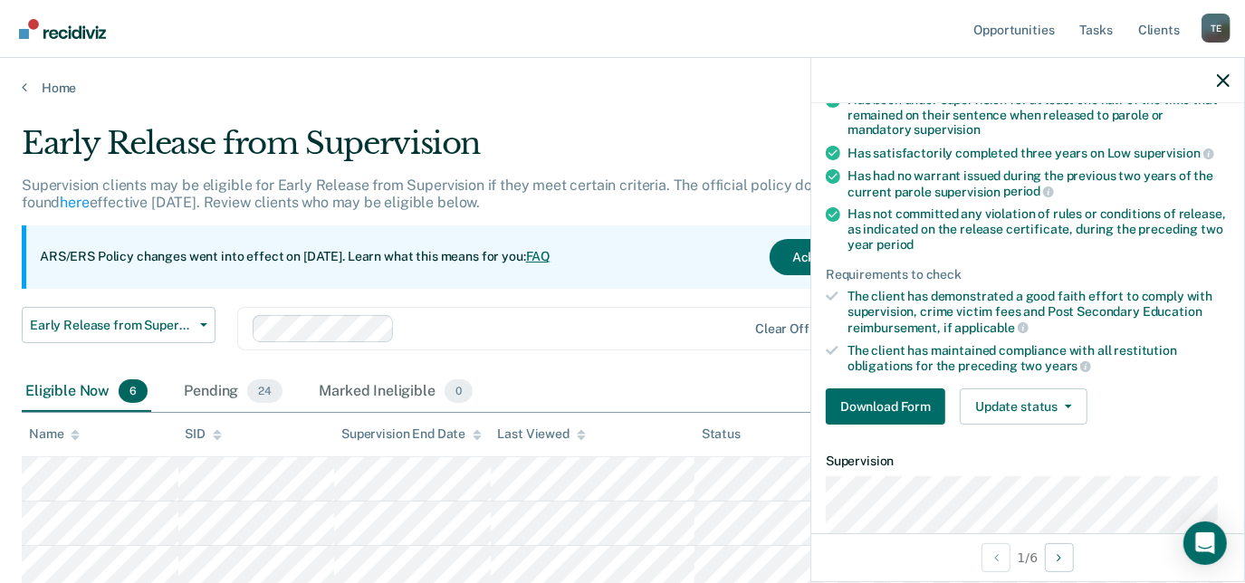
scroll to position [200, 0]
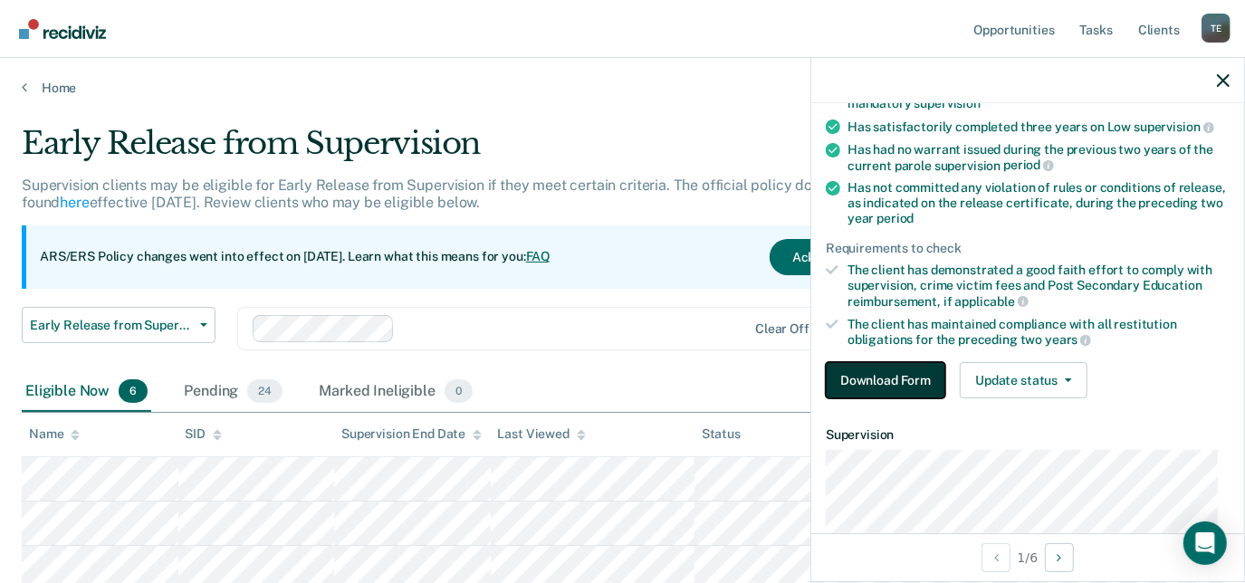
click at [888, 374] on button "Download Form" at bounding box center [886, 380] width 120 height 36
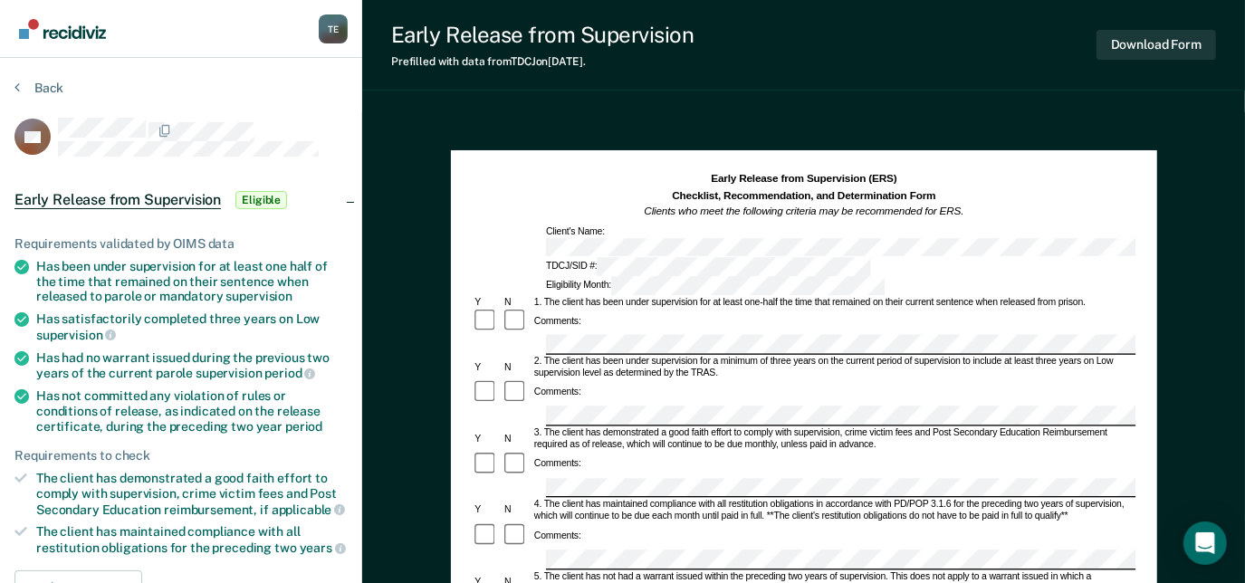
click at [847, 276] on div "Eligibility Month:" at bounding box center [714, 285] width 343 height 19
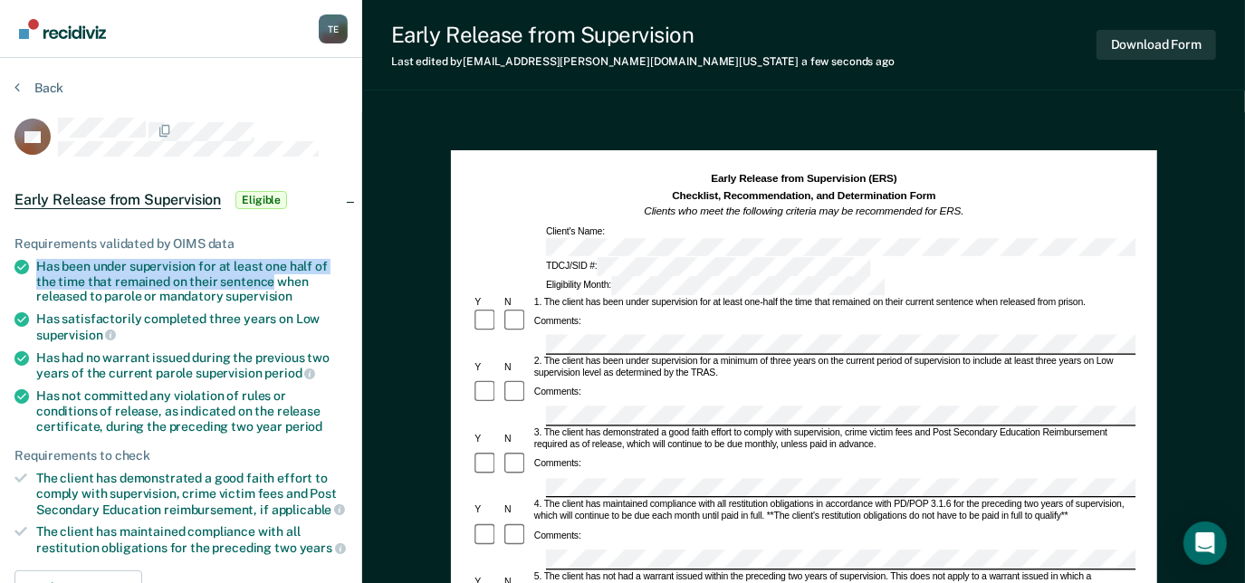
drag, startPoint x: 40, startPoint y: 251, endPoint x: 273, endPoint y: 275, distance: 234.0
click at [273, 275] on ul "Requirements validated by OIMS data Has been under supervision for at least one…" at bounding box center [180, 396] width 333 height 320
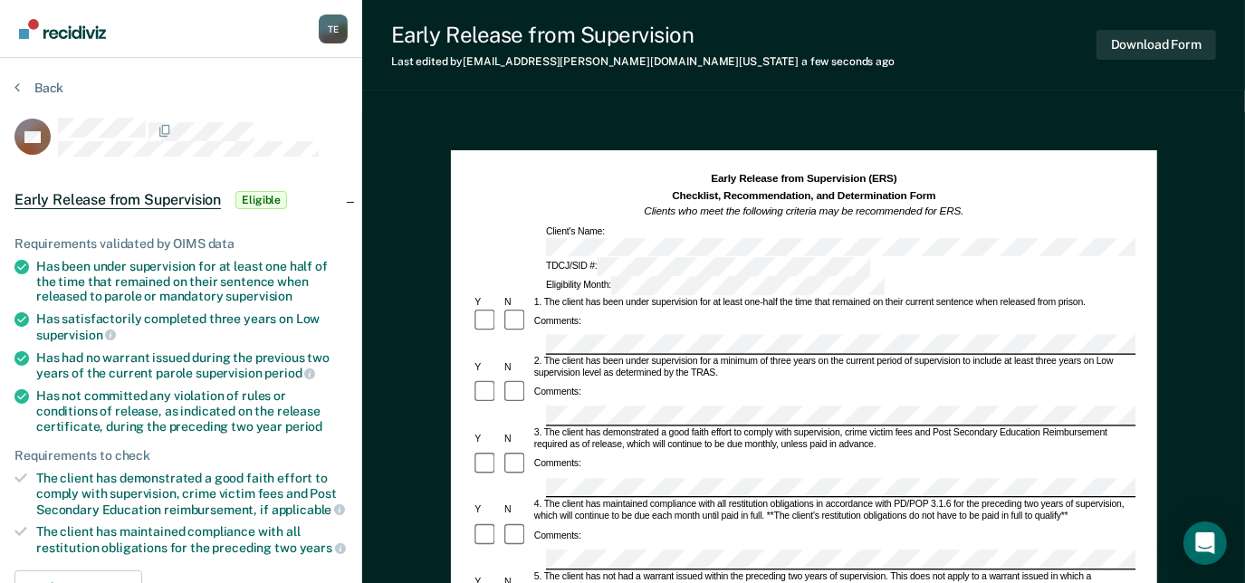
scroll to position [24, 0]
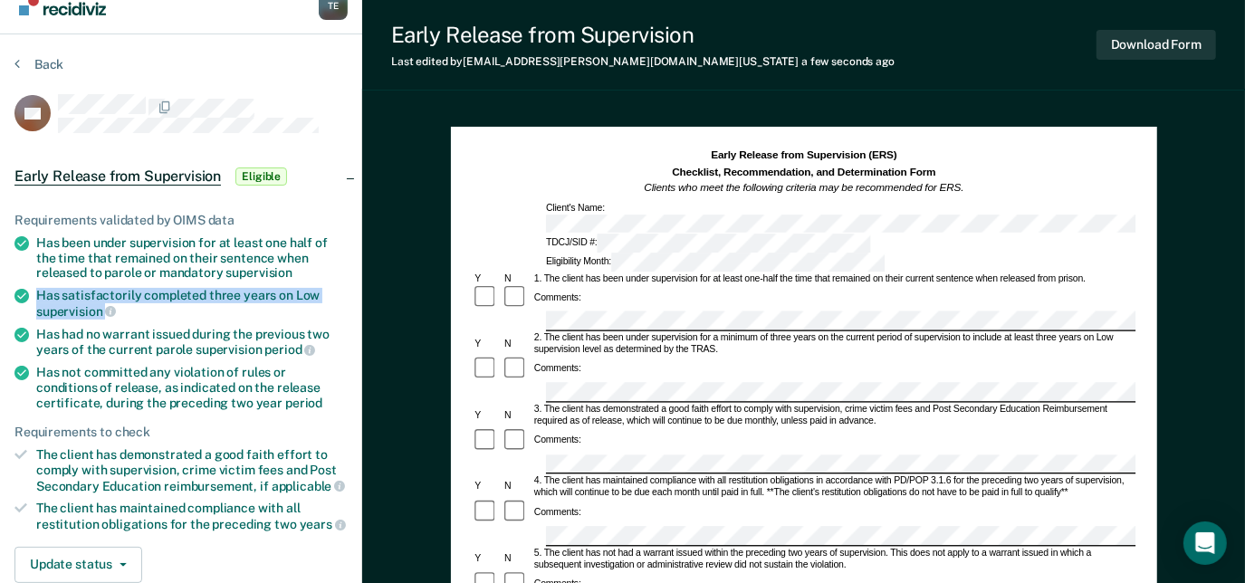
drag, startPoint x: 34, startPoint y: 290, endPoint x: 116, endPoint y: 312, distance: 85.5
click at [116, 312] on li "Has satisfactorily completed three years on Low supervision" at bounding box center [180, 303] width 333 height 31
click at [657, 428] on div "Comments:" at bounding box center [804, 452] width 664 height 48
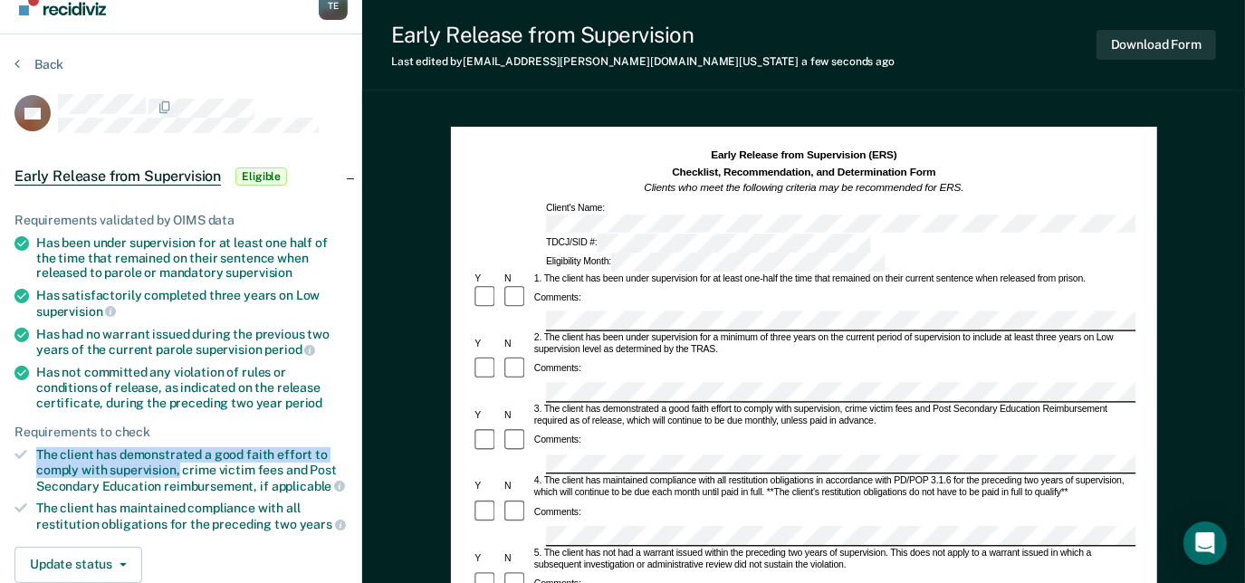
drag, startPoint x: 39, startPoint y: 446, endPoint x: 178, endPoint y: 464, distance: 140.5
click at [178, 464] on div "The client has demonstrated a good faith effort to comply with supervision, cri…" at bounding box center [192, 470] width 312 height 46
click at [701, 500] on div "Comments:" at bounding box center [804, 513] width 664 height 27
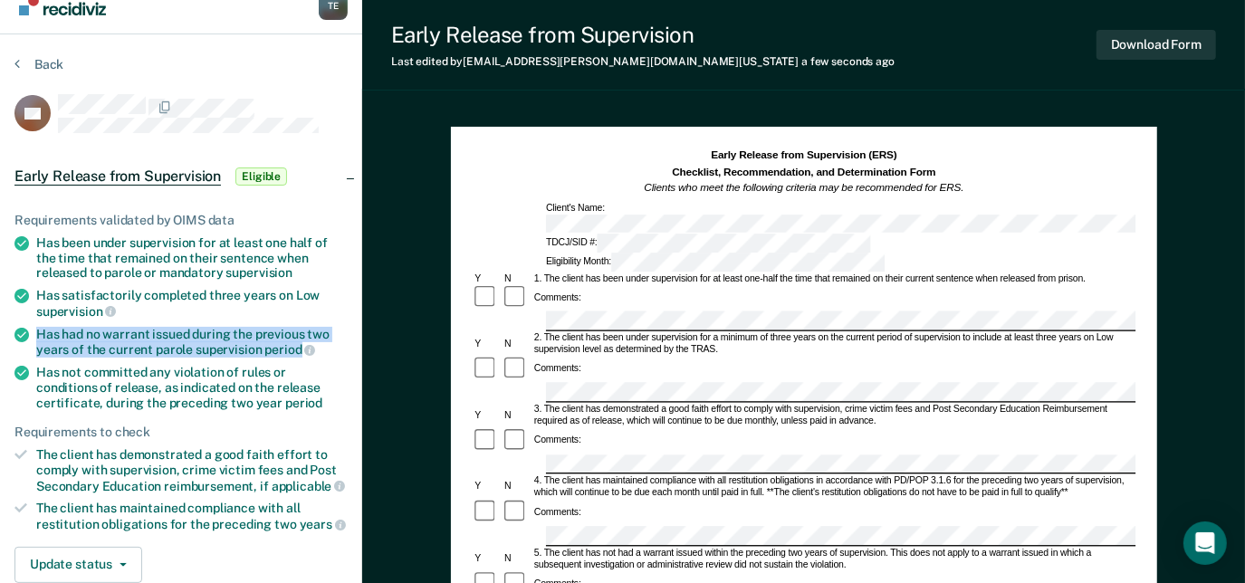
drag, startPoint x: 40, startPoint y: 331, endPoint x: 296, endPoint y: 349, distance: 256.9
click at [296, 349] on div "Has had no warrant issued during the previous two years of the current parole s…" at bounding box center [192, 342] width 312 height 31
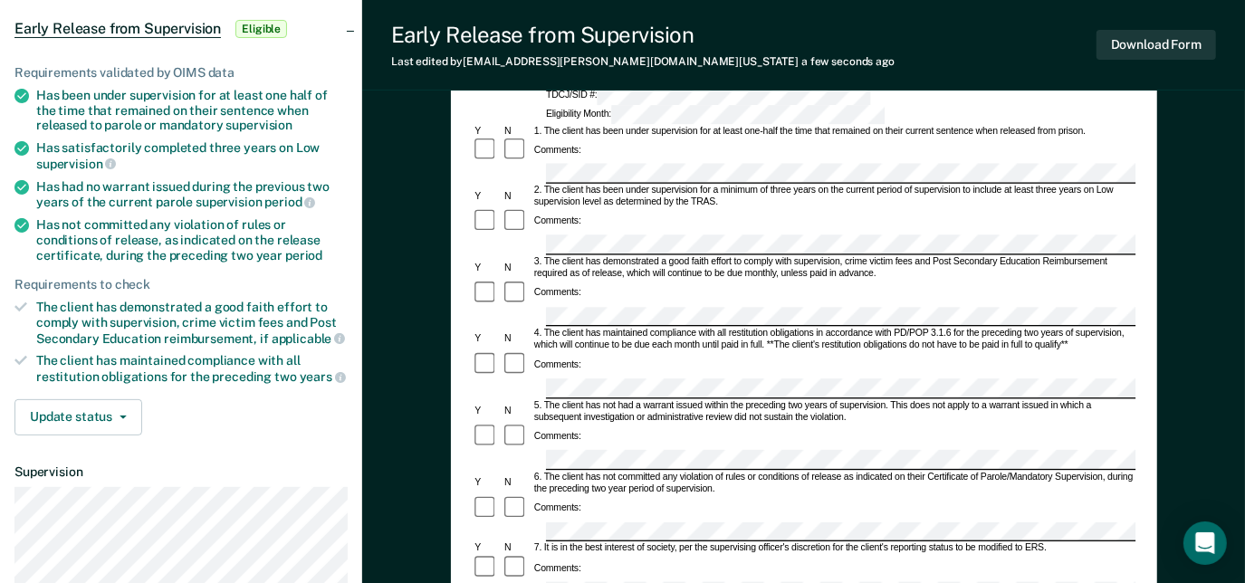
scroll to position [173, 0]
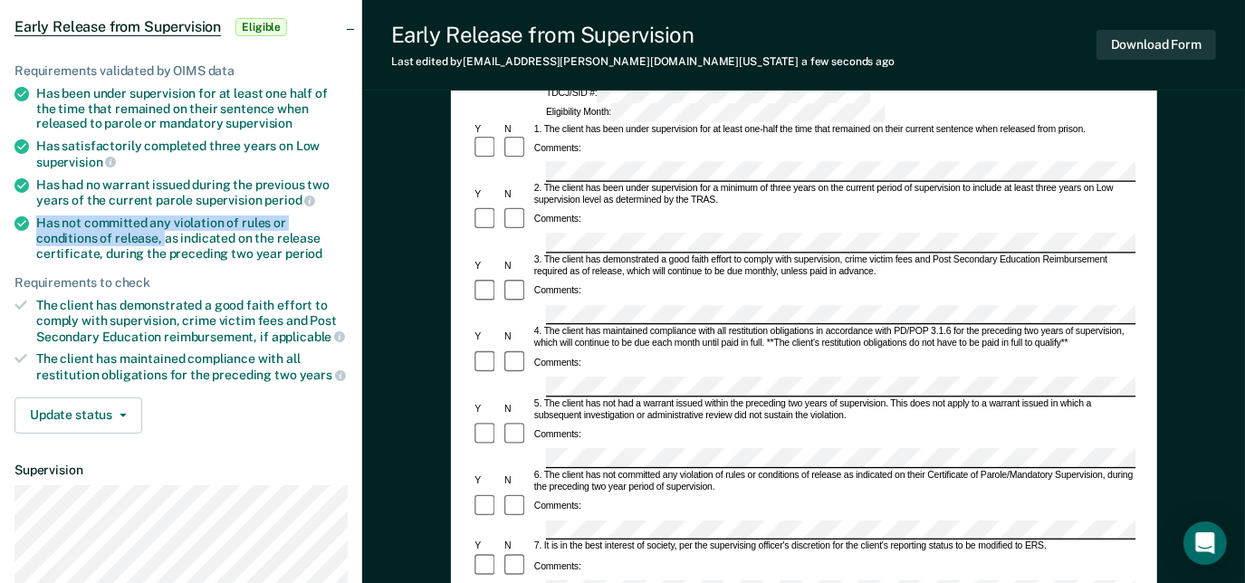
drag, startPoint x: 38, startPoint y: 214, endPoint x: 101, endPoint y: 238, distance: 67.9
click at [101, 238] on div "Has not committed any violation of rules or conditions of release, as indicated…" at bounding box center [192, 238] width 312 height 45
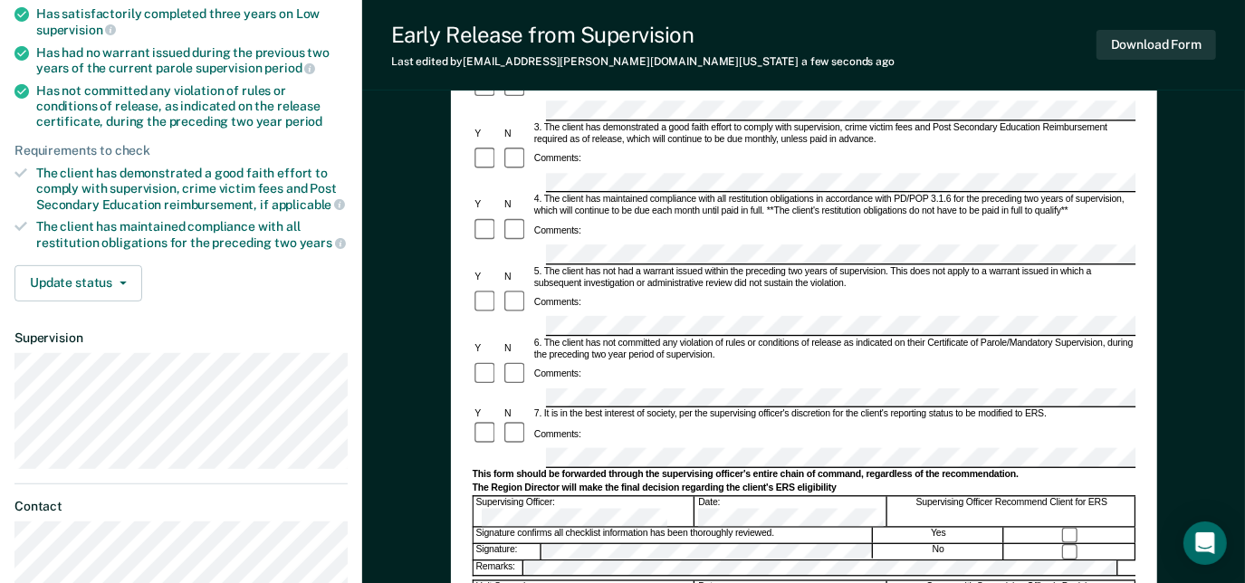
scroll to position [308, 0]
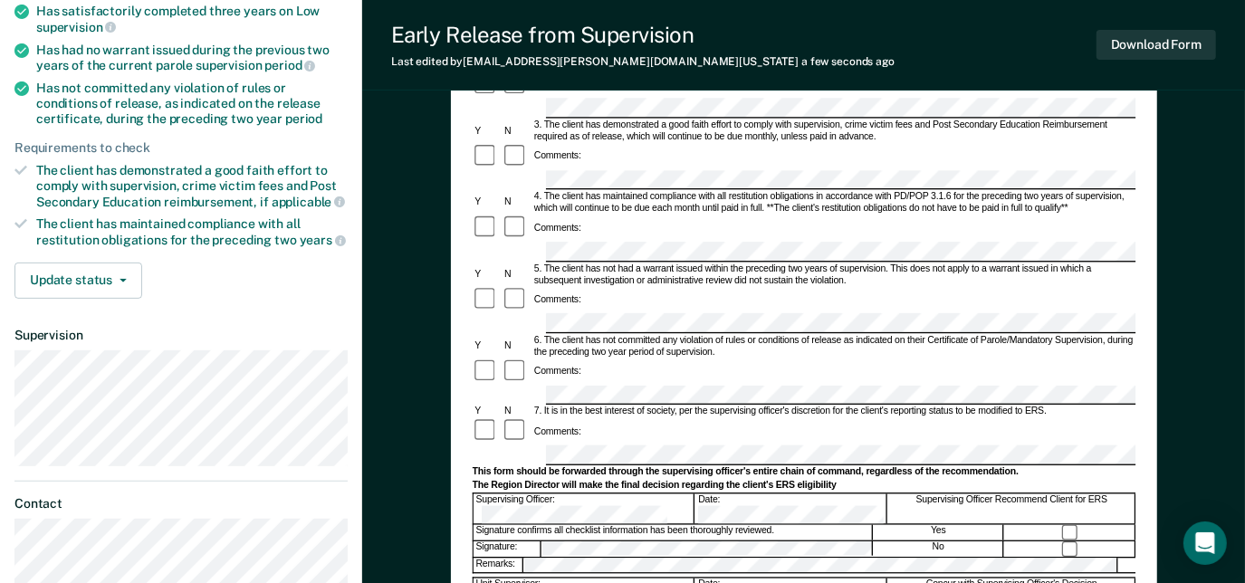
click at [610, 351] on form "Early Release from Supervision (ERS) Checklist, Recommendation, and Determinati…" at bounding box center [804, 396] width 664 height 1064
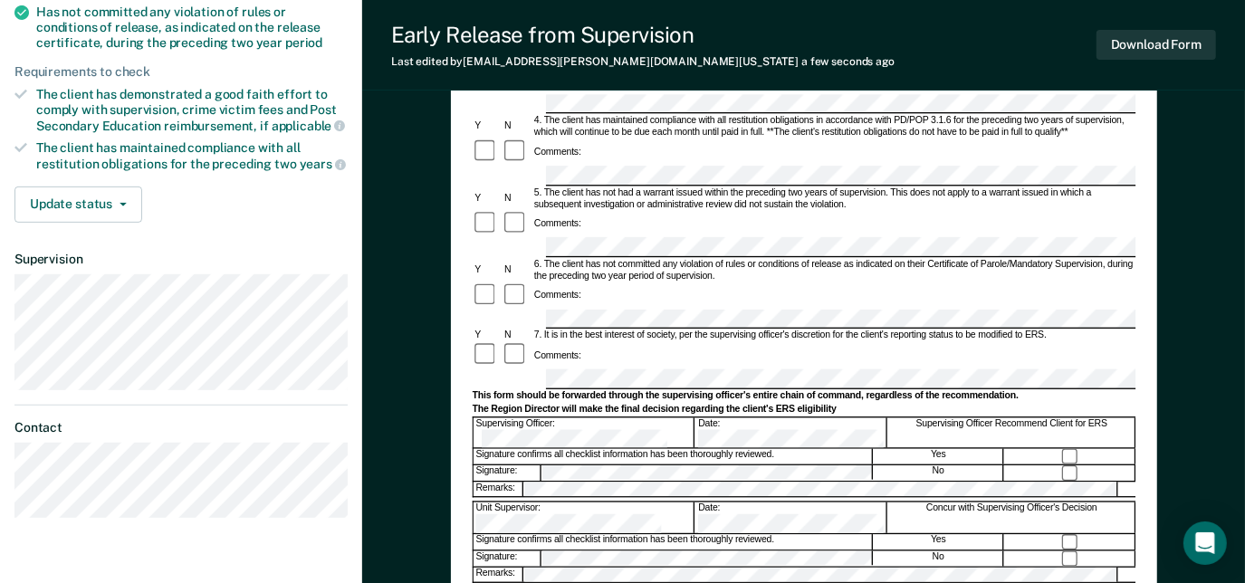
scroll to position [552, 0]
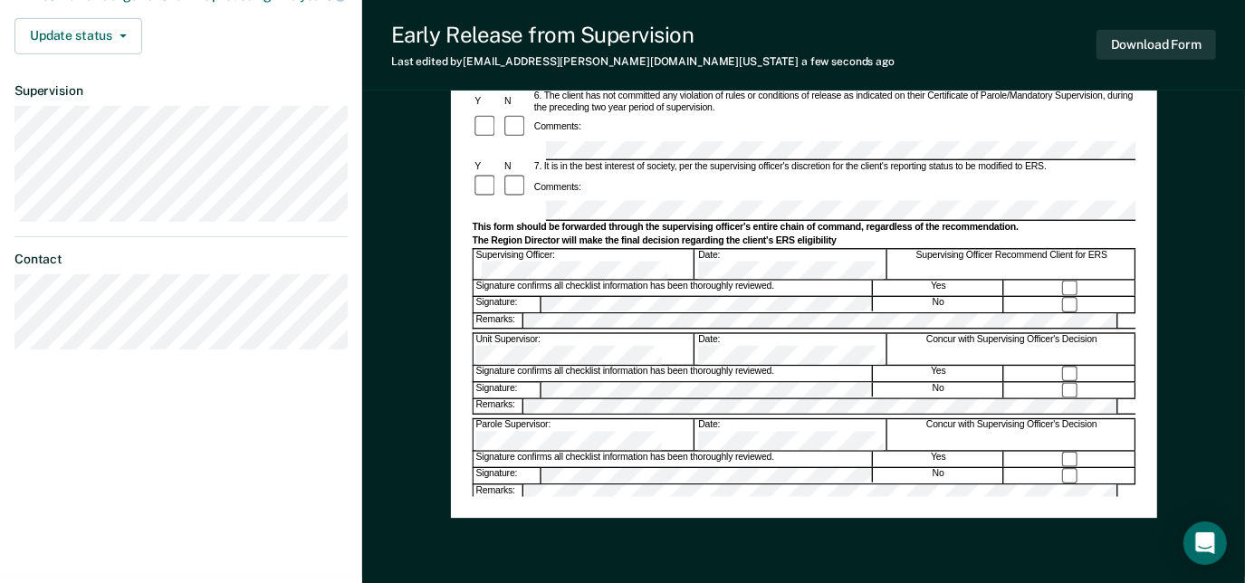
click at [425, 71] on div "Early Release from Supervision Last edited by [PERSON_NAME][EMAIL_ADDRESS][DOMA…" at bounding box center [803, 12] width 883 height 1129
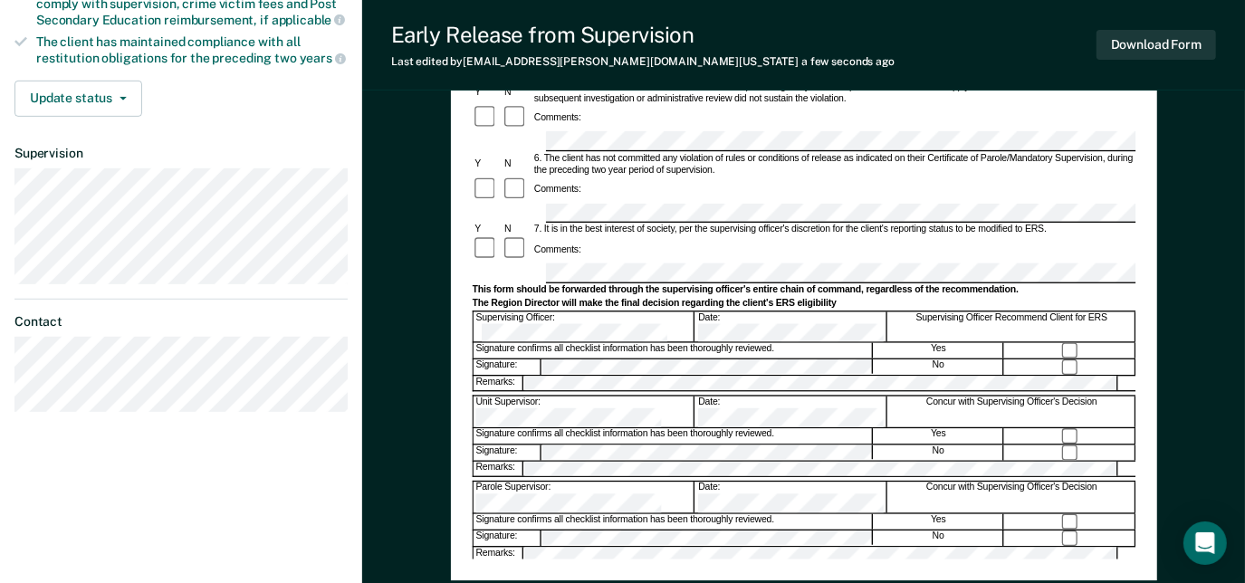
scroll to position [503, 0]
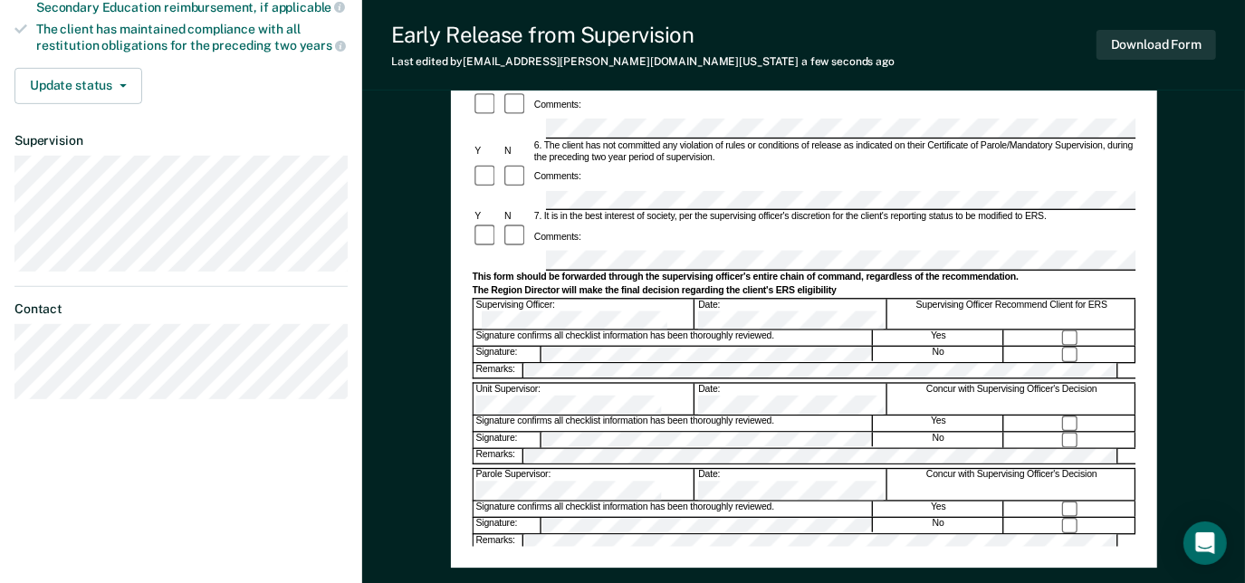
click at [982, 502] on div "Yes" at bounding box center [939, 509] width 130 height 15
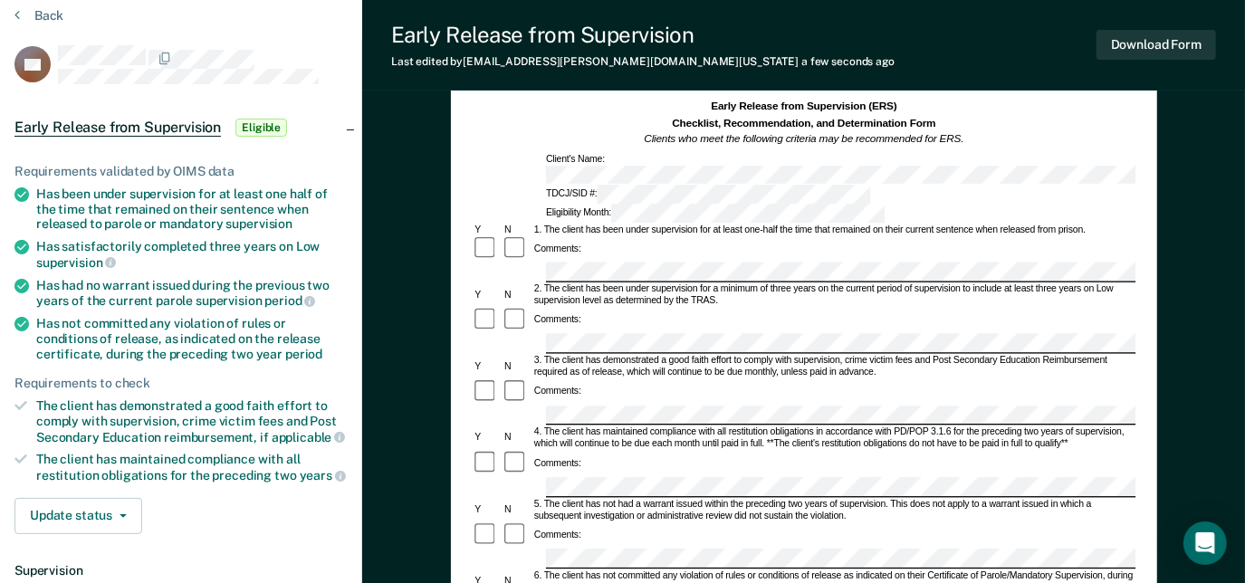
scroll to position [74, 0]
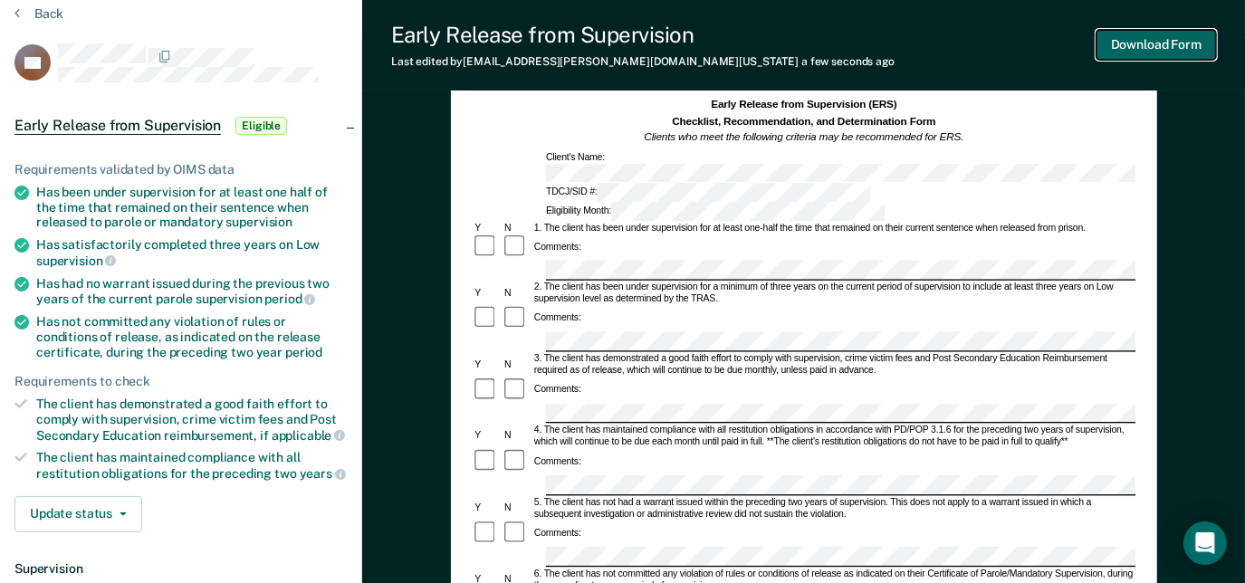
click at [1145, 34] on button "Download Form" at bounding box center [1157, 45] width 120 height 30
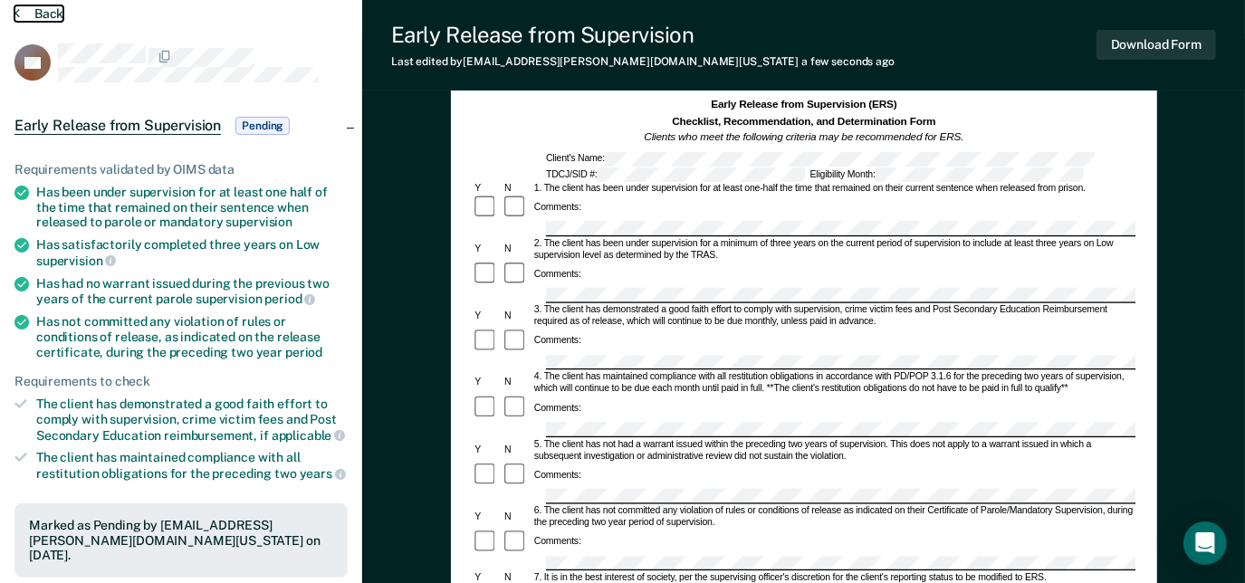
click at [30, 12] on button "Back" at bounding box center [38, 13] width 49 height 16
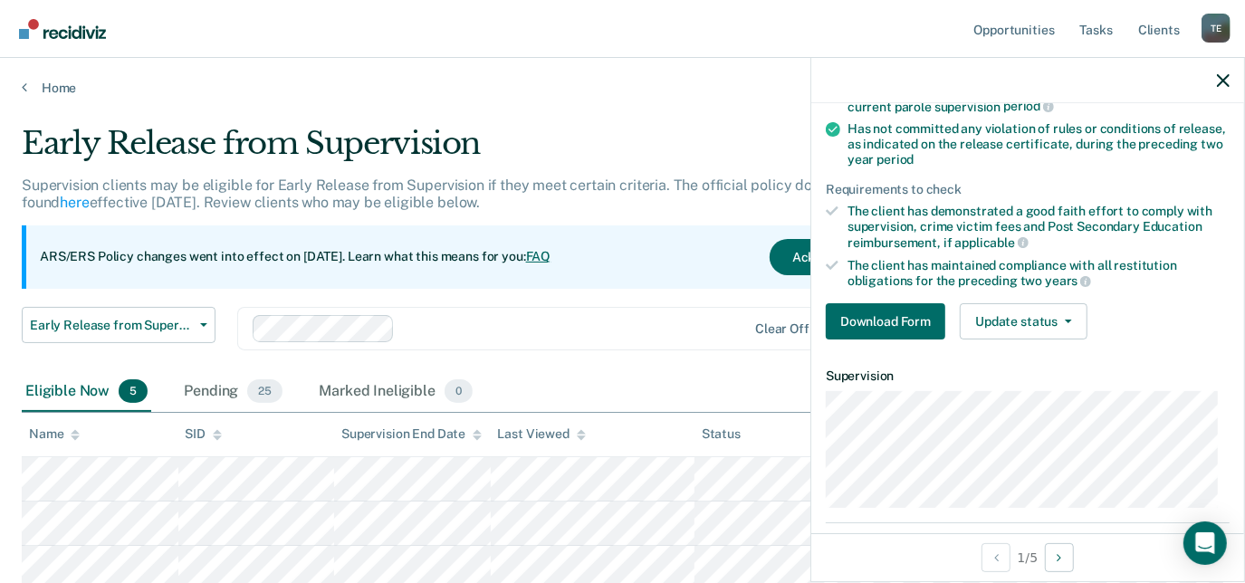
scroll to position [283, 0]
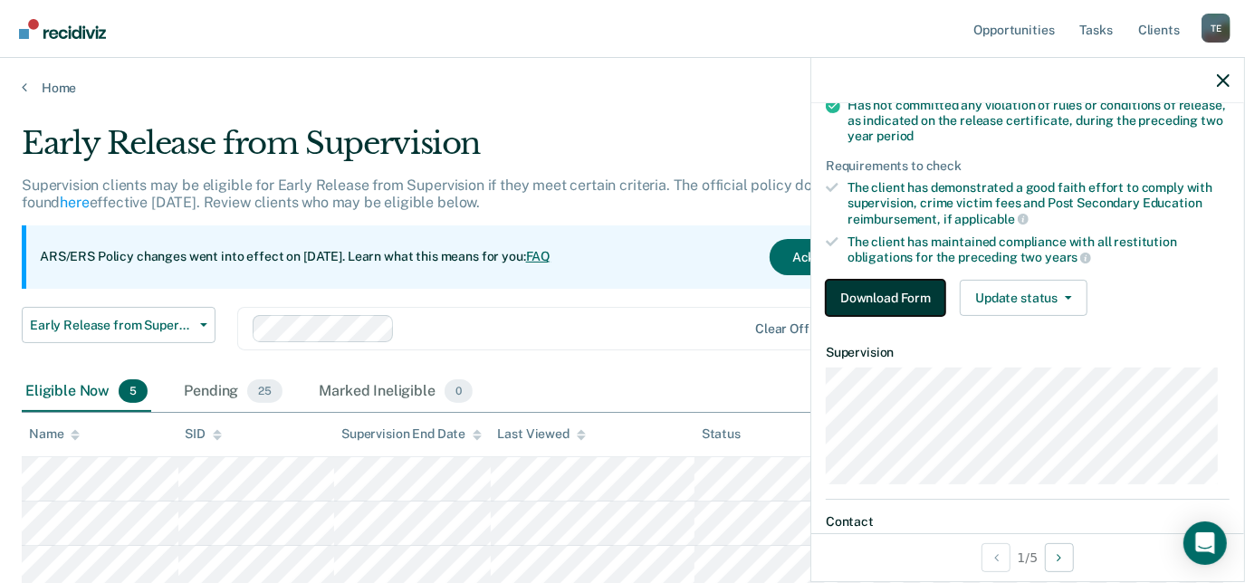
click at [895, 296] on button "Download Form" at bounding box center [886, 298] width 120 height 36
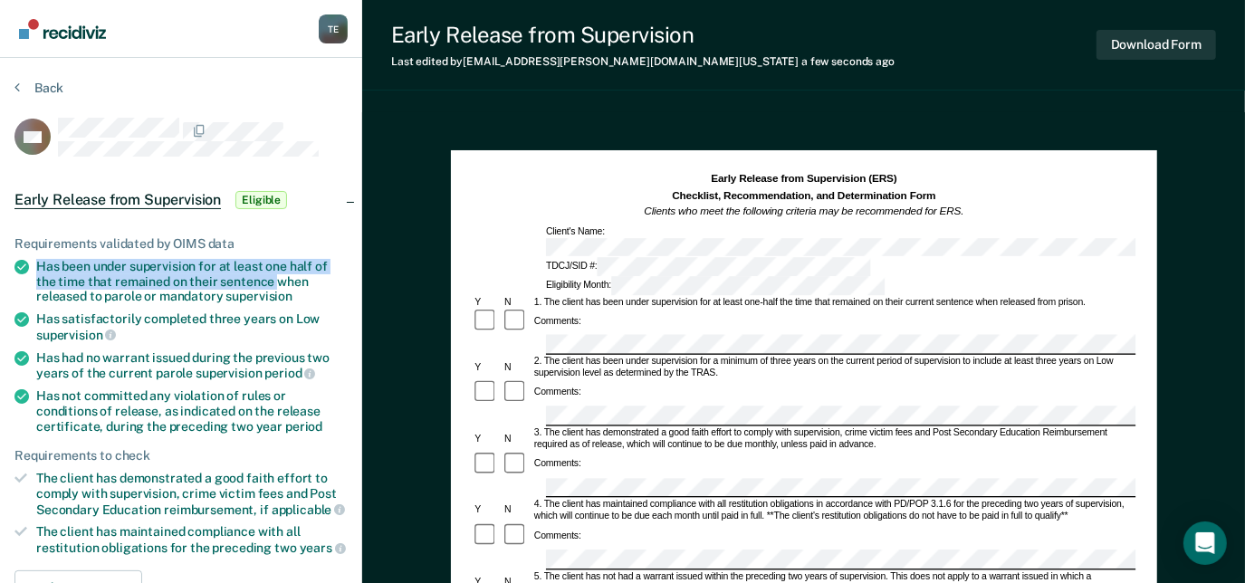
drag, startPoint x: 38, startPoint y: 257, endPoint x: 277, endPoint y: 284, distance: 240.6
click at [277, 284] on div "Has been under supervision for at least one half of the time that remained on t…" at bounding box center [192, 281] width 312 height 45
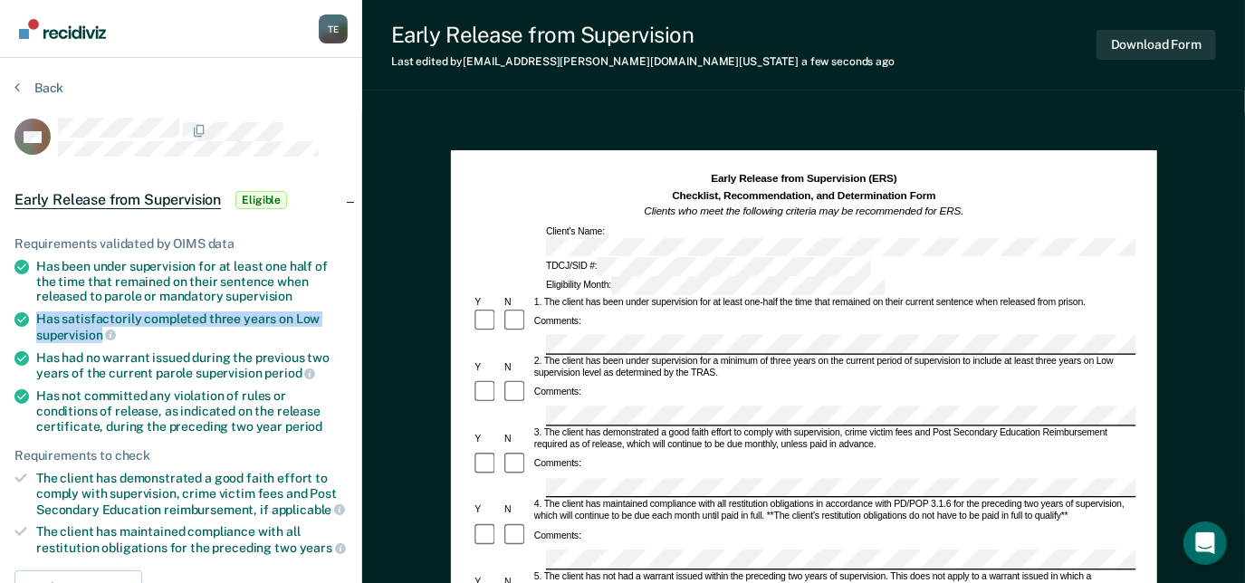
drag, startPoint x: 38, startPoint y: 316, endPoint x: 103, endPoint y: 328, distance: 66.3
click at [103, 328] on div "Has satisfactorily completed three years on Low supervision" at bounding box center [192, 327] width 312 height 31
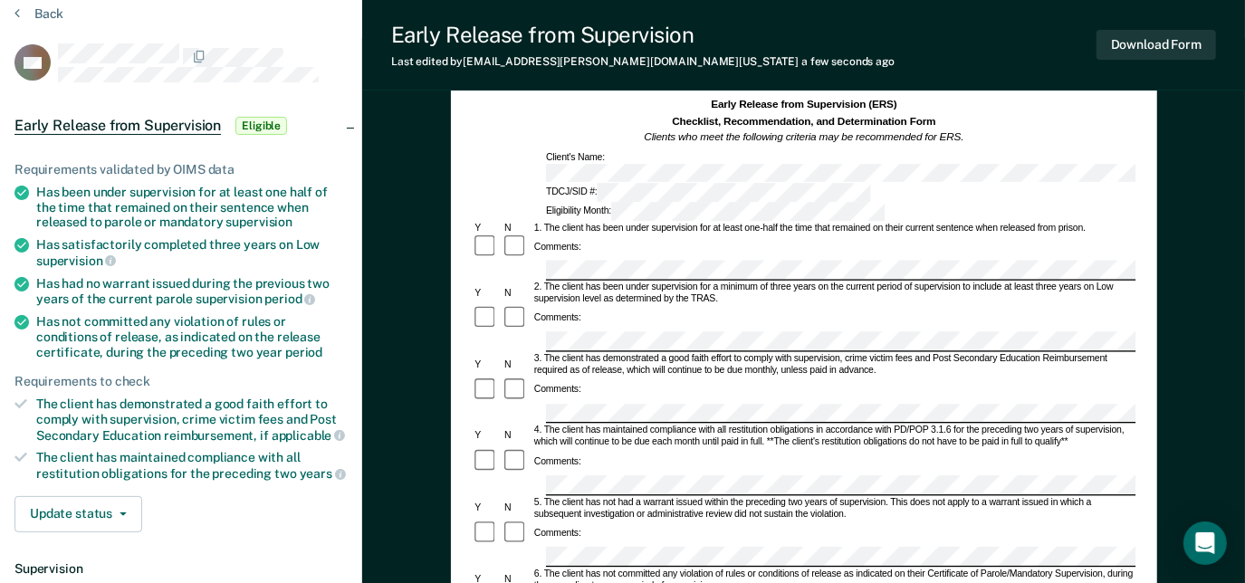
scroll to position [118, 0]
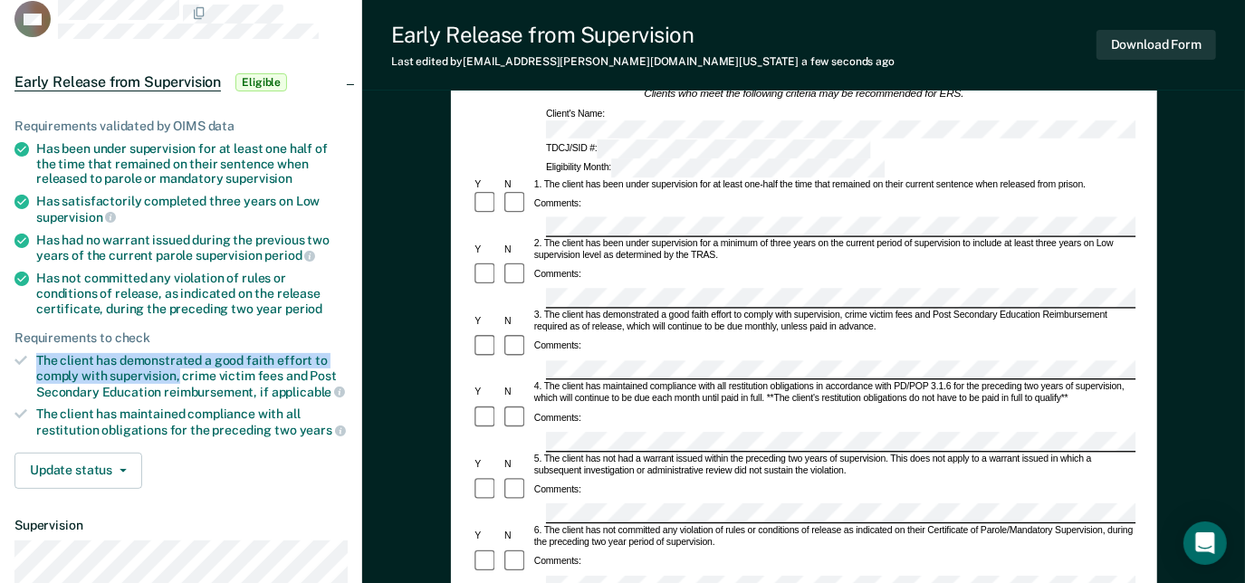
drag, startPoint x: 31, startPoint y: 350, endPoint x: 179, endPoint y: 369, distance: 149.9
click at [179, 369] on li "The client has demonstrated a good faith effort to comply with supervision, cri…" at bounding box center [180, 376] width 333 height 46
click at [686, 525] on div "6. The client has not committed any violation of rules or conditions of release…" at bounding box center [834, 537] width 604 height 24
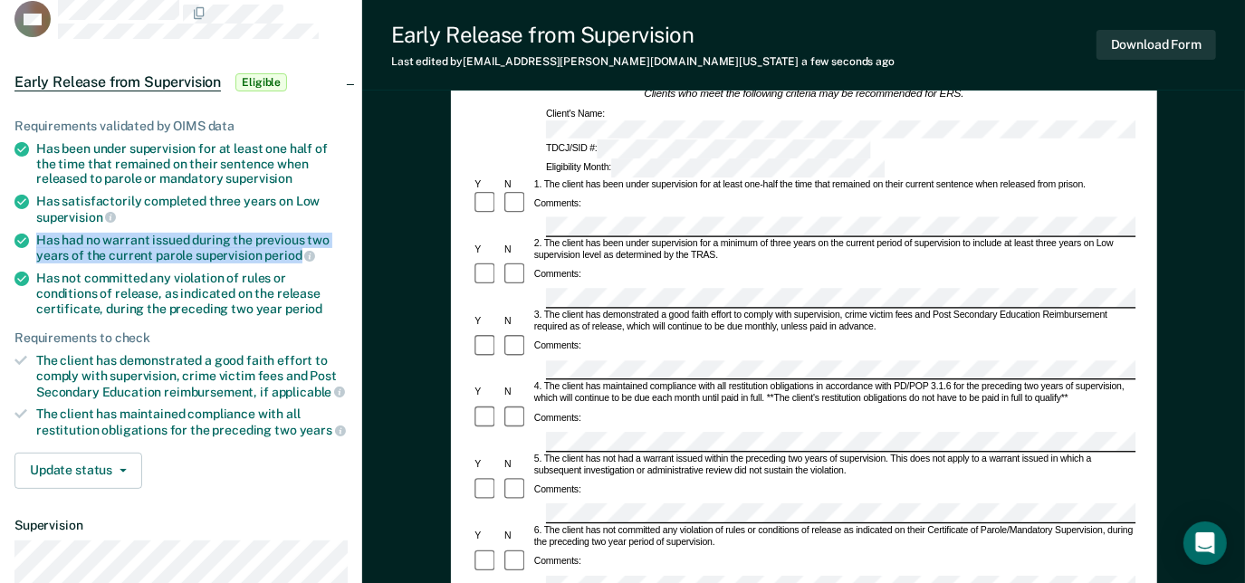
drag, startPoint x: 36, startPoint y: 236, endPoint x: 297, endPoint y: 254, distance: 261.4
click at [297, 254] on div "Has had no warrant issued during the previous two years of the current parole s…" at bounding box center [192, 248] width 312 height 31
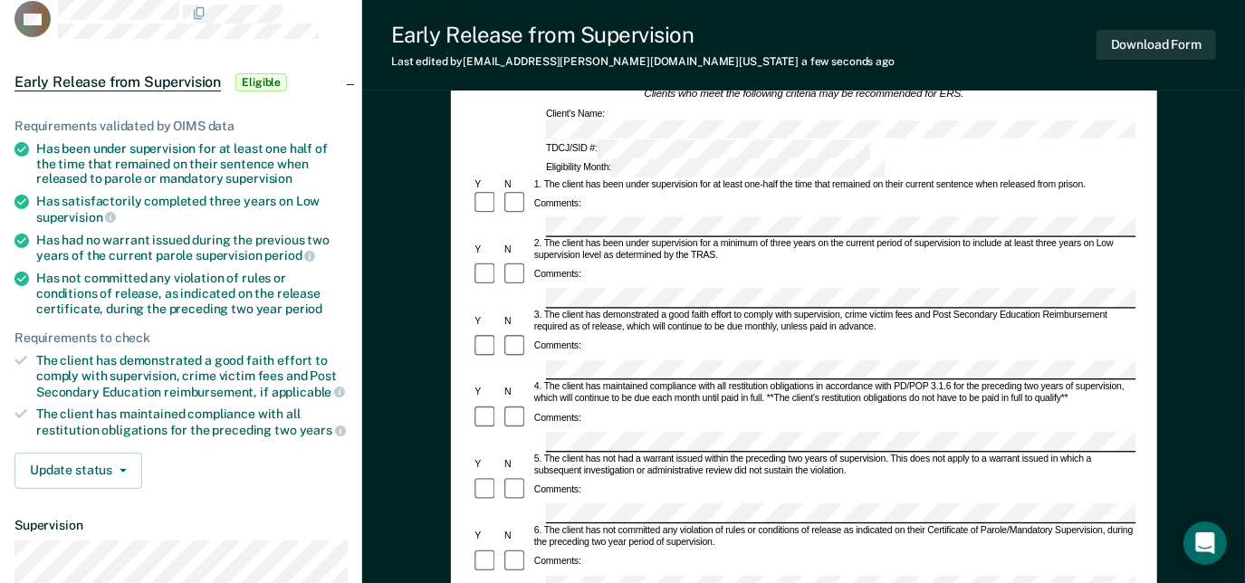
click at [980, 477] on div "Comments:" at bounding box center [804, 490] width 664 height 27
click at [616, 374] on form "Early Release from Supervision (ERS) Checklist, Recommendation, and Determinati…" at bounding box center [804, 586] width 664 height 1064
click at [494, 461] on form "Early Release from Supervision (ERS) Checklist, Recommendation, and Determinati…" at bounding box center [804, 586] width 664 height 1064
click at [490, 359] on form "Early Release from Supervision (ERS) Checklist, Recommendation, and Determinati…" at bounding box center [804, 586] width 664 height 1064
click at [42, 274] on div "Has not committed any violation of rules or conditions of release, as indicated…" at bounding box center [192, 293] width 312 height 45
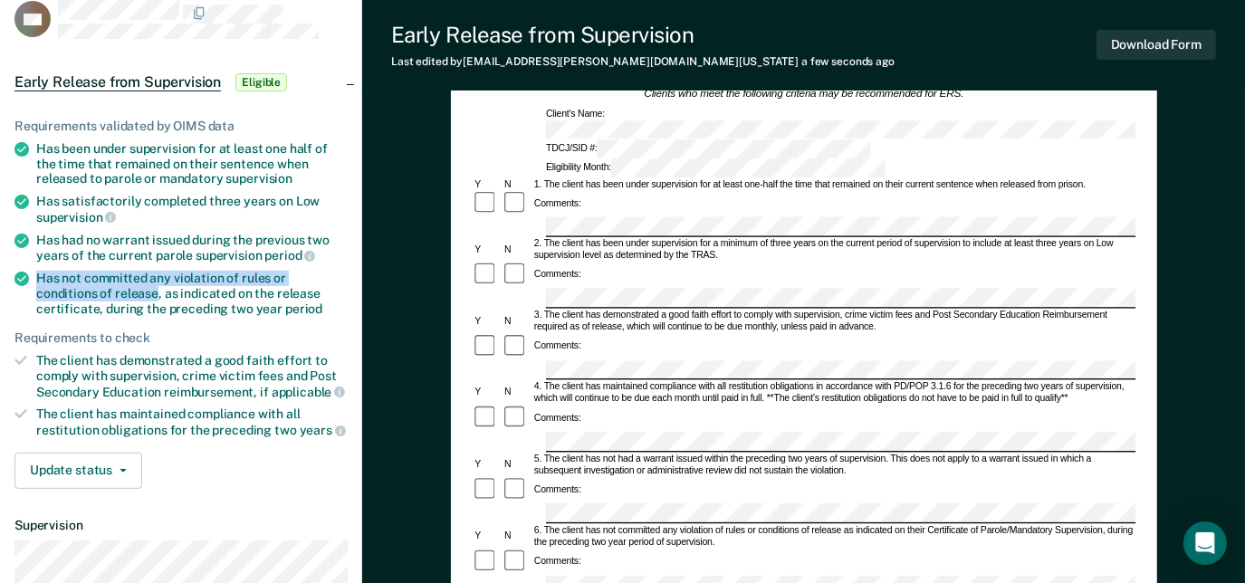
drag, startPoint x: 38, startPoint y: 274, endPoint x: 95, endPoint y: 283, distance: 57.8
click at [95, 283] on div "Has not committed any violation of rules or conditions of release, as indicated…" at bounding box center [192, 293] width 312 height 45
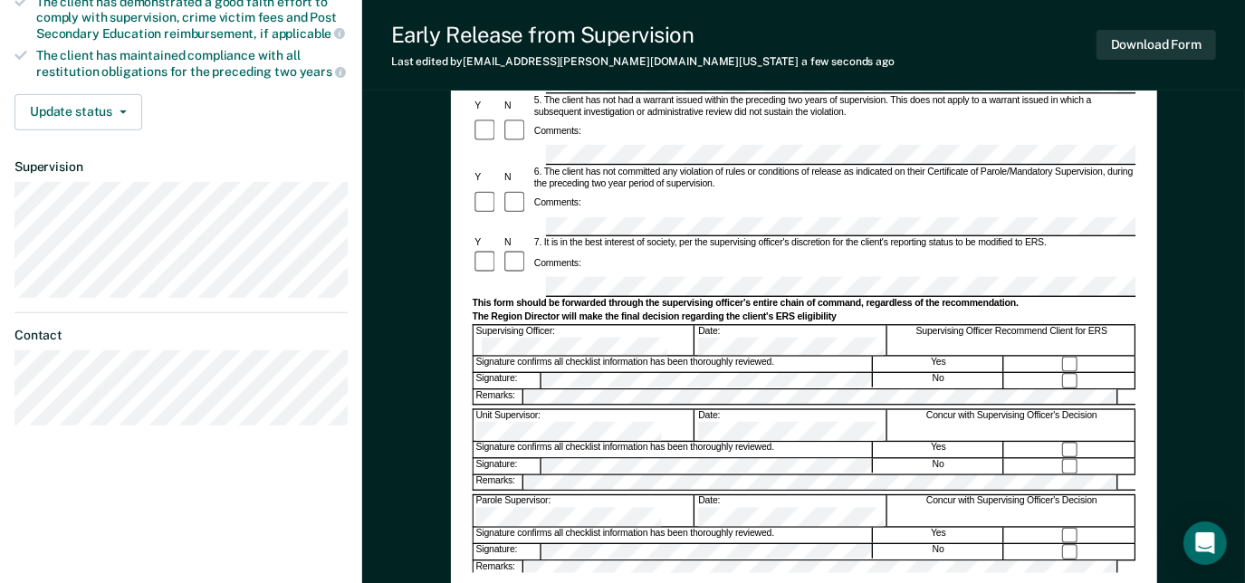
scroll to position [481, 0]
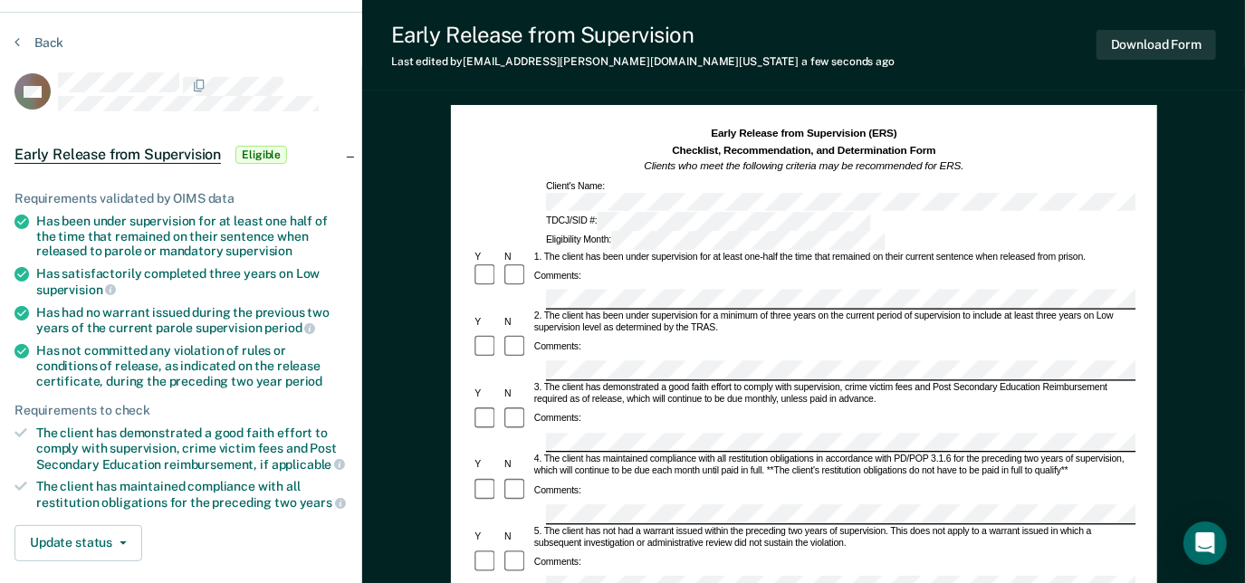
scroll to position [38, 0]
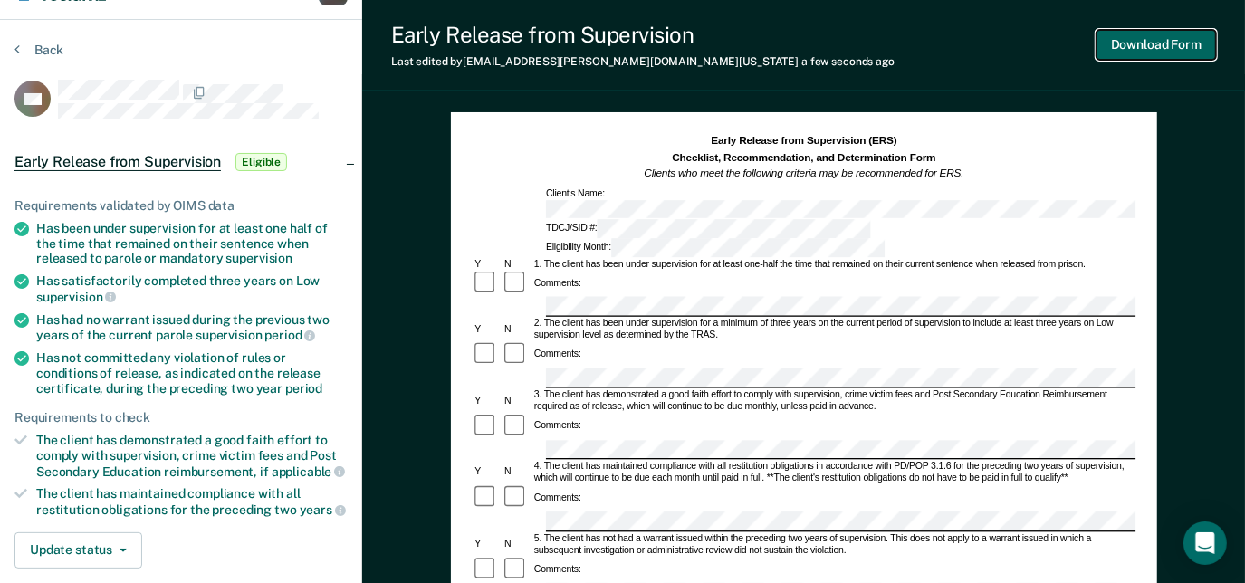
click at [1130, 42] on button "Download Form" at bounding box center [1157, 45] width 120 height 30
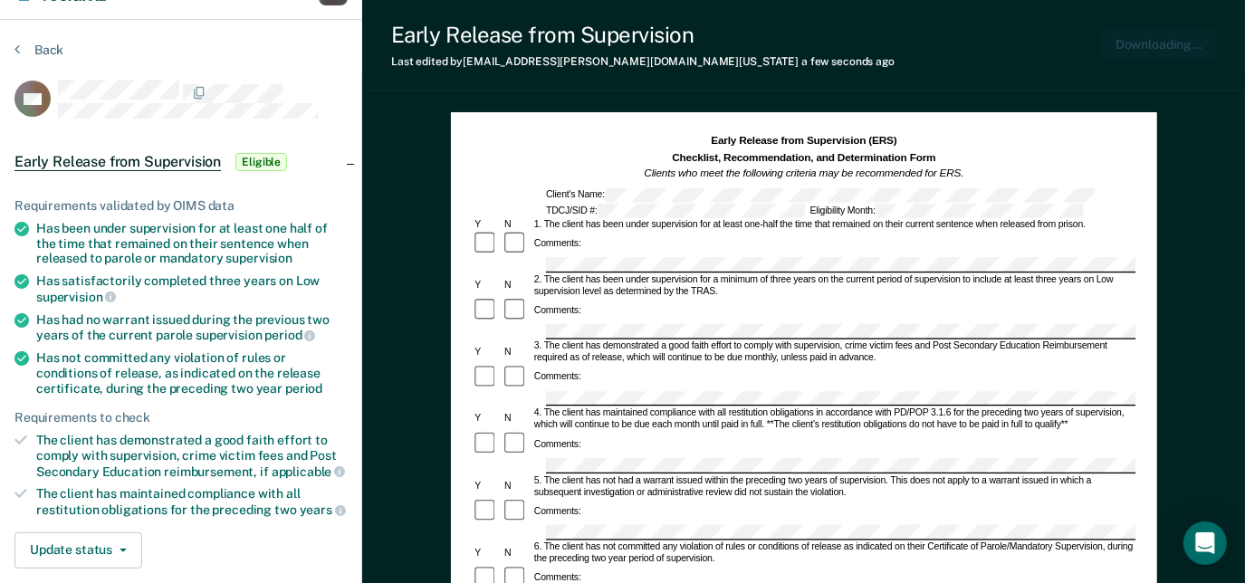
scroll to position [0, 0]
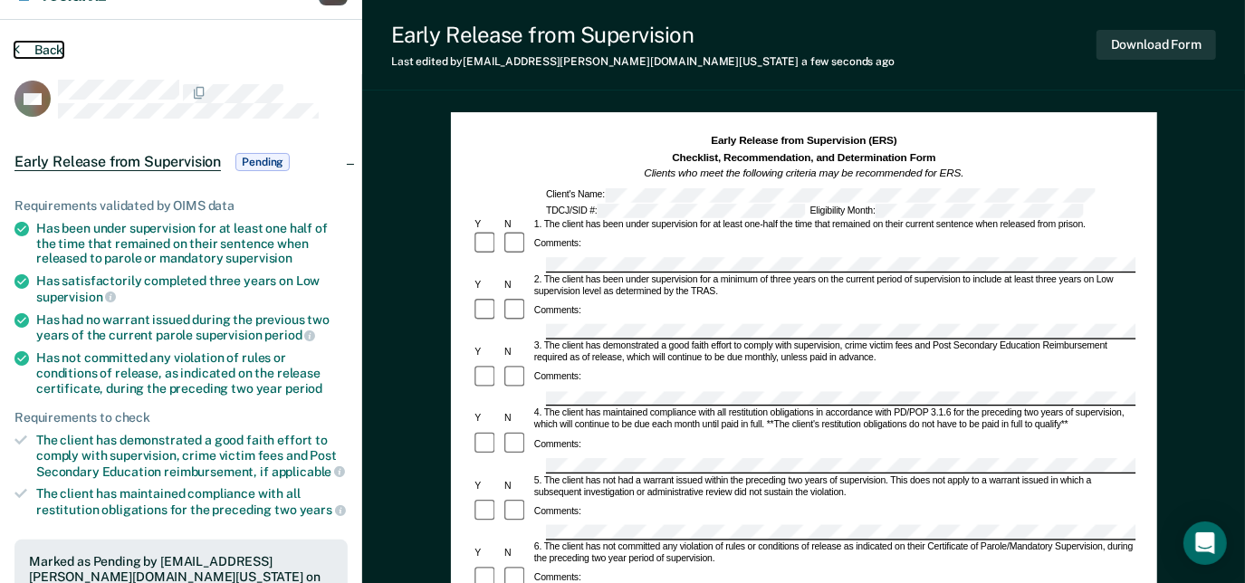
click at [43, 52] on button "Back" at bounding box center [38, 50] width 49 height 16
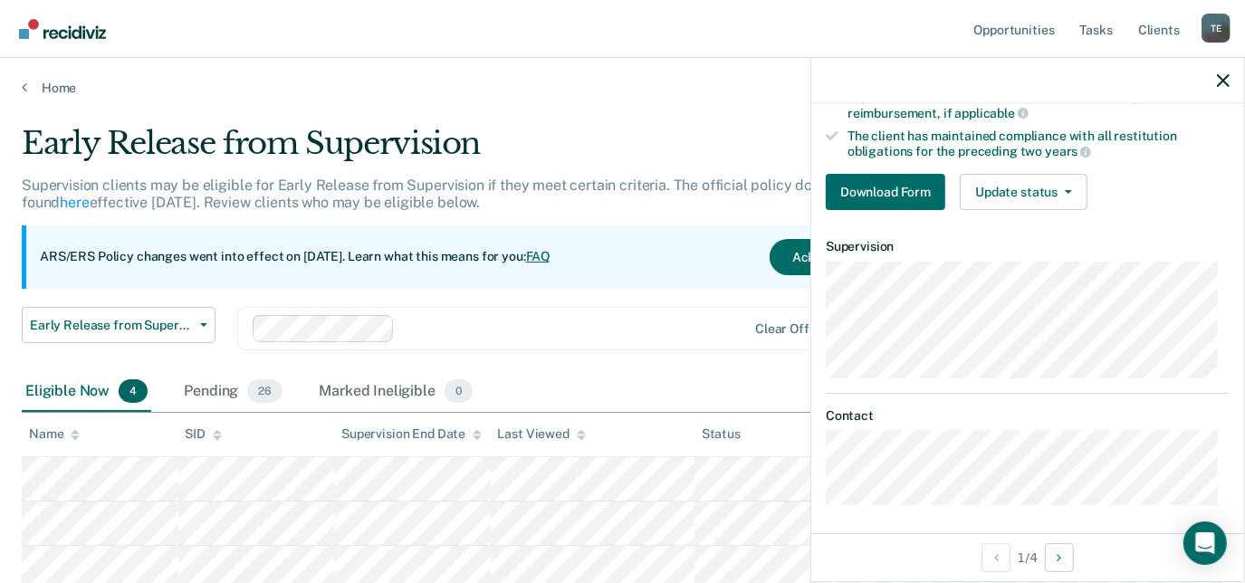
scroll to position [363, 0]
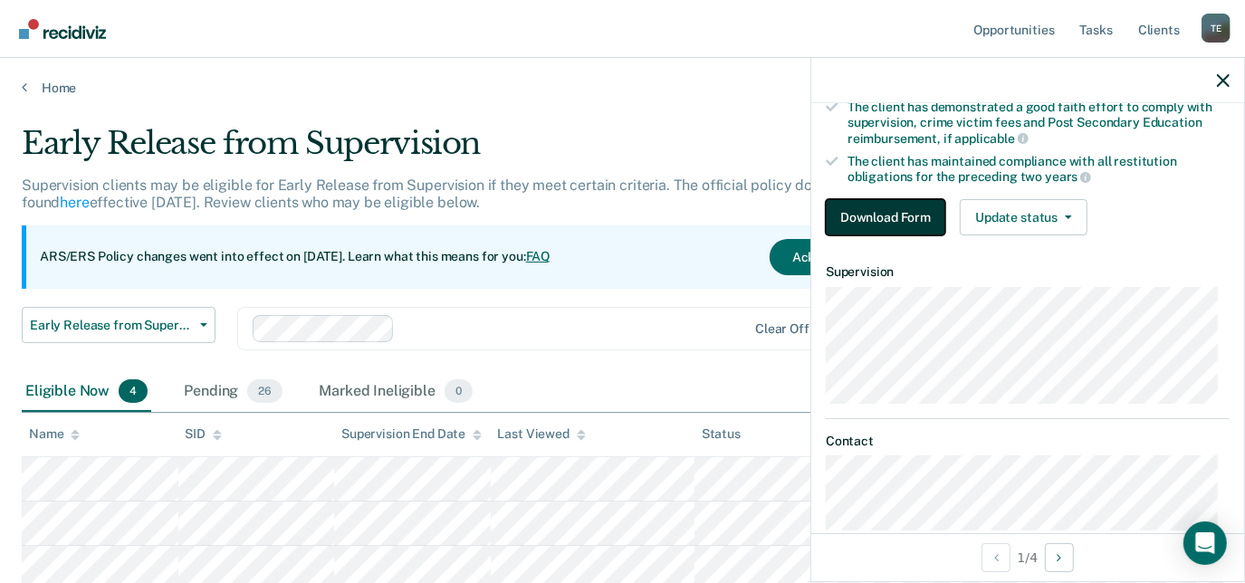
click at [887, 208] on button "Download Form" at bounding box center [886, 217] width 120 height 36
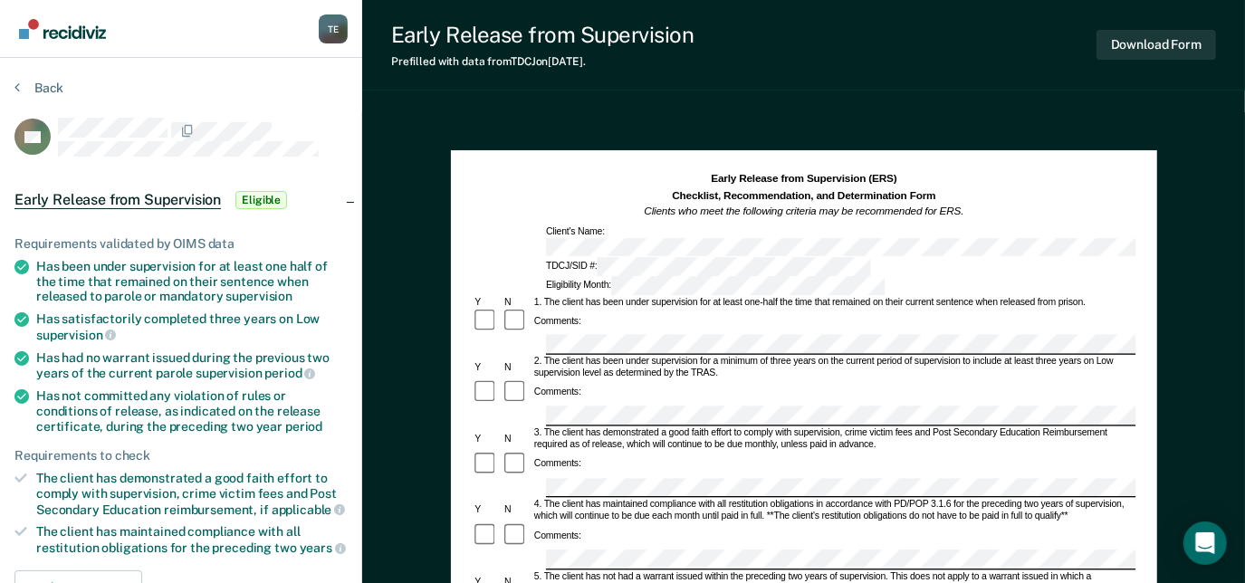
click at [923, 236] on div "Early Release from Supervision (ERS) Checklist, Recommendation, and Determinati…" at bounding box center [804, 233] width 664 height 123
click at [857, 276] on div "Eligibility Month:" at bounding box center [714, 285] width 343 height 19
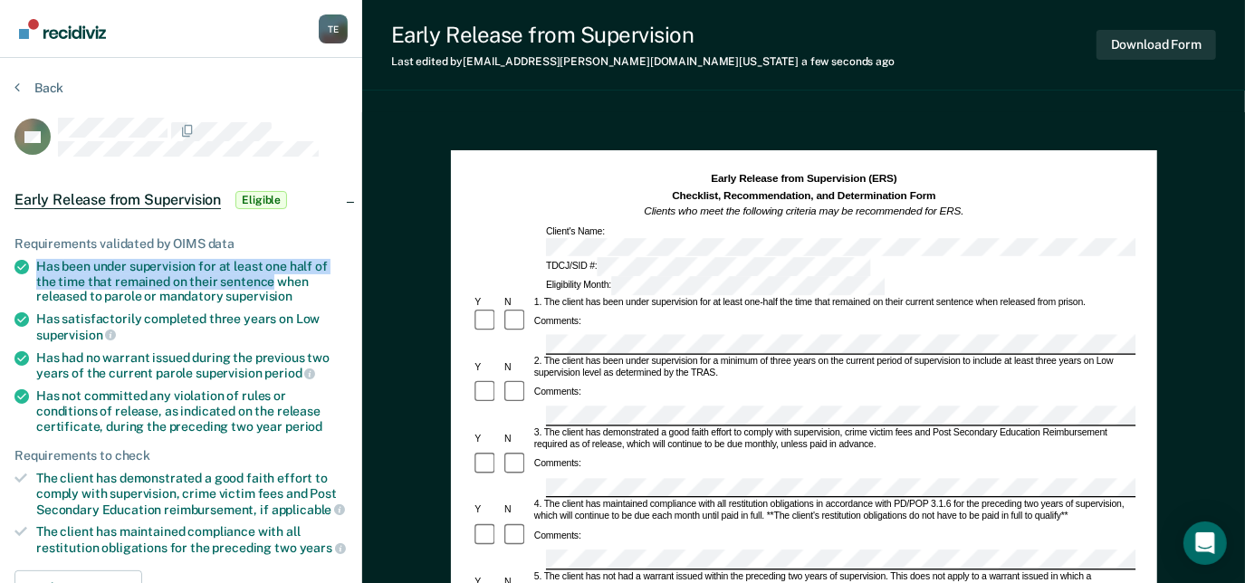
drag, startPoint x: 33, startPoint y: 258, endPoint x: 273, endPoint y: 274, distance: 240.5
click at [273, 274] on li "Has been under supervision for at least one half of the time that remained on t…" at bounding box center [180, 281] width 333 height 45
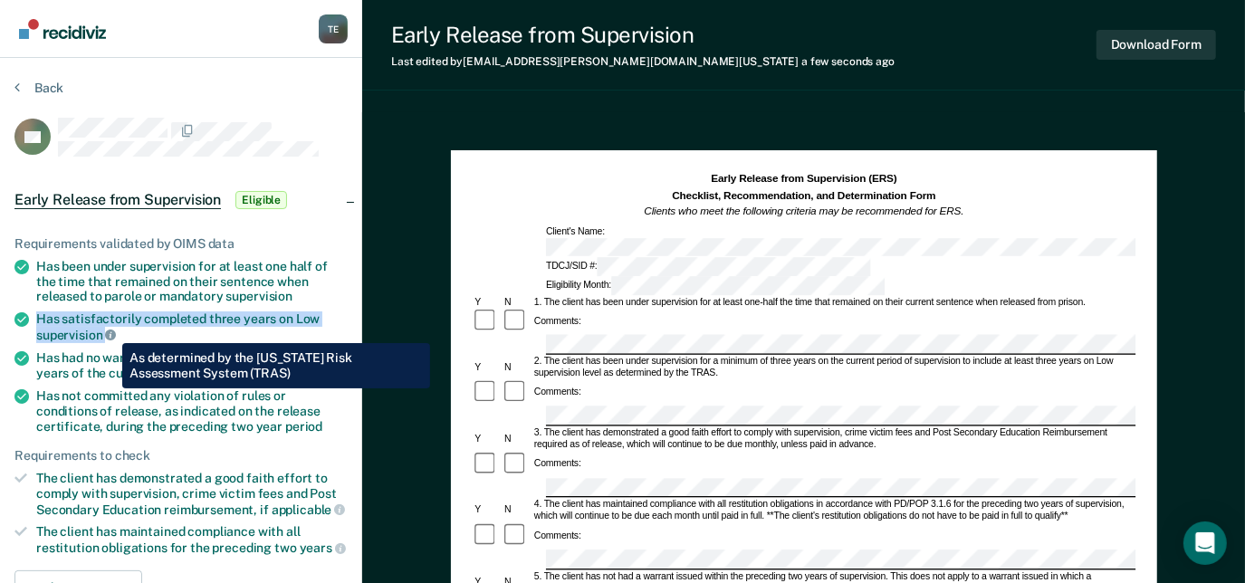
drag, startPoint x: 39, startPoint y: 309, endPoint x: 109, endPoint y: 330, distance: 72.8
click at [109, 330] on div "Has satisfactorily completed three years on Low supervision" at bounding box center [192, 327] width 312 height 31
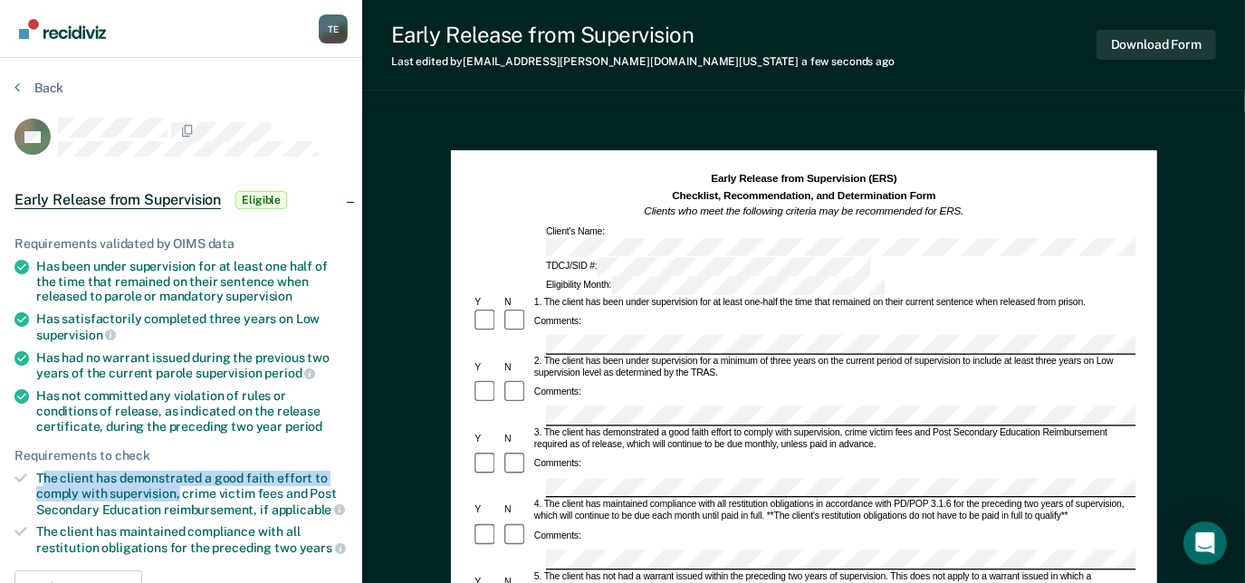
drag, startPoint x: 40, startPoint y: 473, endPoint x: 177, endPoint y: 487, distance: 138.4
click at [177, 487] on div "The client has demonstrated a good faith effort to comply with supervision, cri…" at bounding box center [192, 494] width 312 height 46
drag, startPoint x: 38, startPoint y: 473, endPoint x: 179, endPoint y: 495, distance: 143.1
click at [179, 495] on div "The client has demonstrated a good faith effort to comply with supervision, cri…" at bounding box center [192, 494] width 312 height 46
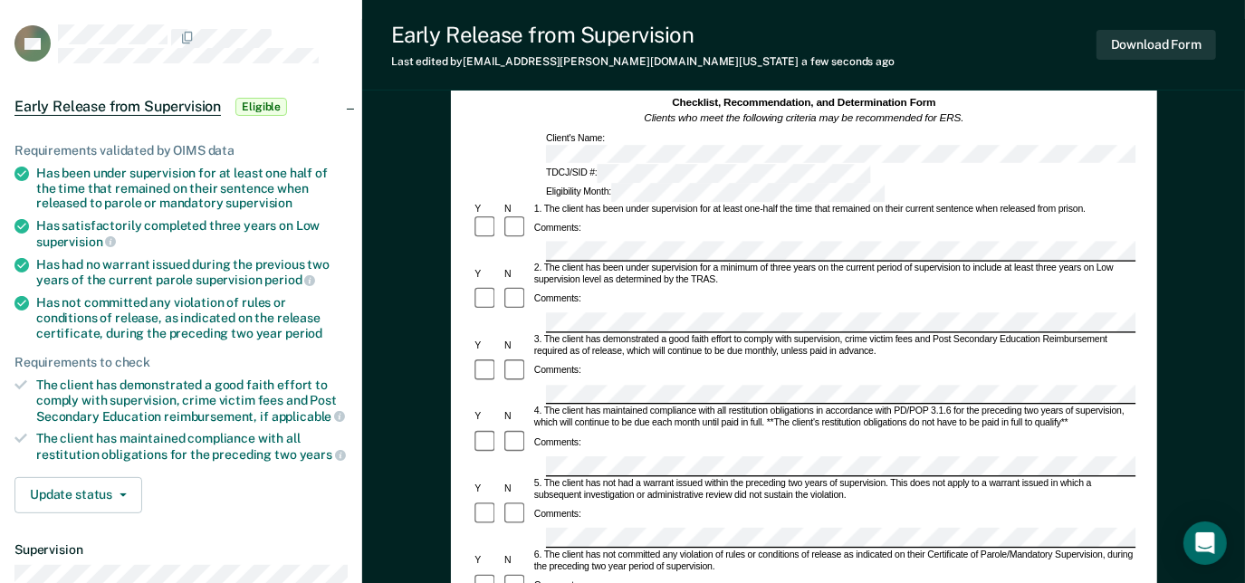
scroll to position [95, 0]
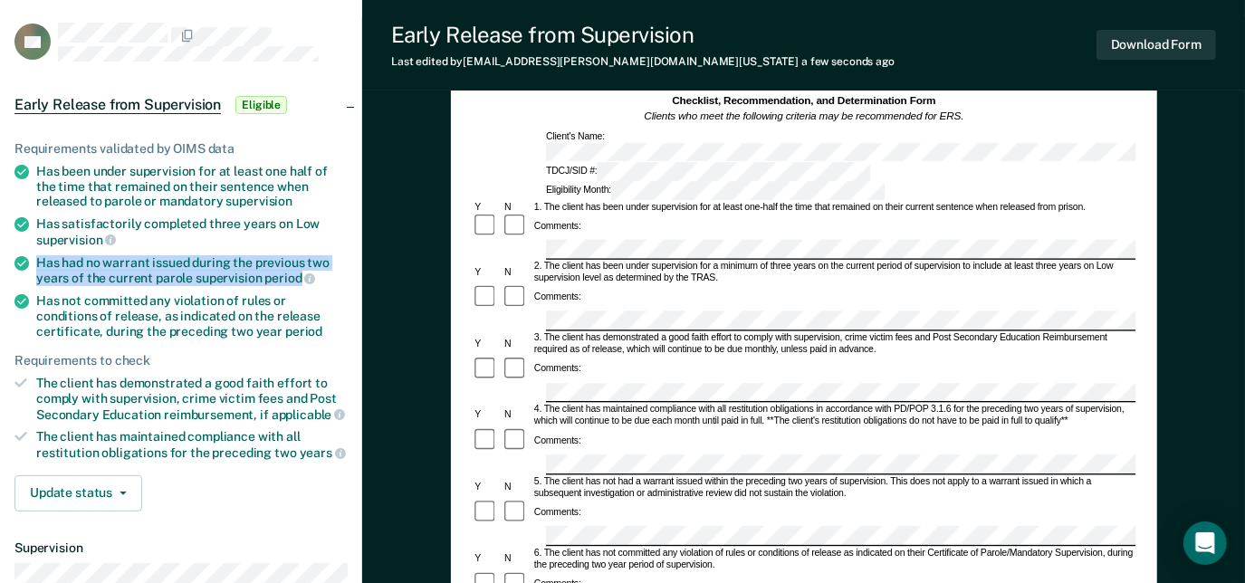
drag, startPoint x: 34, startPoint y: 255, endPoint x: 299, endPoint y: 275, distance: 265.2
click at [299, 275] on li "Has had no warrant issued during the previous two years of the current parole s…" at bounding box center [180, 270] width 333 height 31
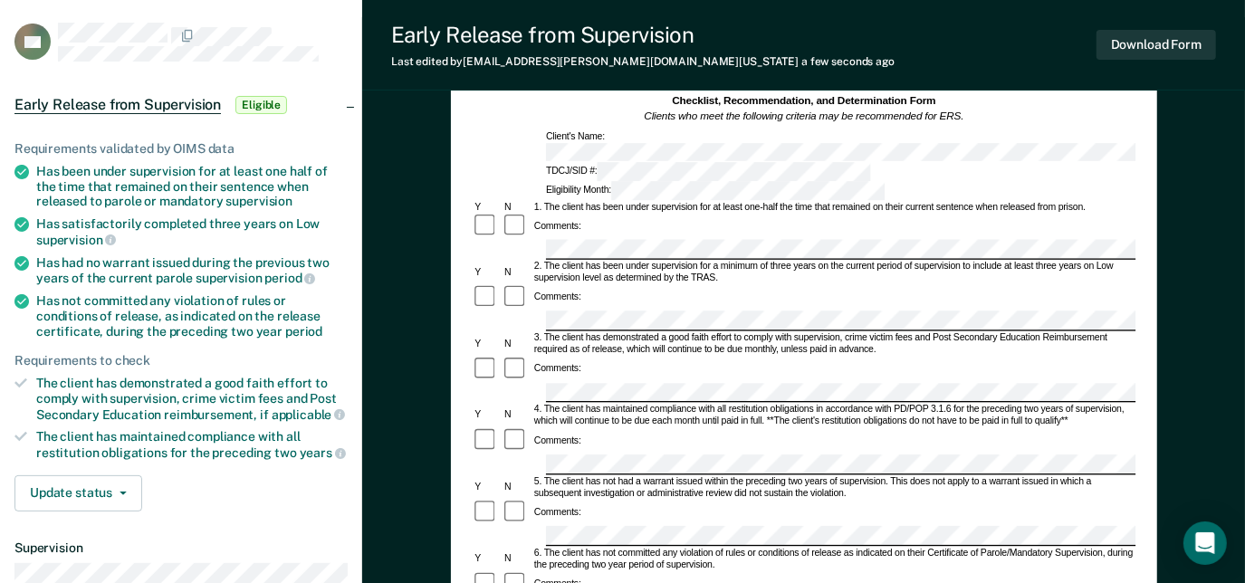
drag, startPoint x: 36, startPoint y: 297, endPoint x: 99, endPoint y: 312, distance: 64.4
click at [99, 312] on div "Has not committed any violation of rules or conditions of release, as indicated…" at bounding box center [192, 315] width 312 height 45
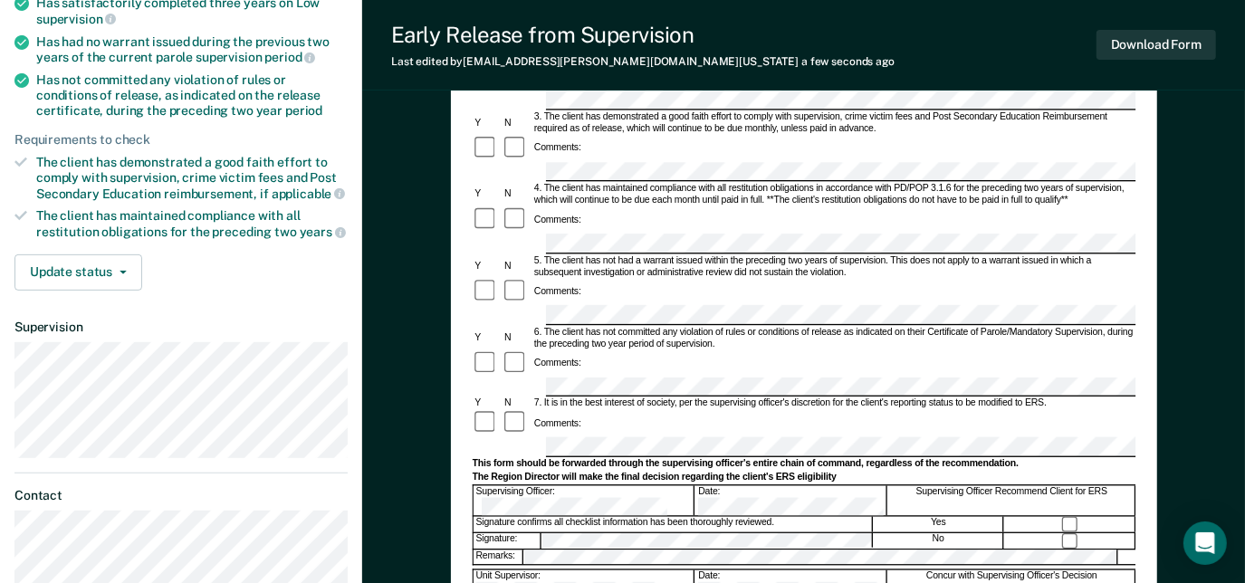
scroll to position [417, 0]
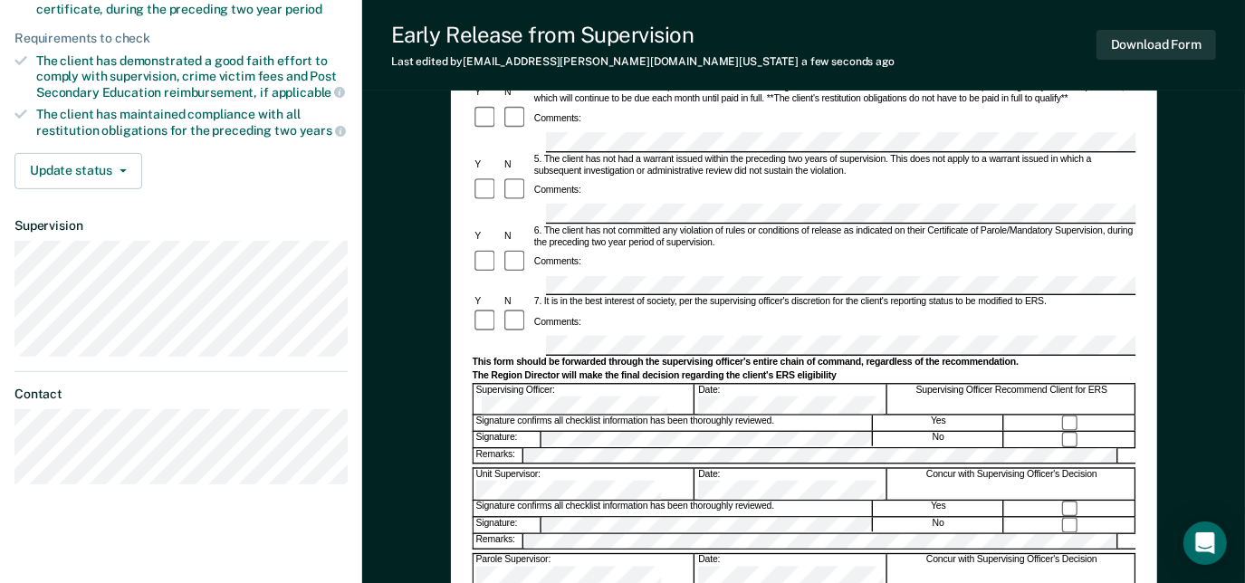
click at [478, 269] on form "Early Release from Supervision (ERS) Checklist, Recommendation, and Determinati…" at bounding box center [804, 287] width 664 height 1064
click at [573, 465] on div at bounding box center [804, 467] width 664 height 4
click at [1070, 470] on div "Concur with Supervising Officer's Decision" at bounding box center [1011, 485] width 247 height 31
drag, startPoint x: 1243, startPoint y: 339, endPoint x: 1249, endPoint y: 376, distance: 37.5
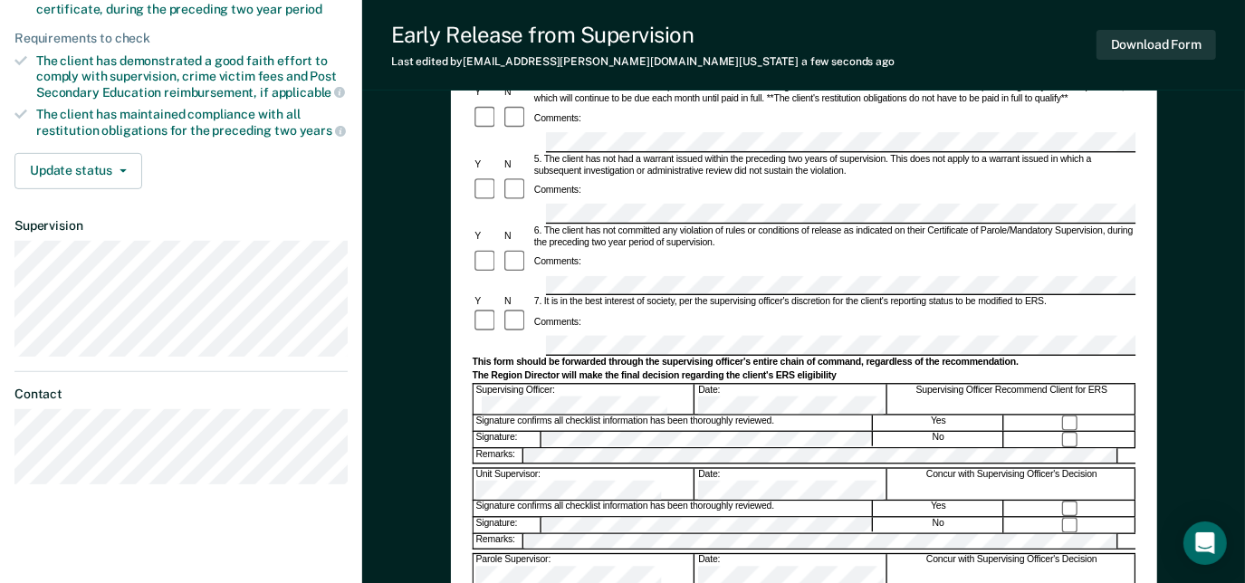
drag, startPoint x: 1249, startPoint y: 376, endPoint x: 1226, endPoint y: 371, distance: 23.1
click at [1226, 371] on div "Early Release from Supervision (ERS) Checklist, Recommendation, and Determinati…" at bounding box center [803, 245] width 883 height 1100
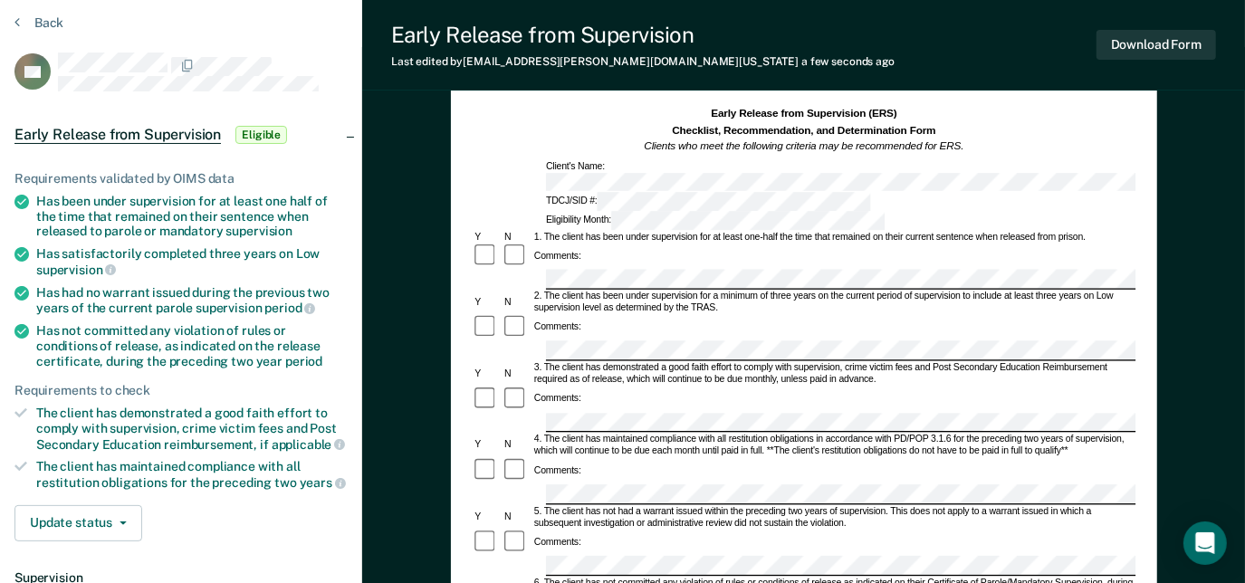
scroll to position [0, 0]
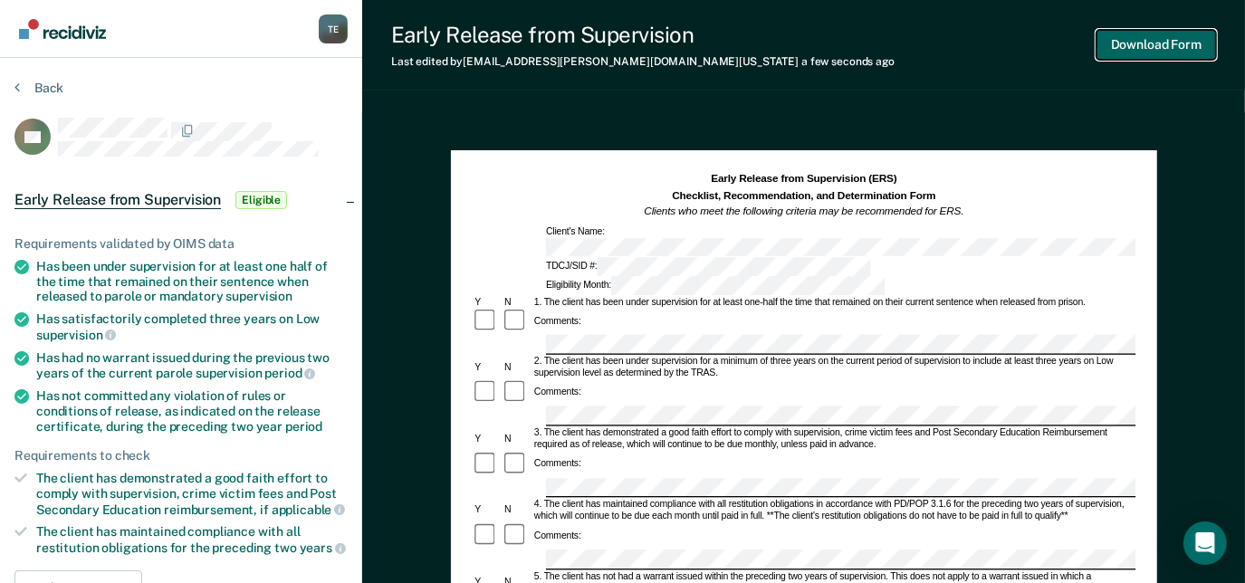
click at [1169, 50] on button "Download Form" at bounding box center [1157, 45] width 120 height 30
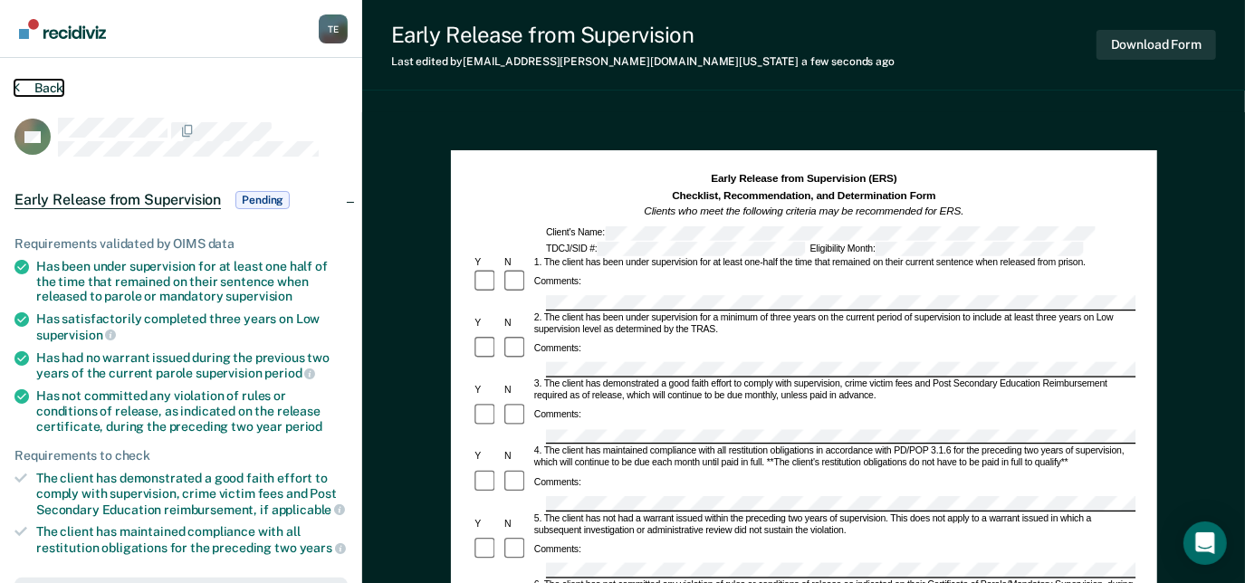
click at [45, 92] on button "Back" at bounding box center [38, 88] width 49 height 16
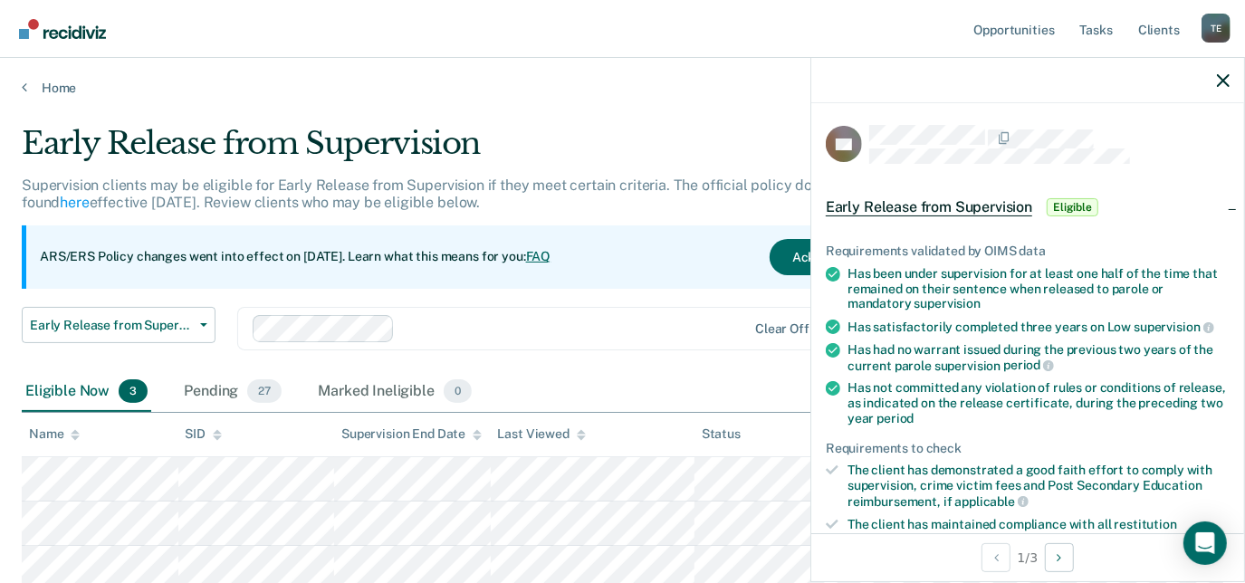
scroll to position [264, 0]
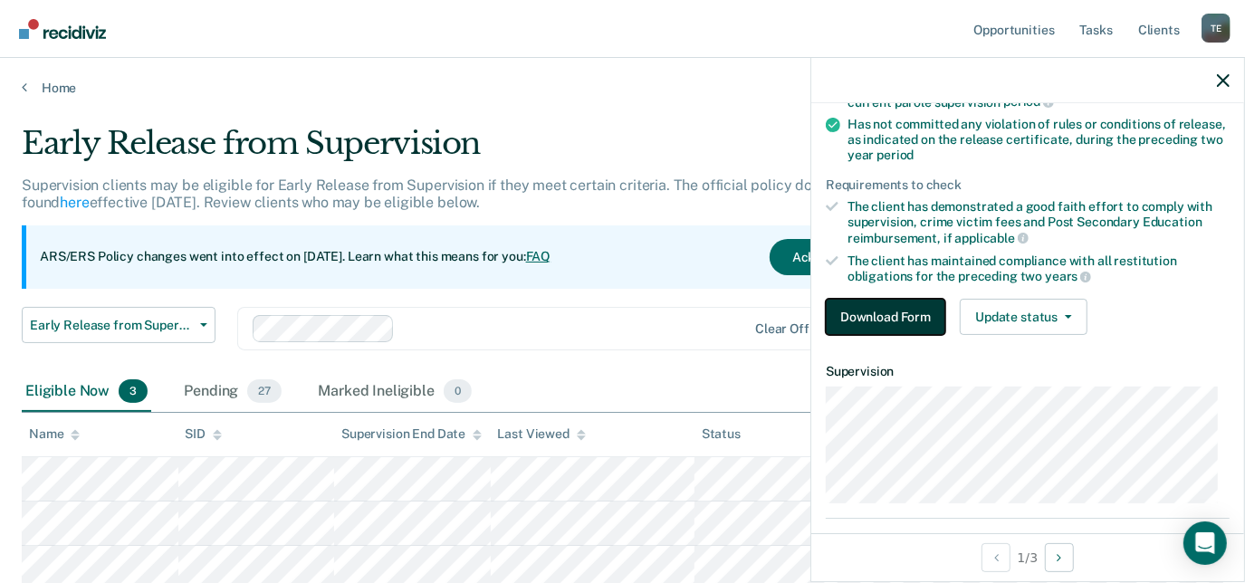
click at [909, 313] on button "Download Form" at bounding box center [886, 317] width 120 height 36
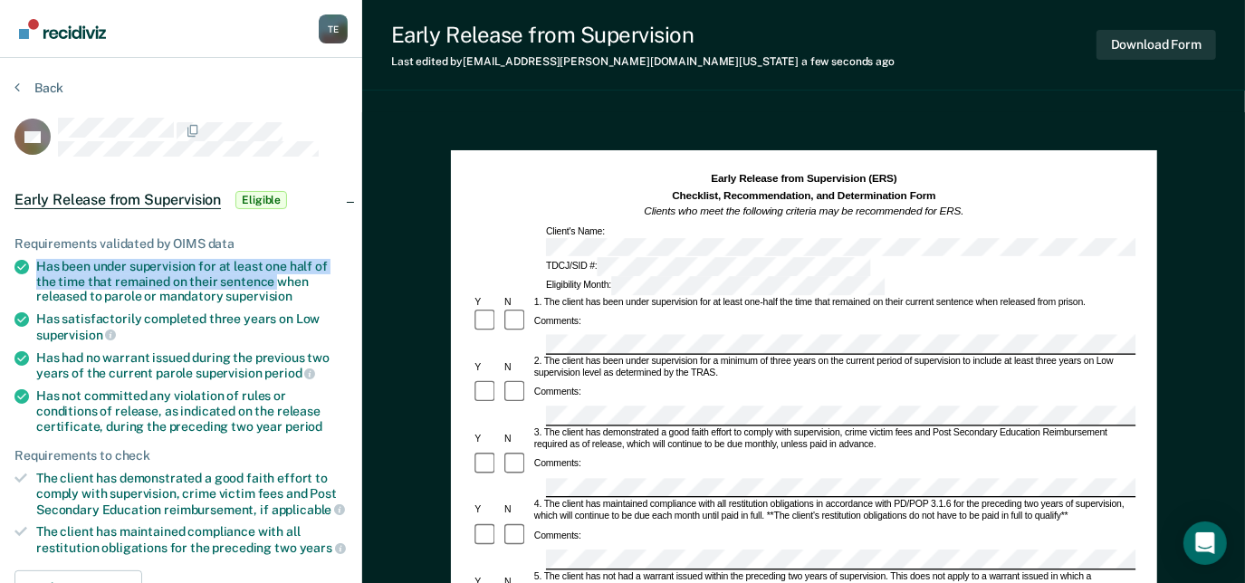
drag, startPoint x: 34, startPoint y: 260, endPoint x: 275, endPoint y: 283, distance: 242.0
click at [275, 283] on li "Has been under supervision for at least one half of the time that remained on t…" at bounding box center [180, 281] width 333 height 45
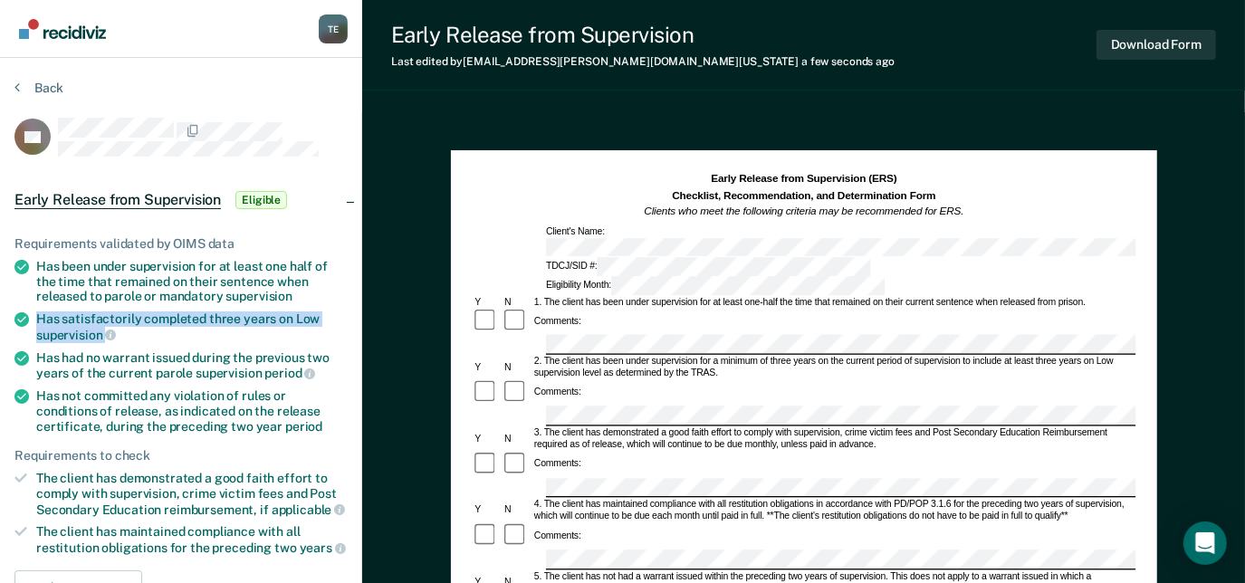
drag, startPoint x: 31, startPoint y: 321, endPoint x: 116, endPoint y: 331, distance: 85.7
click at [116, 331] on li "Has satisfactorily completed three years on Low supervision" at bounding box center [180, 327] width 333 height 31
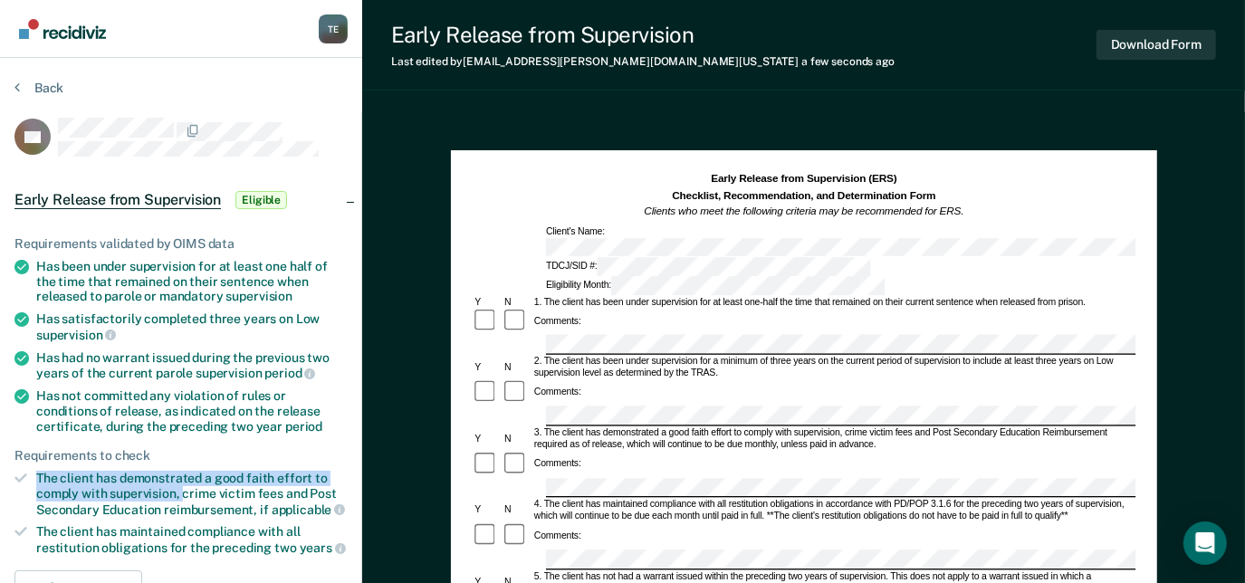
drag, startPoint x: 36, startPoint y: 470, endPoint x: 181, endPoint y: 484, distance: 145.5
click at [181, 484] on div "The client has demonstrated a good faith effort to comply with supervision, cri…" at bounding box center [192, 494] width 312 height 46
click at [502, 478] on div at bounding box center [804, 488] width 664 height 20
click at [639, 571] on div "5. The client has not had a warrant issued within the preceding two years of su…" at bounding box center [834, 583] width 604 height 24
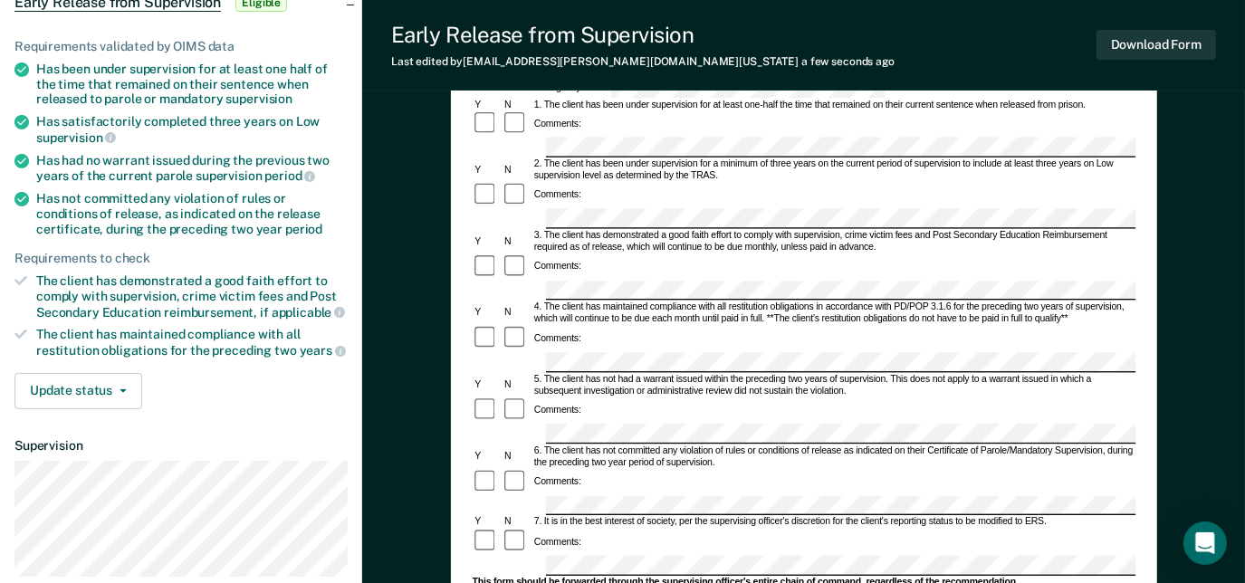
scroll to position [201, 0]
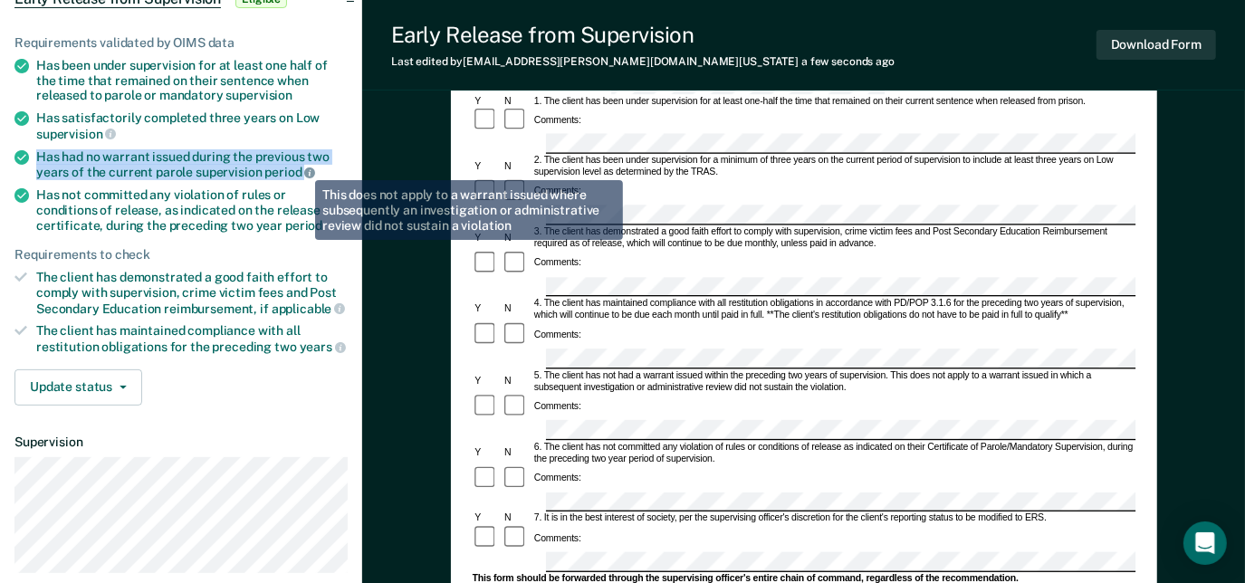
drag, startPoint x: 29, startPoint y: 152, endPoint x: 302, endPoint y: 167, distance: 273.0
click at [302, 167] on li "Has had no warrant issued during the previous two years of the current parole s…" at bounding box center [180, 164] width 333 height 31
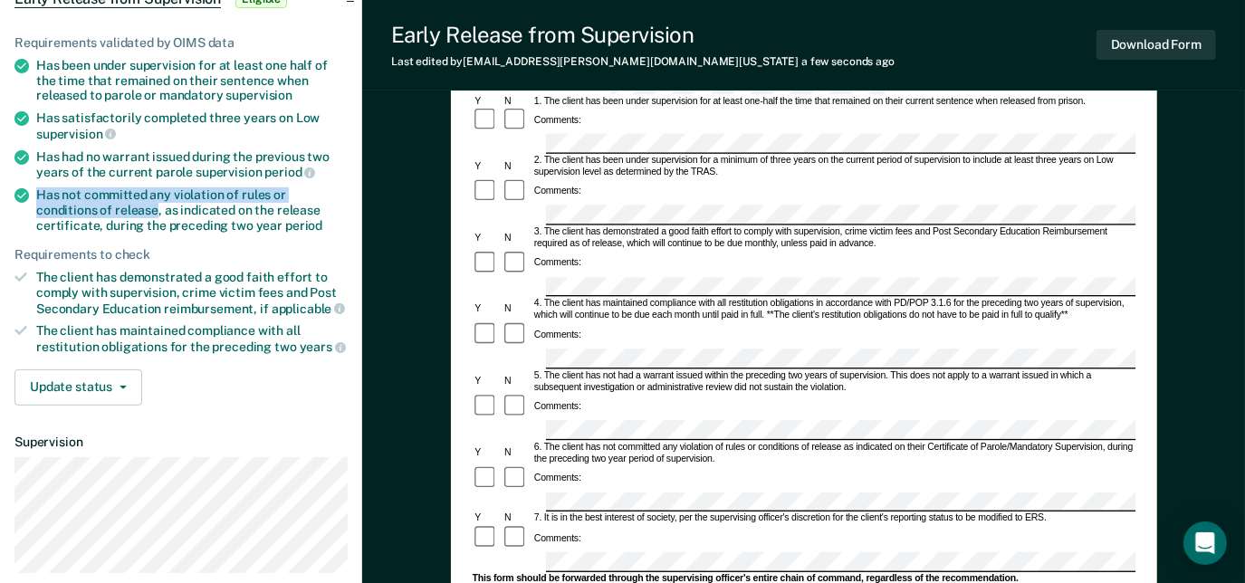
drag, startPoint x: 39, startPoint y: 192, endPoint x: 94, endPoint y: 214, distance: 59.4
click at [94, 214] on div "Has not committed any violation of rules or conditions of release, as indicated…" at bounding box center [192, 209] width 312 height 45
click at [606, 465] on div "Comments:" at bounding box center [804, 478] width 664 height 27
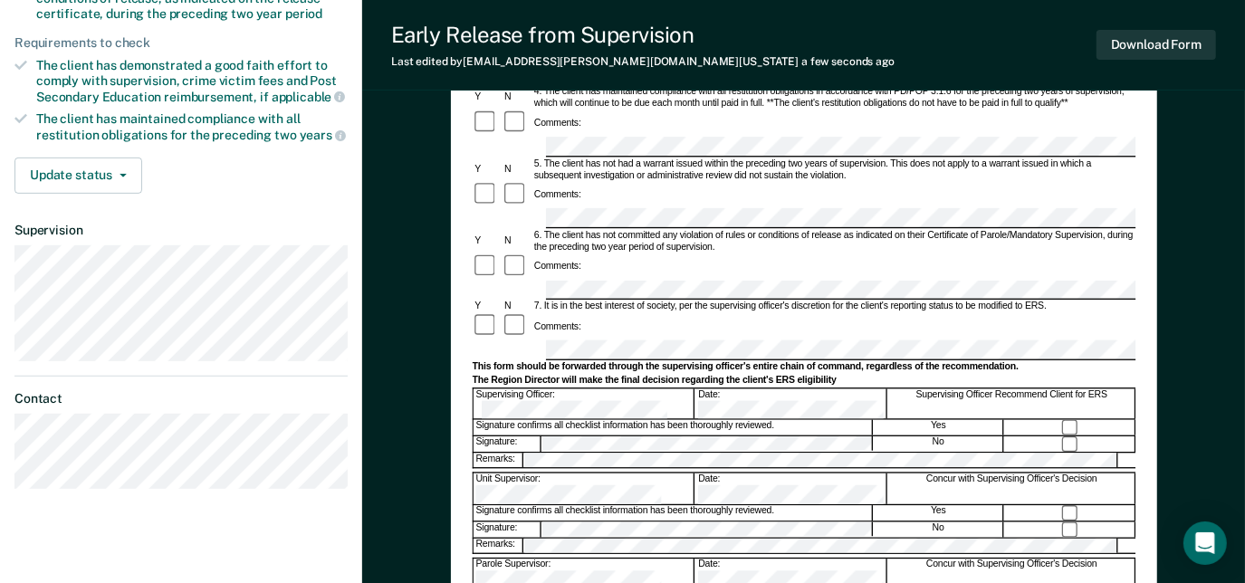
scroll to position [417, 0]
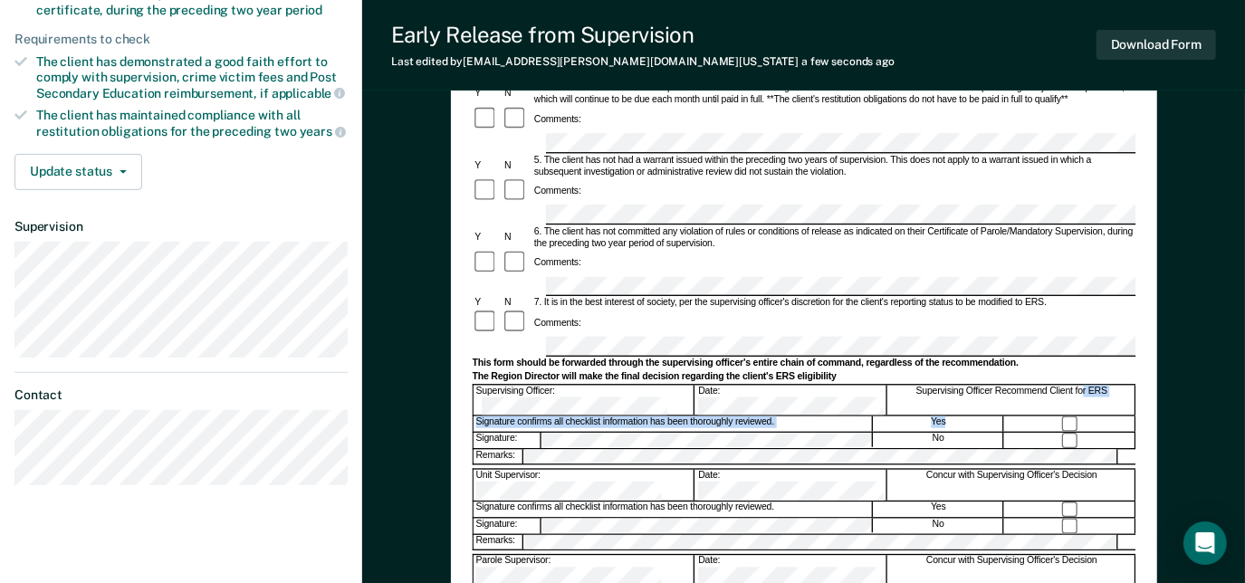
click at [1077, 308] on form "Early Release from Supervision (ERS) Checklist, Recommendation, and Determinati…" at bounding box center [804, 287] width 664 height 1064
drag, startPoint x: 1072, startPoint y: 297, endPoint x: 493, endPoint y: 261, distance: 580.7
click at [493, 261] on form "Early Release from Supervision (ERS) Checklist, Recommendation, and Determinati…" at bounding box center [804, 287] width 664 height 1064
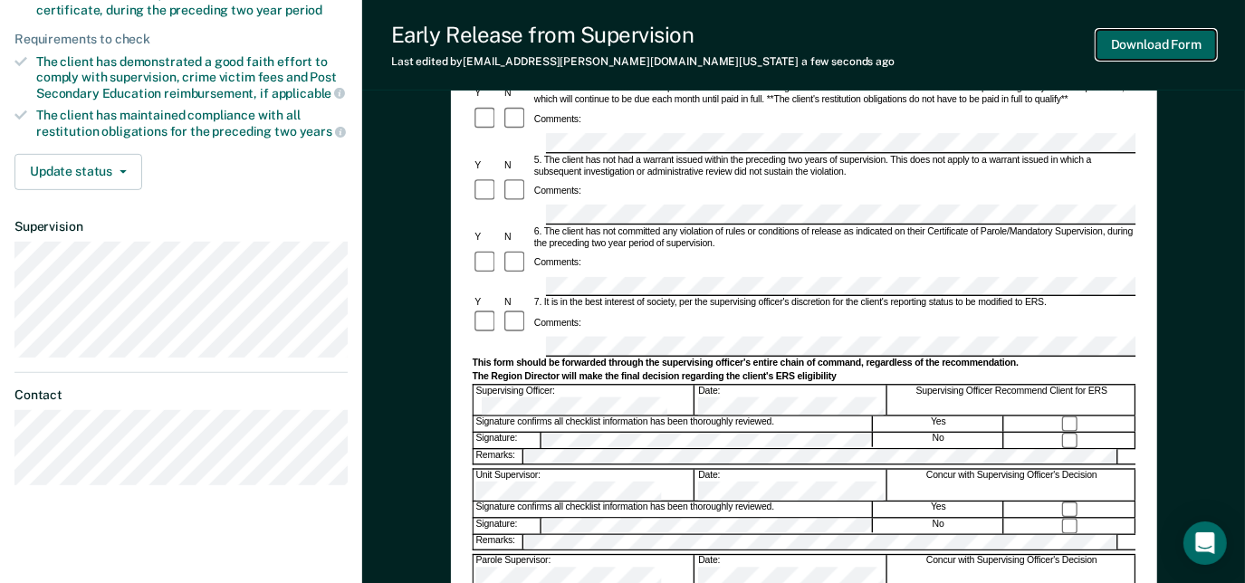
click at [1181, 50] on button "Download Form" at bounding box center [1157, 45] width 120 height 30
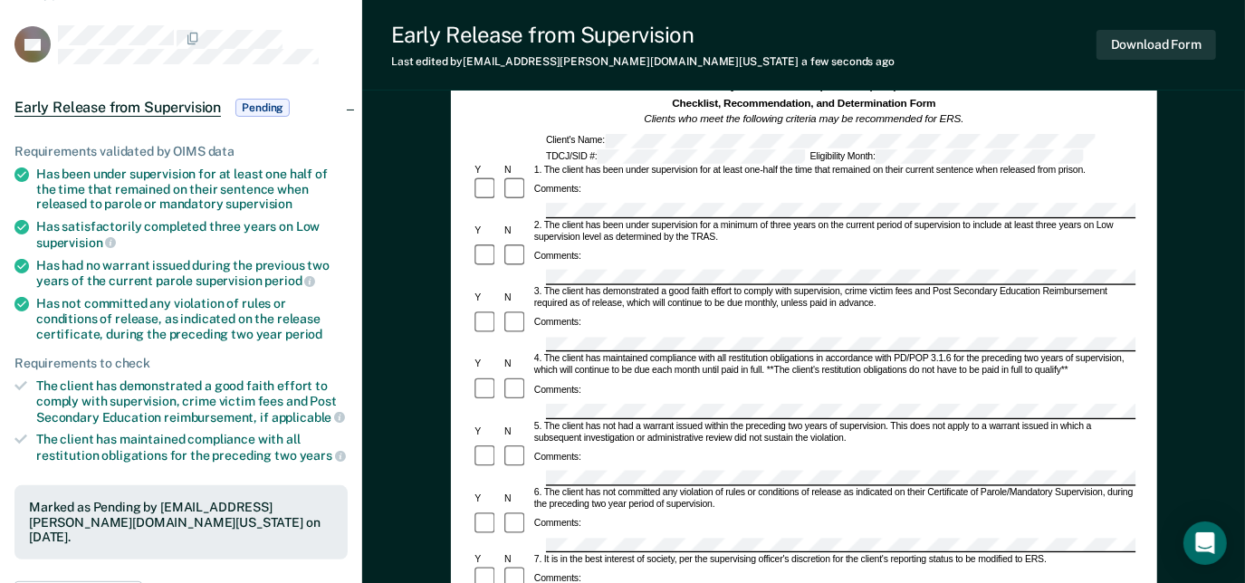
scroll to position [0, 0]
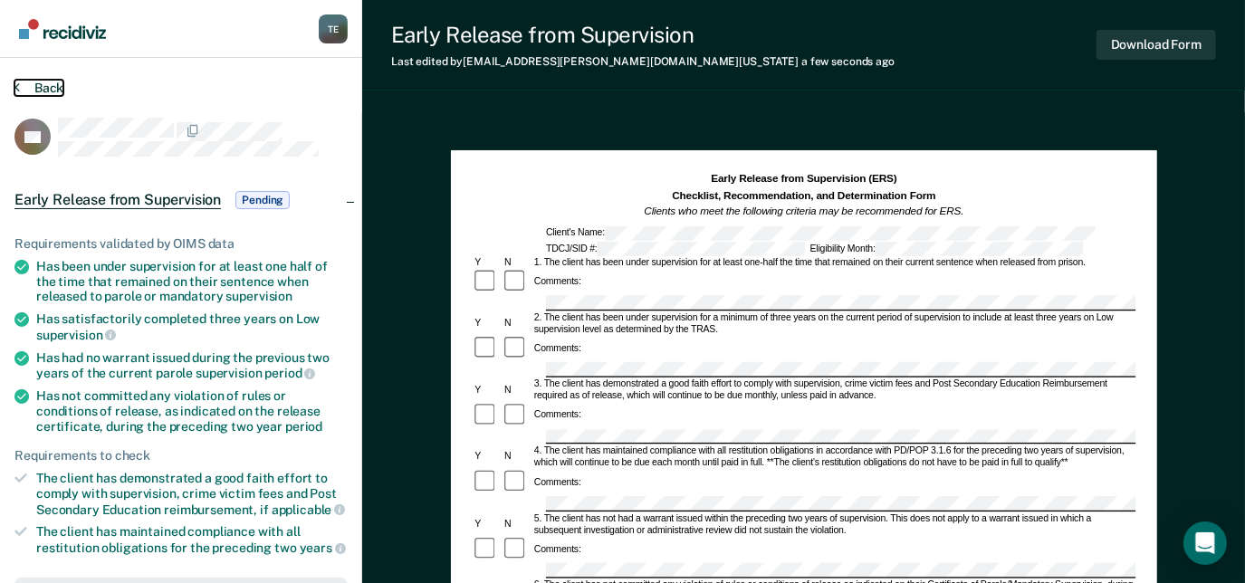
click at [49, 85] on button "Back" at bounding box center [38, 88] width 49 height 16
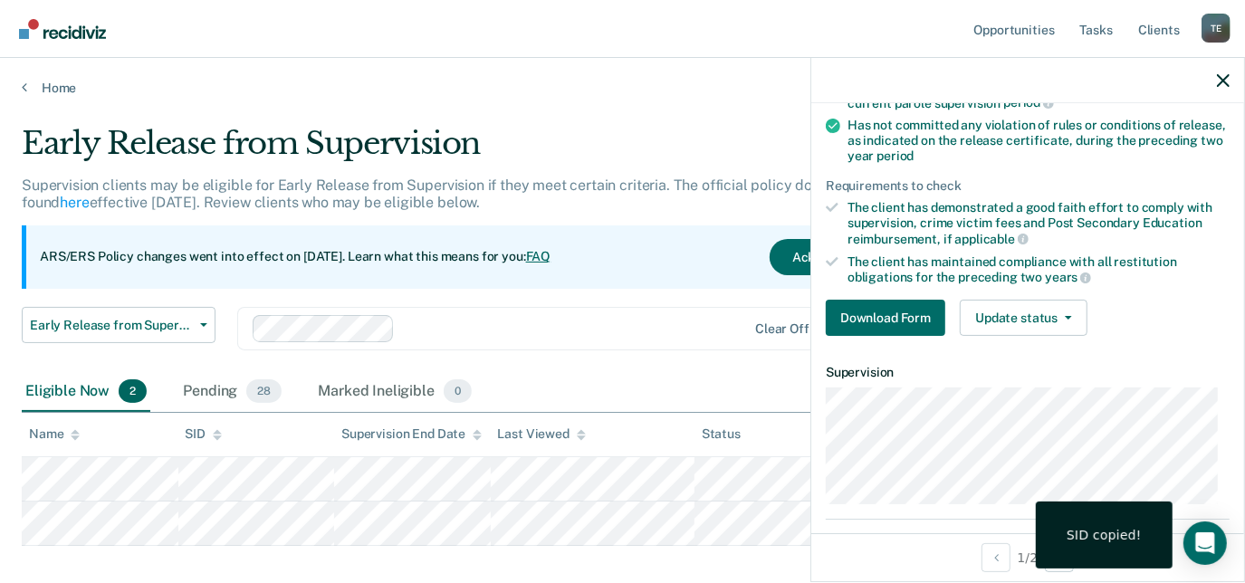
scroll to position [352, 0]
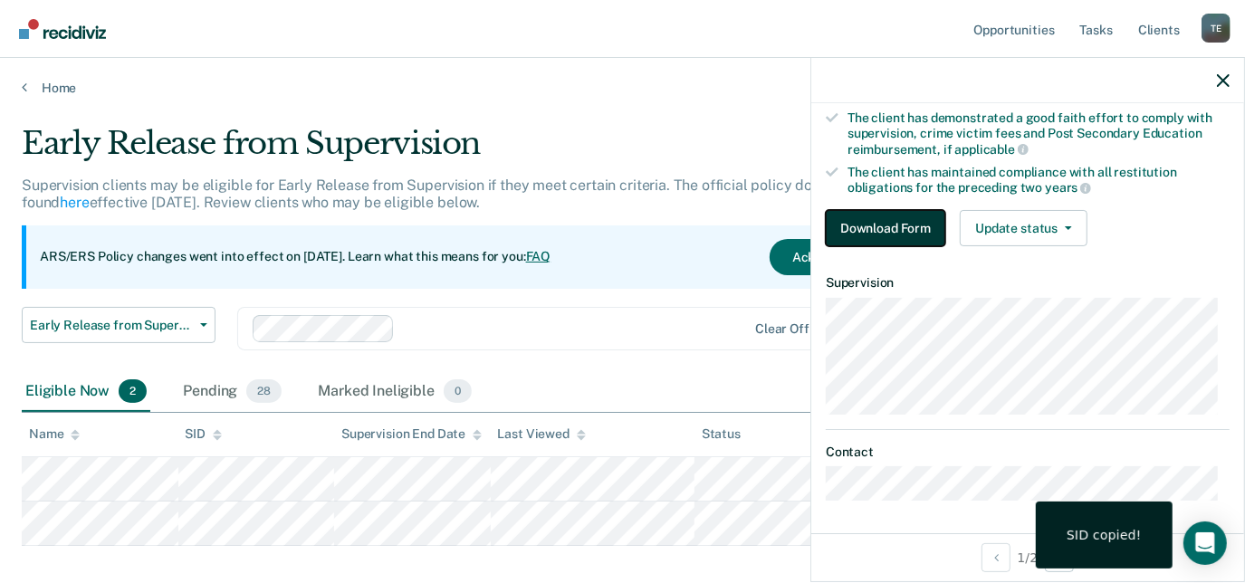
click at [862, 210] on button "Download Form" at bounding box center [886, 228] width 120 height 36
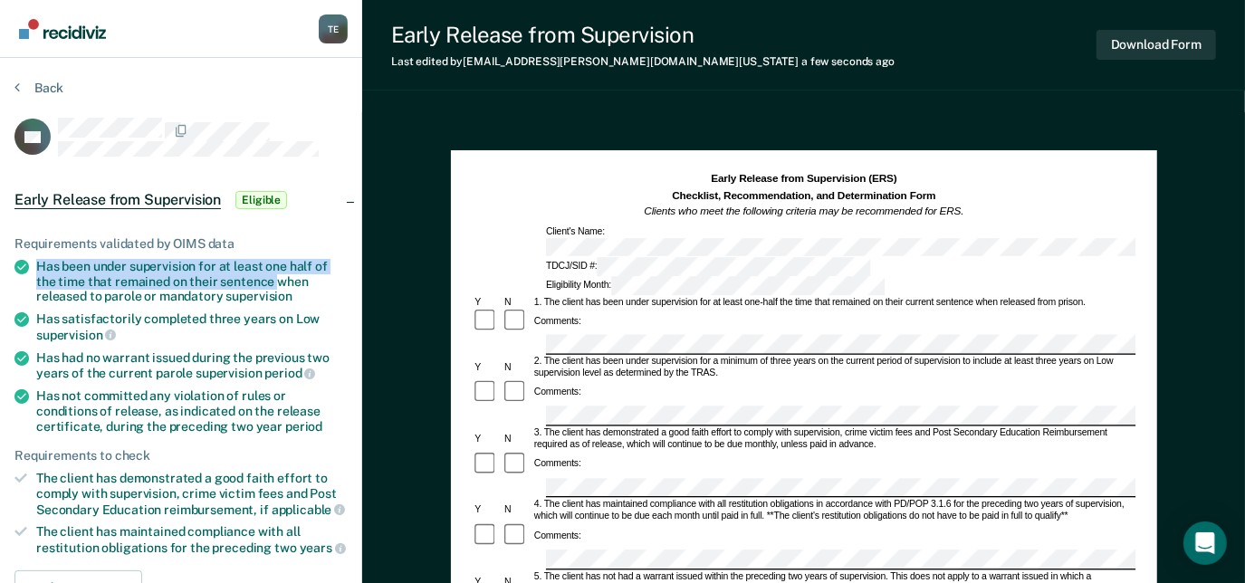
drag, startPoint x: 34, startPoint y: 264, endPoint x: 273, endPoint y: 280, distance: 240.5
click at [273, 280] on li "Has been under supervision for at least one half of the time that remained on t…" at bounding box center [180, 281] width 333 height 45
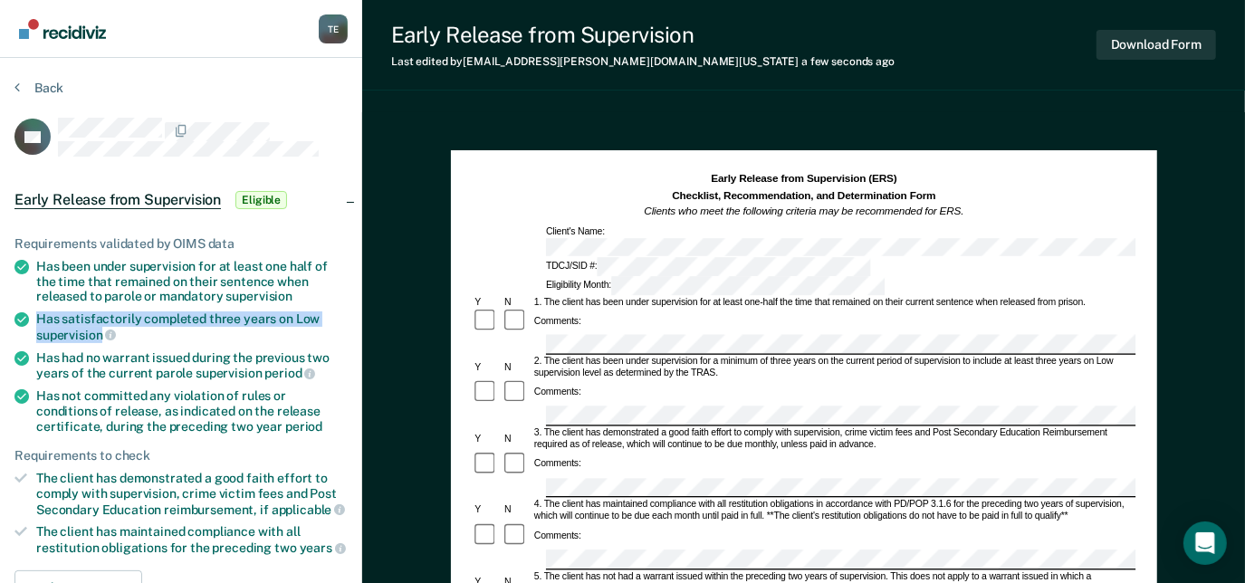
drag, startPoint x: 40, startPoint y: 308, endPoint x: 101, endPoint y: 328, distance: 64.7
click at [101, 328] on div "Has satisfactorily completed three years on Low supervision" at bounding box center [192, 327] width 312 height 31
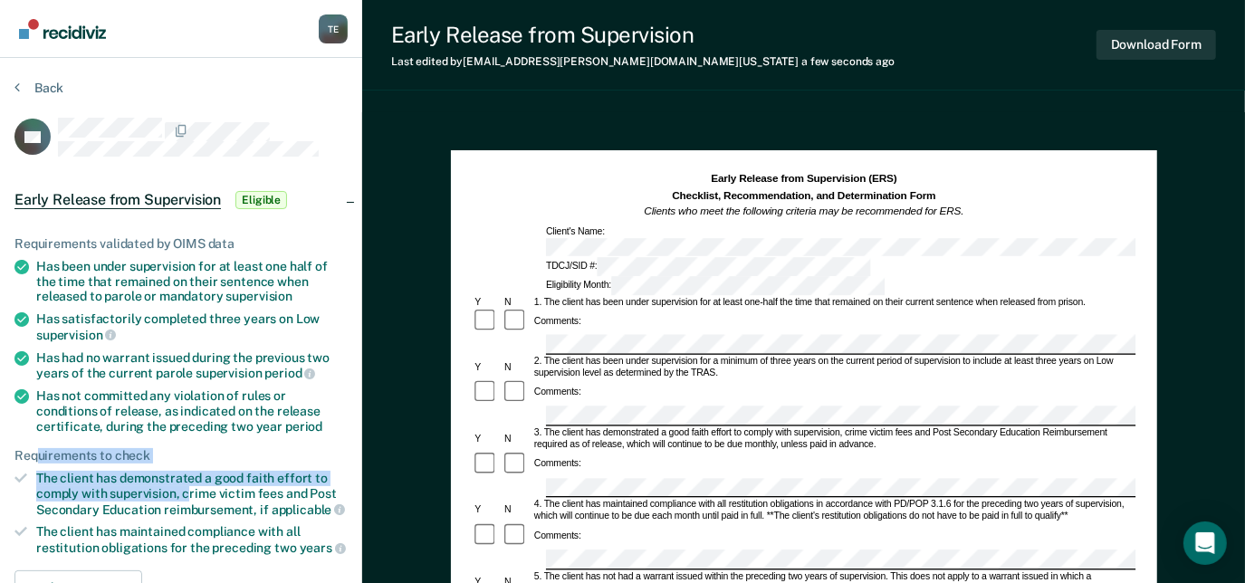
drag, startPoint x: 41, startPoint y: 458, endPoint x: 188, endPoint y: 483, distance: 149.6
click at [188, 483] on ul "Requirements validated by OIMS data Has been under supervision for at least one…" at bounding box center [180, 396] width 333 height 320
click at [42, 473] on div "The client has demonstrated a good faith effort to comply with supervision, cri…" at bounding box center [192, 494] width 312 height 46
drag, startPoint x: 36, startPoint y: 471, endPoint x: 181, endPoint y: 489, distance: 146.0
click at [181, 489] on div "The client has demonstrated a good faith effort to comply with supervision, cri…" at bounding box center [192, 494] width 312 height 46
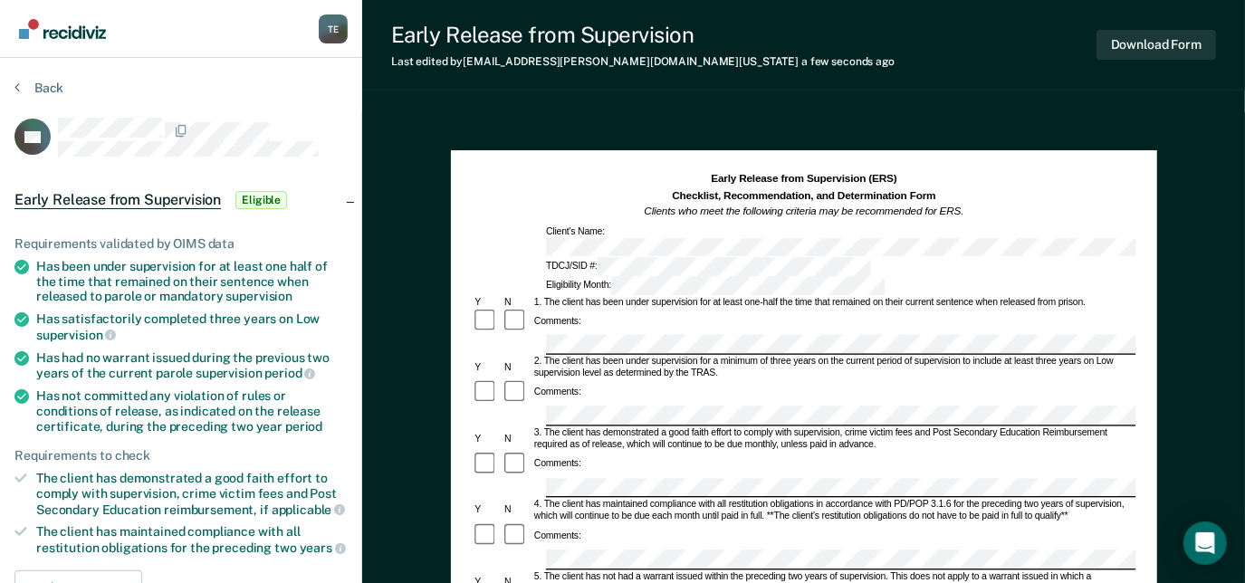
click at [787, 571] on div "5. The client has not had a warrant issued within the preceding two years of su…" at bounding box center [834, 583] width 604 height 24
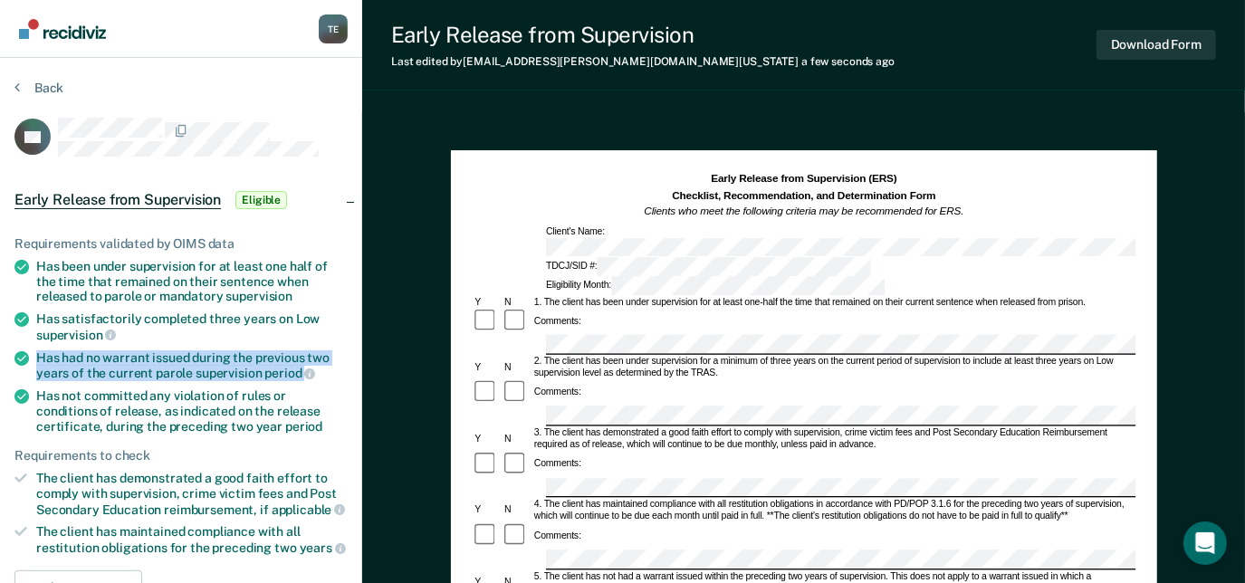
drag, startPoint x: 31, startPoint y: 353, endPoint x: 301, endPoint y: 364, distance: 270.1
click at [301, 364] on li "Has had no warrant issued during the previous two years of the current parole s…" at bounding box center [180, 365] width 333 height 31
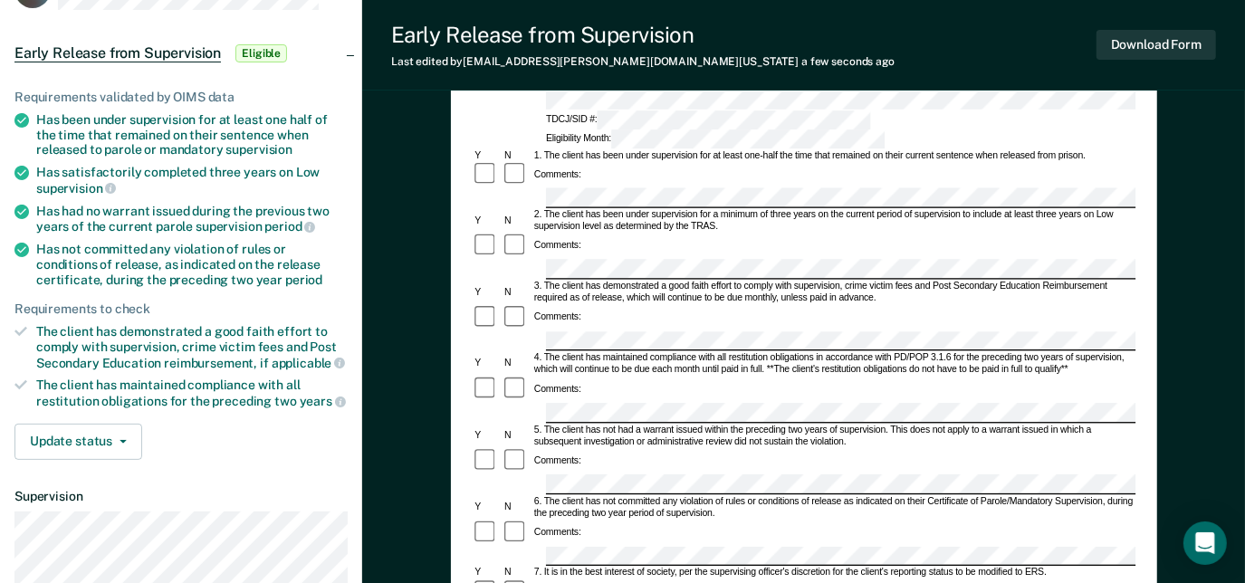
scroll to position [167, 0]
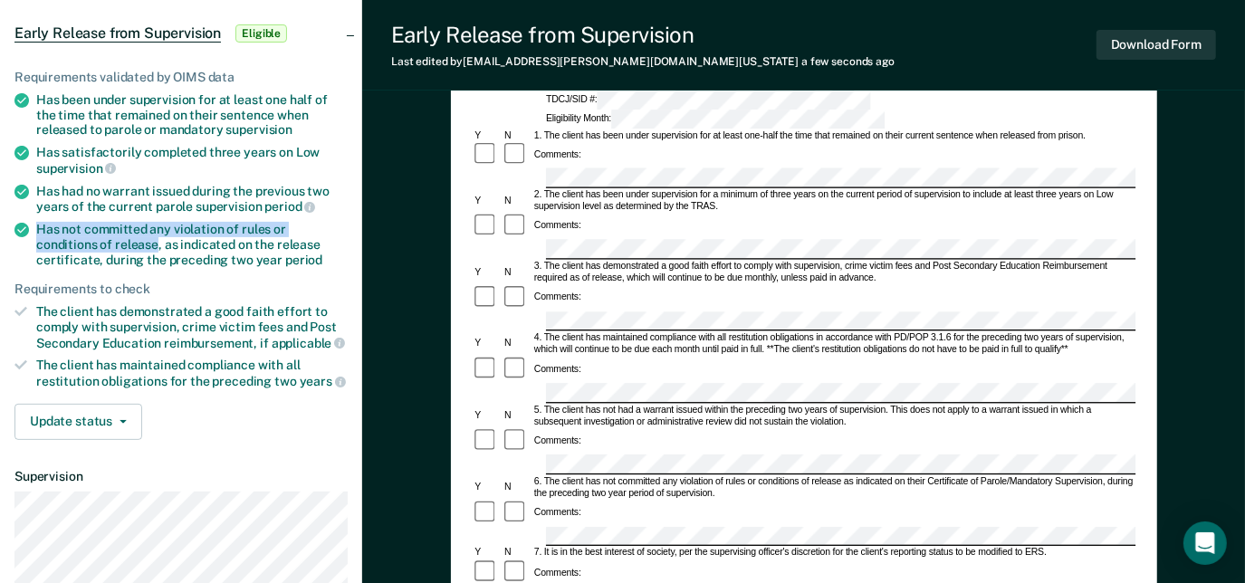
drag, startPoint x: 36, startPoint y: 228, endPoint x: 94, endPoint y: 235, distance: 58.3
click at [94, 235] on div "Has not committed any violation of rules or conditions of release, as indicated…" at bounding box center [192, 244] width 312 height 45
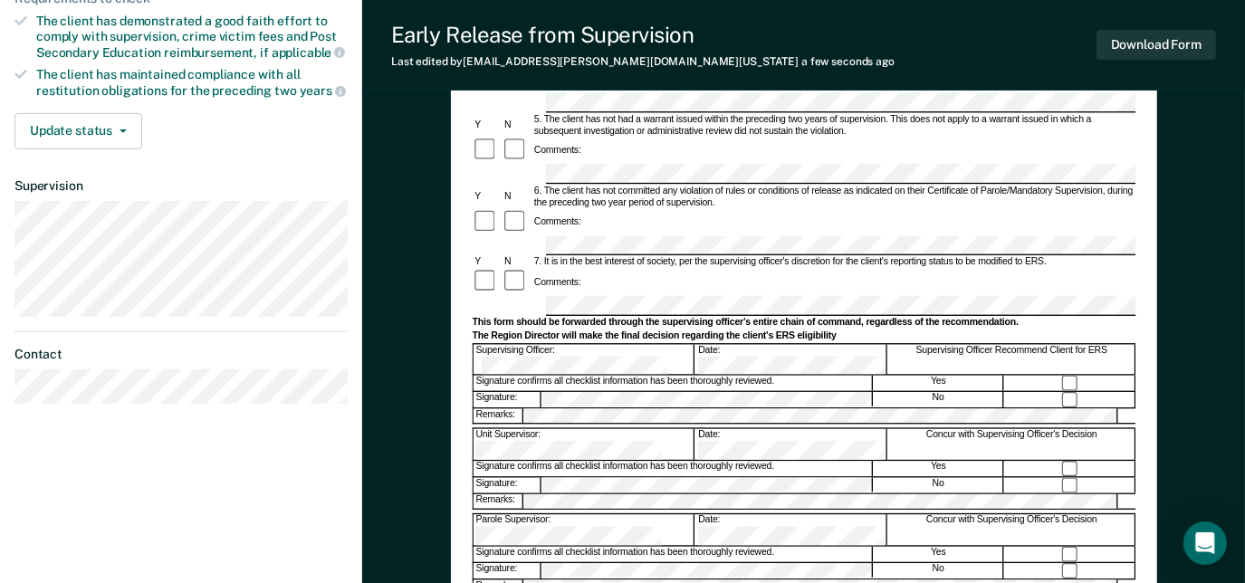
scroll to position [458, 0]
click at [491, 208] on form "Early Release from Supervision (ERS) Checklist, Recommendation, and Determinati…" at bounding box center [804, 246] width 664 height 1064
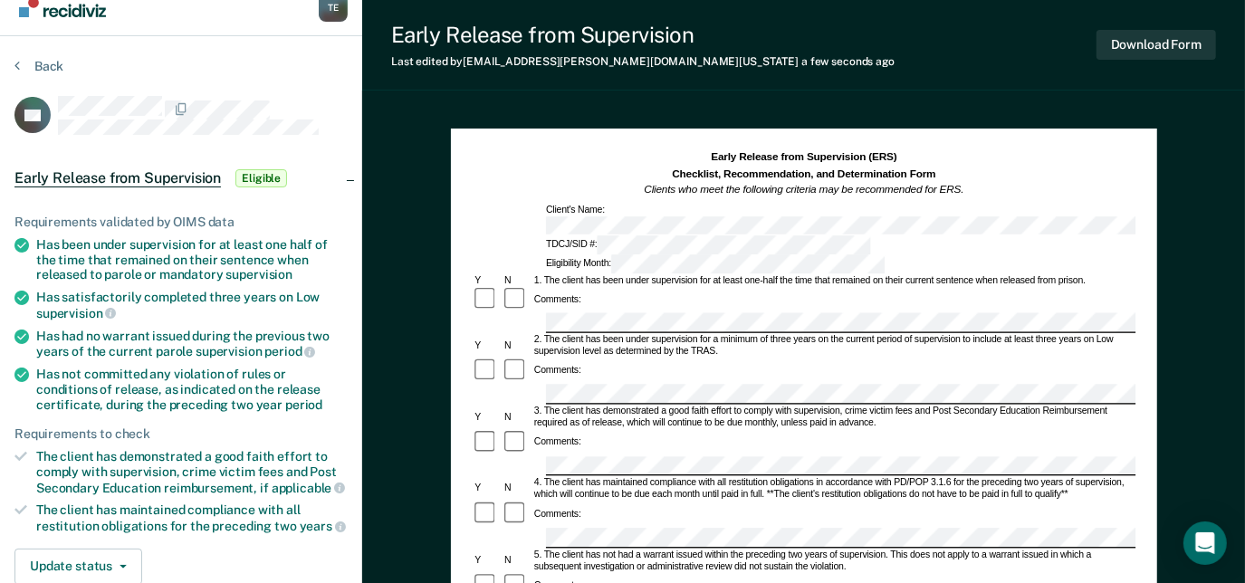
scroll to position [0, 0]
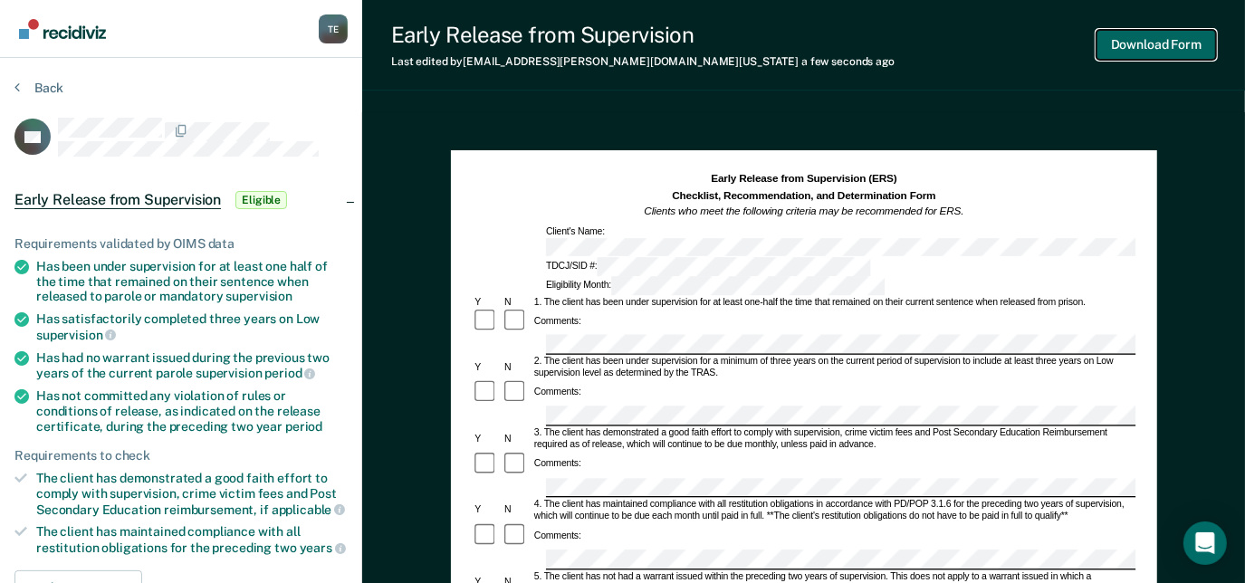
click at [1201, 37] on button "Download Form" at bounding box center [1157, 45] width 120 height 30
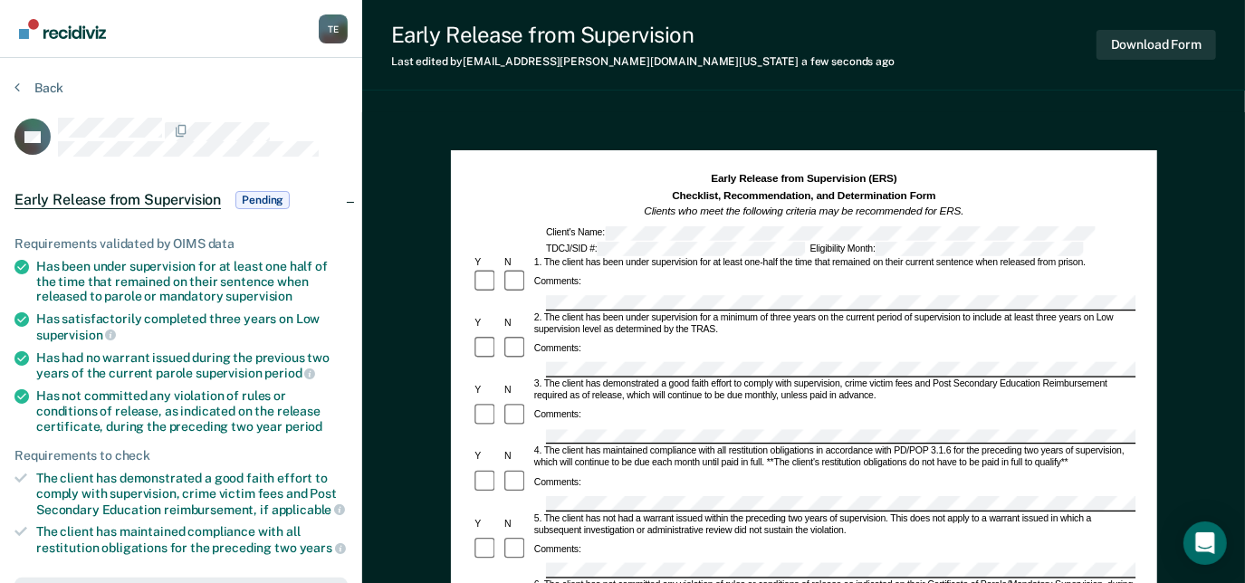
click at [43, 72] on section "Back AE Early Release from Supervision Pending Requirements validated by OIMS d…" at bounding box center [181, 529] width 362 height 943
click at [51, 89] on button "Back" at bounding box center [38, 88] width 49 height 16
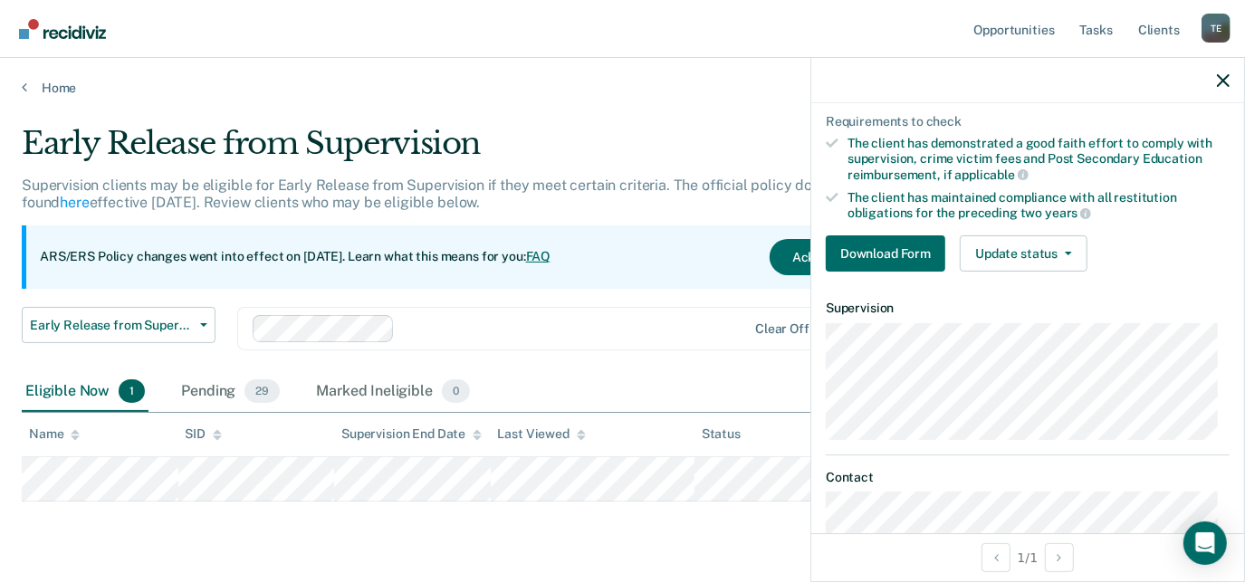
scroll to position [330, 0]
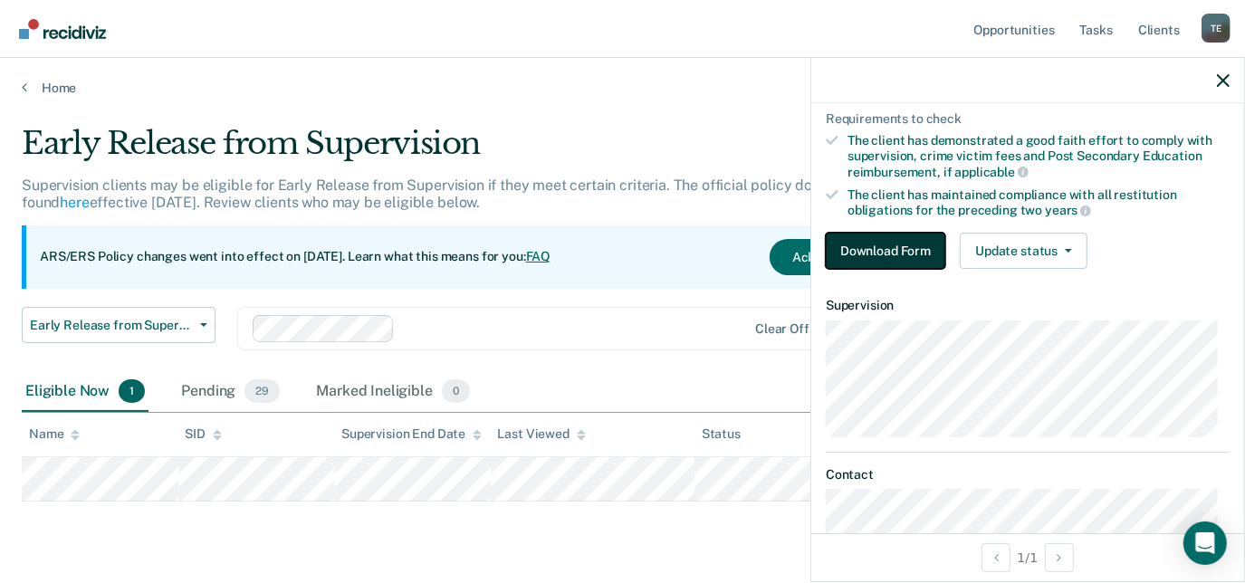
click at [926, 233] on button "Download Form" at bounding box center [886, 251] width 120 height 36
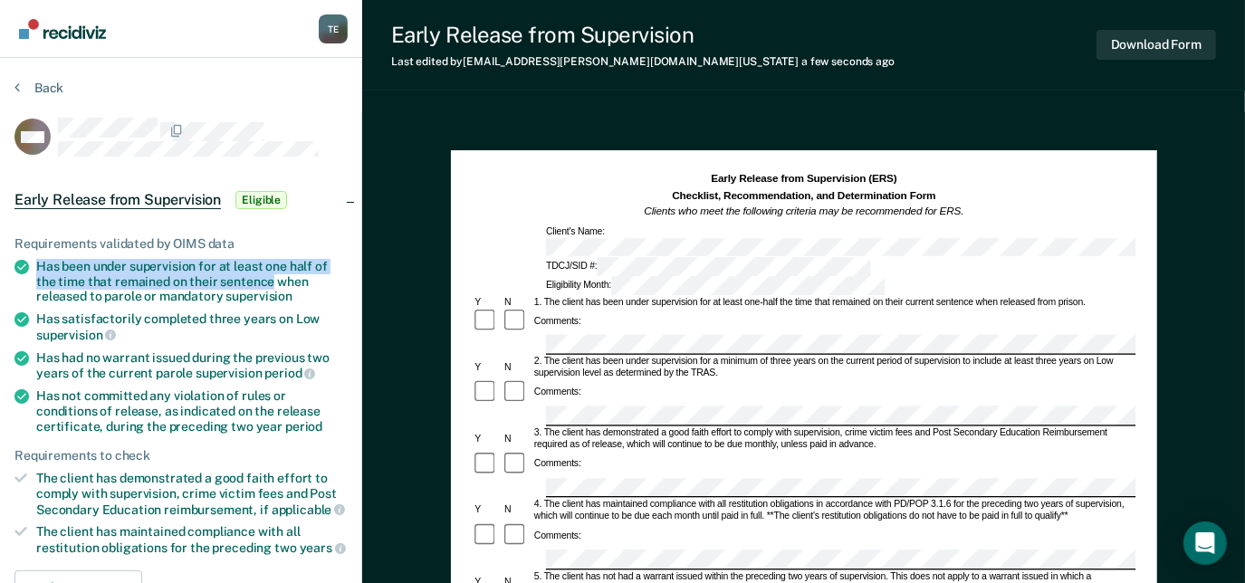
drag, startPoint x: 37, startPoint y: 264, endPoint x: 271, endPoint y: 273, distance: 233.9
click at [271, 273] on div "Has been under supervision for at least one half of the time that remained on t…" at bounding box center [192, 281] width 312 height 45
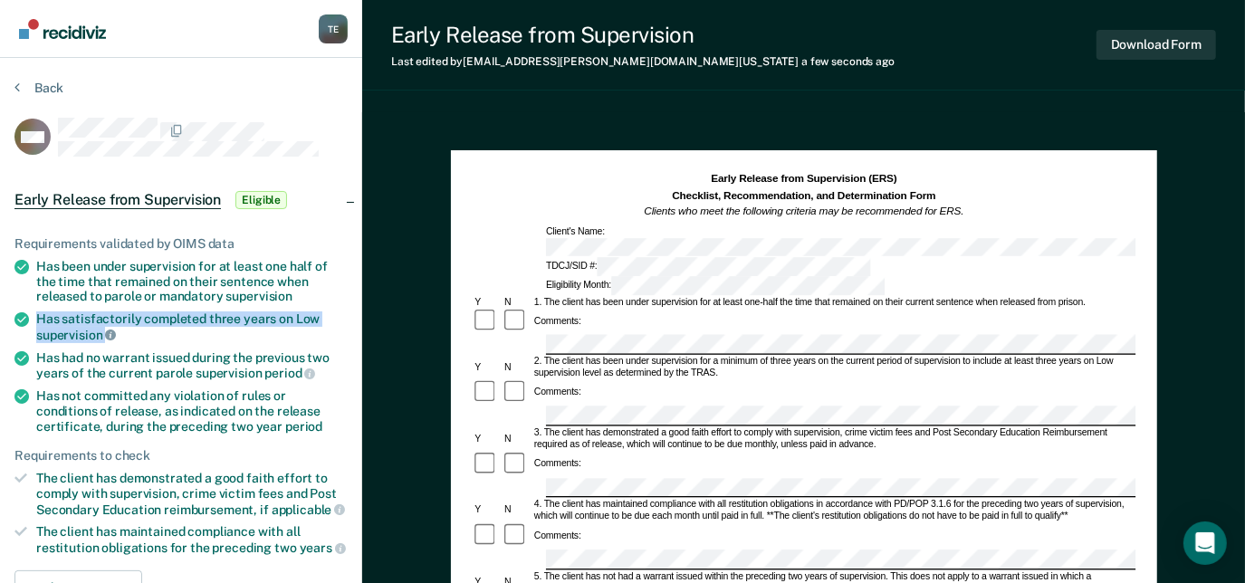
drag, startPoint x: 36, startPoint y: 313, endPoint x: 106, endPoint y: 331, distance: 71.8
click at [106, 331] on div "Has satisfactorily completed three years on Low supervision" at bounding box center [192, 327] width 312 height 31
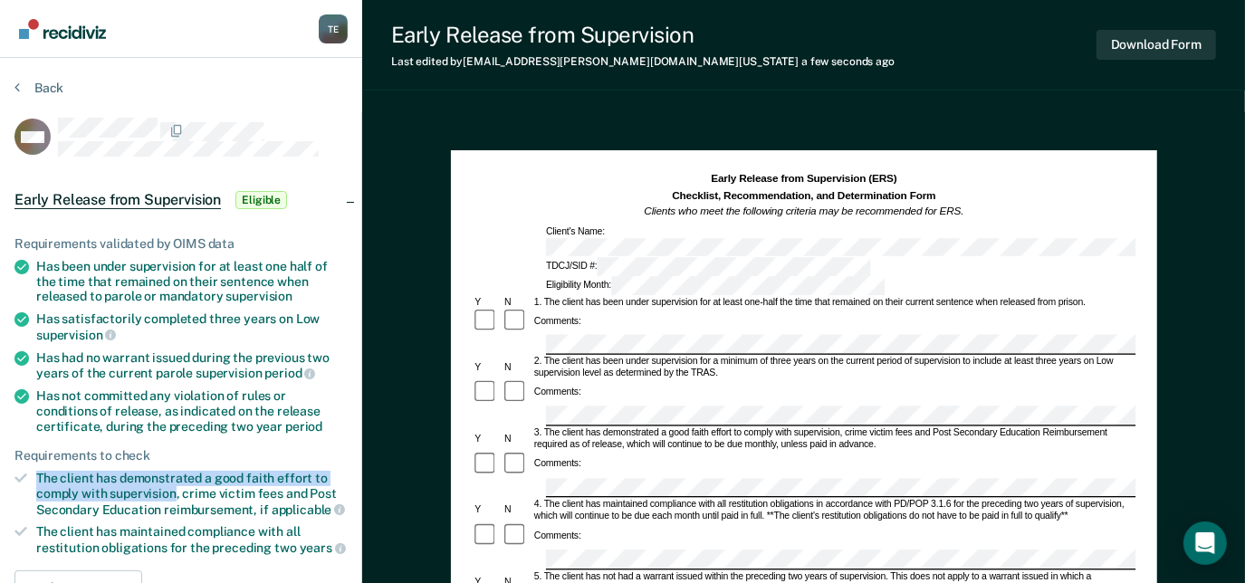
drag, startPoint x: 35, startPoint y: 472, endPoint x: 176, endPoint y: 493, distance: 141.9
click at [176, 493] on li "The client has demonstrated a good faith effort to comply with supervision, cri…" at bounding box center [180, 494] width 333 height 46
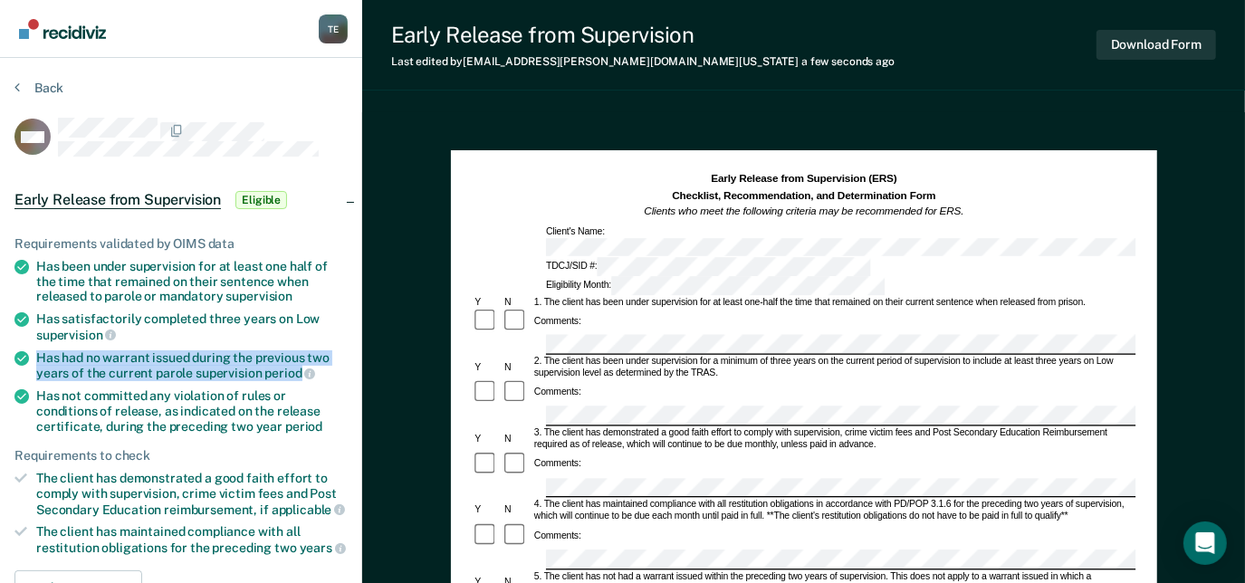
drag, startPoint x: 36, startPoint y: 350, endPoint x: 299, endPoint y: 367, distance: 263.2
click at [299, 367] on div "Has had no warrant issued during the previous two years of the current parole s…" at bounding box center [192, 365] width 312 height 31
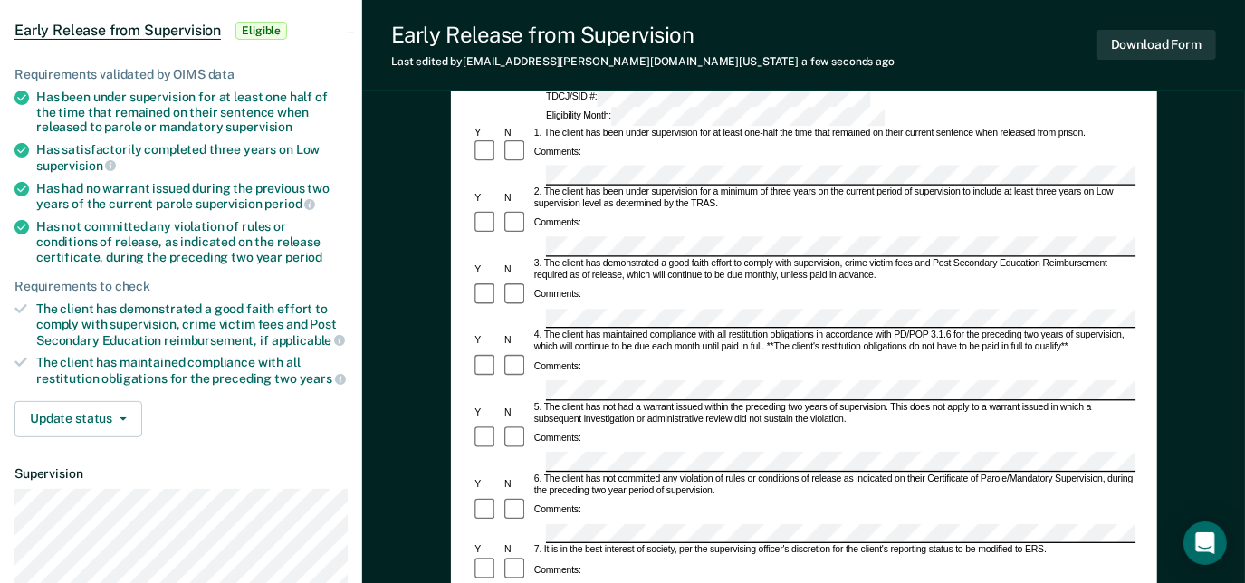
scroll to position [187, 0]
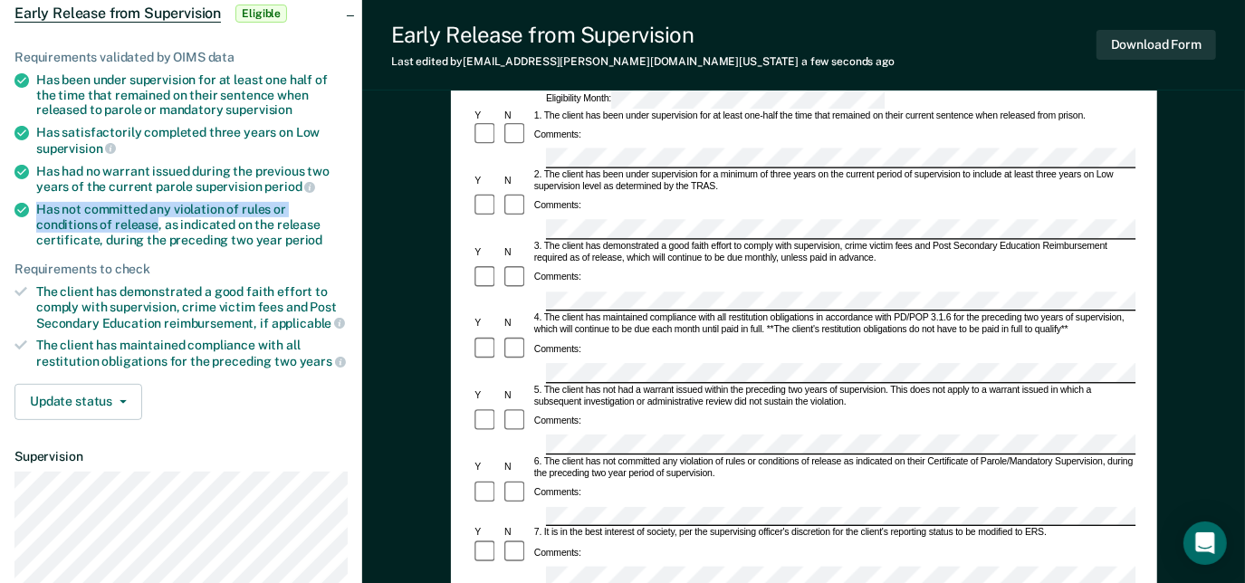
drag, startPoint x: 39, startPoint y: 200, endPoint x: 95, endPoint y: 219, distance: 59.3
click at [95, 219] on div "Has not committed any violation of rules or conditions of release, as indicated…" at bounding box center [192, 224] width 312 height 45
click at [657, 540] on div "Comments:" at bounding box center [804, 553] width 664 height 27
click at [523, 381] on form "Early Release from Supervision (ERS) Checklist, Recommendation, and Determinati…" at bounding box center [804, 518] width 664 height 1064
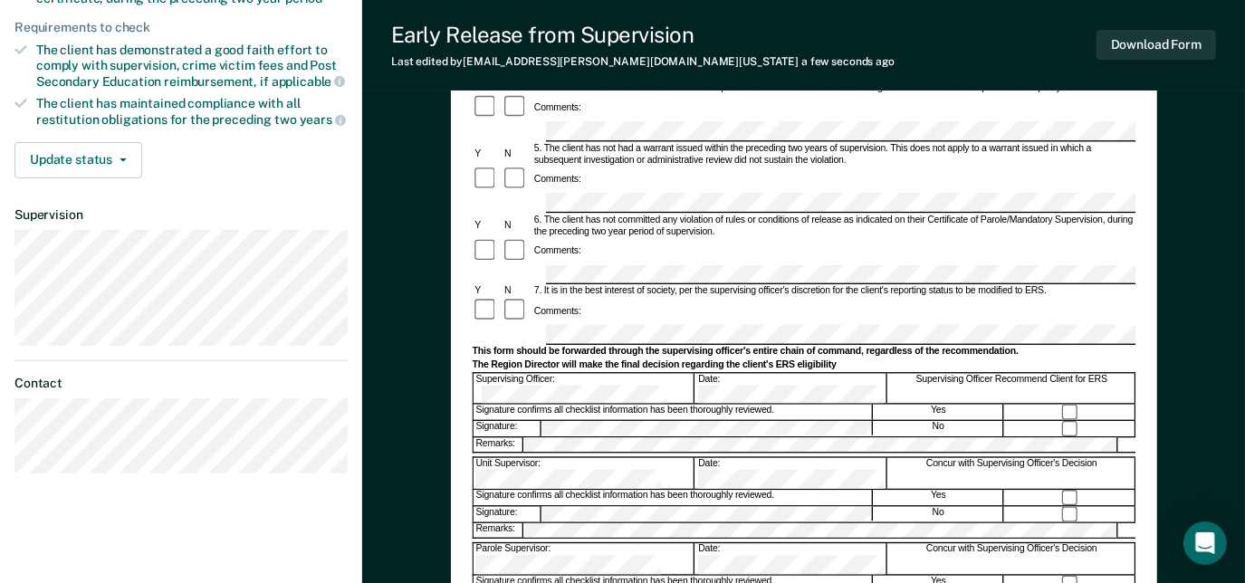
scroll to position [432, 0]
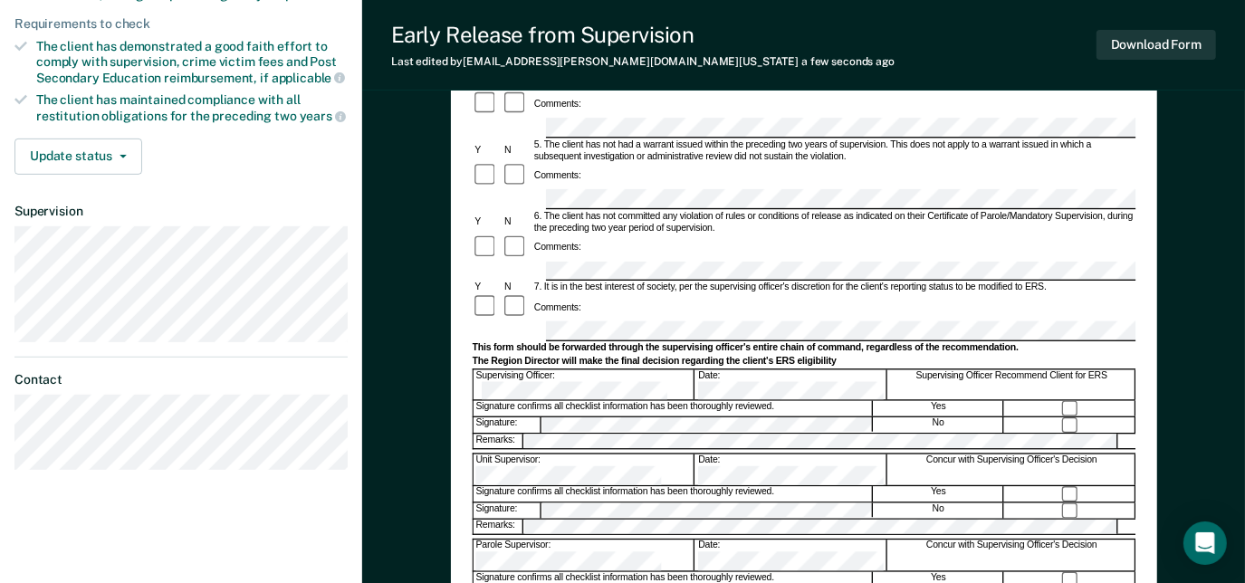
click at [446, 235] on div "Early Release from Supervision (ERS) Checklist, Recommendation, and Determinati…" at bounding box center [803, 230] width 883 height 1100
click at [763, 456] on div "Date:" at bounding box center [792, 471] width 192 height 31
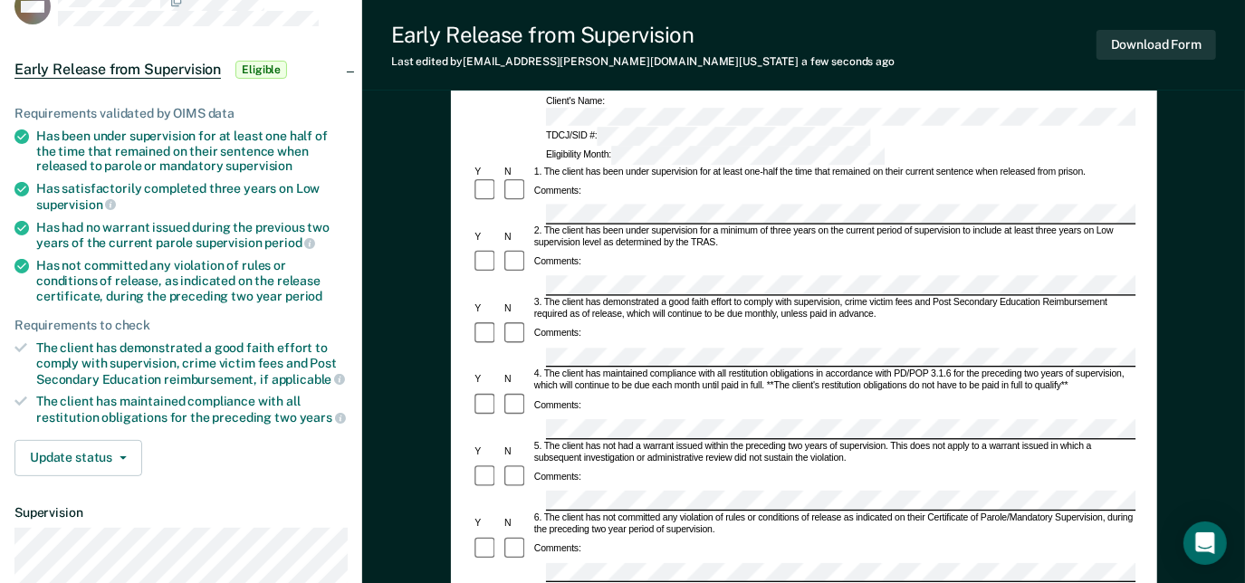
scroll to position [68, 0]
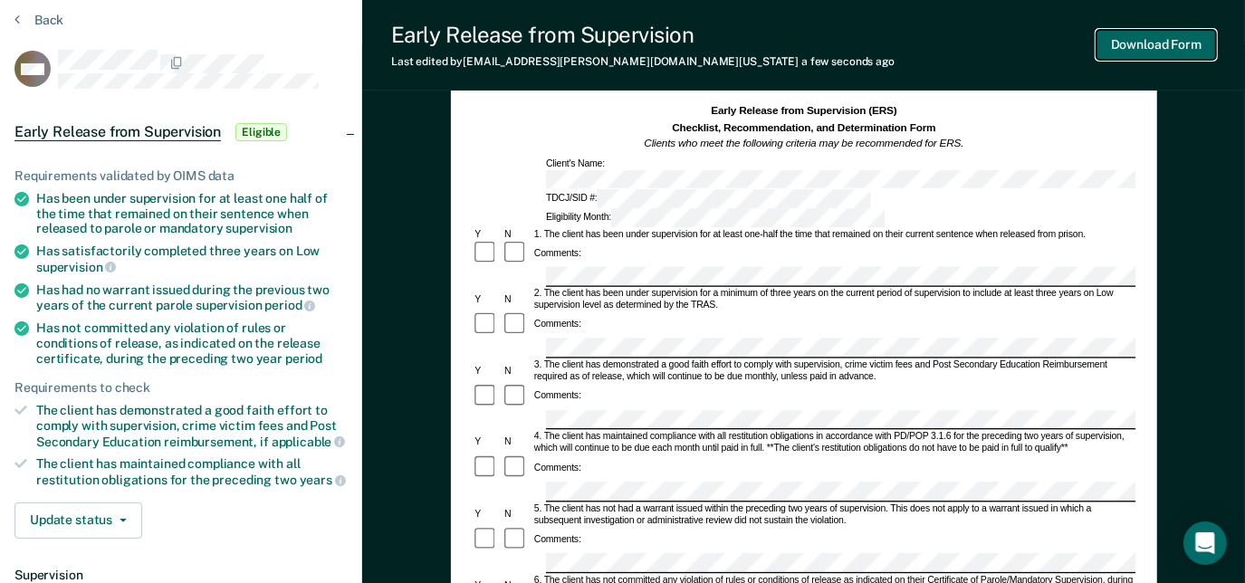
click at [1149, 47] on button "Download Form" at bounding box center [1157, 45] width 120 height 30
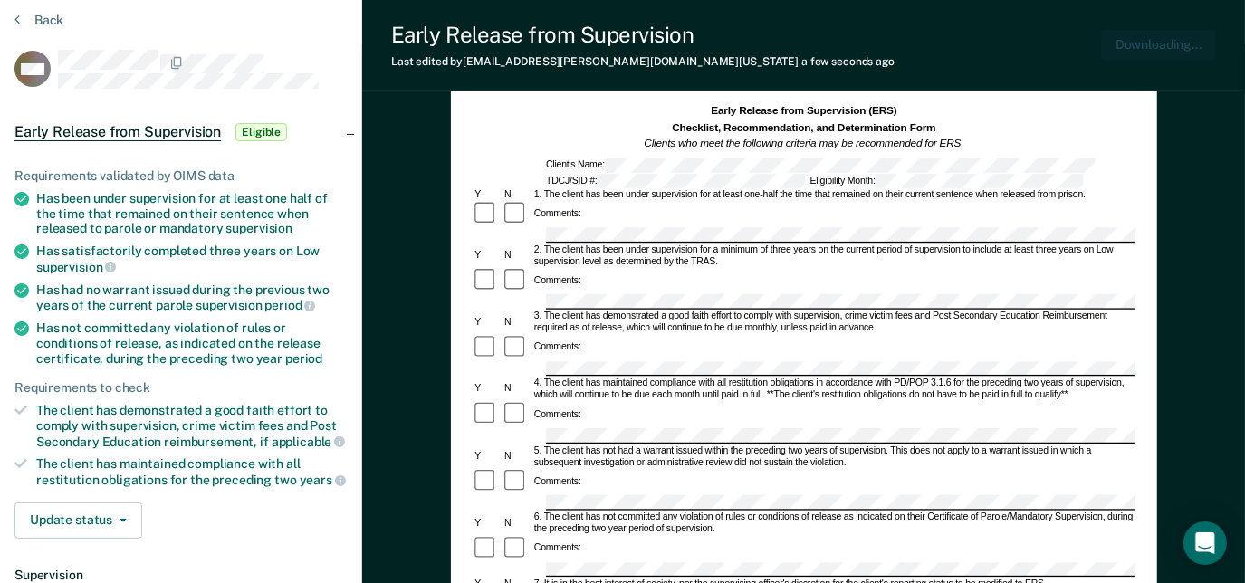
scroll to position [0, 0]
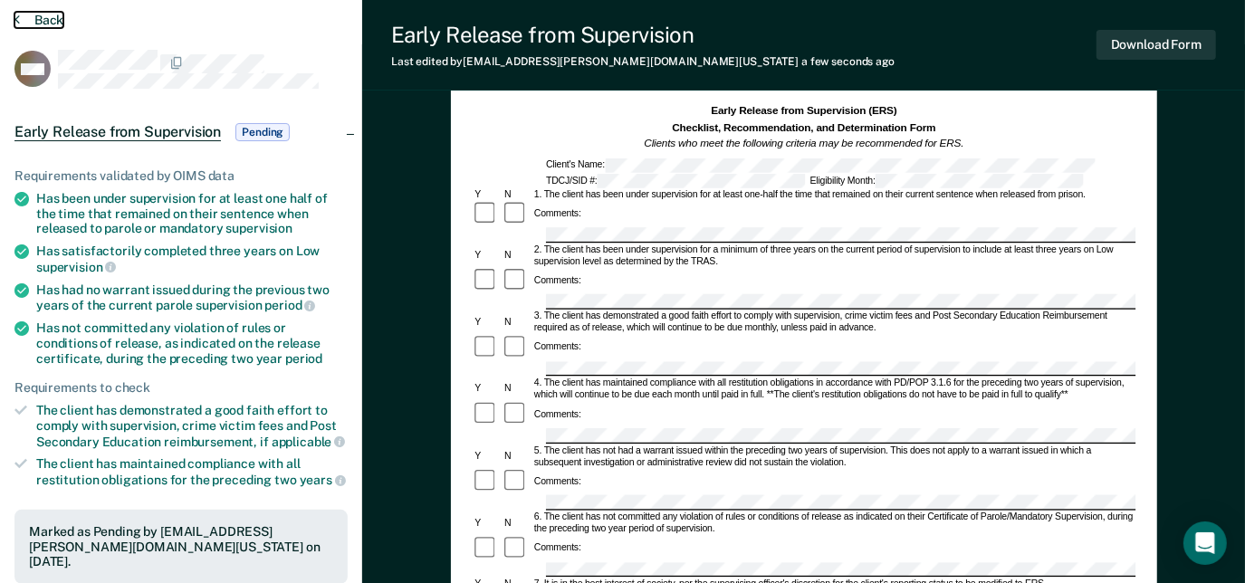
click at [35, 17] on button "Back" at bounding box center [38, 20] width 49 height 16
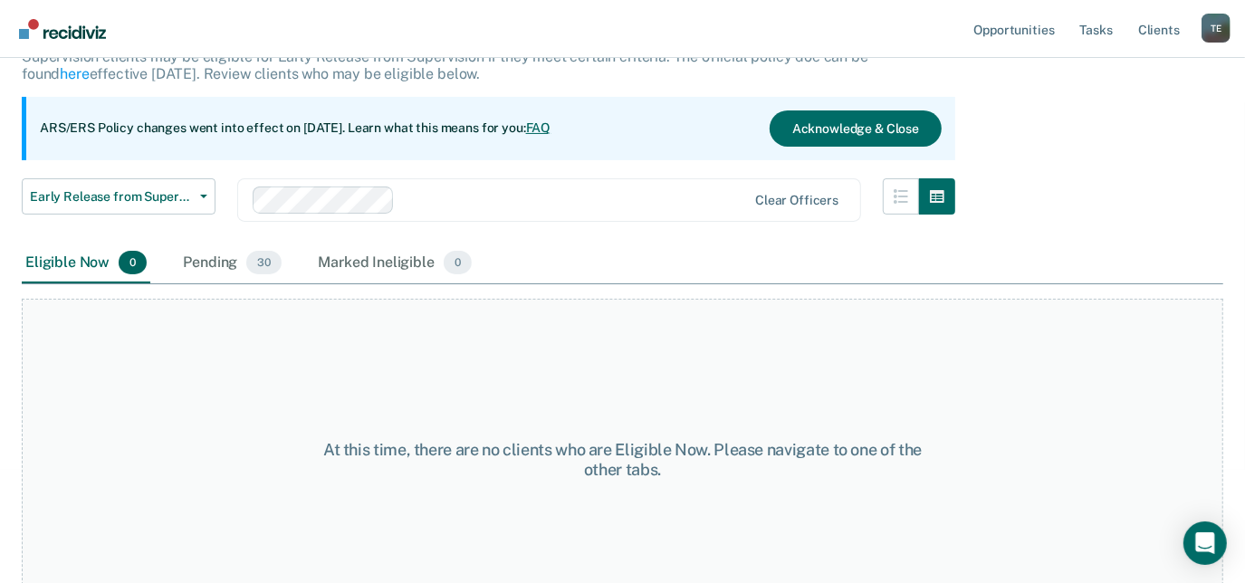
scroll to position [130, 0]
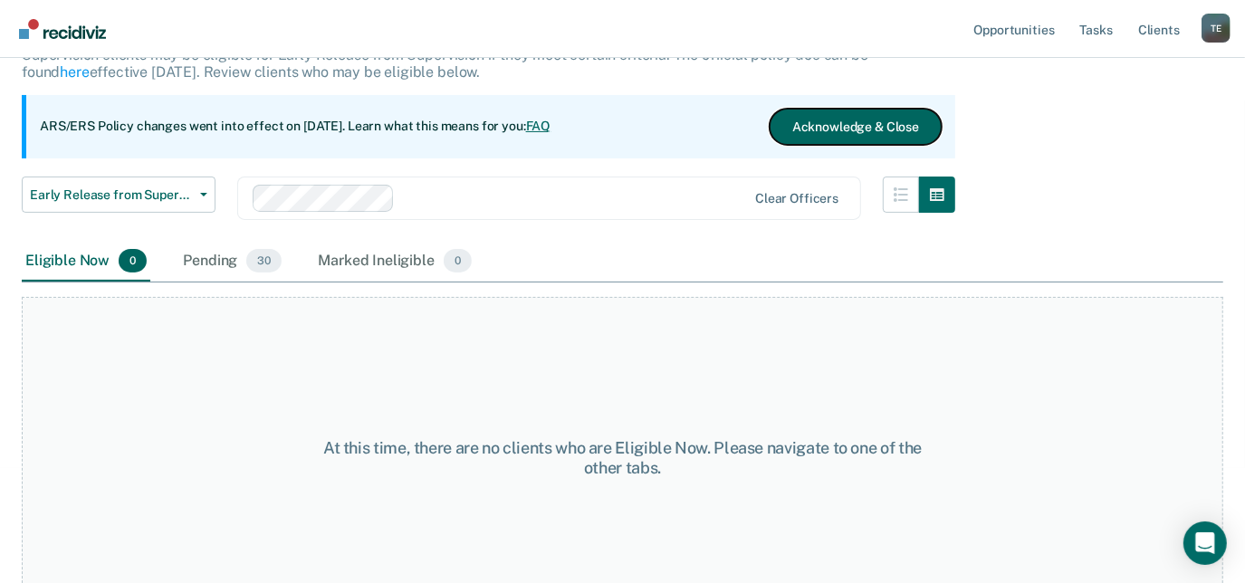
click at [904, 132] on button "Acknowledge & Close" at bounding box center [856, 127] width 172 height 36
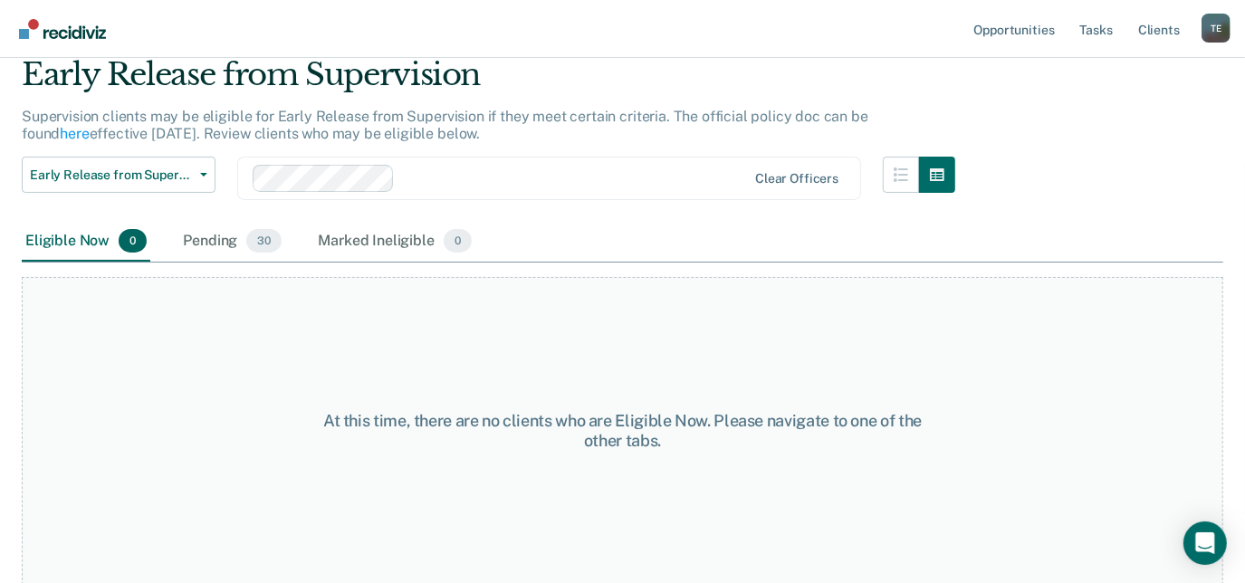
scroll to position [0, 0]
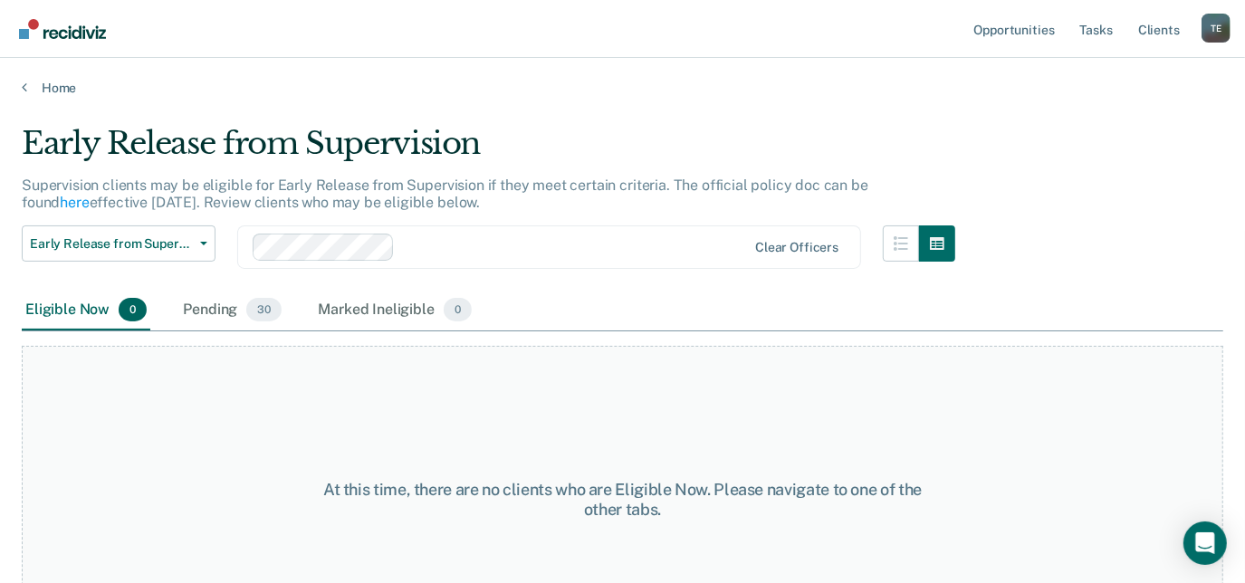
click at [45, 77] on div "Home" at bounding box center [622, 77] width 1245 height 38
click at [48, 86] on link "Home" at bounding box center [623, 88] width 1202 height 16
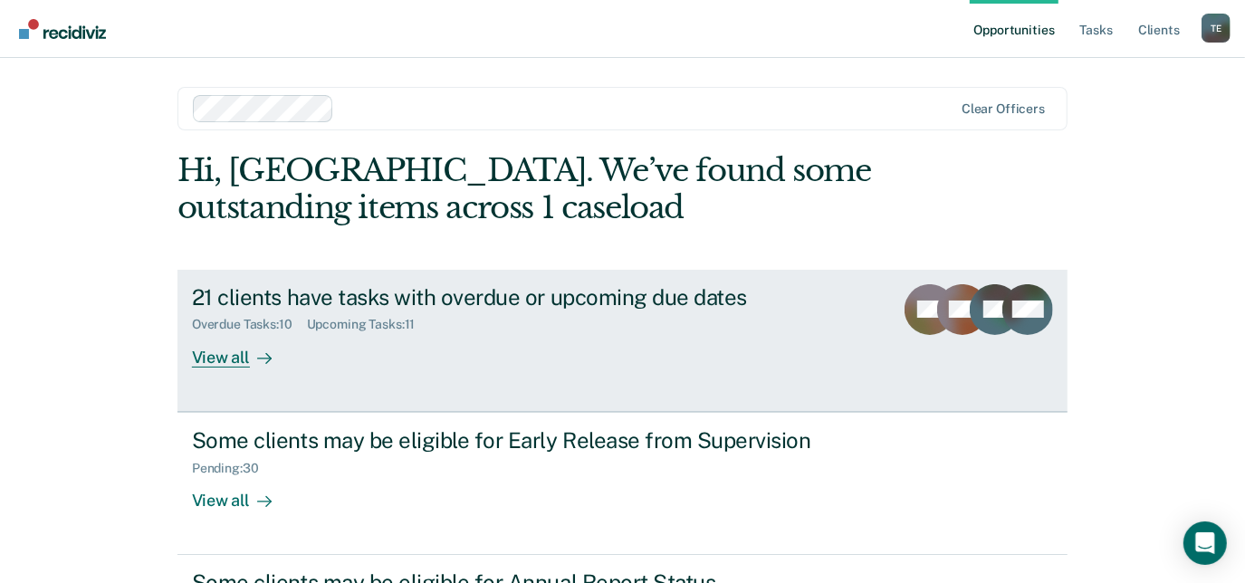
click at [371, 323] on div "Upcoming Tasks : 11" at bounding box center [368, 324] width 123 height 15
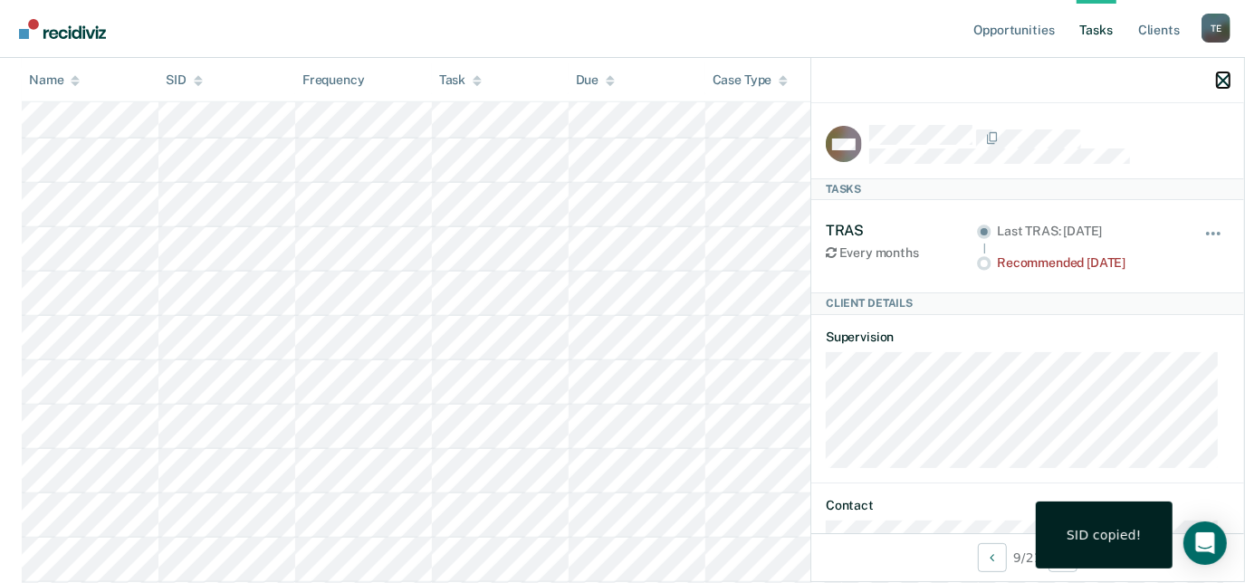
click at [1225, 76] on icon "button" at bounding box center [1223, 80] width 13 height 13
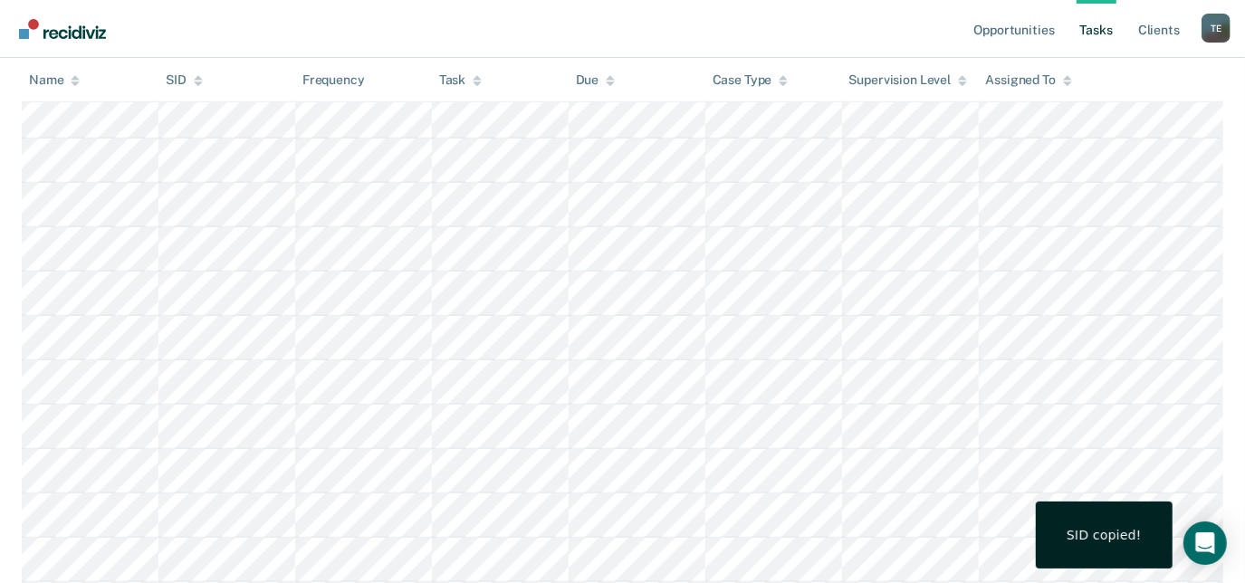
scroll to position [87, 0]
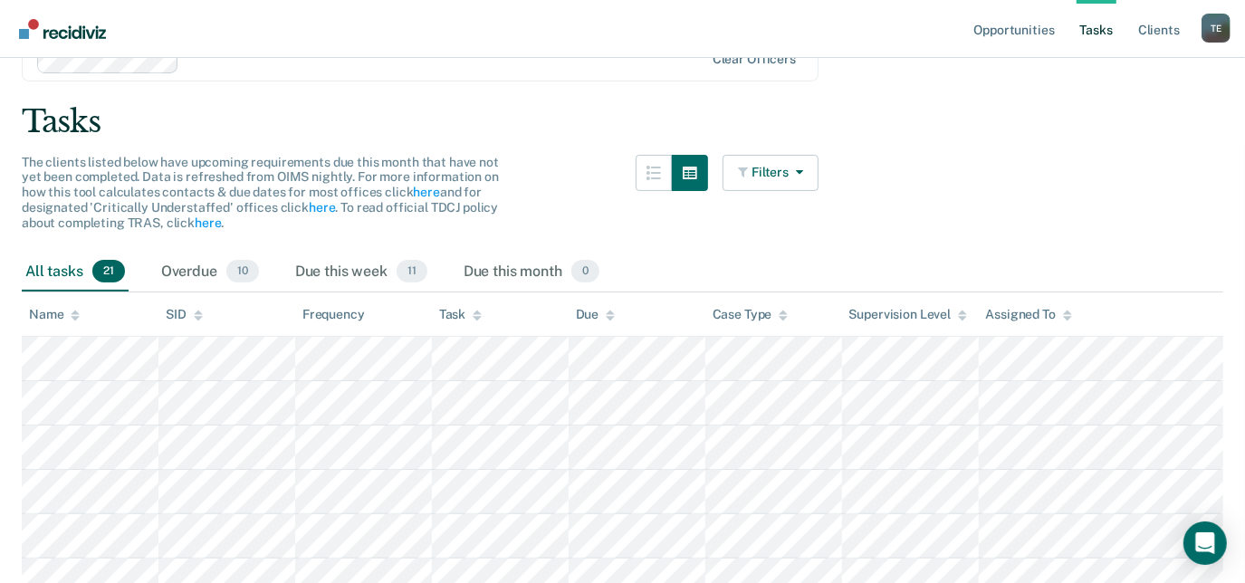
click at [82, 26] on img "Go to Recidiviz Home" at bounding box center [62, 29] width 87 height 20
